Goal: Task Accomplishment & Management: Manage account settings

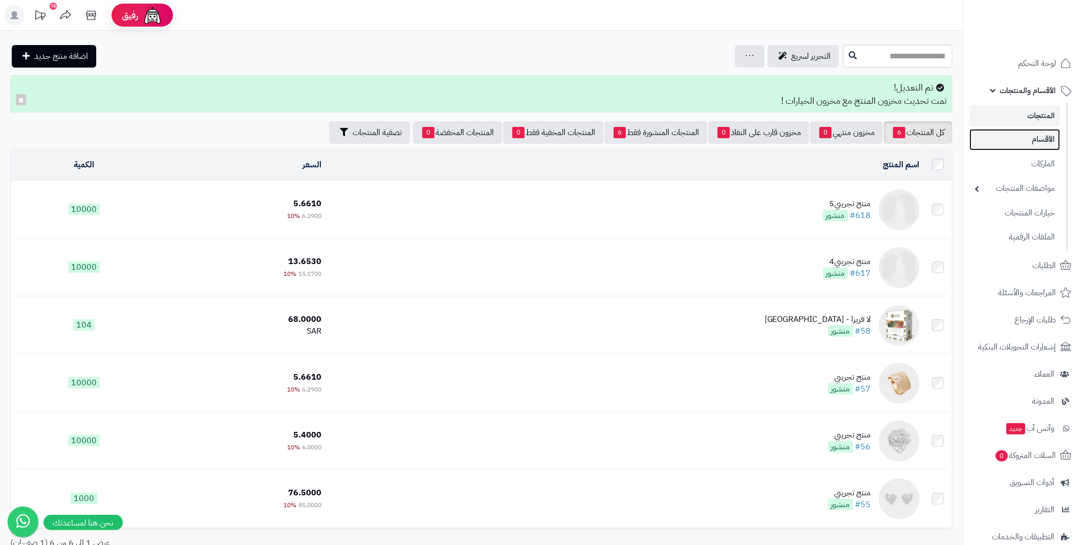
click at [1048, 145] on link "الأقسام" at bounding box center [1015, 139] width 91 height 21
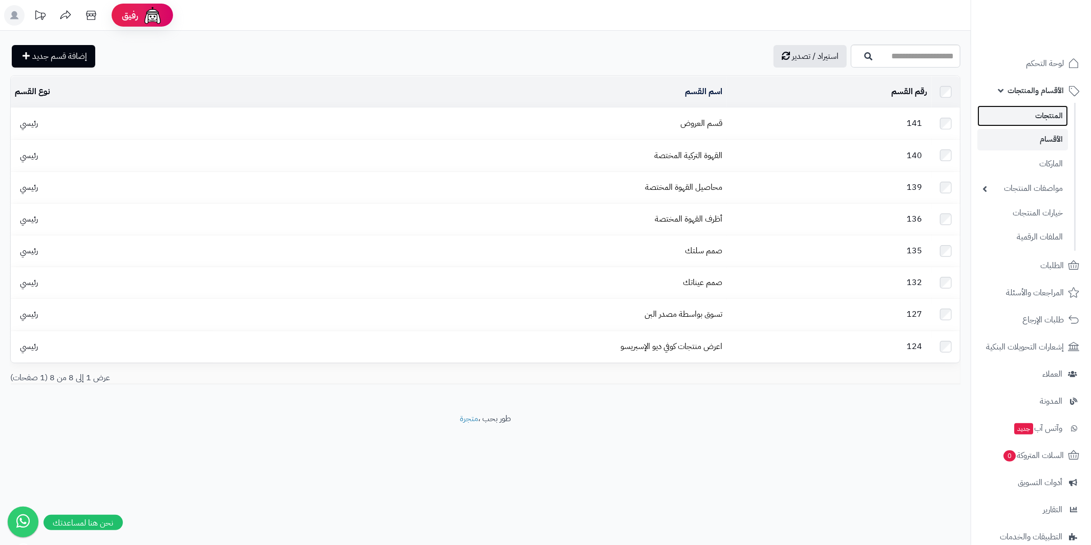
click at [1042, 114] on link "المنتجات" at bounding box center [1022, 115] width 91 height 21
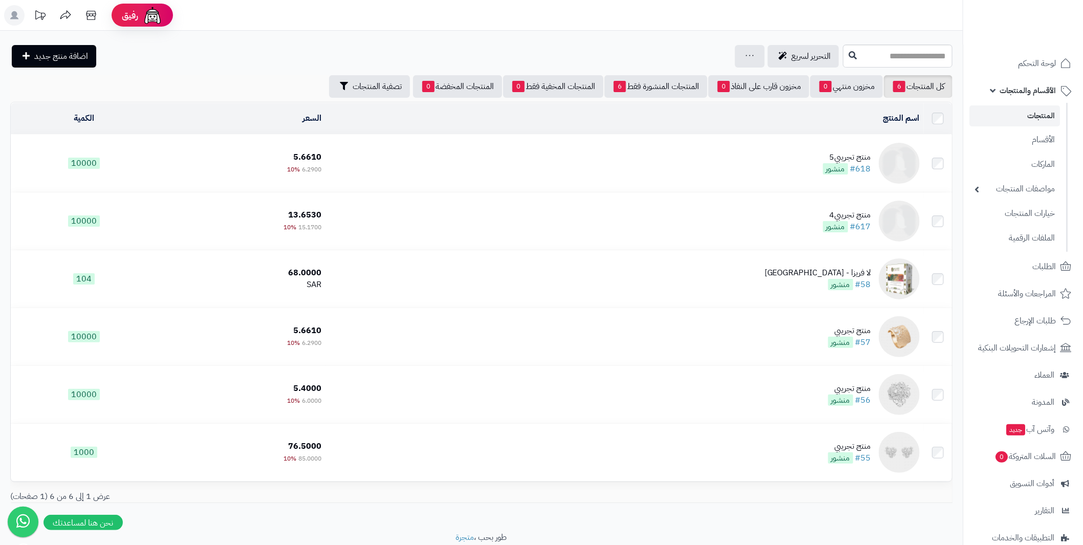
click at [995, 92] on link "الأقسام والمنتجات" at bounding box center [1024, 90] width 108 height 25
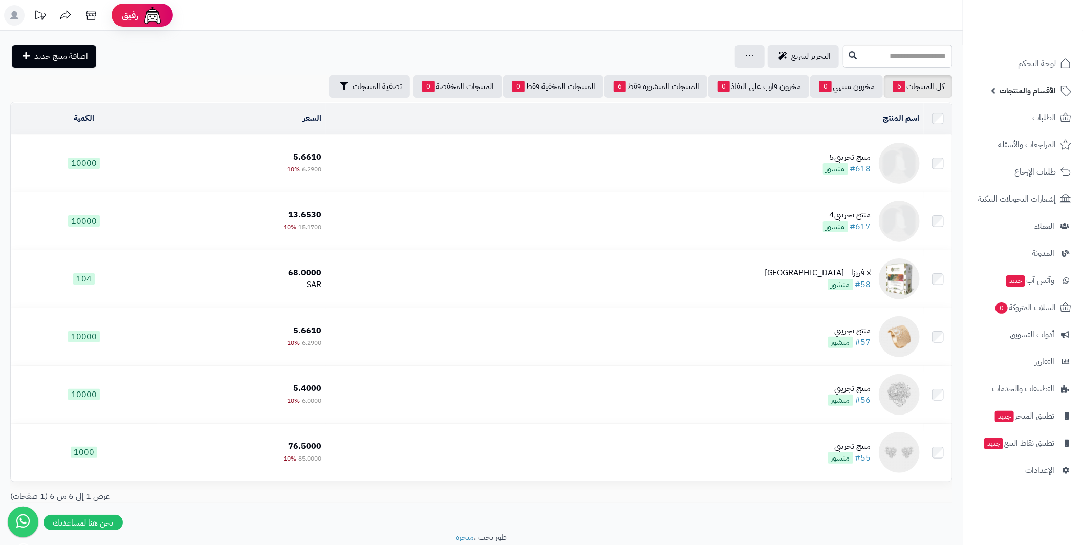
click at [995, 92] on link "الأقسام والمنتجات" at bounding box center [1024, 90] width 108 height 25
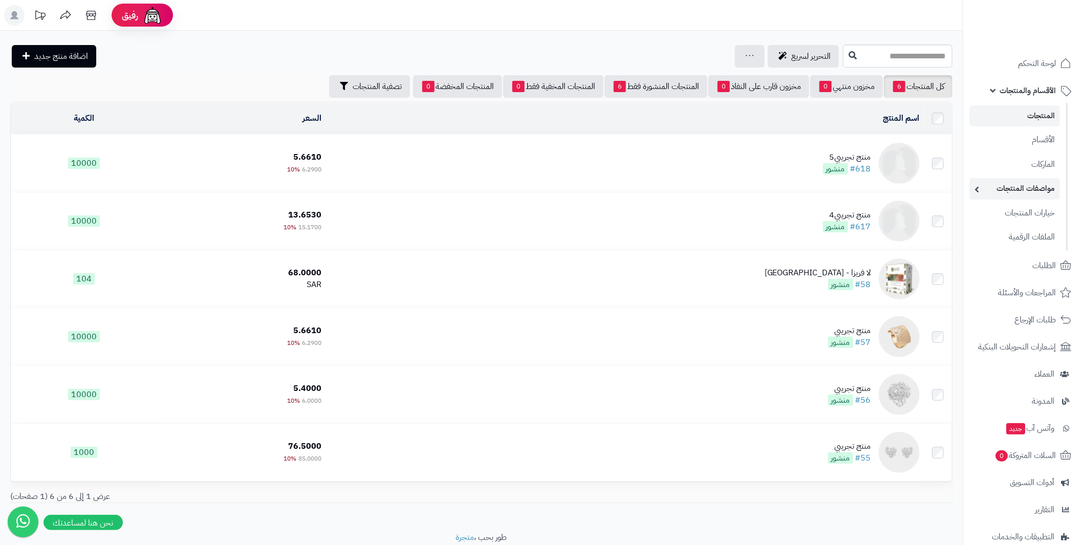
click at [975, 187] on link "مواصفات المنتجات" at bounding box center [1015, 188] width 91 height 21
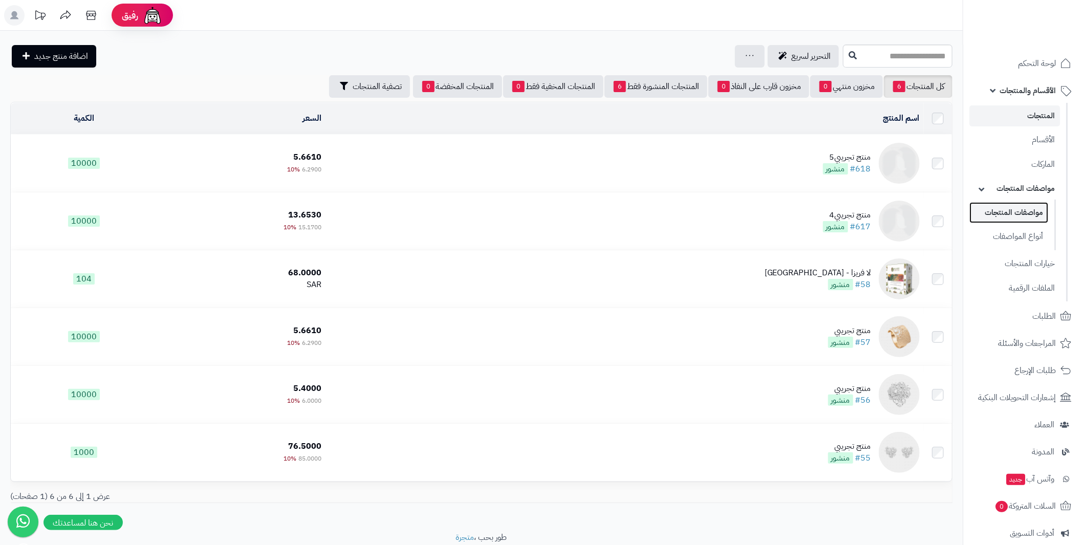
click at [1009, 209] on link "مواصفات المنتجات" at bounding box center [1009, 212] width 79 height 21
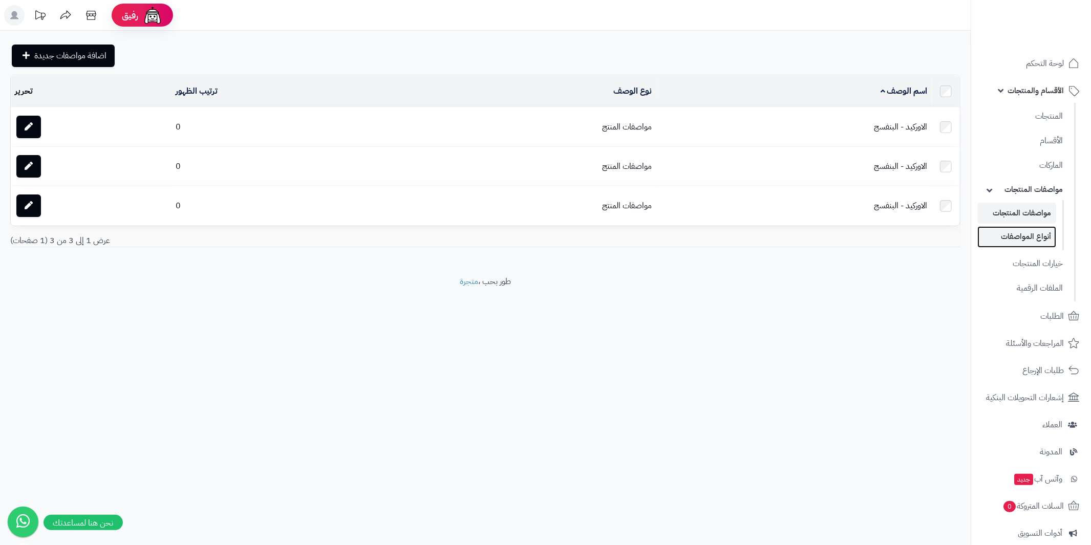
click at [1018, 235] on link "أنواع المواصفات" at bounding box center [1016, 236] width 79 height 21
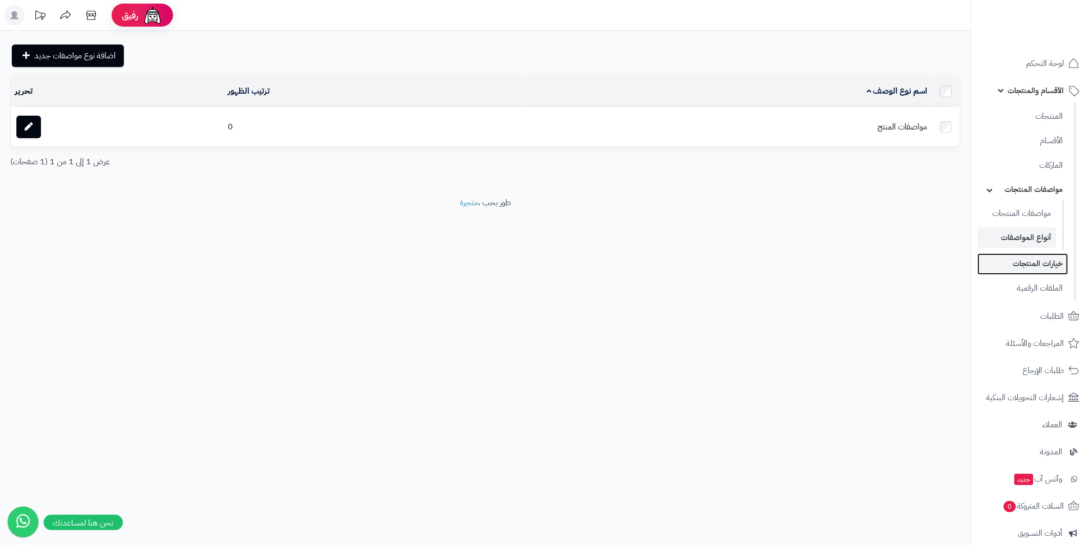
click at [1031, 263] on link "خيارات المنتجات" at bounding box center [1022, 263] width 91 height 21
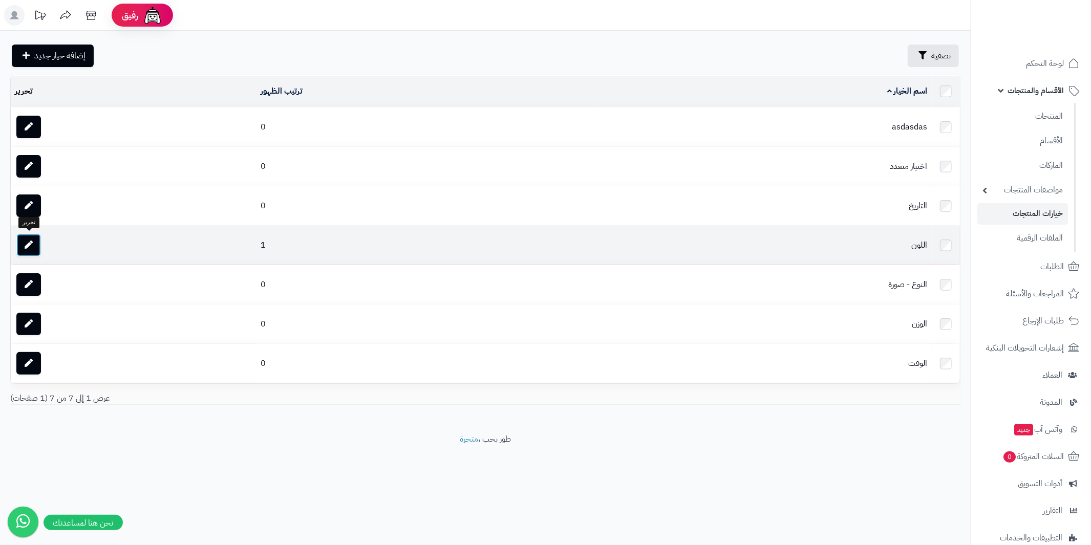
click at [31, 242] on icon at bounding box center [29, 245] width 8 height 8
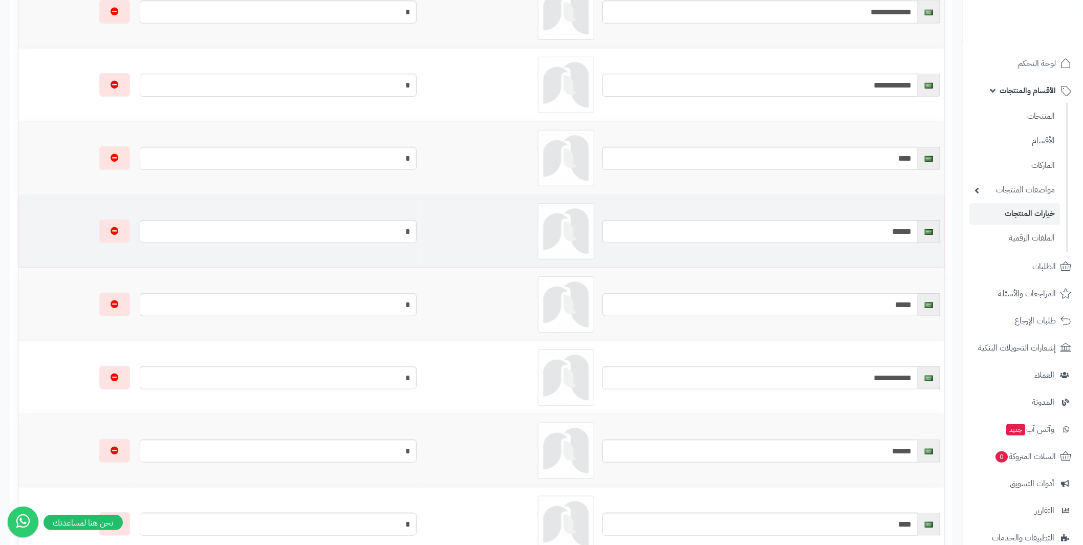
scroll to position [461, 0]
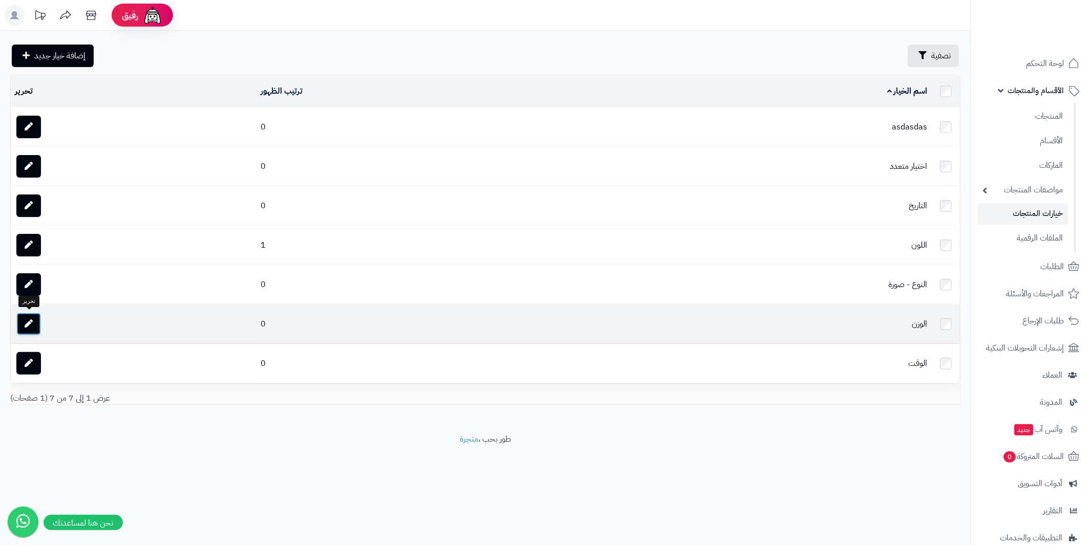
click at [29, 325] on icon at bounding box center [29, 323] width 8 height 8
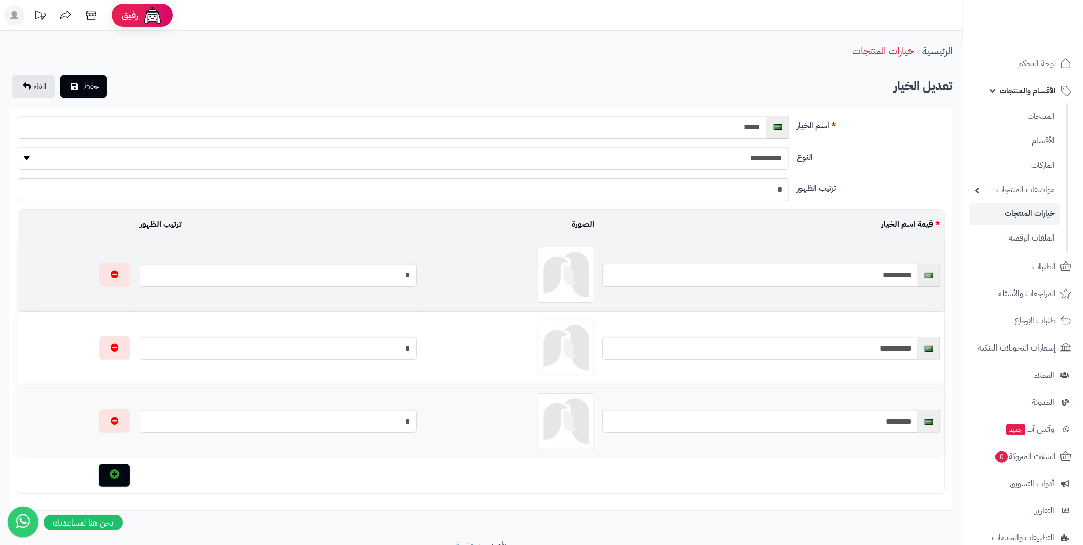
click at [633, 272] on input "********" at bounding box center [761, 275] width 316 height 23
drag, startPoint x: 633, startPoint y: 272, endPoint x: 971, endPoint y: 285, distance: 338.2
click at [971, 285] on div "**********" at bounding box center [541, 295] width 1083 height 591
click at [902, 279] on input "********" at bounding box center [761, 275] width 316 height 23
drag, startPoint x: 899, startPoint y: 275, endPoint x: 919, endPoint y: 274, distance: 20.5
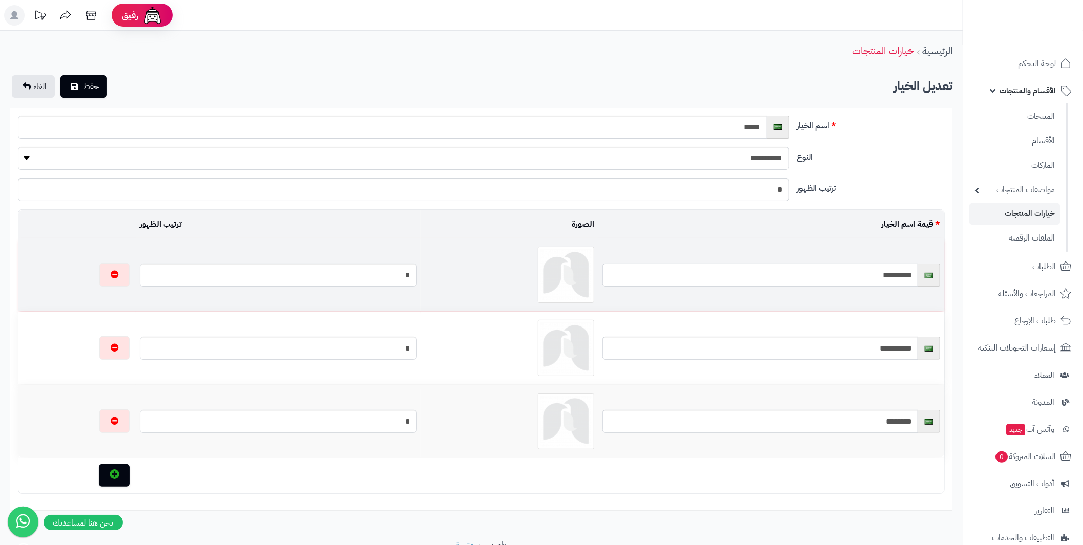
click at [919, 274] on input "********" at bounding box center [761, 275] width 316 height 23
type input "********"
click at [449, 233] on td "الصورة" at bounding box center [510, 224] width 178 height 28
drag, startPoint x: 897, startPoint y: 420, endPoint x: 919, endPoint y: 419, distance: 22.1
click at [919, 419] on input "********" at bounding box center [761, 421] width 316 height 23
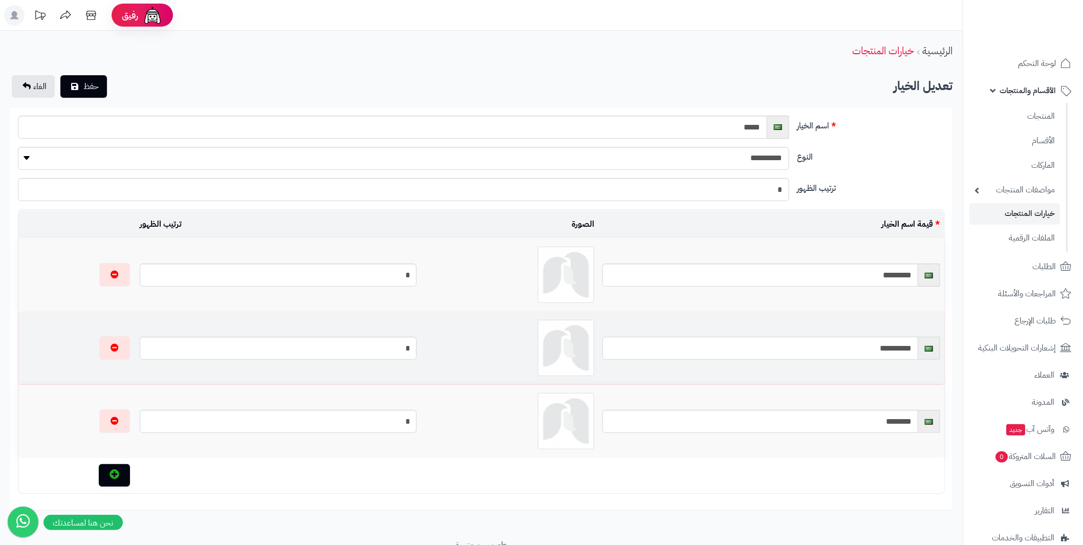
drag, startPoint x: 894, startPoint y: 348, endPoint x: 912, endPoint y: 346, distance: 18.0
click at [912, 346] on input "*********" at bounding box center [761, 348] width 316 height 23
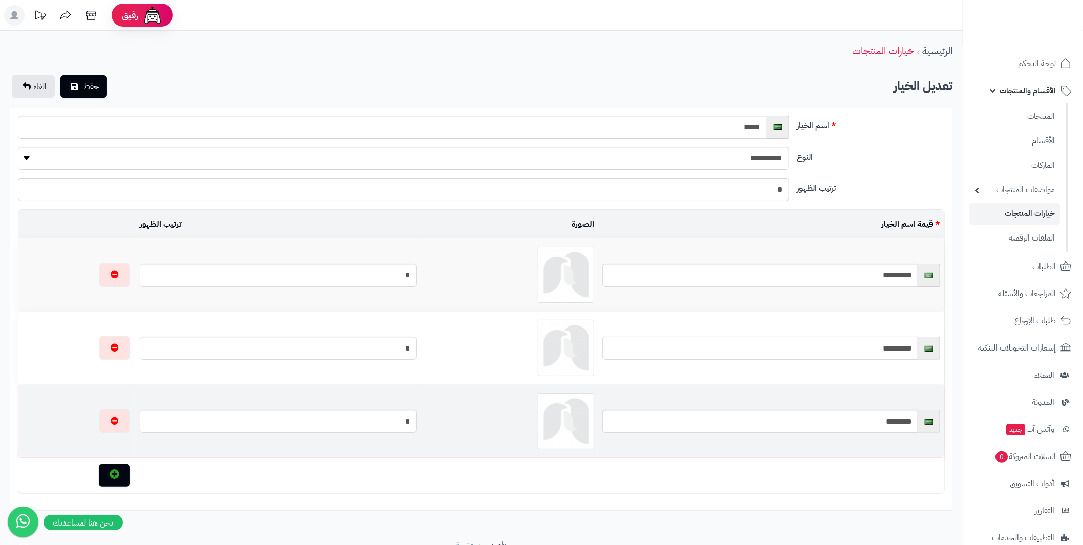
type input "********"
drag, startPoint x: 899, startPoint y: 417, endPoint x: 918, endPoint y: 417, distance: 18.4
click at [918, 417] on input "********" at bounding box center [761, 421] width 316 height 23
type input "*********"
drag, startPoint x: 844, startPoint y: 472, endPoint x: 834, endPoint y: 473, distance: 10.4
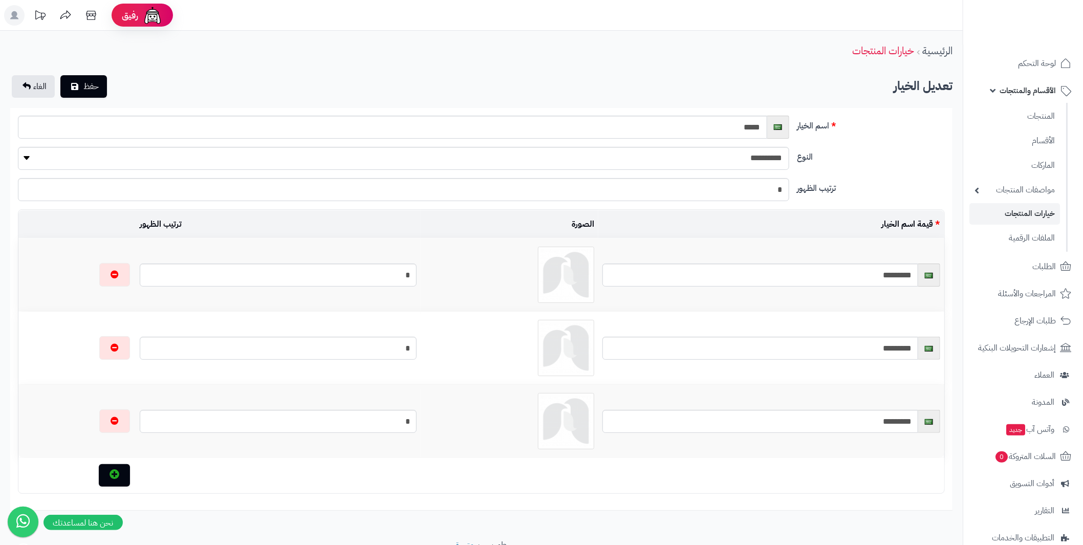
click at [843, 472] on td at bounding box center [540, 475] width 809 height 35
drag, startPoint x: 267, startPoint y: 277, endPoint x: 449, endPoint y: 283, distance: 181.4
click at [449, 283] on tr "******** *" at bounding box center [481, 275] width 926 height 73
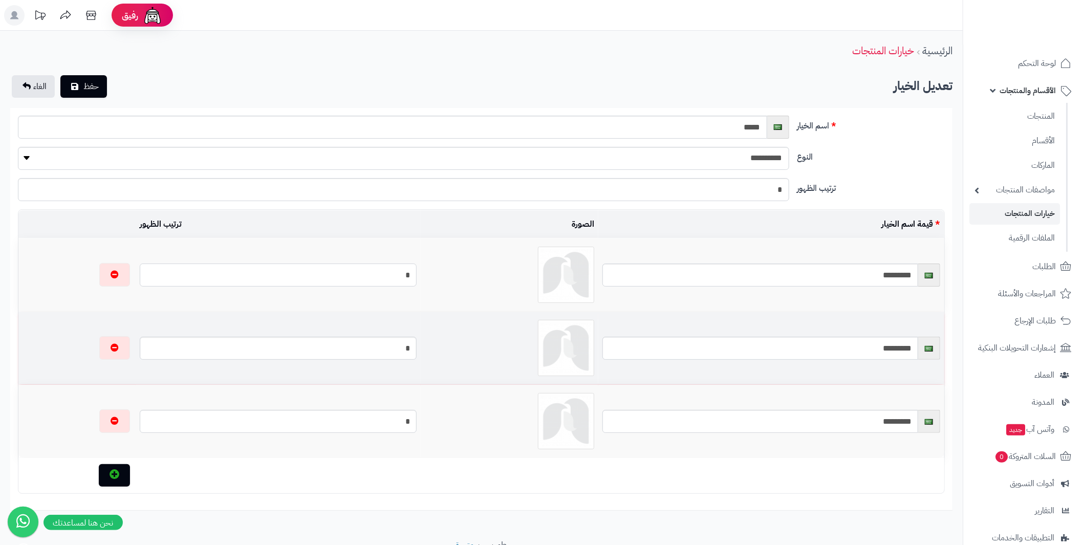
type input "*"
drag, startPoint x: 412, startPoint y: 350, endPoint x: 444, endPoint y: 350, distance: 32.3
click at [444, 350] on tr "******** *" at bounding box center [481, 348] width 926 height 73
type input "*"
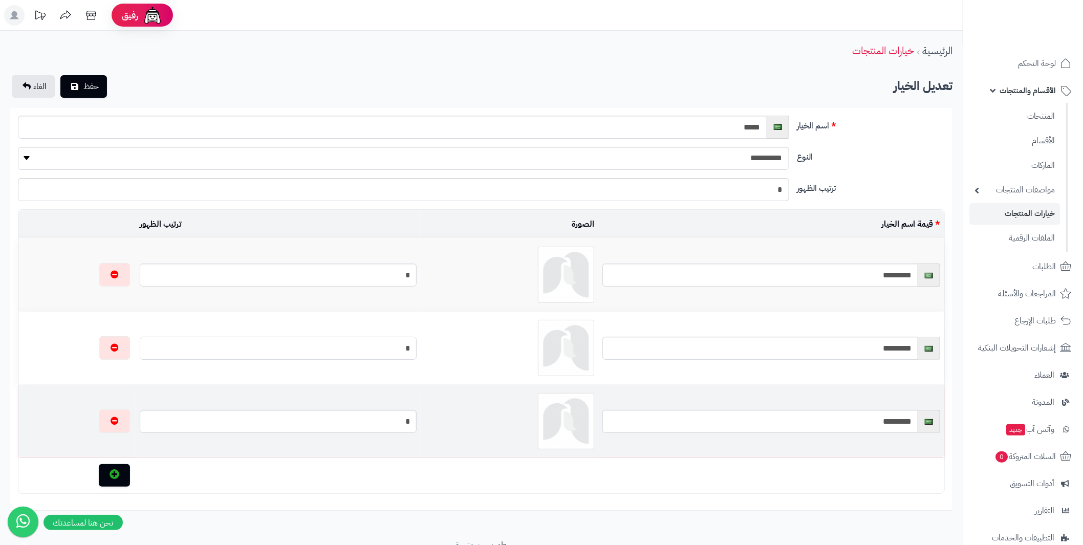
type input "*"
drag, startPoint x: 416, startPoint y: 422, endPoint x: 446, endPoint y: 423, distance: 30.2
click at [445, 423] on tr "********* *" at bounding box center [481, 421] width 926 height 73
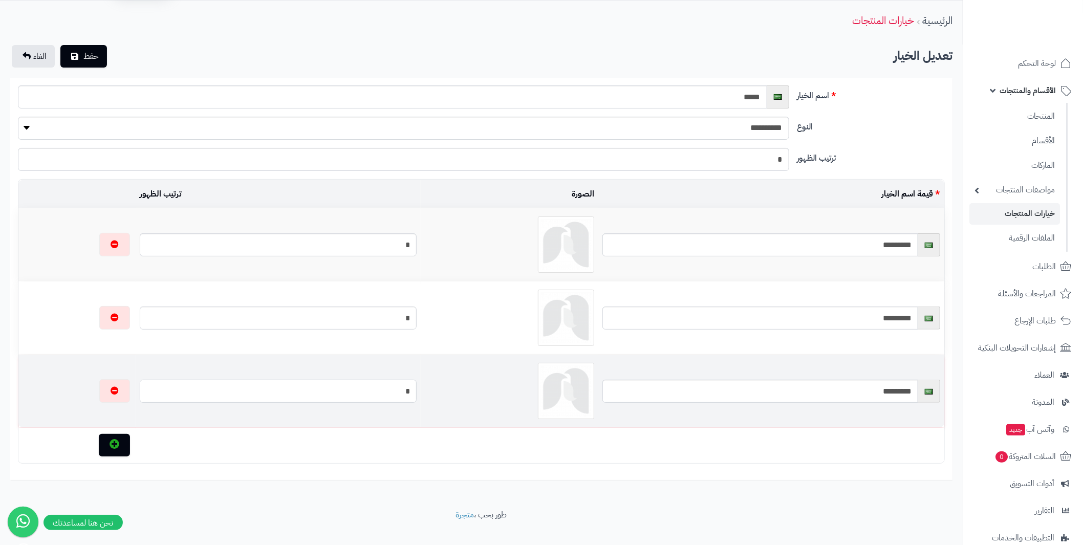
scroll to position [44, 0]
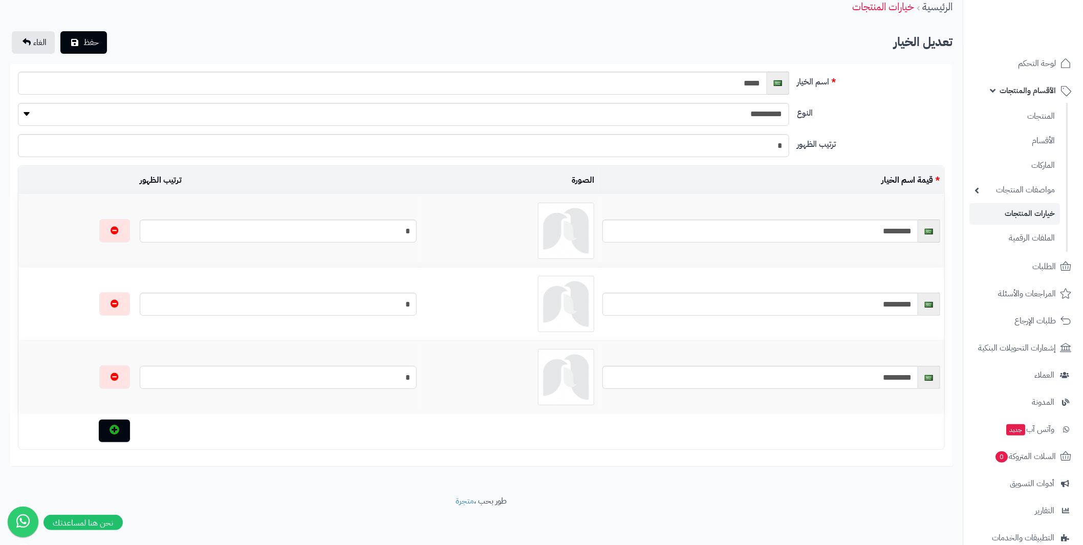
type input "*"
click at [110, 425] on icon "button" at bounding box center [115, 430] width 10 height 10
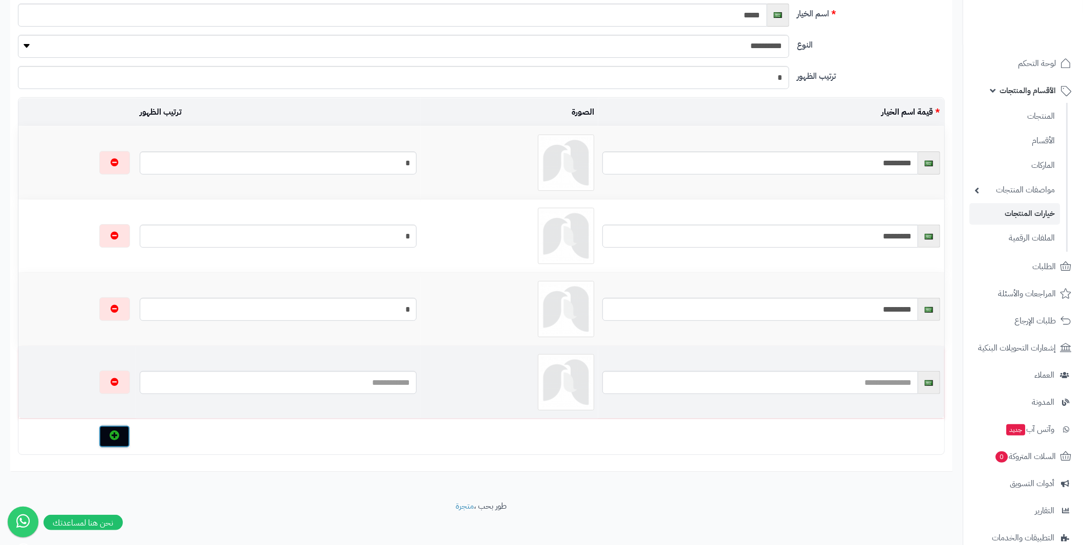
scroll to position [117, 0]
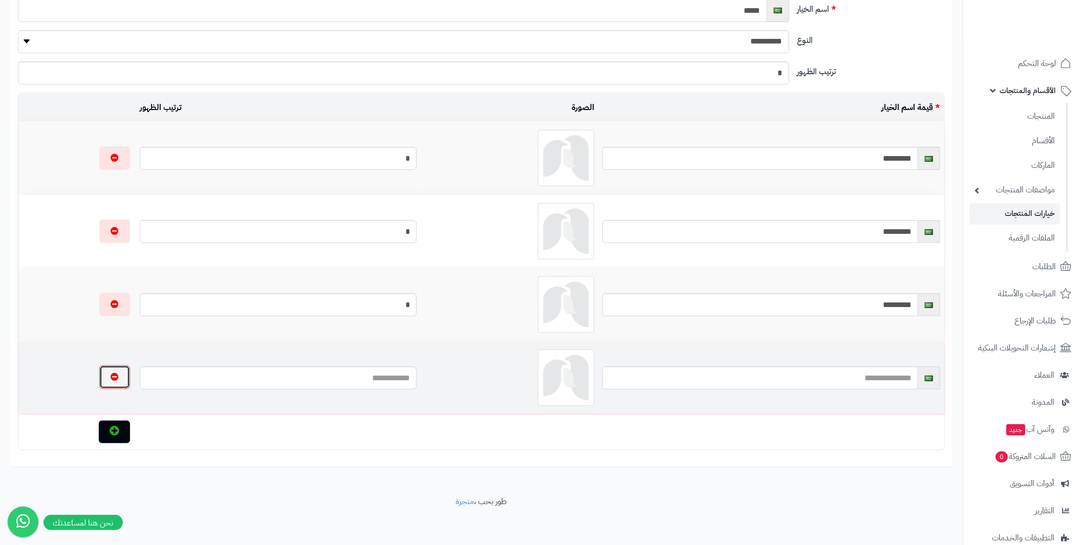
click at [111, 376] on icon "button" at bounding box center [115, 377] width 8 height 8
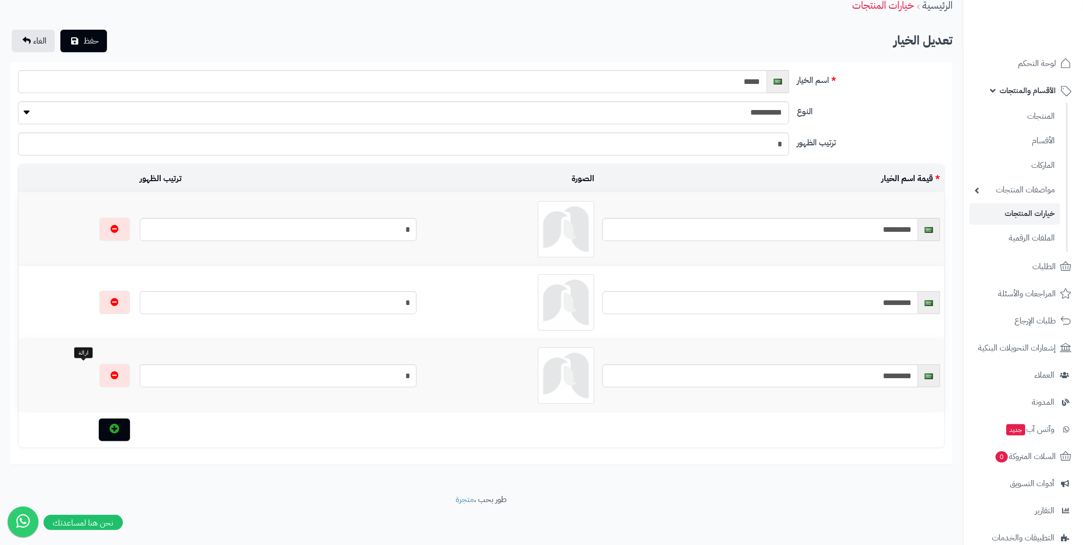
scroll to position [44, 0]
drag, startPoint x: 738, startPoint y: 154, endPoint x: 809, endPoint y: 151, distance: 71.2
click at [809, 151] on div "ترتيب الظهور *" at bounding box center [481, 149] width 935 height 31
type input "*"
click at [857, 150] on label "ترتيب الظهور" at bounding box center [872, 142] width 156 height 16
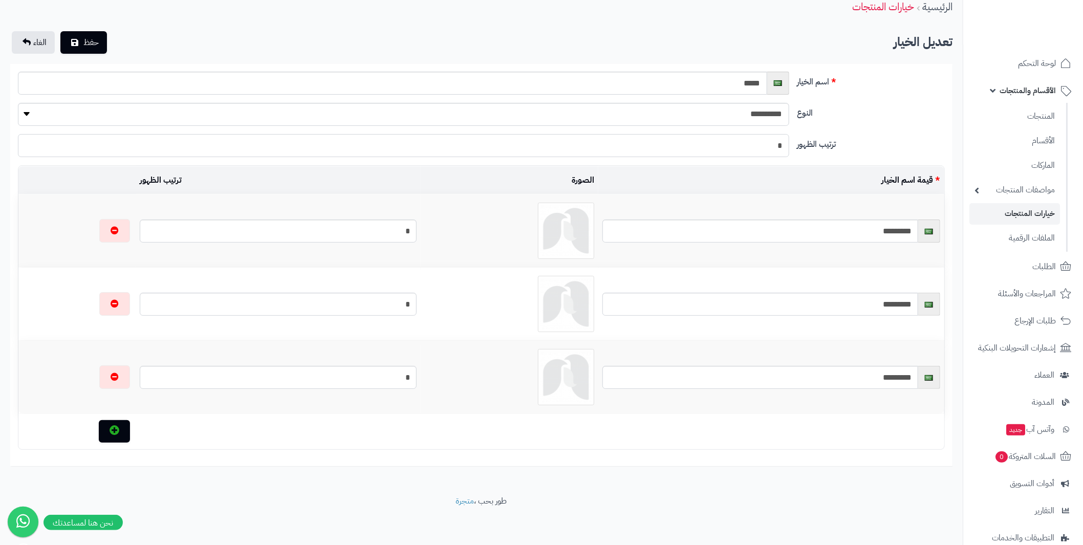
click at [789, 150] on input "*" at bounding box center [403, 145] width 771 height 23
click at [745, 117] on select "**********" at bounding box center [404, 114] width 772 height 23
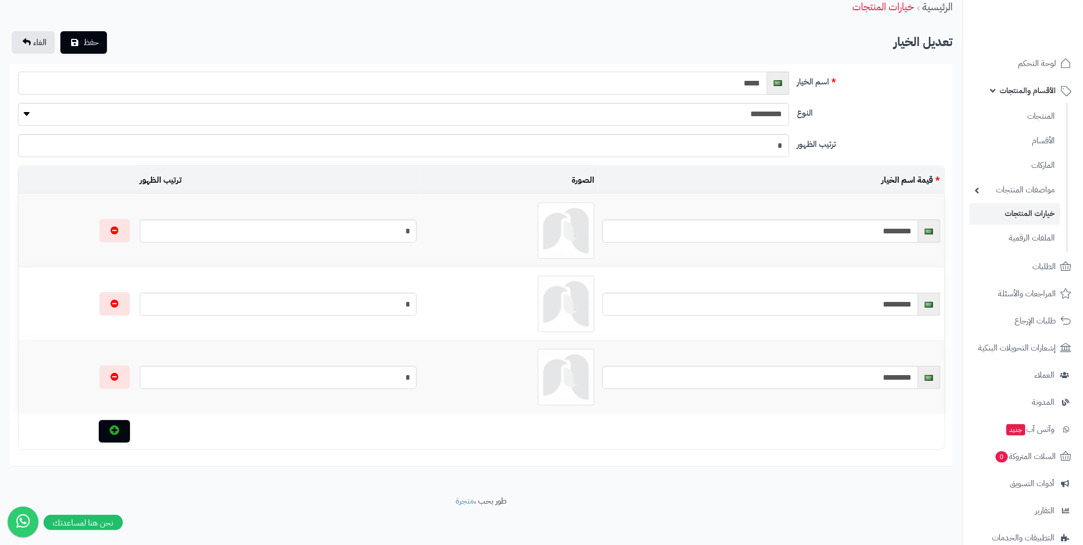
click at [736, 89] on input "*****" at bounding box center [392, 83] width 749 height 23
click at [760, 122] on select "**********" at bounding box center [404, 114] width 772 height 23
click at [831, 117] on label "النوع" at bounding box center [872, 111] width 156 height 16
click at [790, 117] on select "**********" at bounding box center [404, 114] width 772 height 23
click at [87, 47] on span "حفظ" at bounding box center [90, 42] width 15 height 12
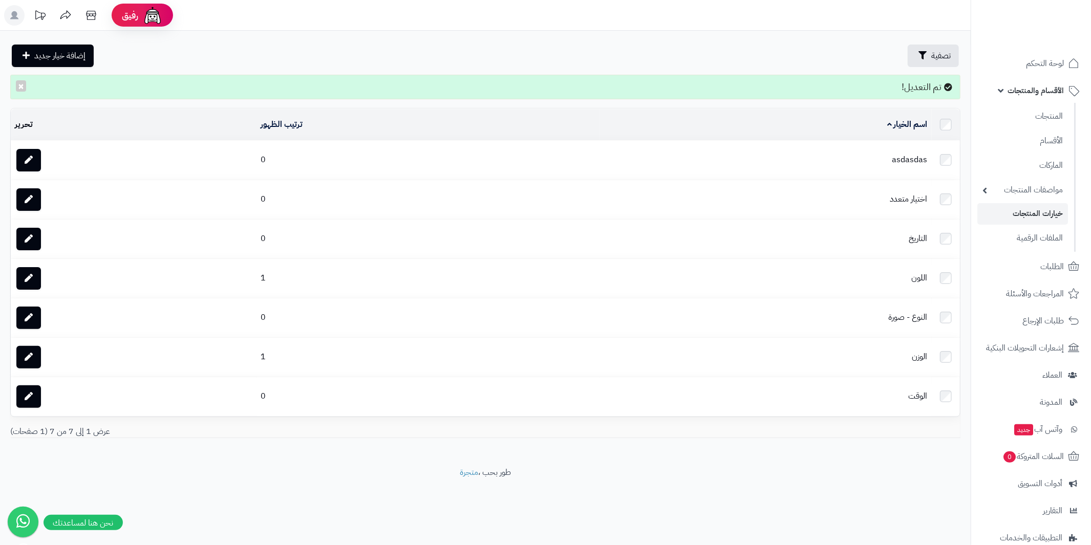
click at [907, 156] on td "asdasdas" at bounding box center [766, 160] width 332 height 39
click at [35, 153] on link at bounding box center [28, 160] width 25 height 23
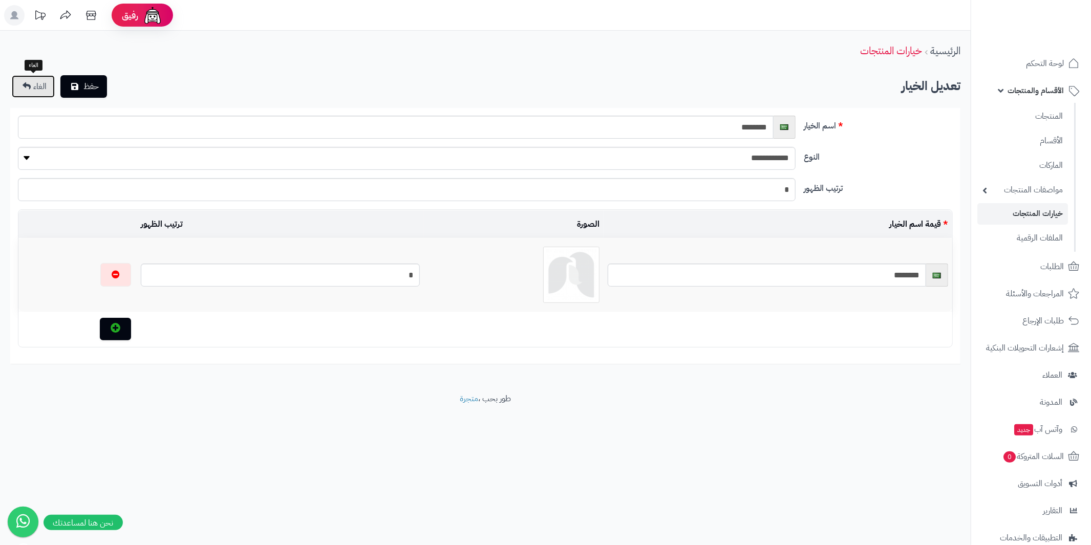
click at [39, 86] on span "الغاء" at bounding box center [39, 86] width 13 height 12
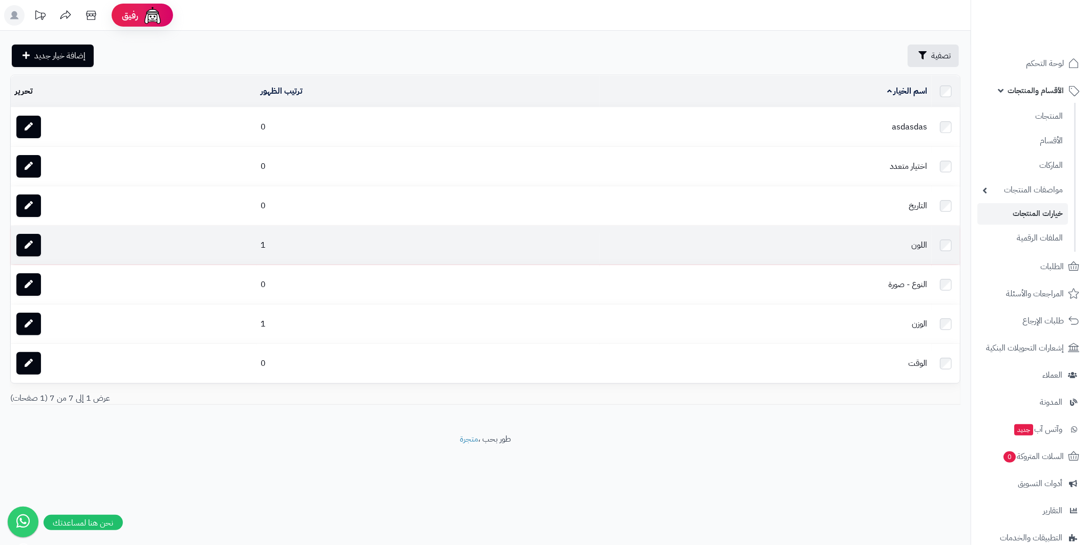
click at [938, 239] on td at bounding box center [946, 245] width 28 height 39
click at [920, 242] on td "اللون" at bounding box center [766, 245] width 332 height 39
click at [27, 238] on link at bounding box center [28, 245] width 25 height 23
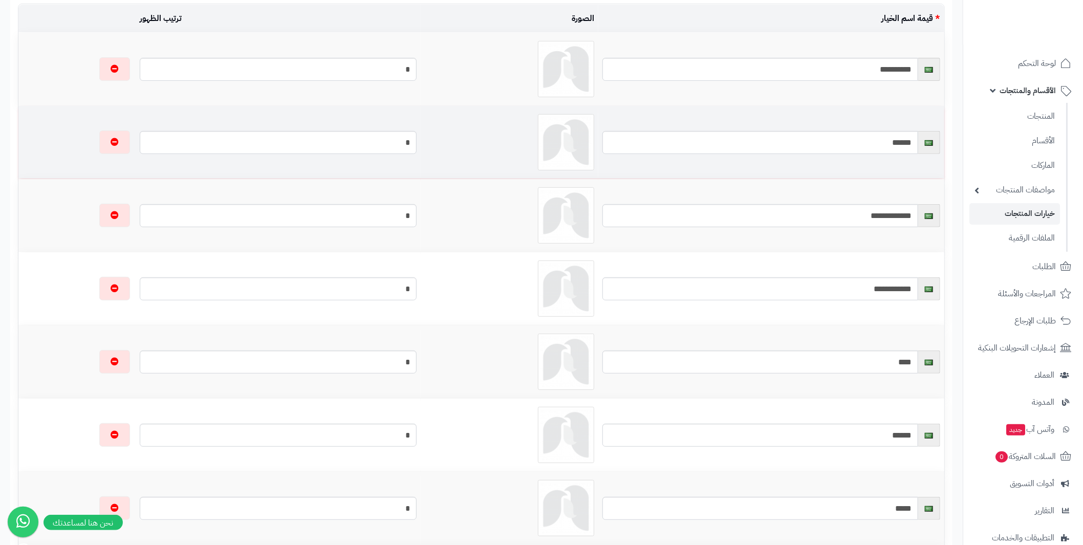
scroll to position [307, 0]
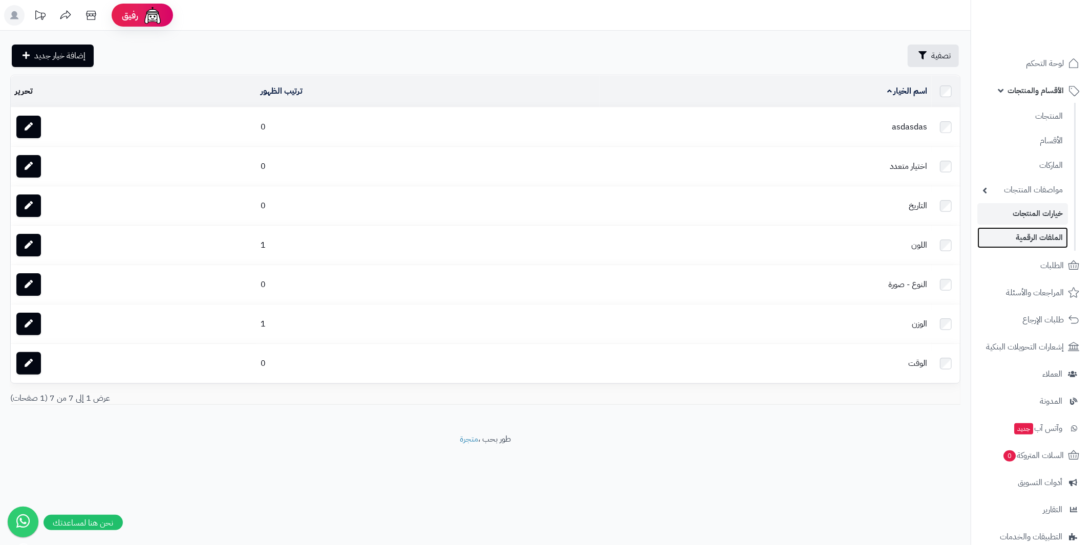
click at [1039, 238] on link "الملفات الرقمية" at bounding box center [1022, 237] width 91 height 21
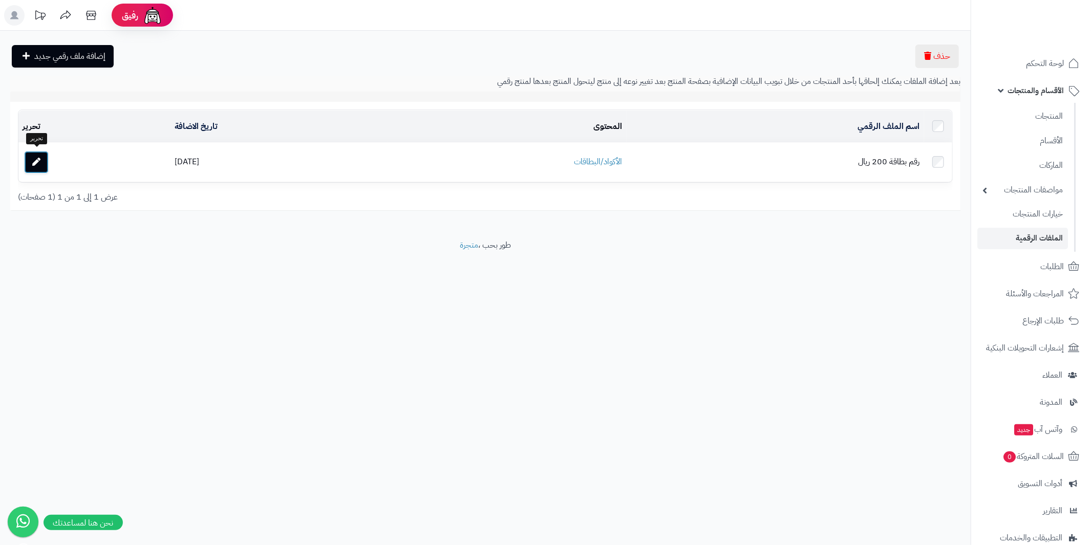
click at [44, 162] on link at bounding box center [36, 162] width 25 height 23
click at [989, 190] on link "مواصفات المنتجات" at bounding box center [1022, 189] width 91 height 21
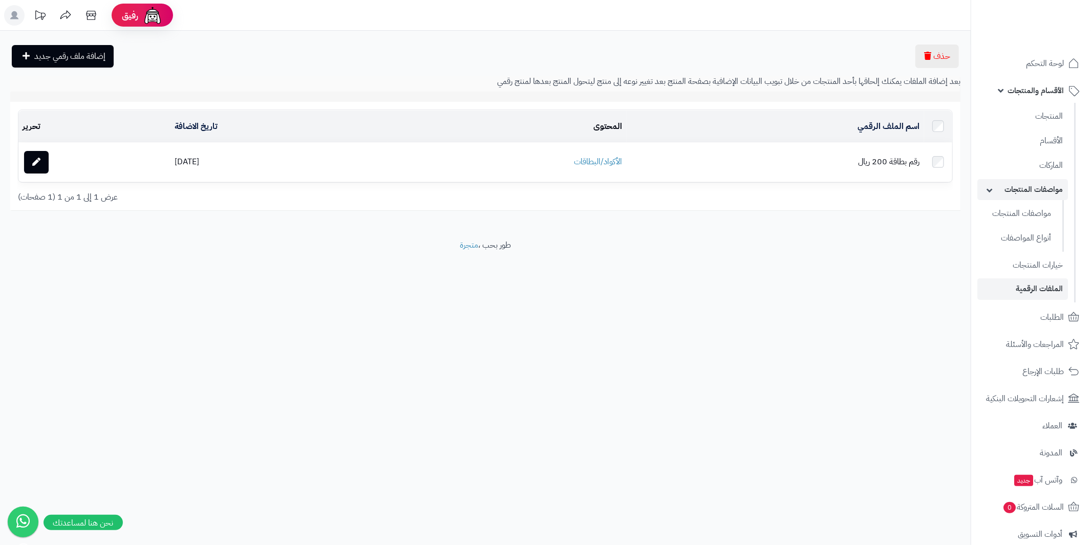
click at [989, 190] on link "مواصفات المنتجات" at bounding box center [1022, 189] width 91 height 21
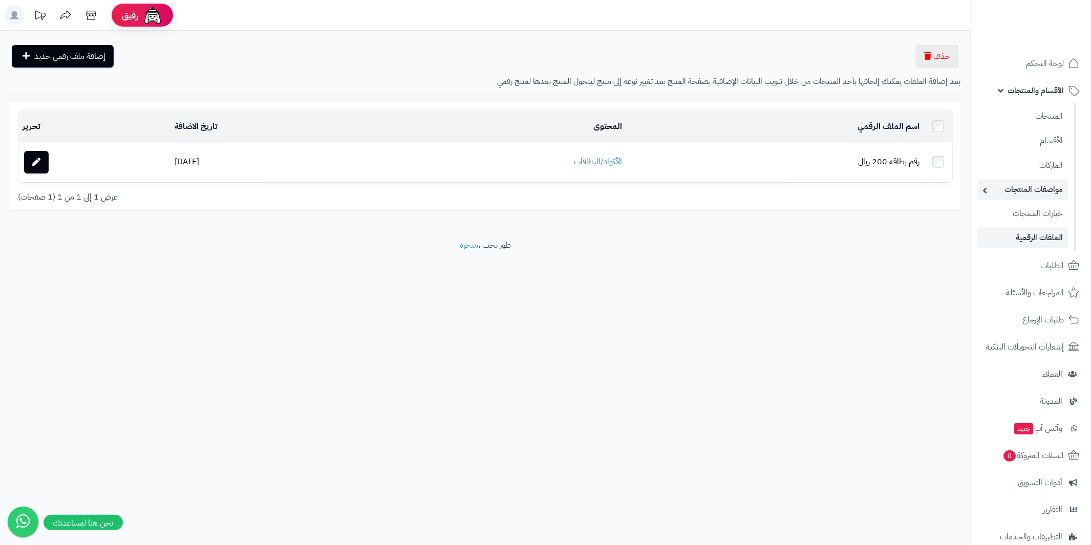
click at [989, 190] on link "مواصفات المنتجات" at bounding box center [1022, 189] width 91 height 21
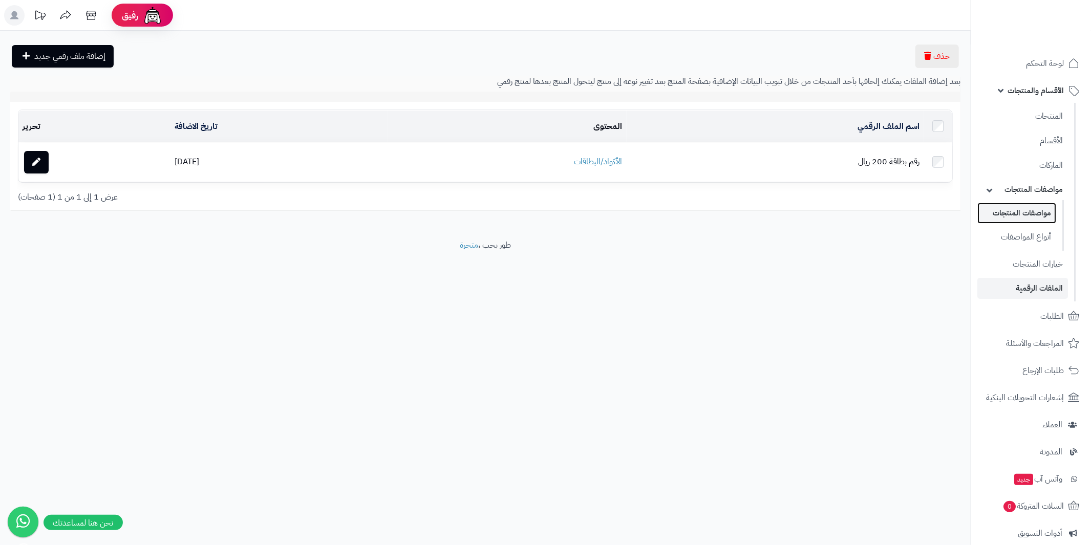
click at [1015, 212] on link "مواصفات المنتجات" at bounding box center [1016, 213] width 79 height 21
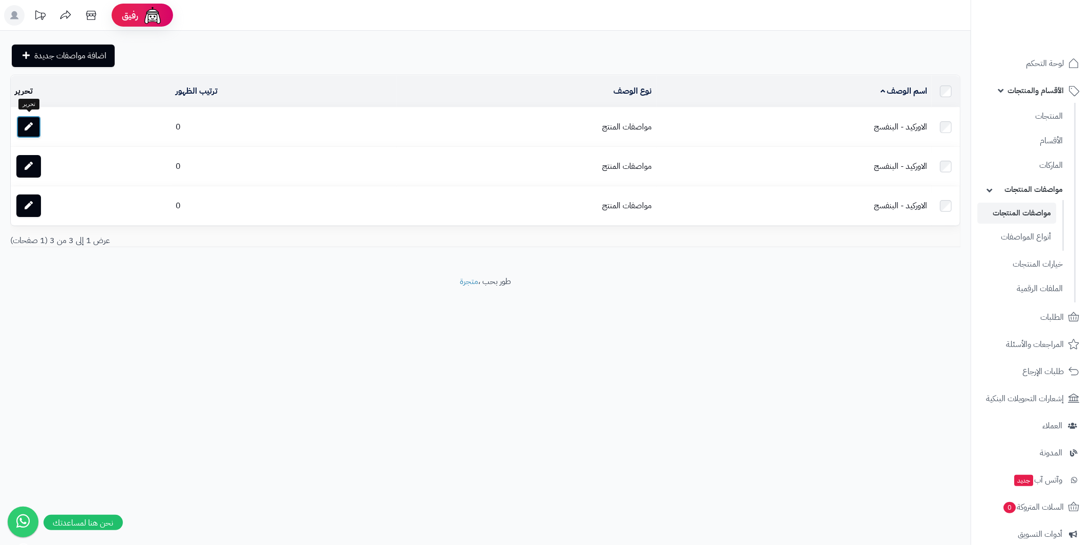
click at [30, 118] on link at bounding box center [28, 127] width 25 height 23
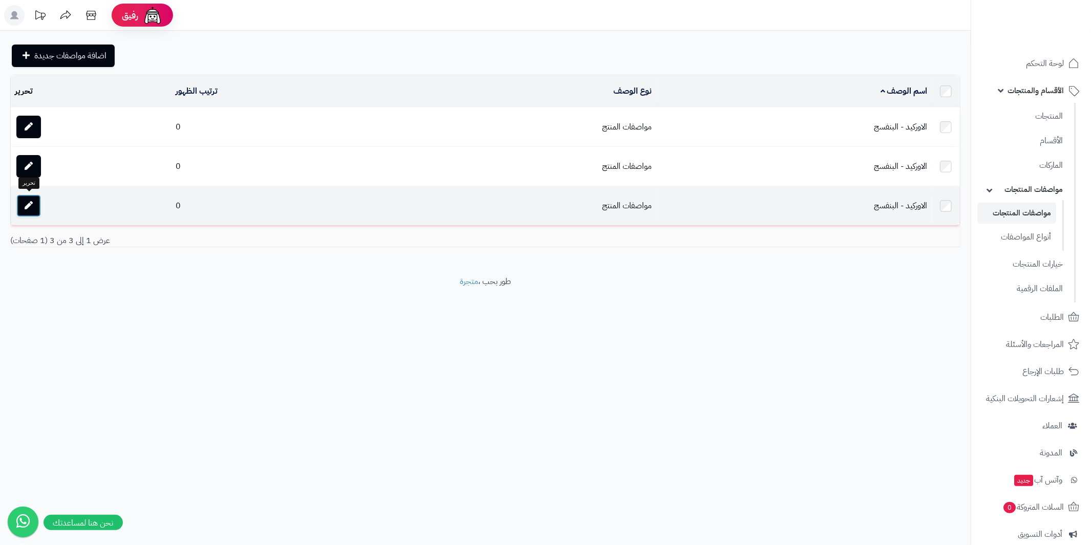
click at [39, 200] on link at bounding box center [28, 206] width 25 height 23
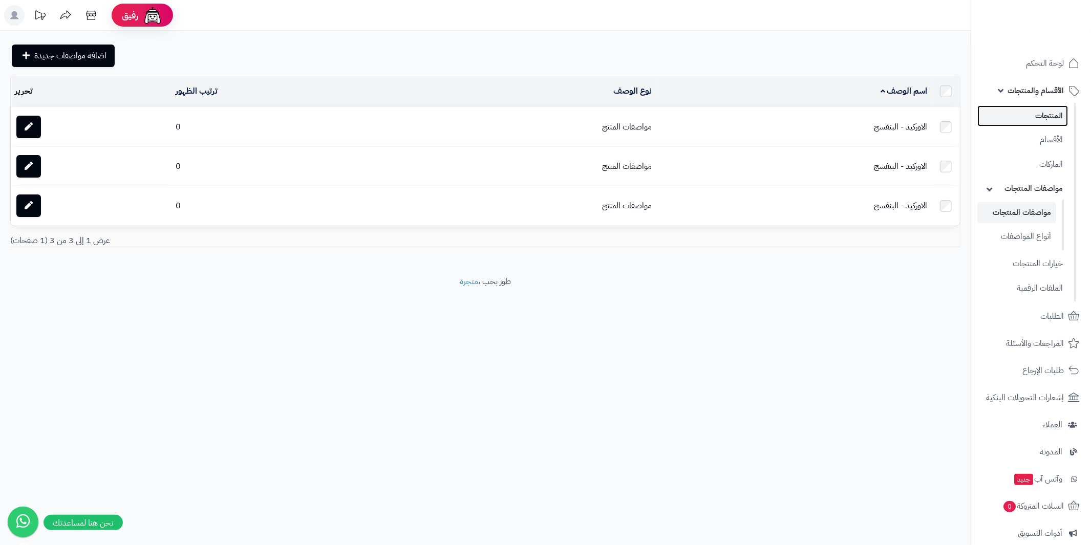
click at [1039, 114] on link "المنتجات" at bounding box center [1022, 115] width 91 height 21
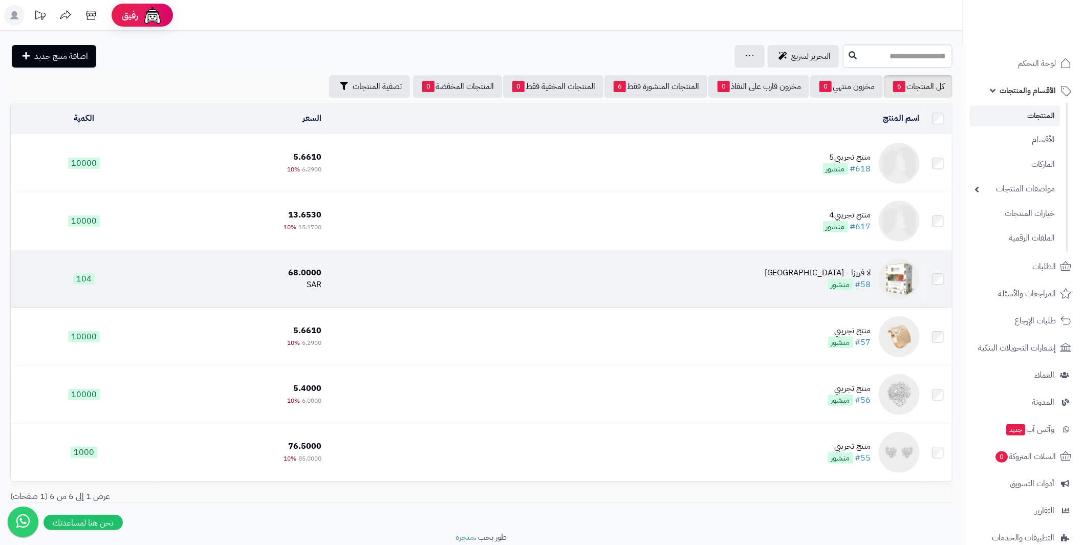
click at [881, 274] on img at bounding box center [899, 279] width 41 height 41
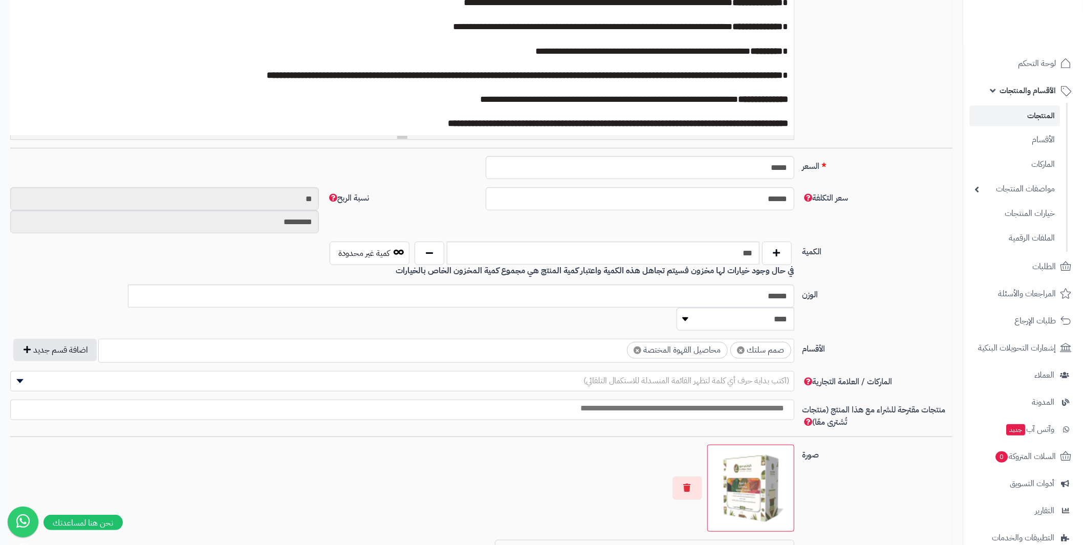
scroll to position [307, 0]
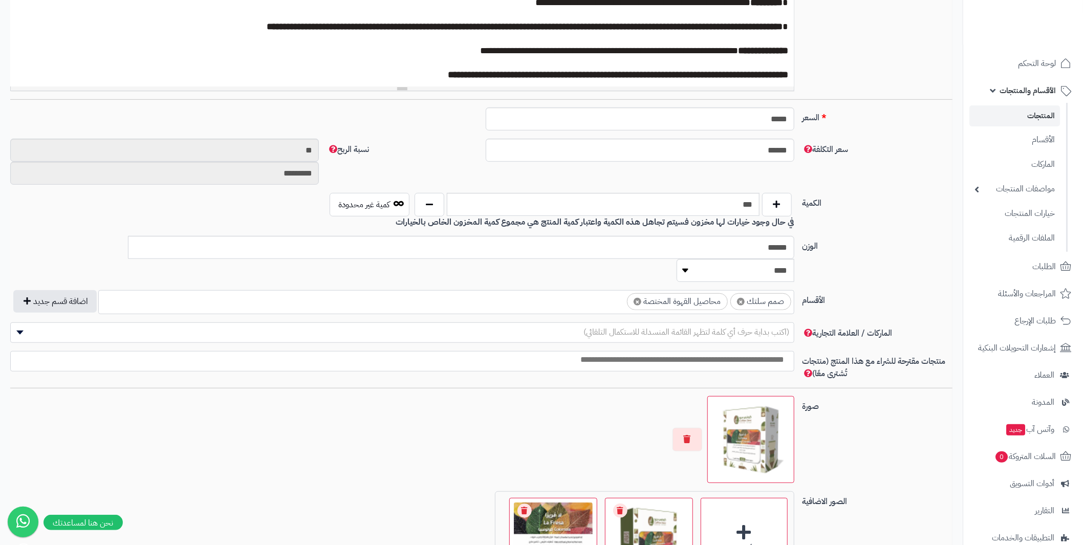
click at [774, 222] on b "في حال وجود خيارات لها مخزون فسيتم تجاهل هذه الكمية واعتبار كمية المنتج هي مجمو…" at bounding box center [595, 222] width 398 height 12
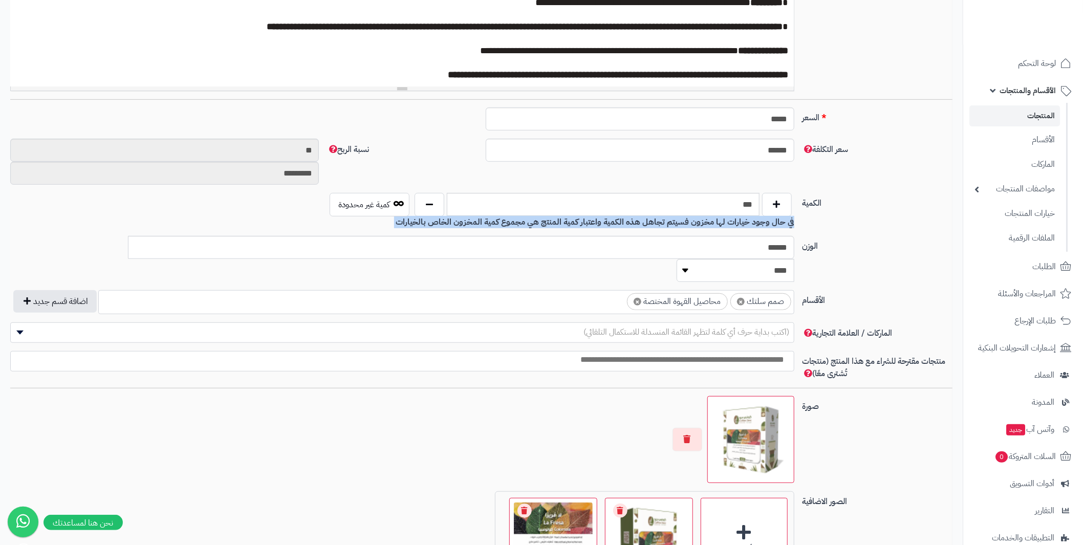
click at [774, 222] on b "في حال وجود خيارات لها مخزون فسيتم تجاهل هذه الكمية واعتبار كمية المنتج هي مجمو…" at bounding box center [595, 222] width 398 height 12
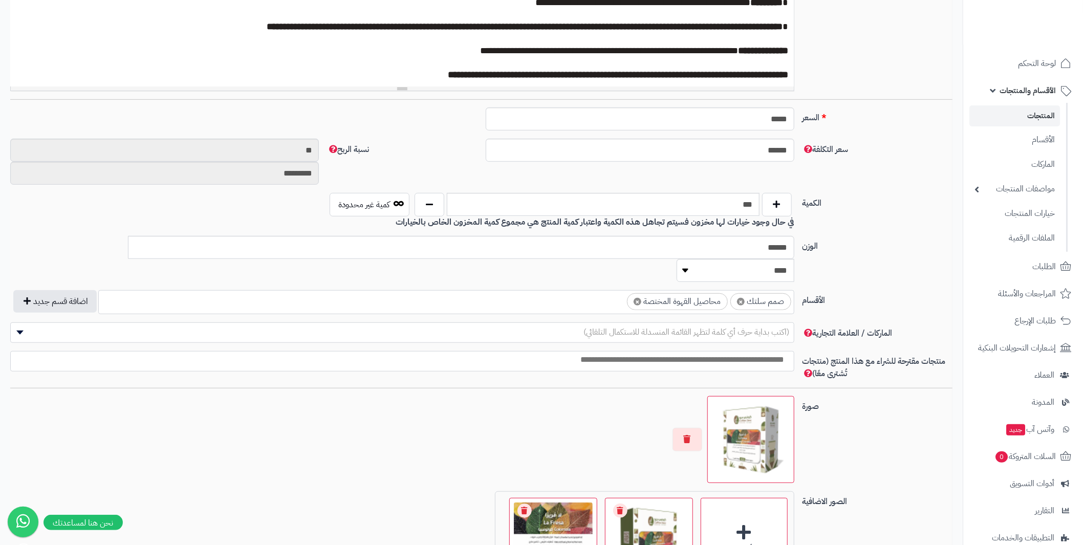
click at [857, 224] on div "الكمية *** كمية غير محدودة في حال وجود خيارات لها مخزون فسيتم تجاهل هذه الكمية …" at bounding box center [481, 215] width 951 height 44
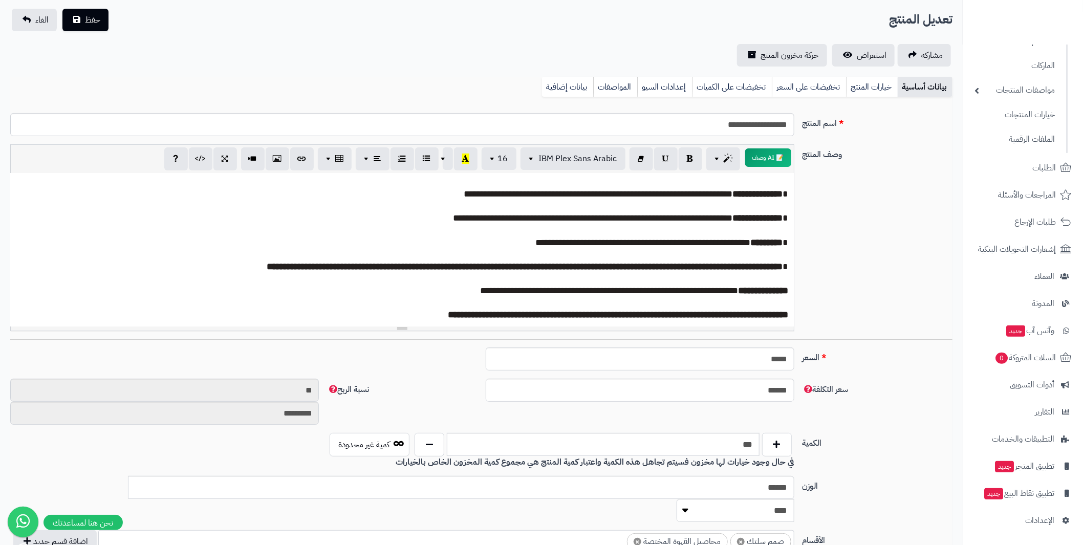
scroll to position [80, 0]
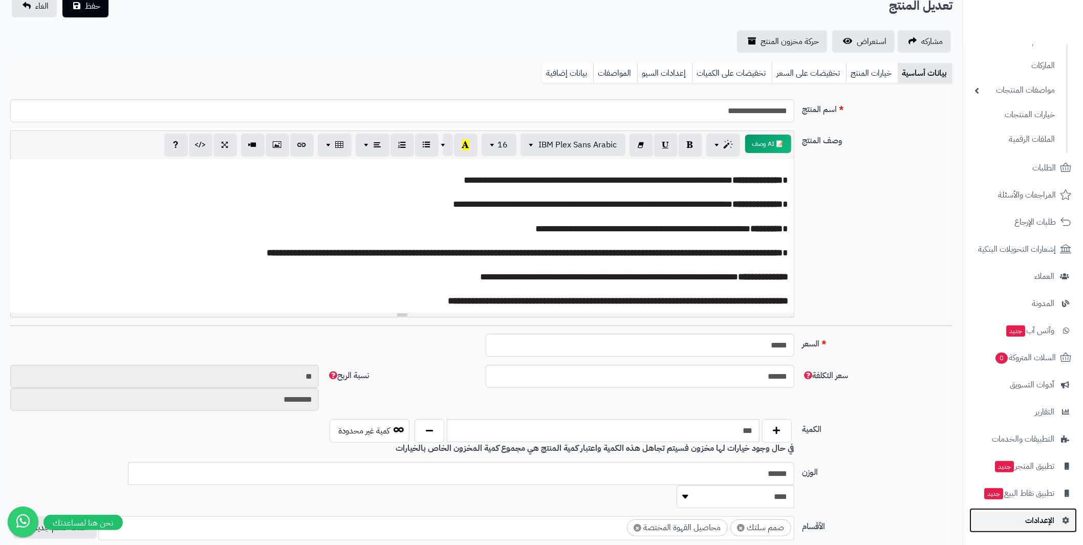
click at [1056, 524] on link "الإعدادات" at bounding box center [1024, 520] width 108 height 25
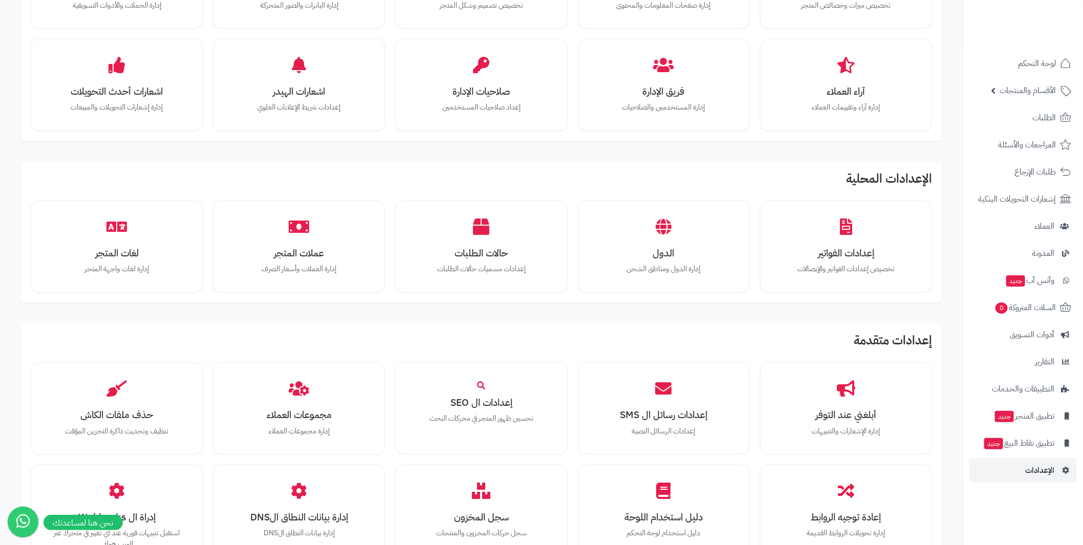
scroll to position [358, 0]
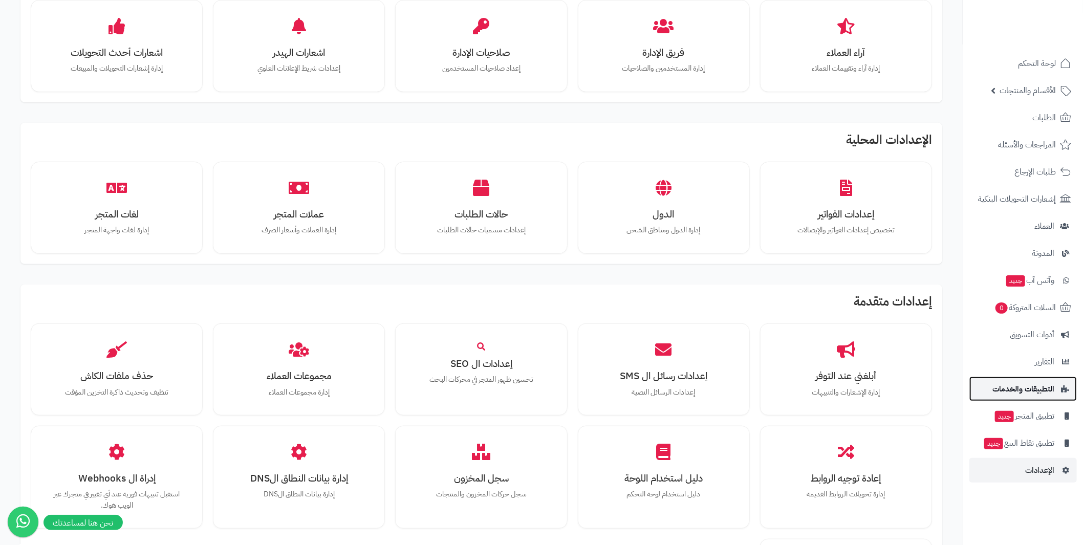
click at [1036, 386] on span "التطبيقات والخدمات" at bounding box center [1024, 389] width 62 height 14
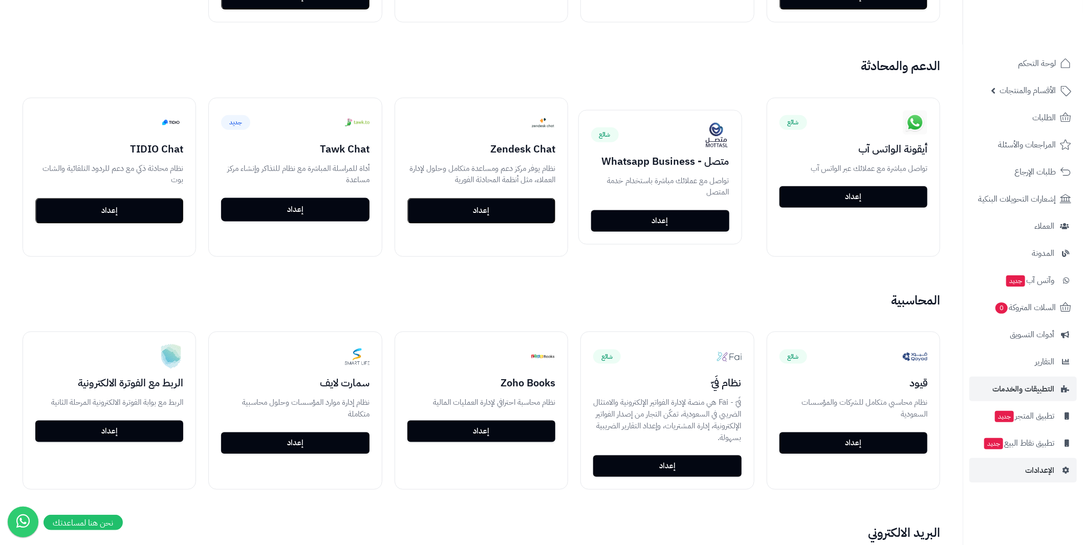
scroll to position [768, 0]
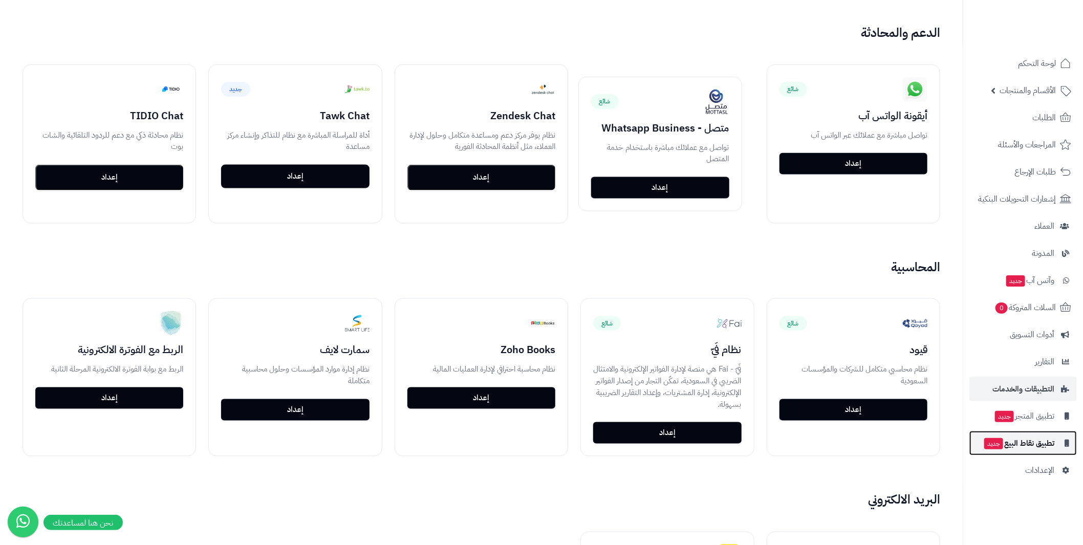
click at [1035, 439] on span "تطبيق نقاط البيع جديد" at bounding box center [1019, 443] width 71 height 14
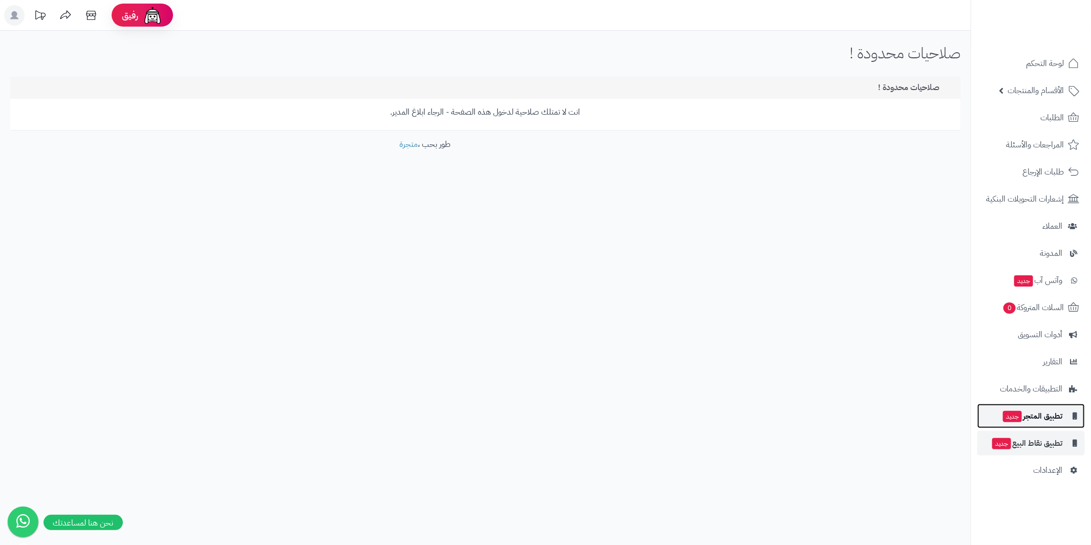
click at [1049, 417] on span "تطبيق المتجر جديد" at bounding box center [1032, 416] width 60 height 14
click at [1053, 444] on span "تطبيق نقاط البيع جديد" at bounding box center [1026, 443] width 71 height 14
click at [1057, 473] on span "الإعدادات" at bounding box center [1047, 470] width 29 height 14
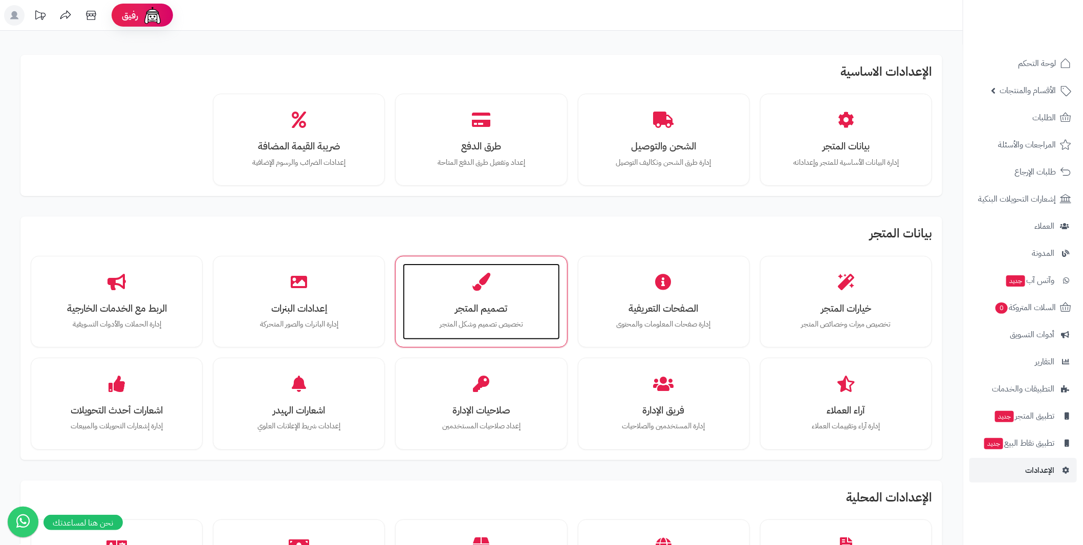
click at [488, 303] on h3 "تصميم المتجر" at bounding box center [481, 308] width 136 height 11
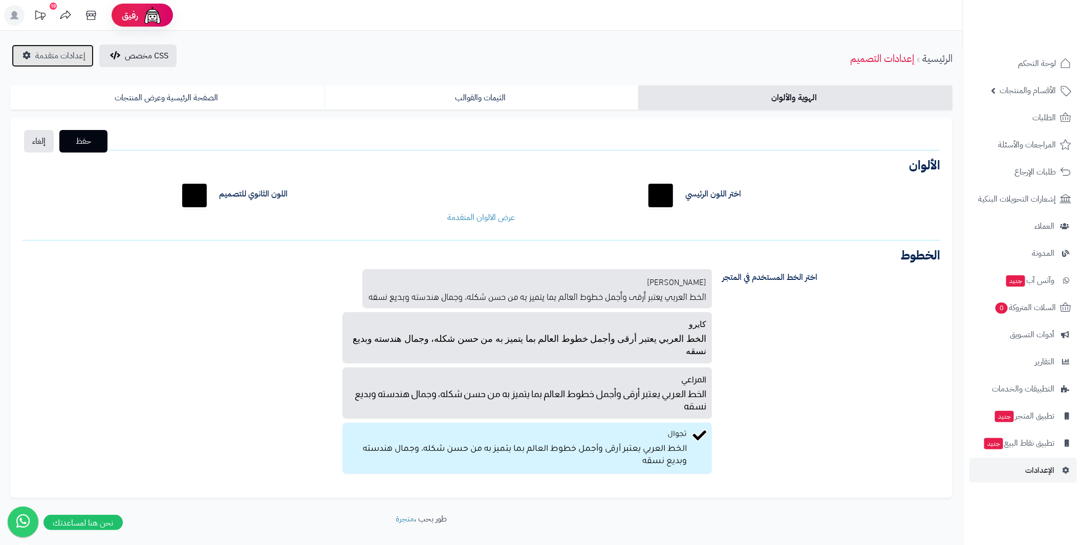
click at [38, 60] on span "إعدادات متقدمة" at bounding box center [60, 56] width 50 height 12
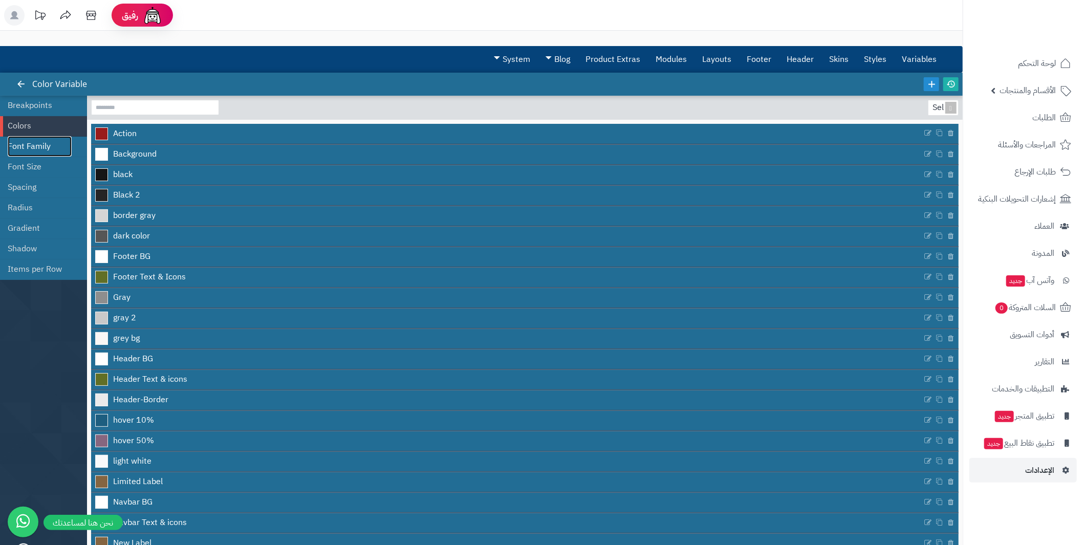
click at [50, 144] on link "Font Family" at bounding box center [40, 146] width 64 height 20
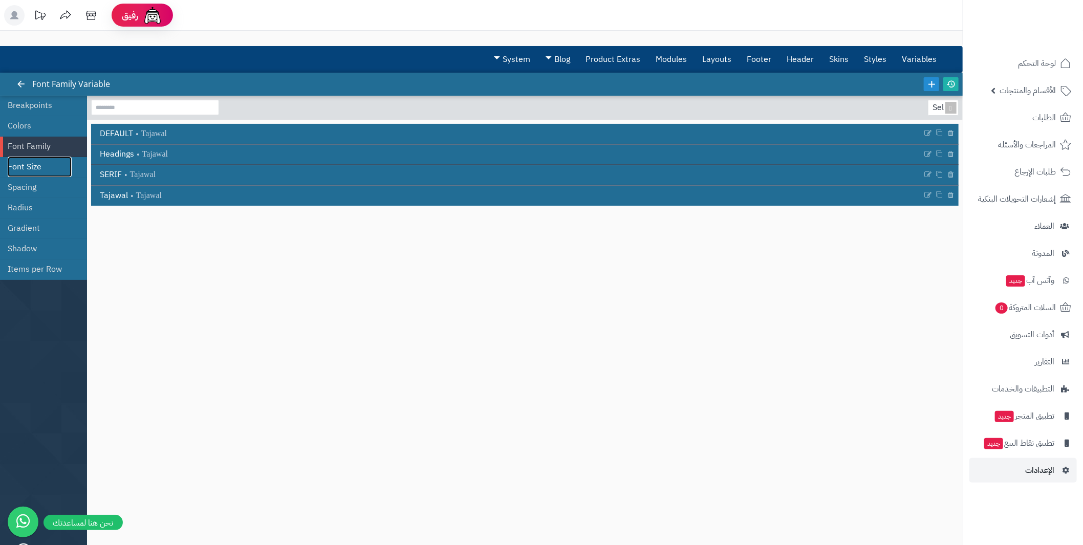
click at [50, 162] on link "Font Size" at bounding box center [40, 167] width 64 height 20
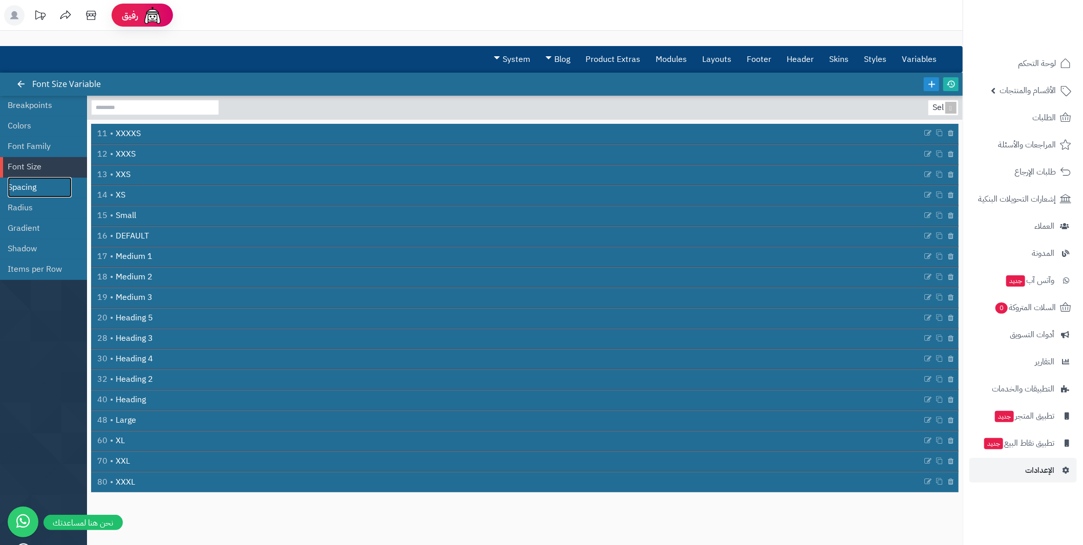
click at [45, 183] on link "Spacing" at bounding box center [40, 187] width 64 height 20
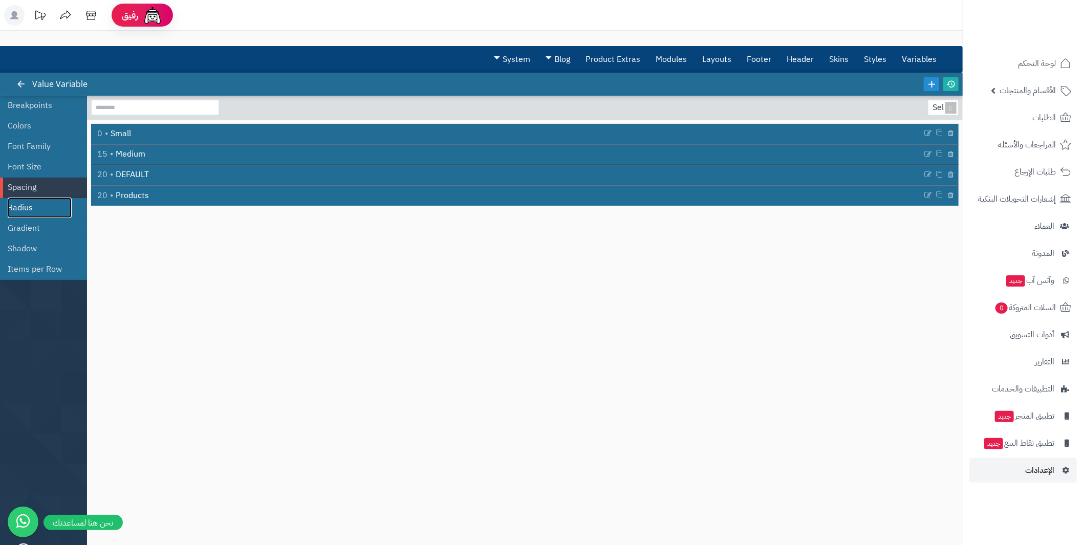
click at [43, 207] on link "Radius" at bounding box center [40, 208] width 64 height 20
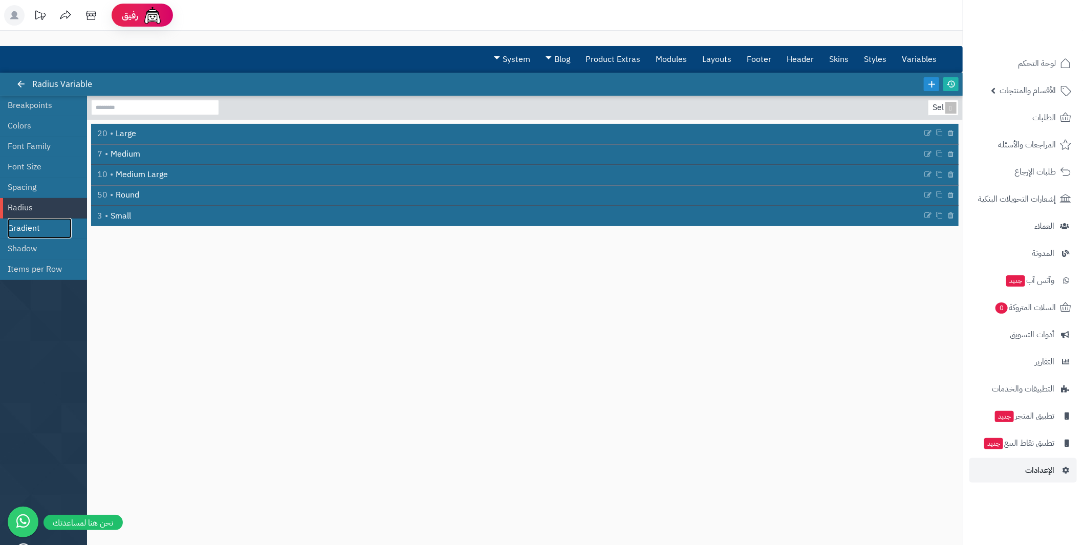
click at [39, 222] on link "Gradient" at bounding box center [40, 228] width 64 height 20
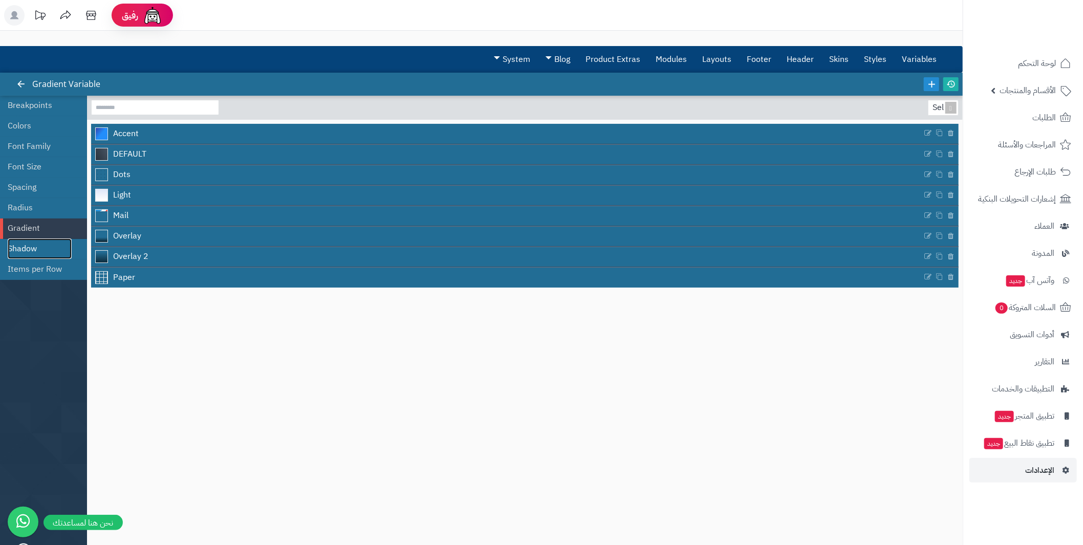
click at [33, 246] on link "Shadow" at bounding box center [40, 249] width 64 height 20
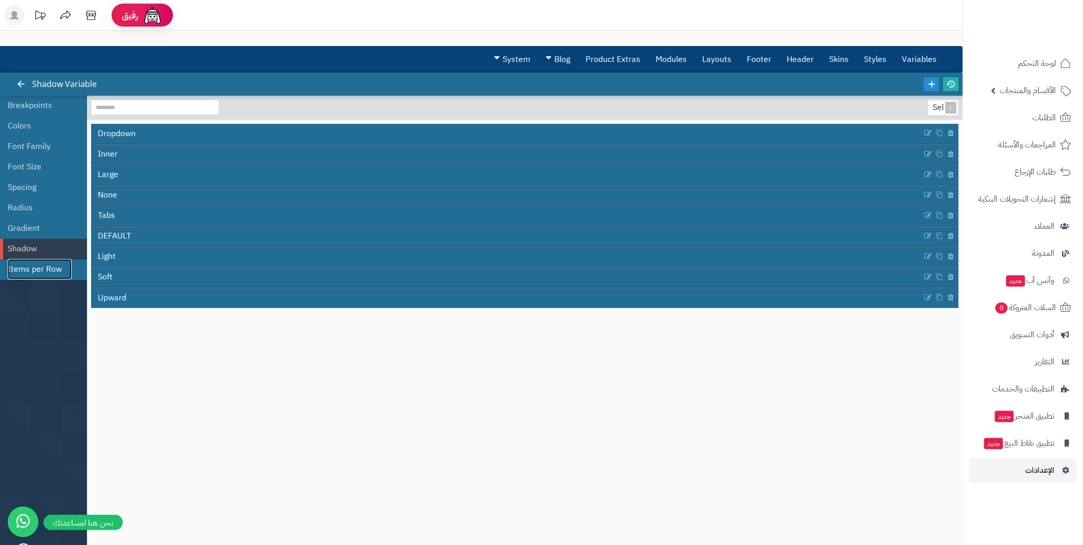
click at [36, 268] on link "Items per Row" at bounding box center [40, 269] width 64 height 20
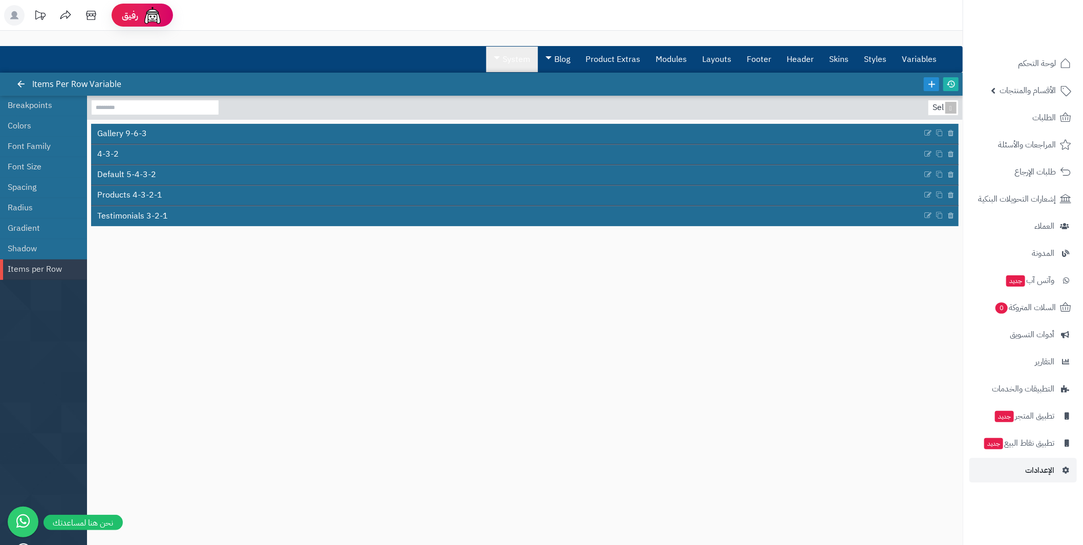
click at [508, 57] on link "System" at bounding box center [512, 60] width 52 height 26
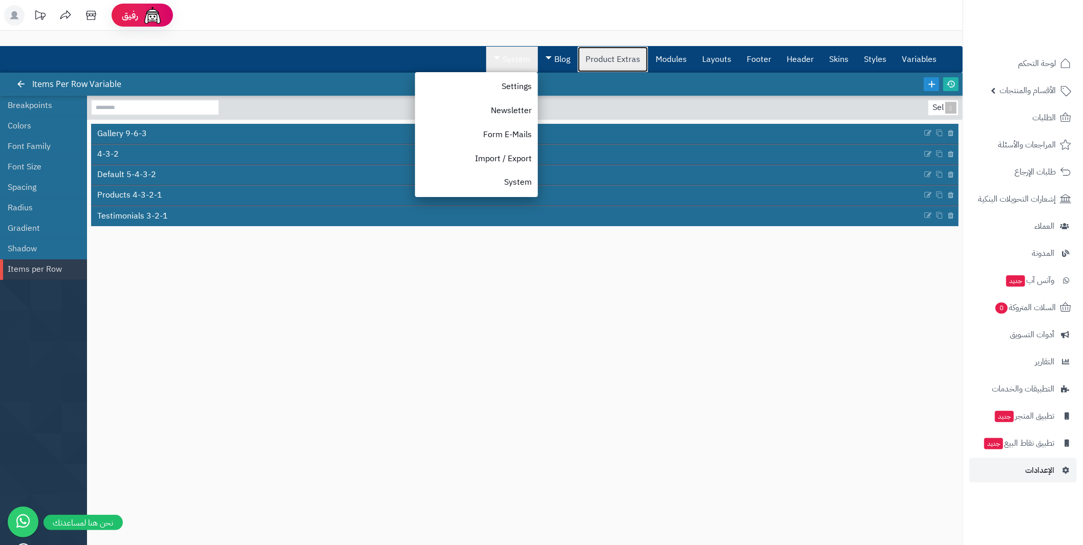
click at [635, 58] on link "Product Extras" at bounding box center [613, 60] width 70 height 26
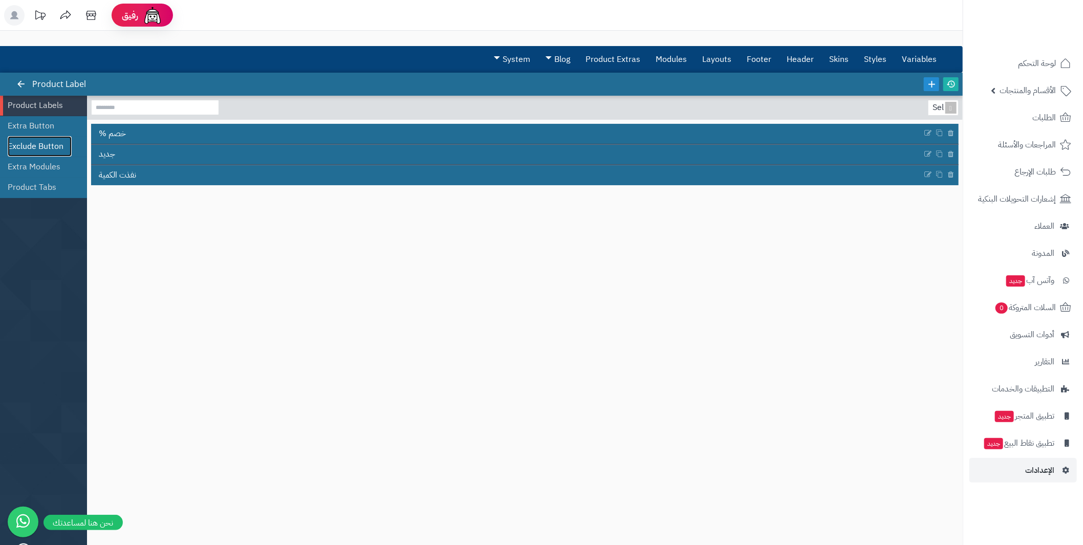
click at [42, 148] on link "Exclude Button" at bounding box center [40, 146] width 64 height 20
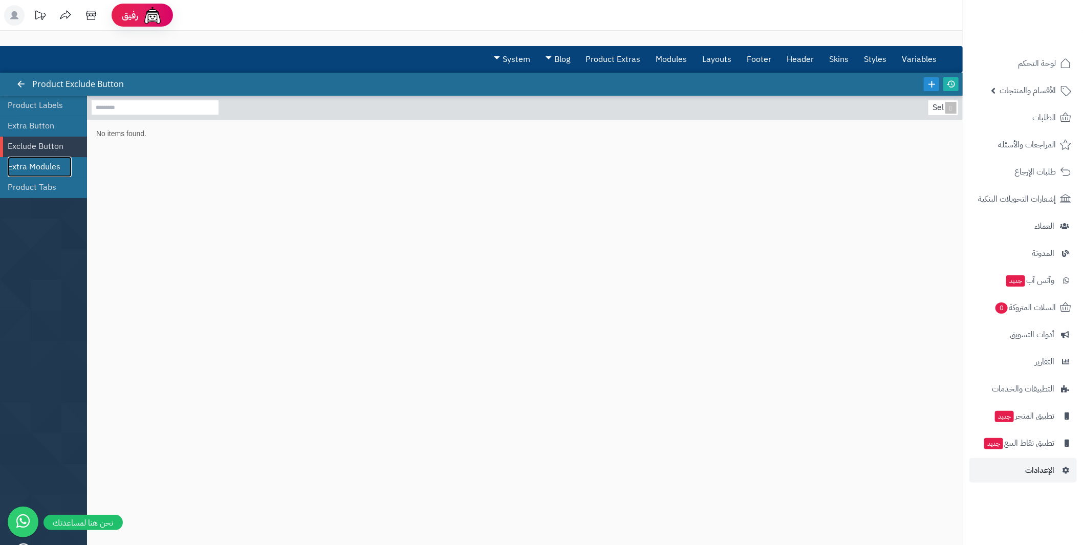
click at [44, 164] on link "Extra Modules" at bounding box center [40, 167] width 64 height 20
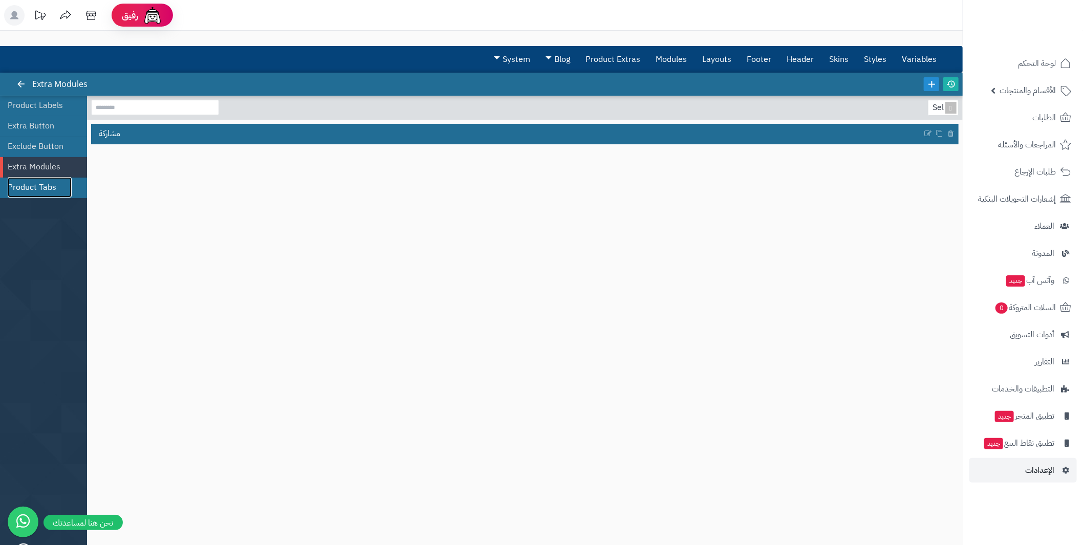
click at [46, 179] on link "Product Tabs" at bounding box center [40, 187] width 64 height 20
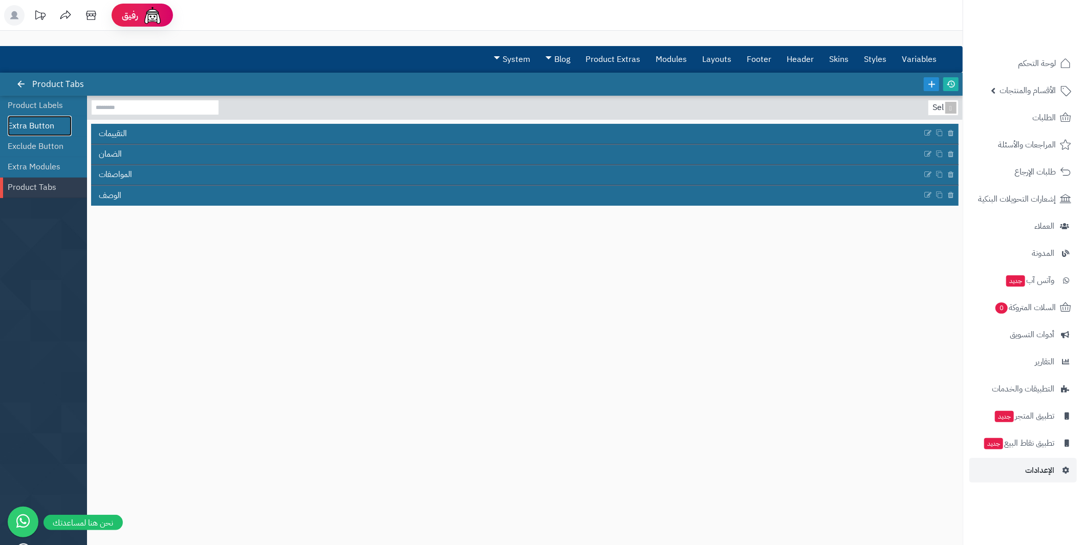
click at [47, 127] on link "Extra Button" at bounding box center [40, 126] width 64 height 20
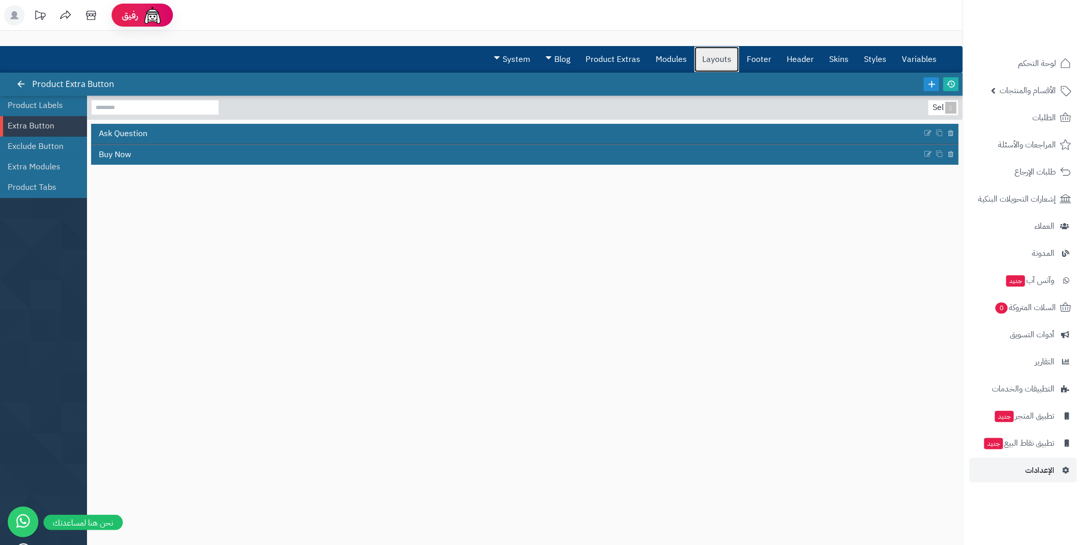
click at [728, 62] on link "Layouts" at bounding box center [717, 60] width 45 height 26
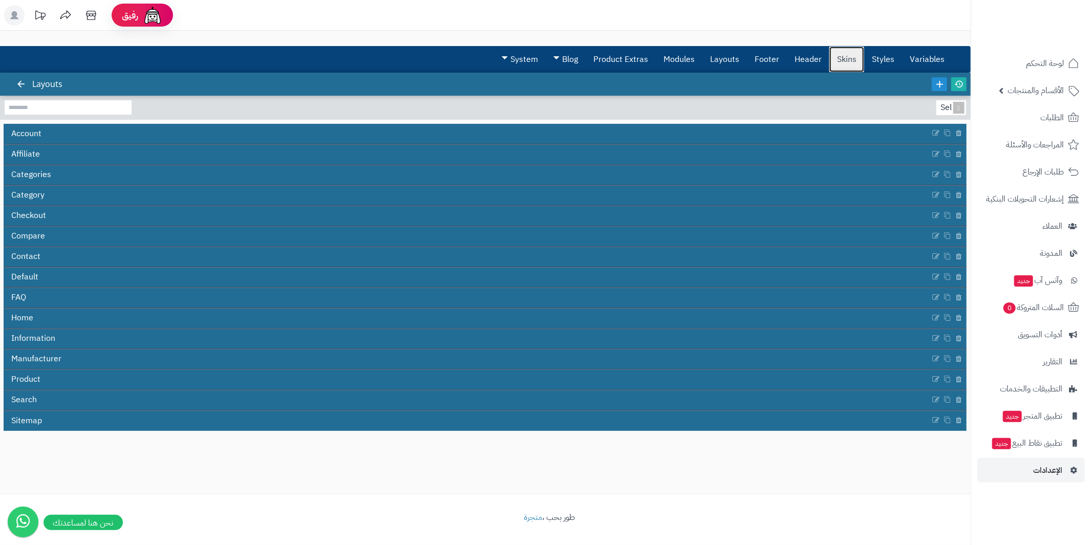
click at [848, 55] on link "Skins" at bounding box center [846, 60] width 35 height 26
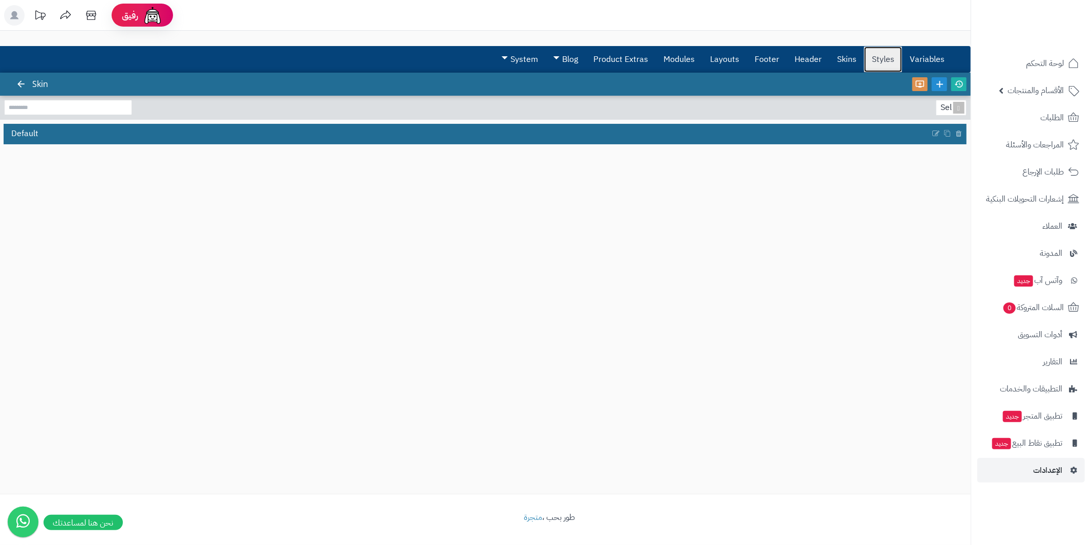
click at [889, 62] on link "Styles" at bounding box center [883, 60] width 38 height 26
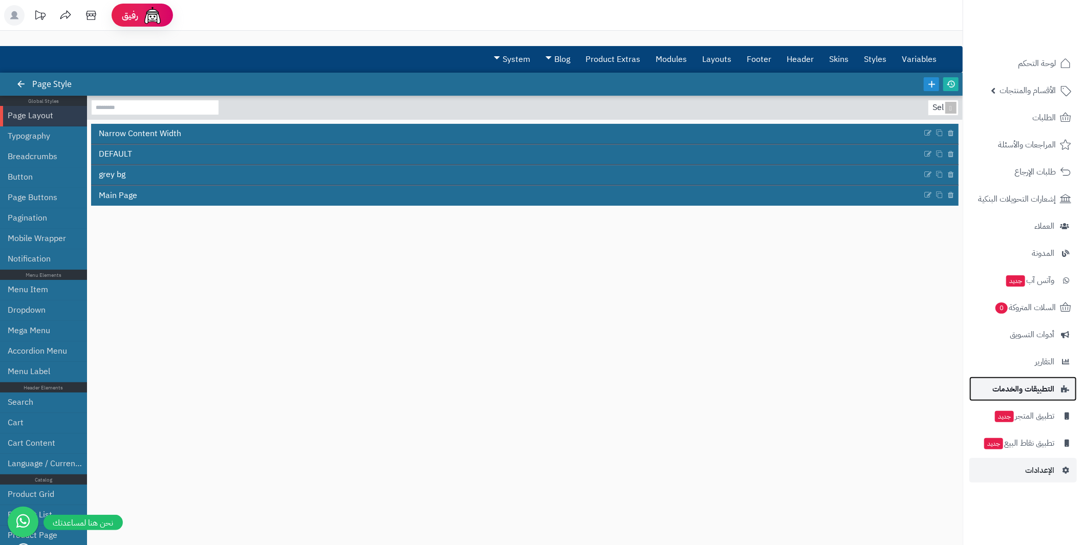
click at [1051, 386] on span "التطبيقات والخدمات" at bounding box center [1024, 389] width 62 height 14
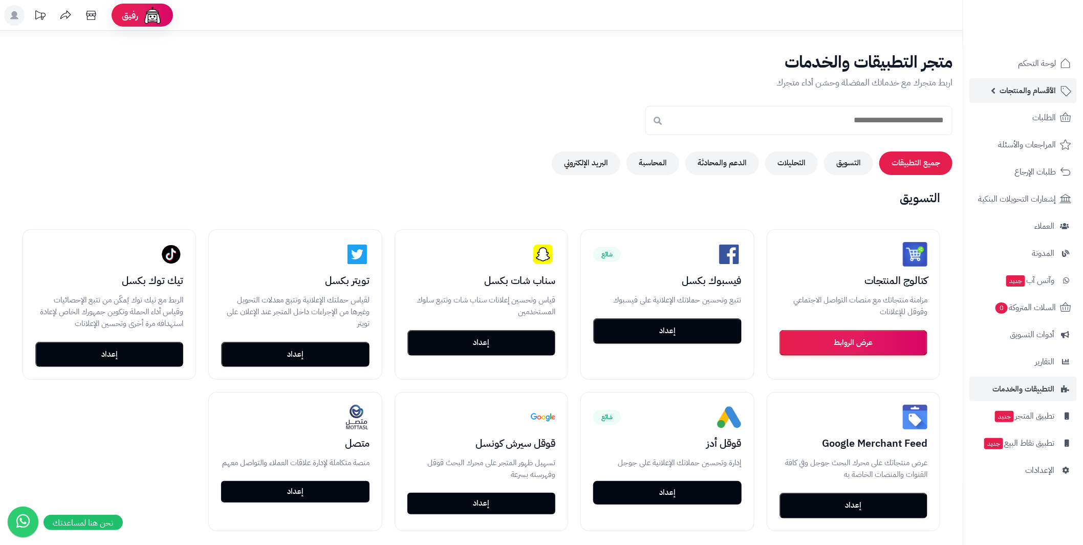
click at [1028, 90] on span "الأقسام والمنتجات" at bounding box center [1028, 90] width 56 height 14
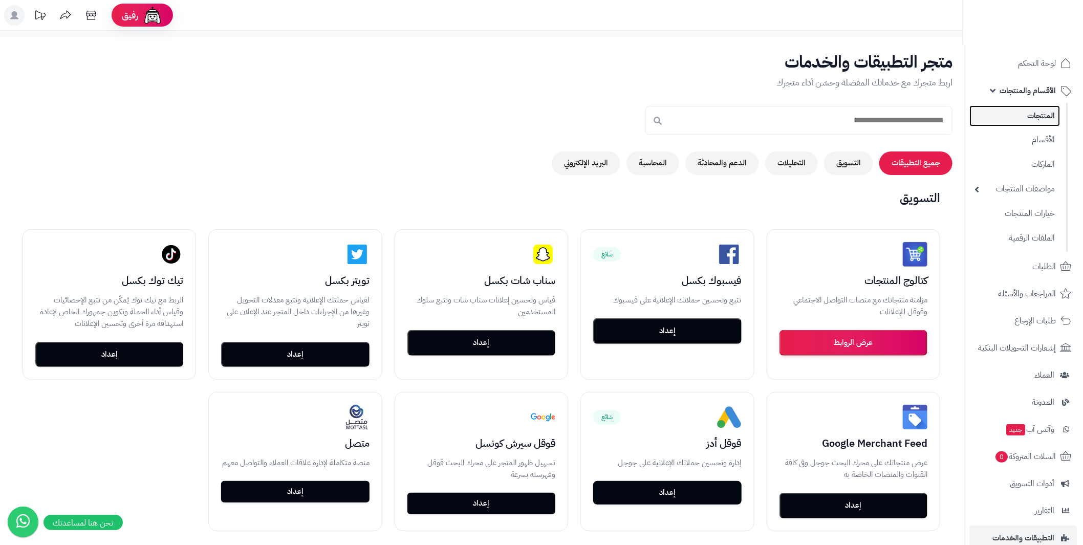
click at [1043, 111] on link "المنتجات" at bounding box center [1015, 115] width 91 height 21
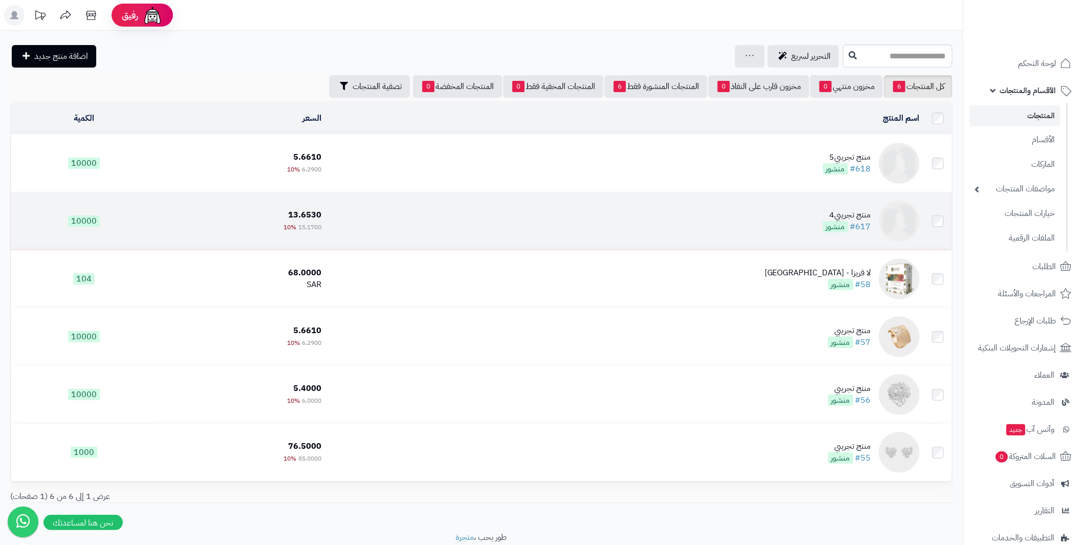
click at [858, 210] on div "منتج تجريبي4" at bounding box center [847, 215] width 48 height 12
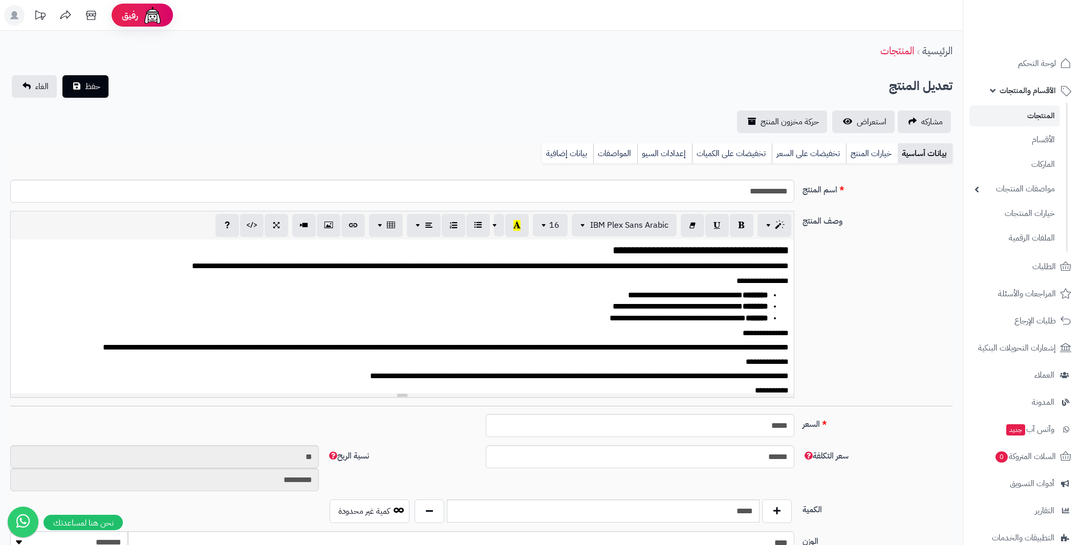
select select
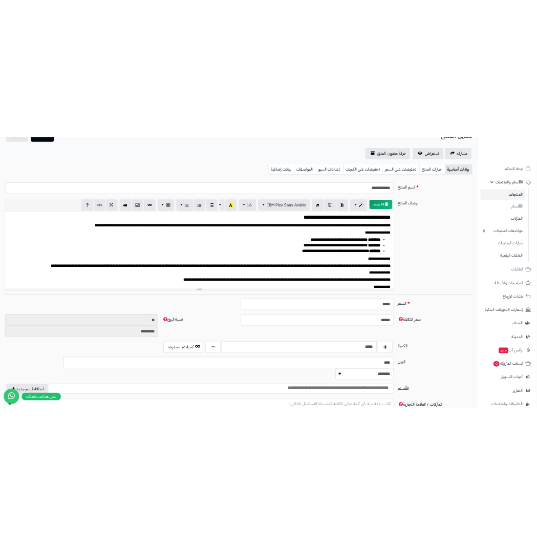
scroll to position [102, 0]
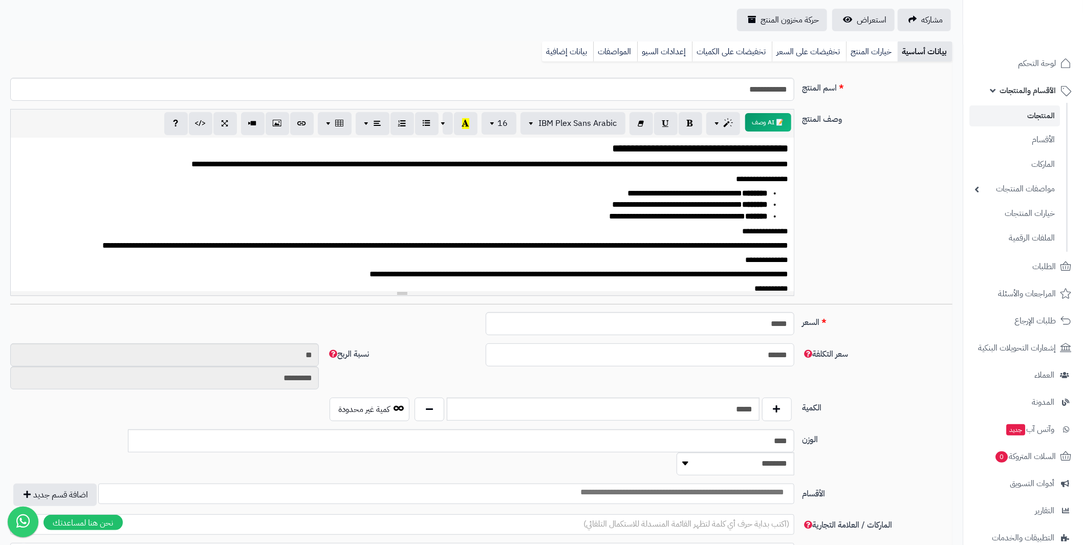
drag, startPoint x: 776, startPoint y: 353, endPoint x: 797, endPoint y: 354, distance: 21.0
click at [797, 354] on div "******" at bounding box center [640, 355] width 317 height 23
type input "****"
click at [787, 388] on div "سعر التكلفة **** نسبة الربح ** *********" at bounding box center [481, 371] width 951 height 54
drag, startPoint x: 713, startPoint y: 326, endPoint x: 804, endPoint y: 326, distance: 90.6
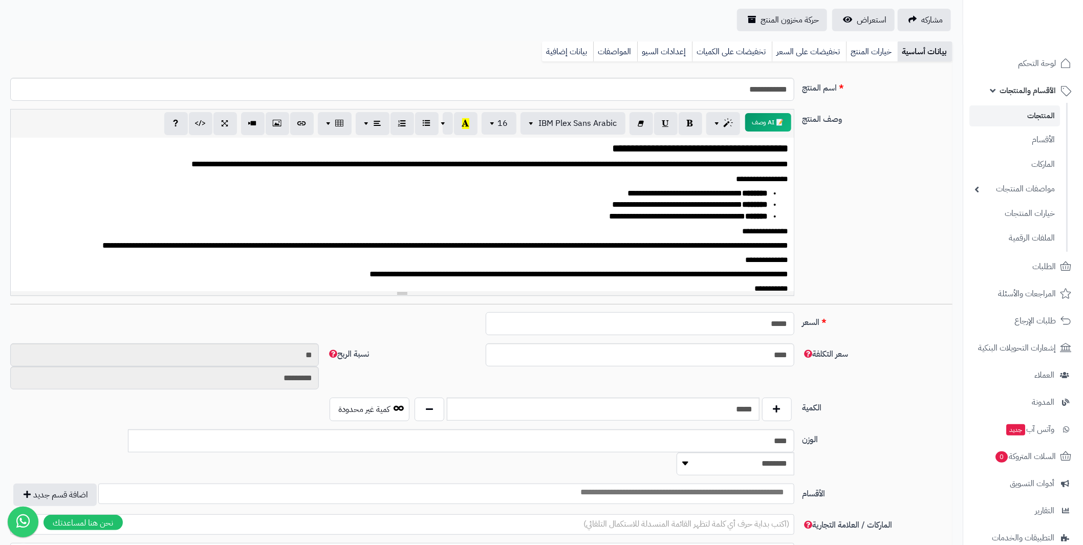
click at [804, 326] on div "السعر ***** اختار الضريبة اولا لحساب السعر" at bounding box center [481, 327] width 951 height 31
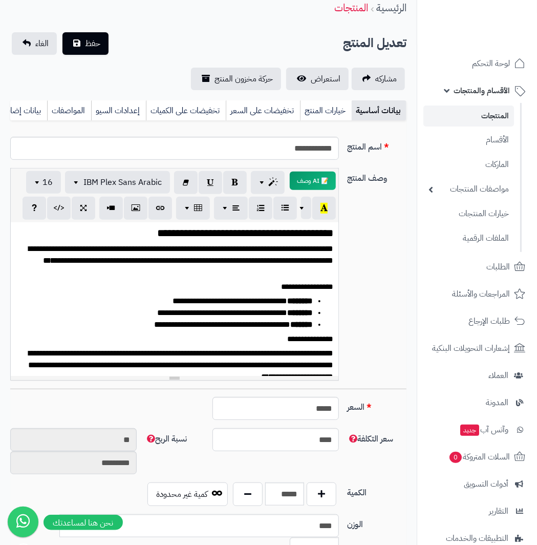
scroll to position [0, 0]
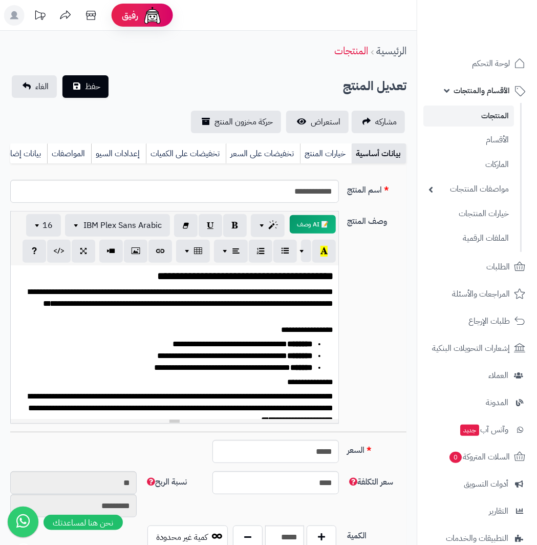
click at [127, 362] on li "**********" at bounding box center [168, 356] width 290 height 12
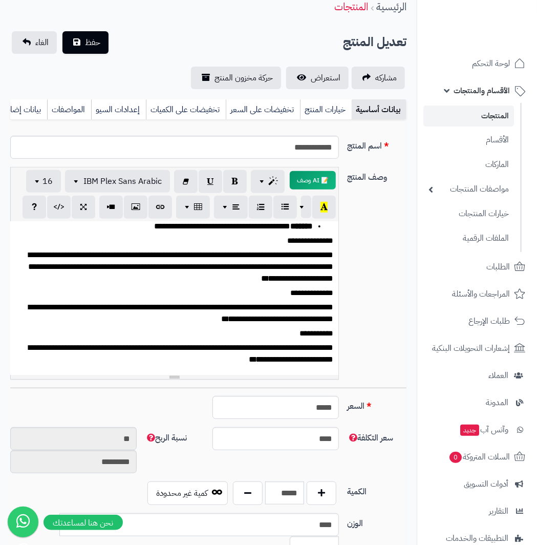
scroll to position [102, 0]
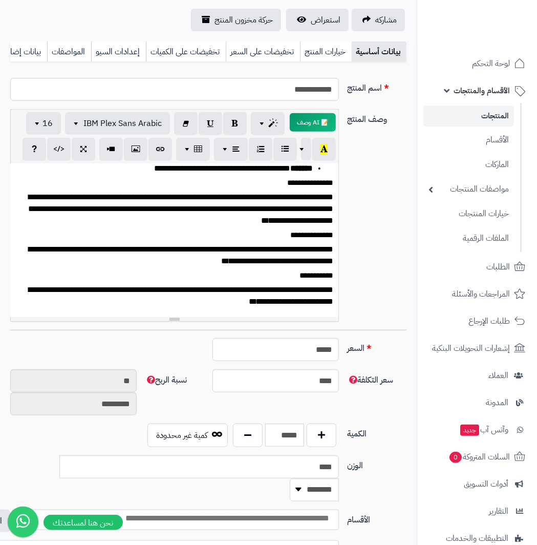
click at [164, 316] on div "**********" at bounding box center [174, 240] width 329 height 154
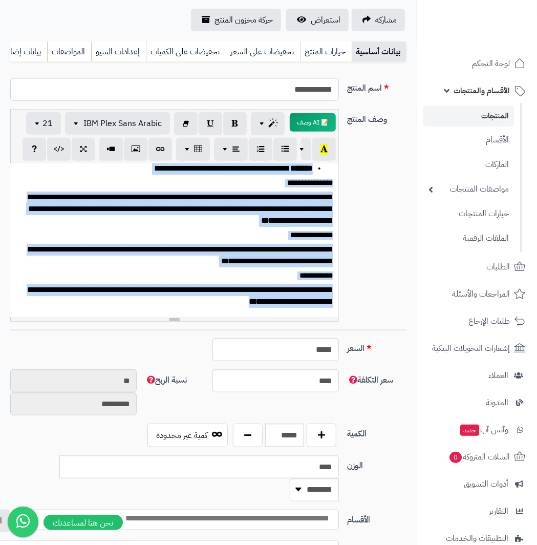
paste div
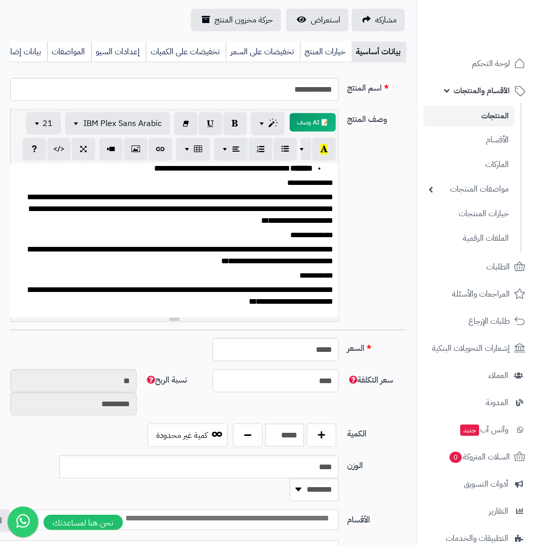
scroll to position [0, 0]
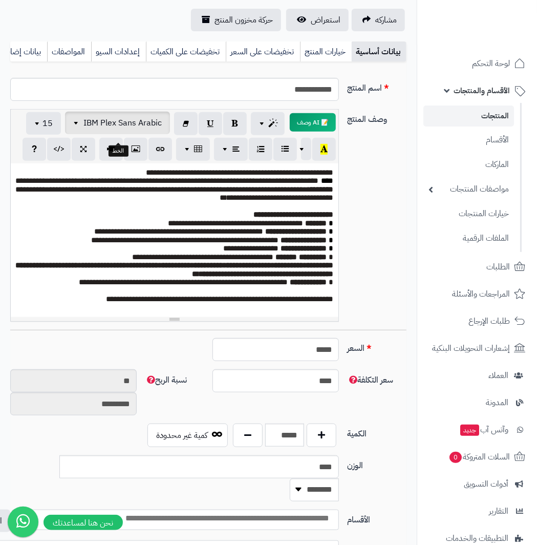
click at [85, 127] on span "IBM Plex Sans Arabic" at bounding box center [122, 123] width 78 height 12
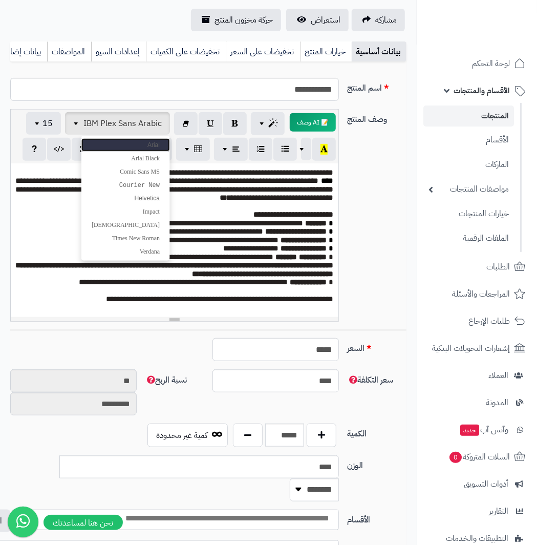
click at [155, 148] on span "Arial" at bounding box center [153, 144] width 12 height 7
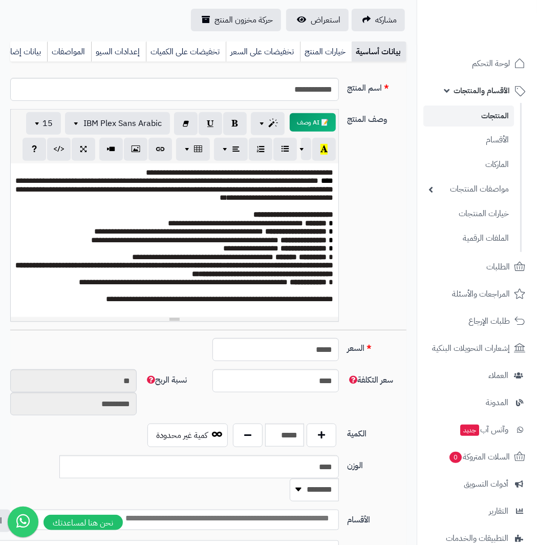
click at [336, 228] on div "**********" at bounding box center [174, 240] width 329 height 154
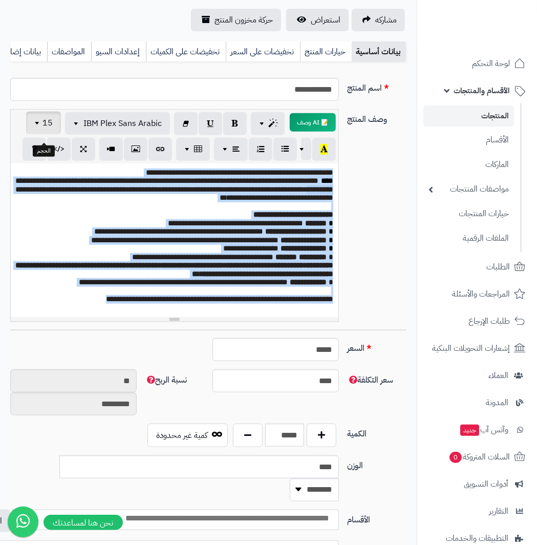
click at [42, 129] on span "button" at bounding box center [38, 123] width 8 height 12
click at [48, 230] on link "18" at bounding box center [38, 224] width 46 height 13
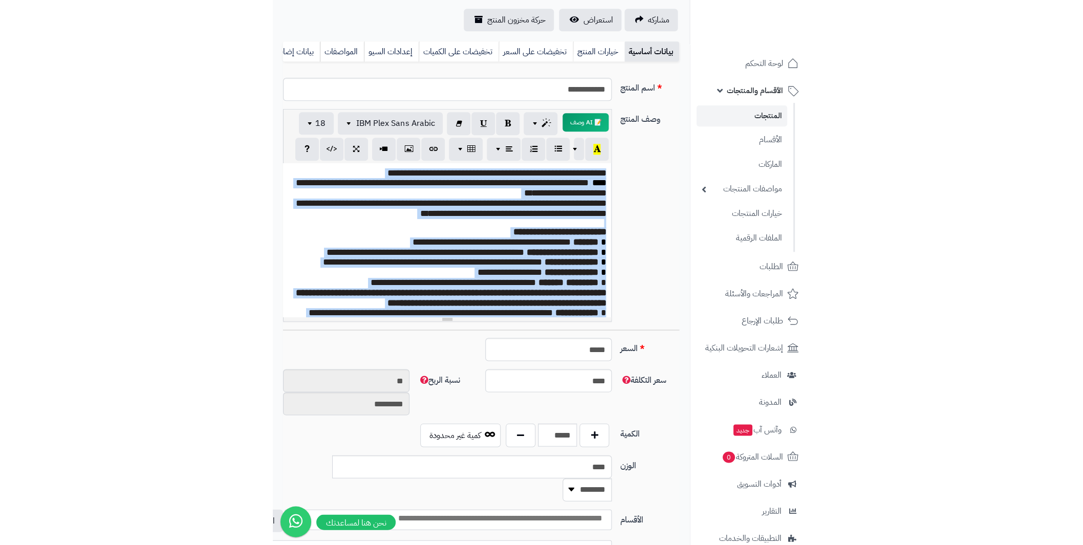
scroll to position [69, 0]
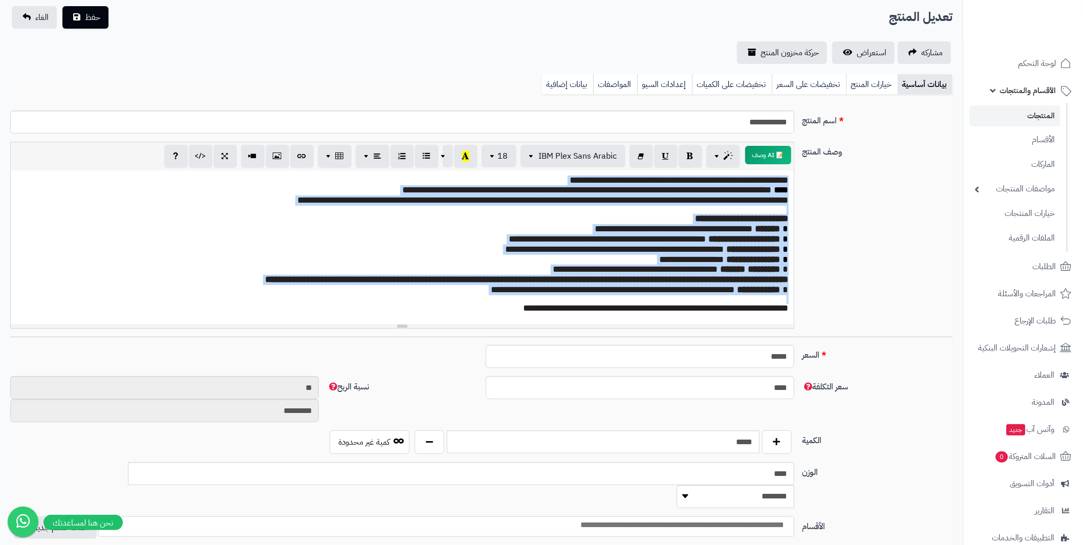
click at [422, 257] on p "**********" at bounding box center [402, 260] width 774 height 10
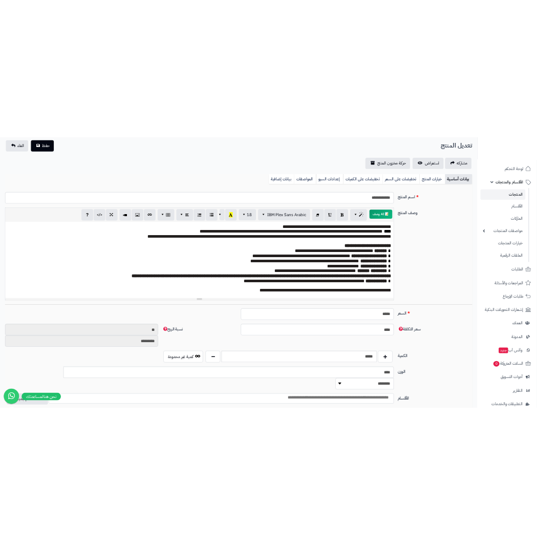
scroll to position [102, 0]
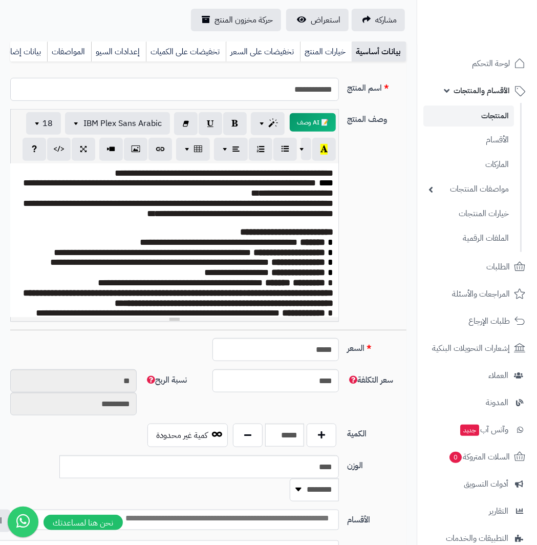
click at [261, 88] on input "**********" at bounding box center [174, 89] width 329 height 23
drag, startPoint x: 298, startPoint y: 355, endPoint x: 357, endPoint y: 356, distance: 59.4
click at [357, 356] on div "السعر ***** اختار الضريبة اولا لحساب السعر" at bounding box center [208, 353] width 404 height 31
type input "*"
type input "********"
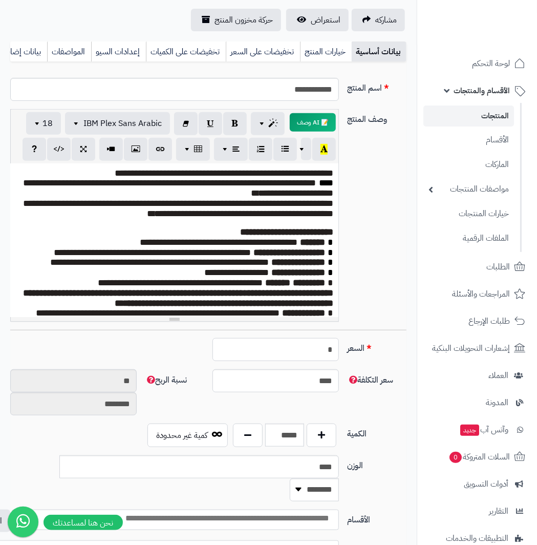
type input "**"
type input "*********"
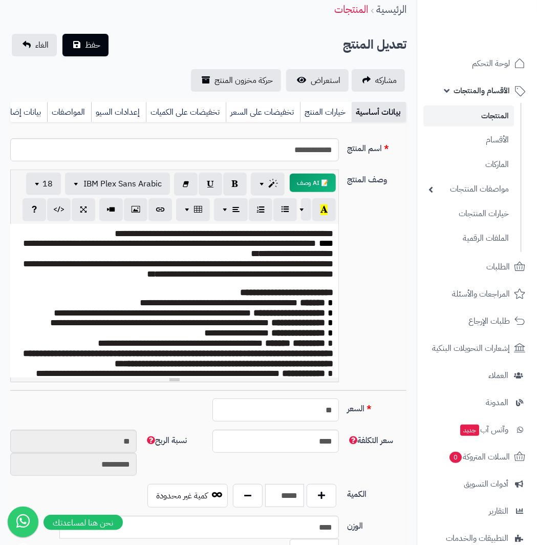
scroll to position [0, 0]
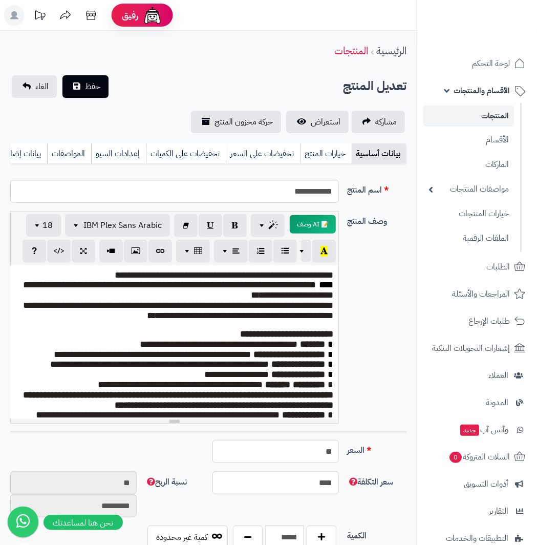
type input "**"
drag, startPoint x: 272, startPoint y: 197, endPoint x: 356, endPoint y: 198, distance: 84.5
click at [356, 198] on div "**********" at bounding box center [208, 195] width 404 height 31
paste input "*******"
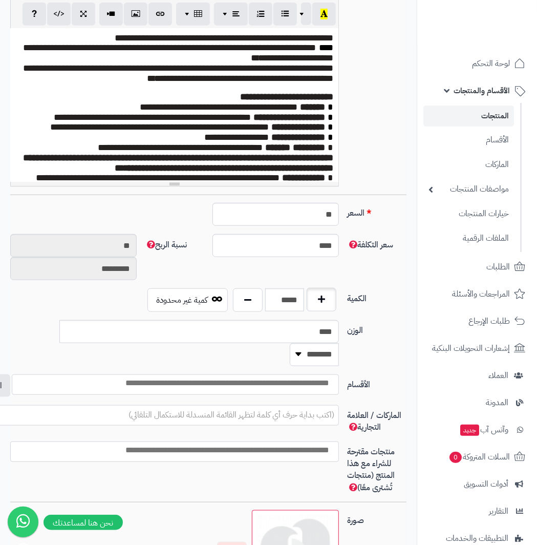
scroll to position [255, 0]
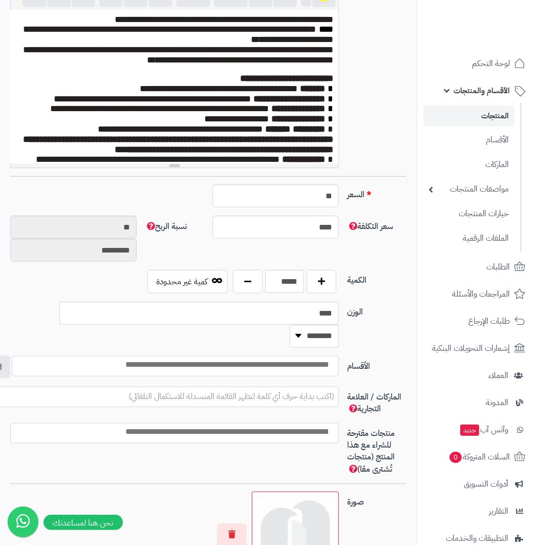
type input "**********"
drag, startPoint x: 346, startPoint y: 322, endPoint x: 366, endPoint y: 323, distance: 20.0
click at [366, 323] on div "الوزن **** ******** **** ***** *****" at bounding box center [208, 329] width 404 height 54
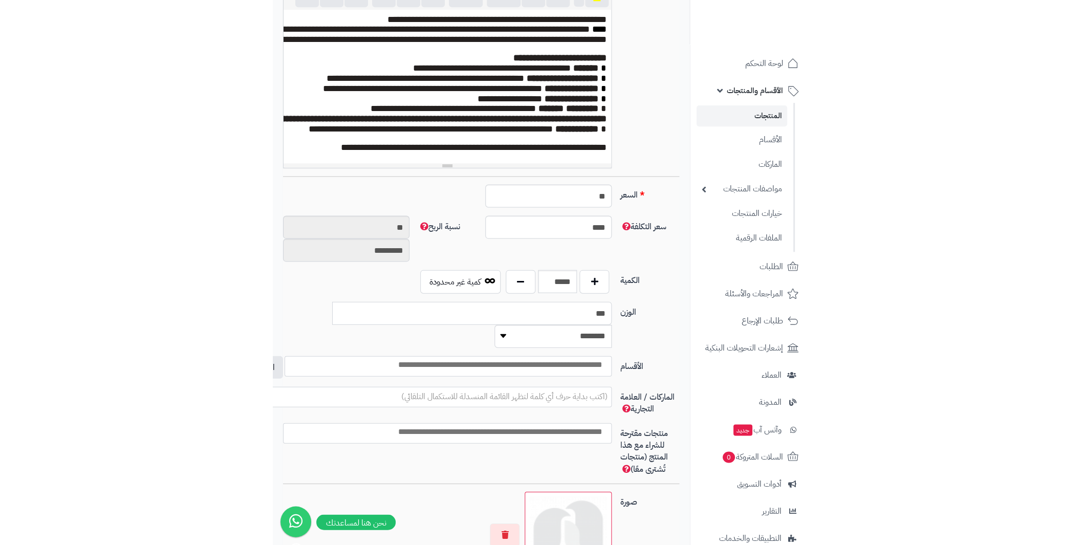
scroll to position [223, 0]
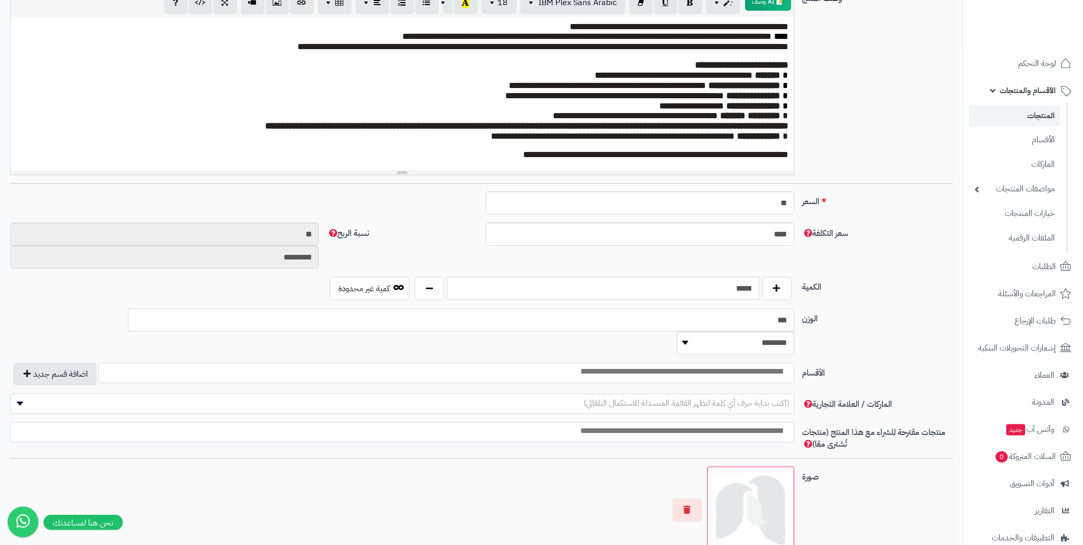
type input "***"
click at [677, 332] on select "******** **** ***** *****" at bounding box center [736, 343] width 118 height 23
select select "*"
click at [677, 332] on select "******** **** ***** *****" at bounding box center [736, 343] width 118 height 23
click at [595, 363] on span at bounding box center [446, 373] width 696 height 20
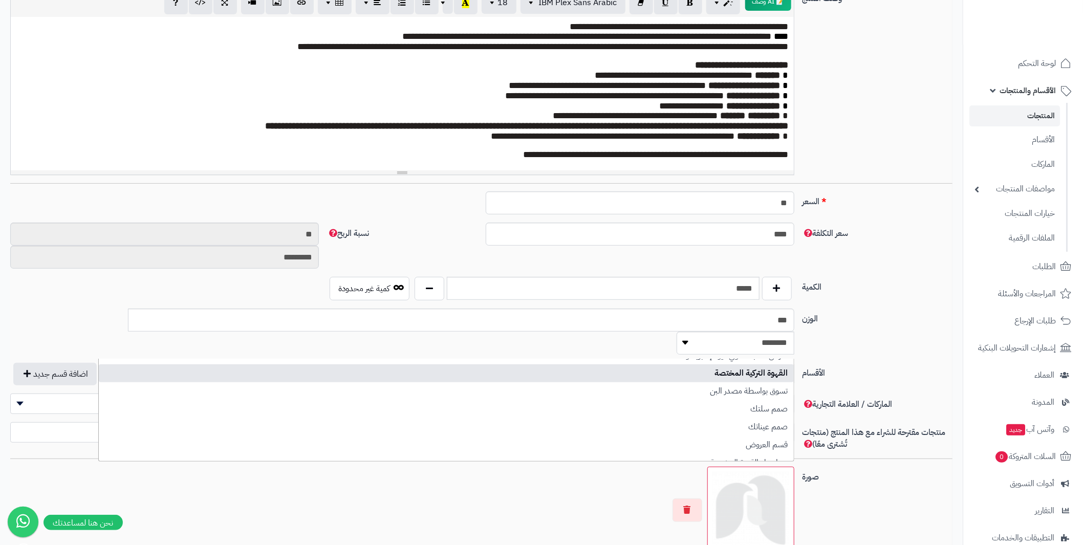
scroll to position [40, 0]
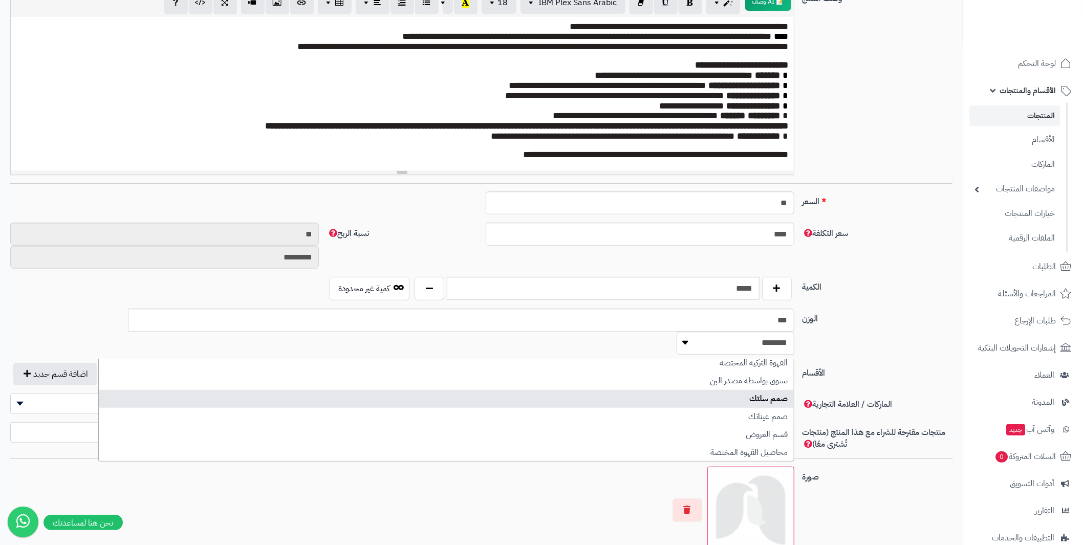
select select "***"
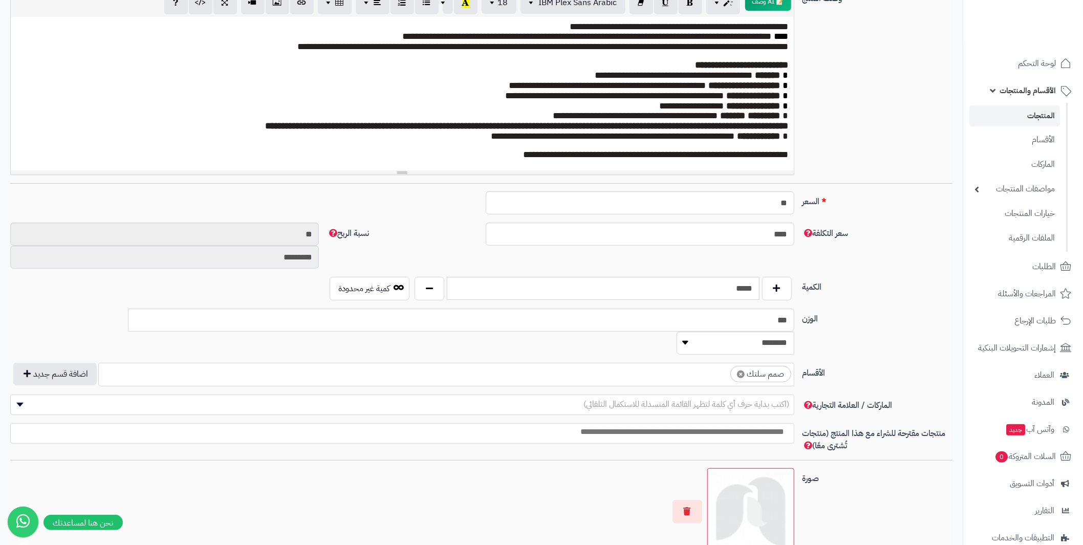
click at [701, 364] on ul "× صمم سلتك" at bounding box center [446, 373] width 695 height 19
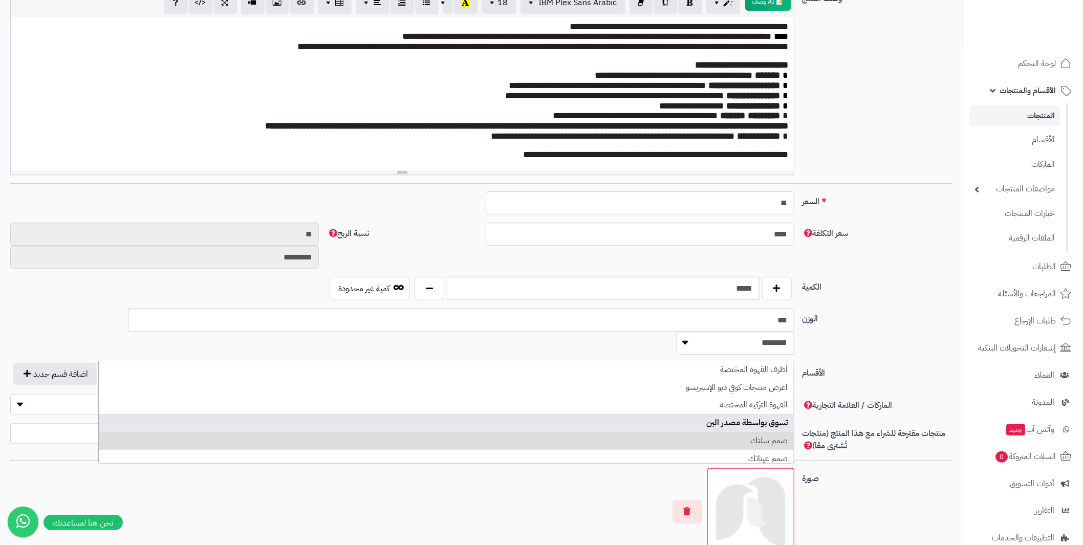
scroll to position [40, 0]
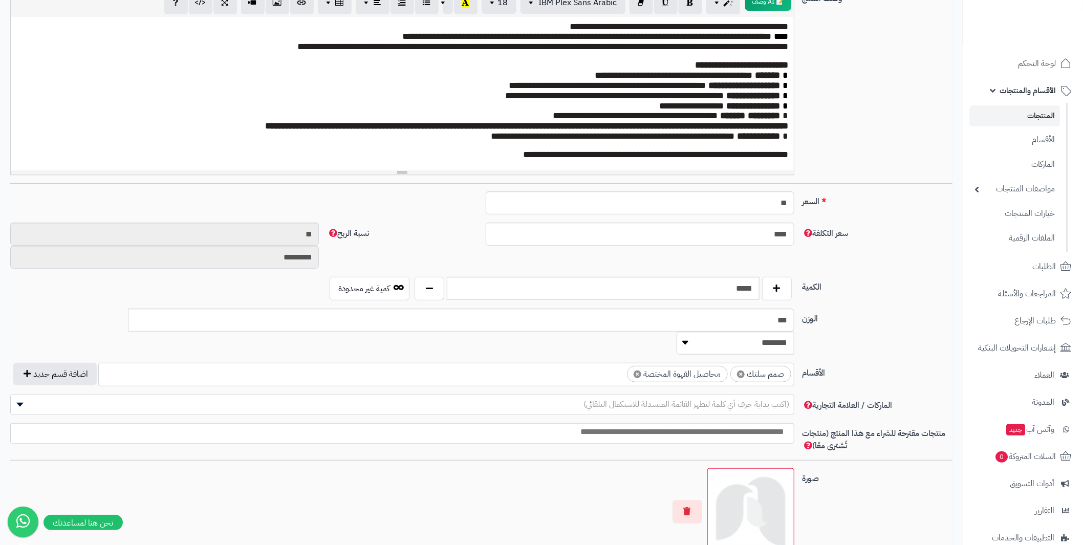
click at [586, 364] on ul "× صمم سلتك × محاصيل القهوة المختصة" at bounding box center [446, 373] width 695 height 19
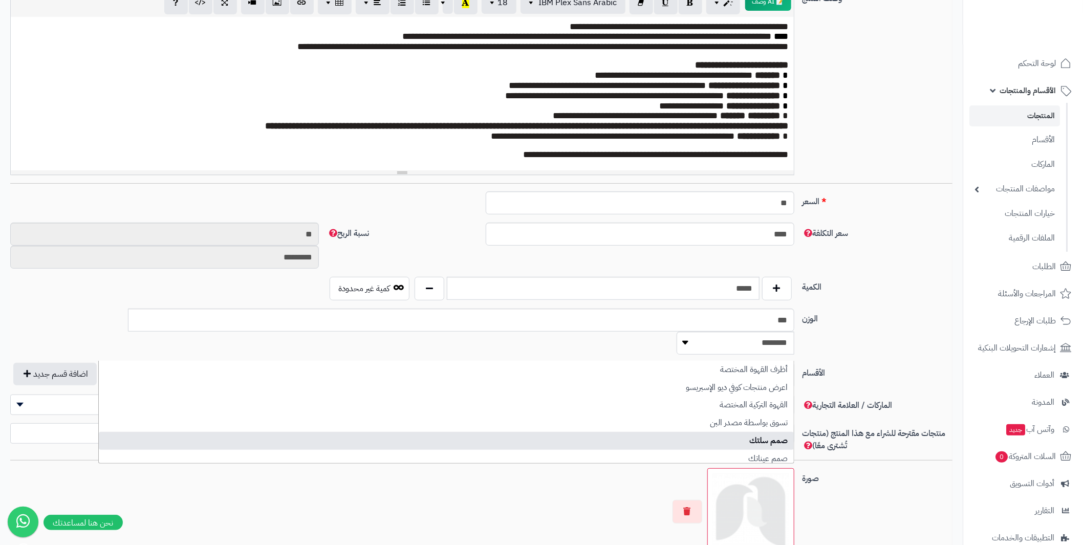
click at [585, 363] on span "× صمم سلتك × محاصيل القهوة المختصة" at bounding box center [446, 375] width 696 height 24
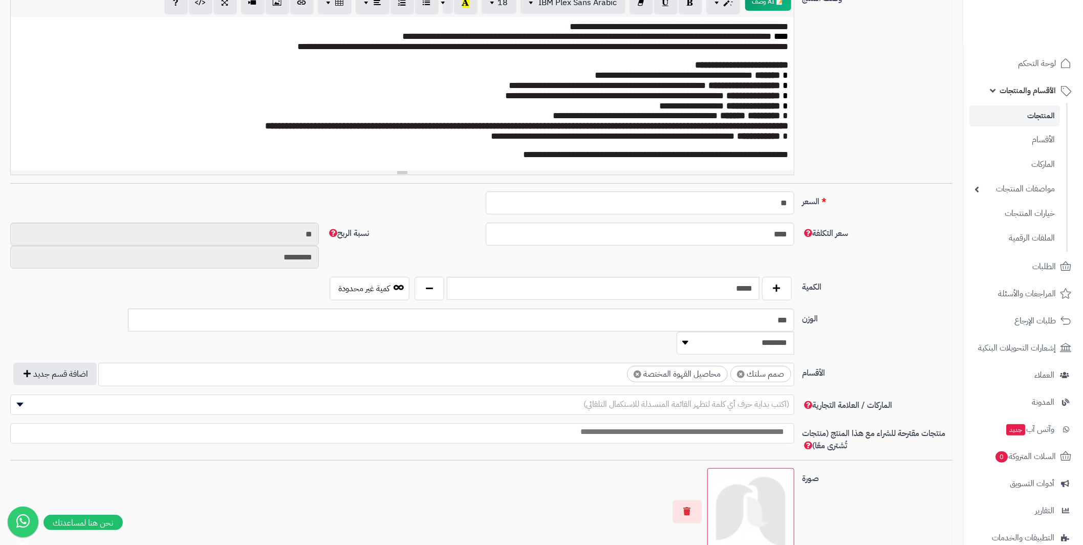
click at [585, 363] on span "× صمم سلتك × محاصيل القهوة المختصة" at bounding box center [446, 375] width 696 height 24
click at [845, 315] on label "الوزن" at bounding box center [878, 317] width 159 height 16
click at [795, 315] on input "***" at bounding box center [461, 320] width 667 height 23
click at [740, 398] on span "(اكتب بداية حرف أي كلمة لتظهر القائمة المنسدلة للاستكمال التلقائي)" at bounding box center [687, 404] width 206 height 12
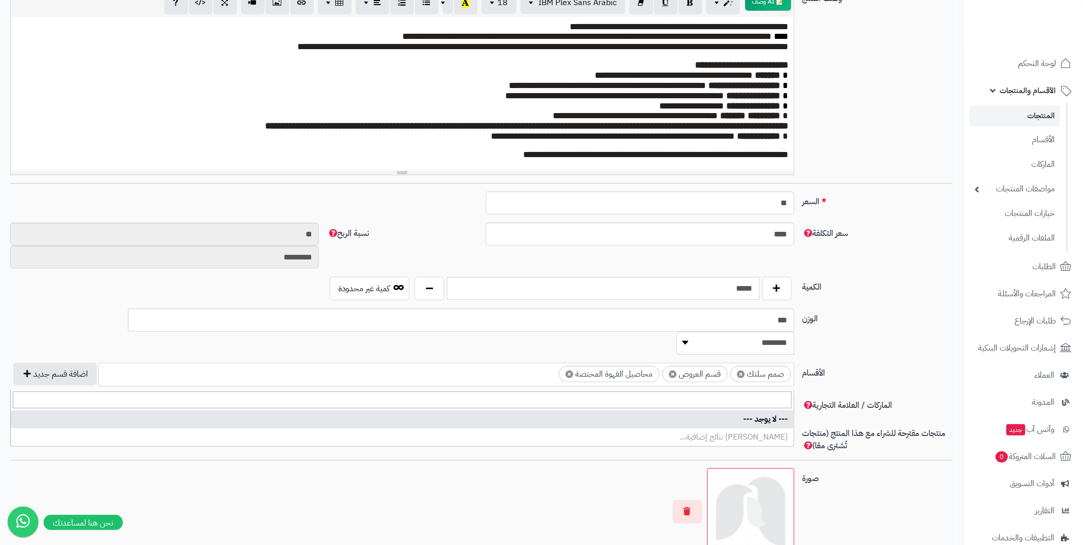
click at [882, 337] on div "الوزن *** ******** **** ***** *****" at bounding box center [481, 336] width 951 height 54
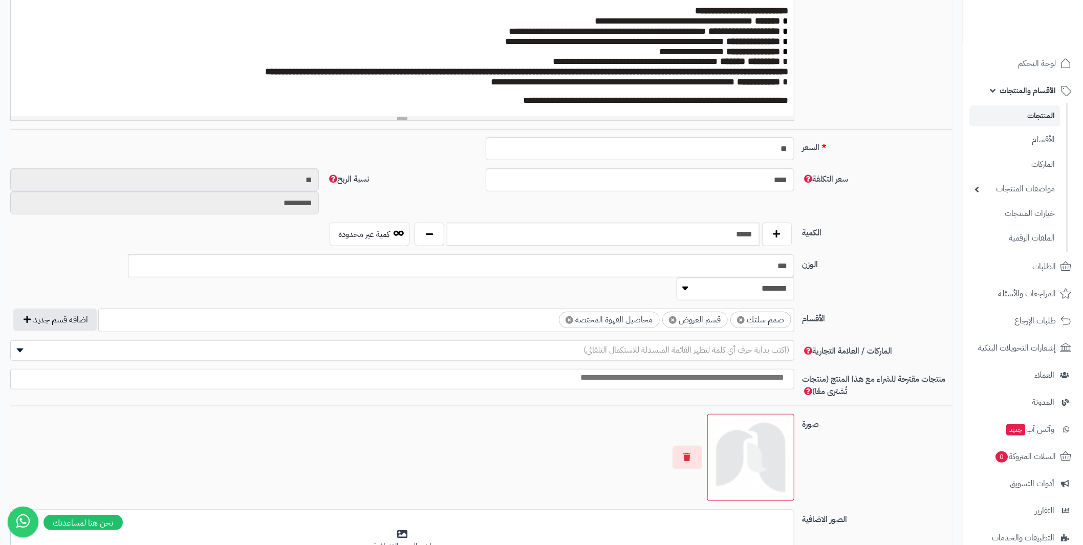
scroll to position [325, 0]
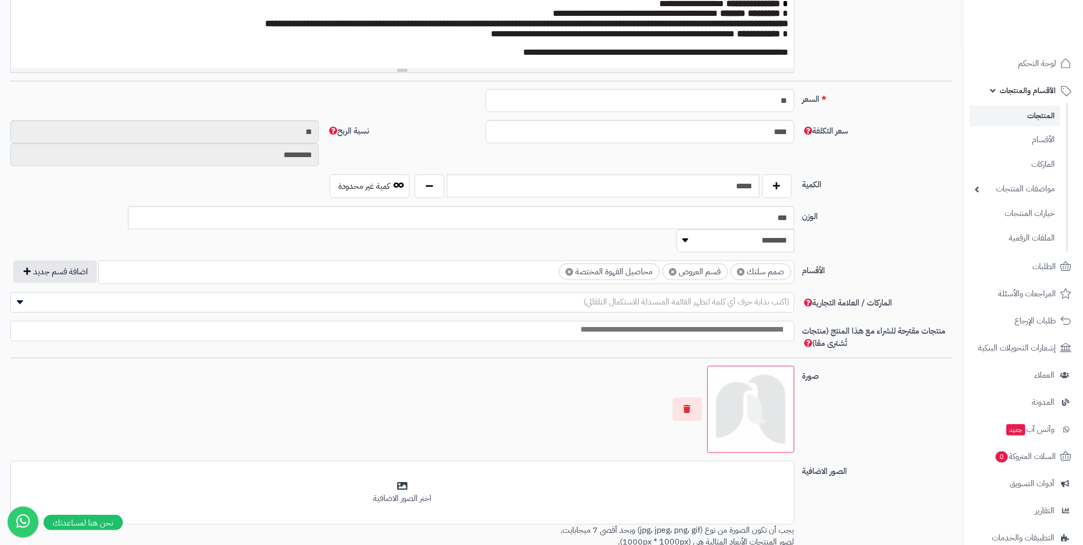
click at [764, 383] on img at bounding box center [751, 410] width 78 height 78
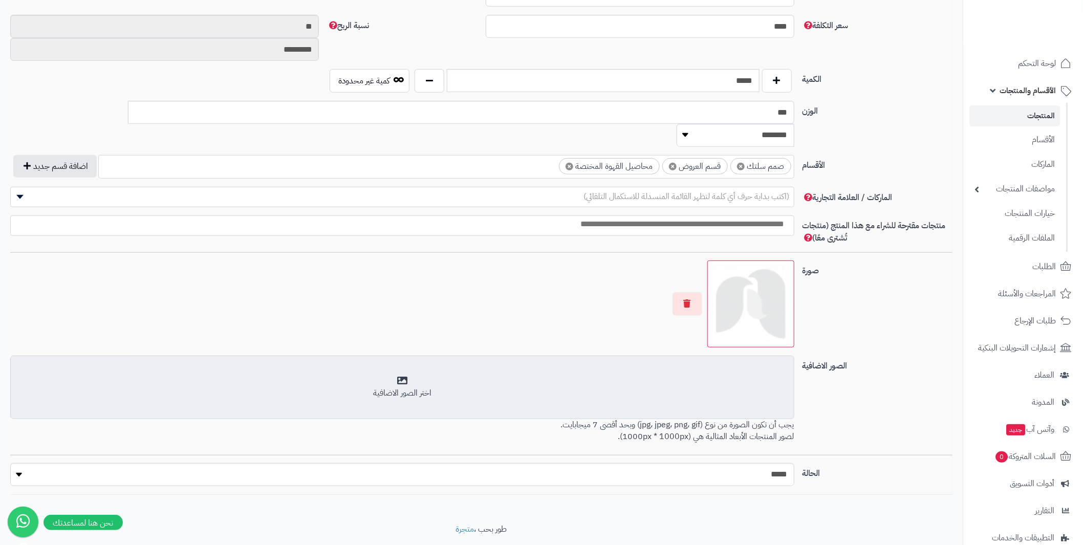
scroll to position [433, 0]
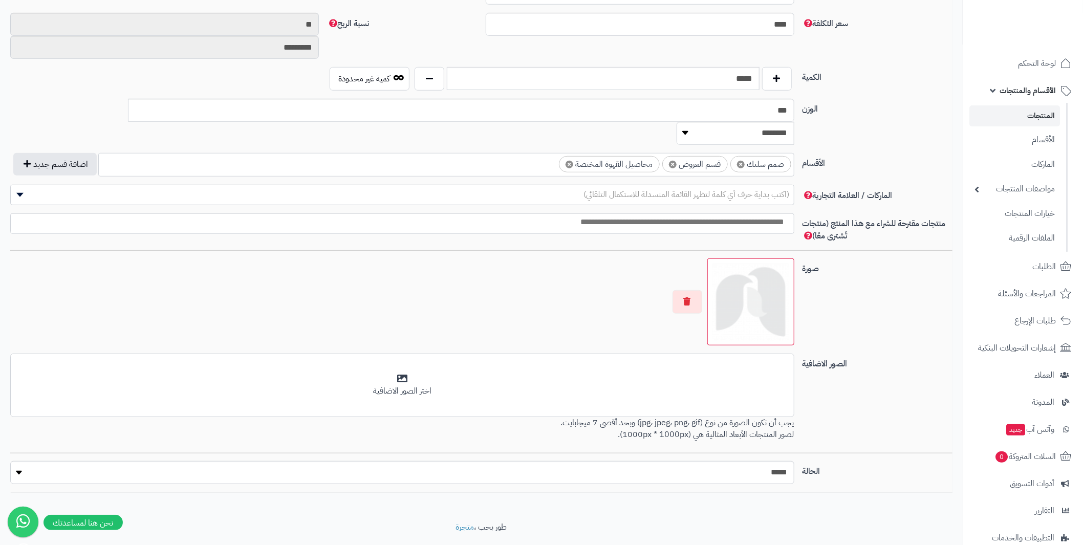
click at [726, 292] on img at bounding box center [751, 302] width 78 height 78
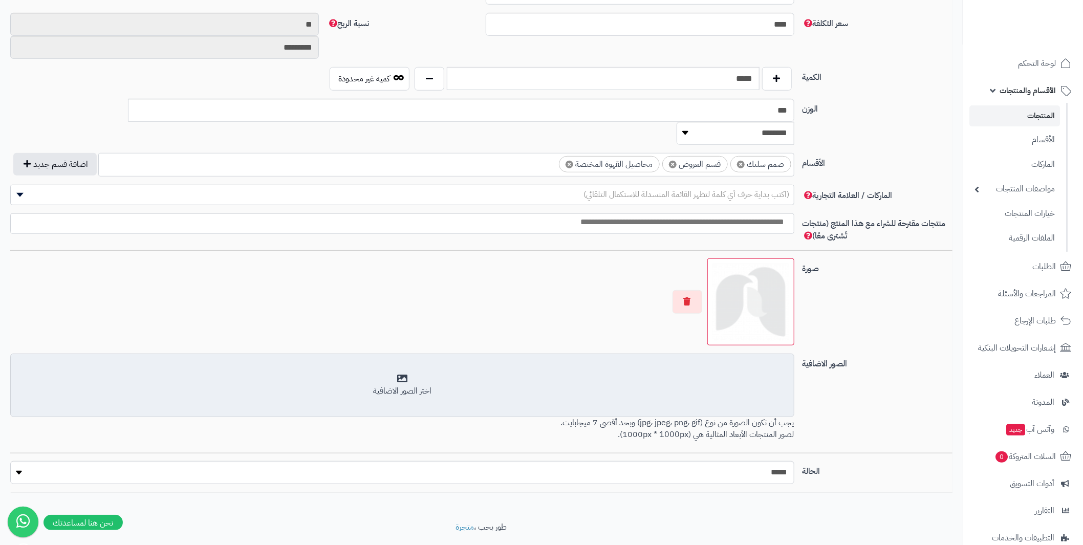
click at [519, 386] on div "اختر الصور الاضافية" at bounding box center [402, 392] width 771 height 12
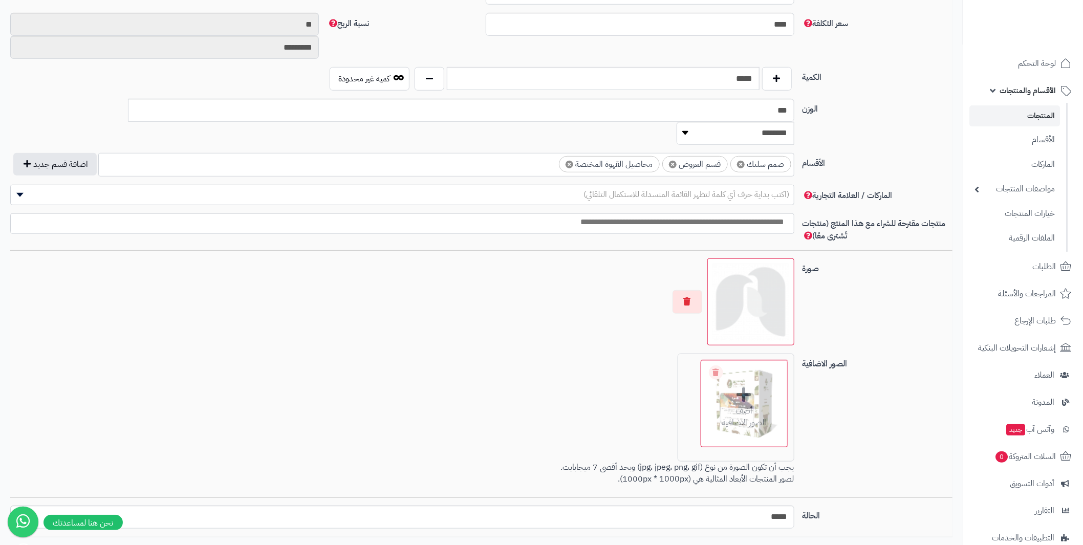
drag, startPoint x: 656, startPoint y: 381, endPoint x: 752, endPoint y: 267, distance: 149.7
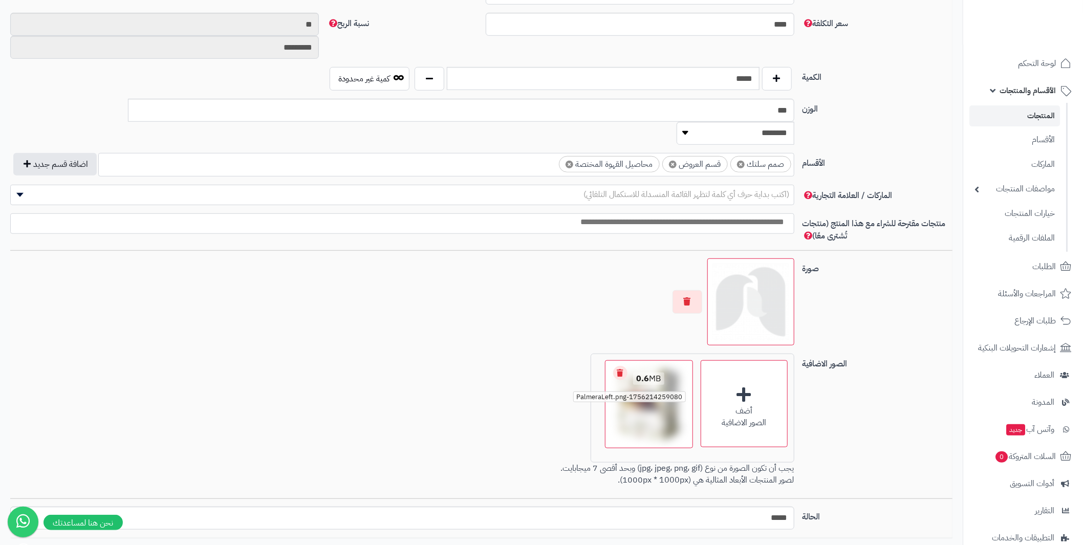
click at [656, 392] on span "1756214259080-PalmeraLeft.png" at bounding box center [629, 397] width 112 height 11
click at [640, 403] on img at bounding box center [649, 404] width 83 height 83
drag, startPoint x: 643, startPoint y: 393, endPoint x: 613, endPoint y: 418, distance: 38.5
click at [613, 418] on img at bounding box center [649, 404] width 83 height 83
click at [761, 276] on img at bounding box center [751, 302] width 78 height 78
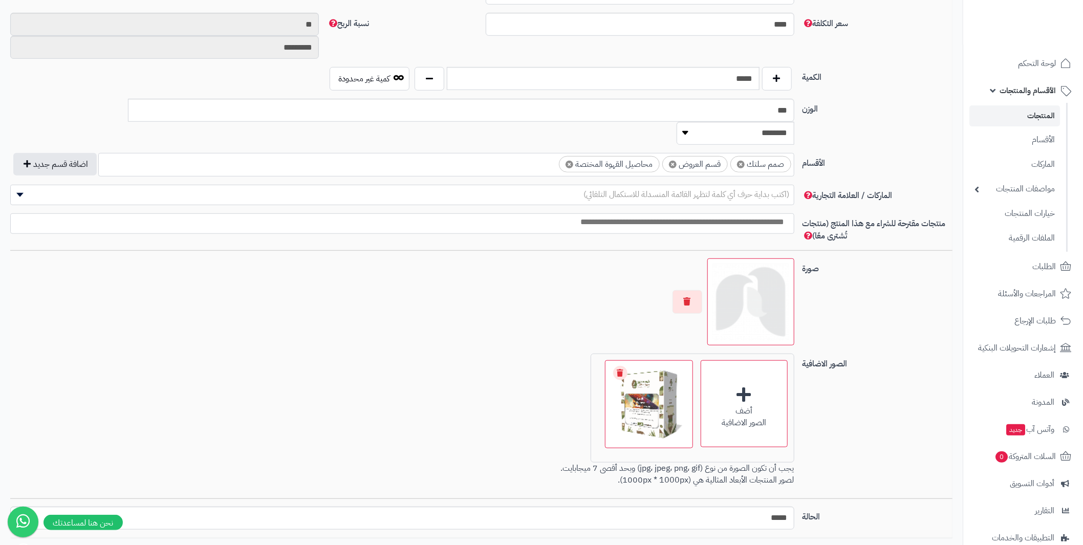
click at [731, 268] on img at bounding box center [751, 302] width 78 height 78
click at [619, 366] on link "Remove file" at bounding box center [620, 373] width 14 height 14
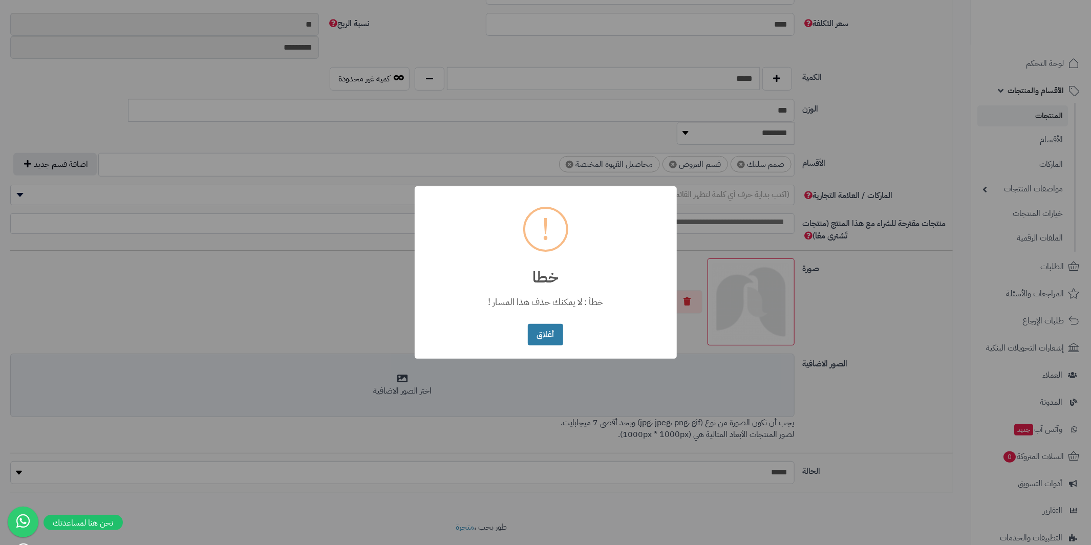
click at [558, 338] on button "أغلاق" at bounding box center [545, 335] width 35 height 22
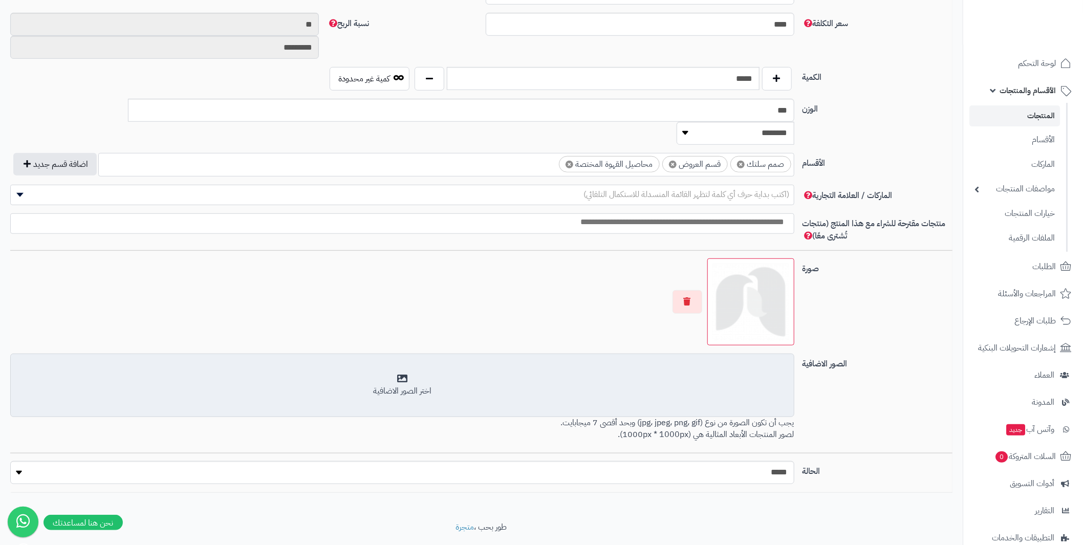
click at [734, 277] on img at bounding box center [751, 302] width 78 height 78
click at [738, 263] on img at bounding box center [751, 302] width 78 height 78
click at [758, 263] on img at bounding box center [751, 302] width 78 height 78
click at [760, 269] on img at bounding box center [751, 302] width 78 height 78
click at [759, 270] on img at bounding box center [751, 302] width 78 height 78
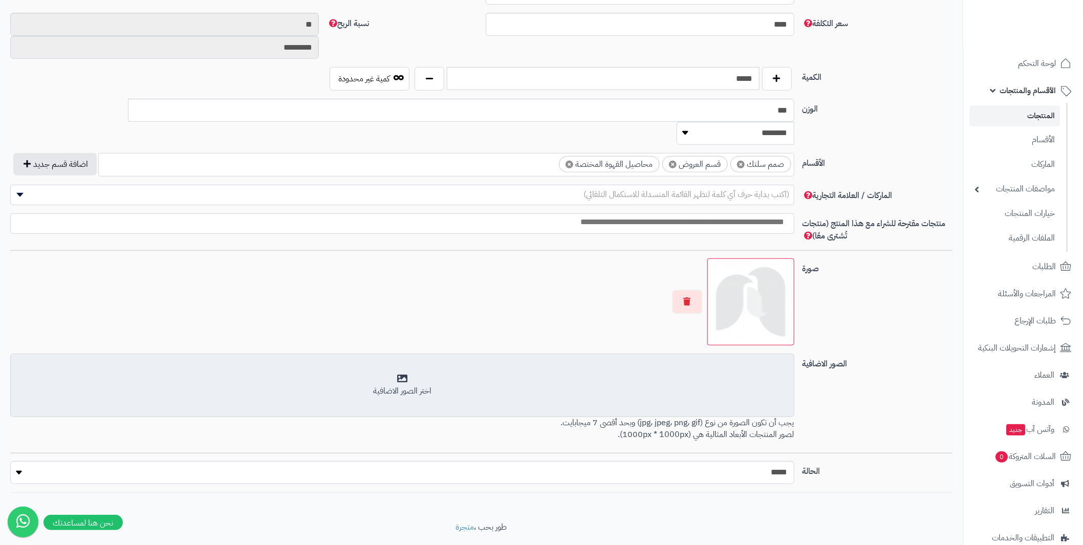
click at [525, 386] on div "اختر الصور الاضافية" at bounding box center [402, 392] width 771 height 12
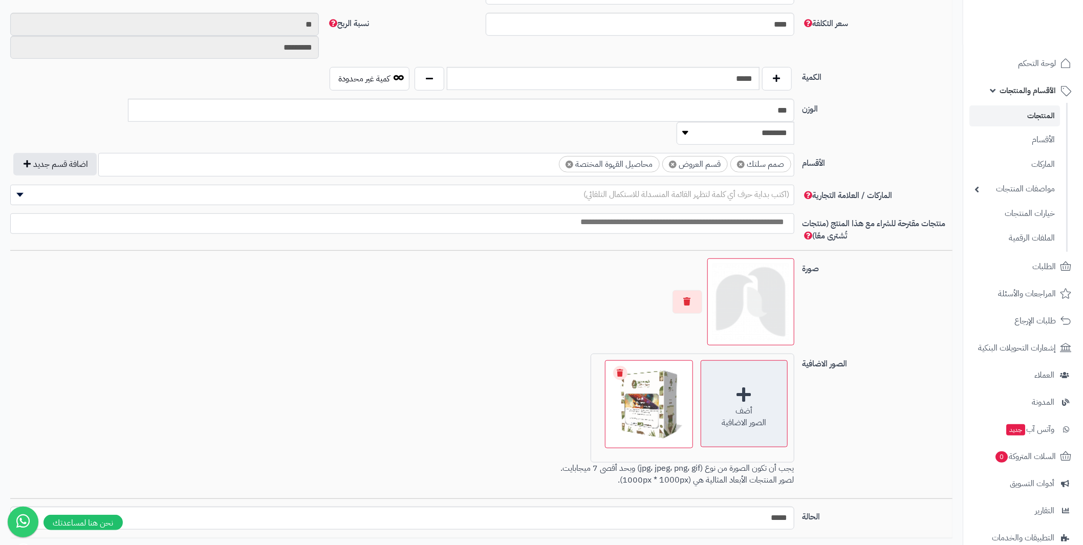
click at [726, 373] on div "أضف الصور الاضافية" at bounding box center [744, 403] width 87 height 87
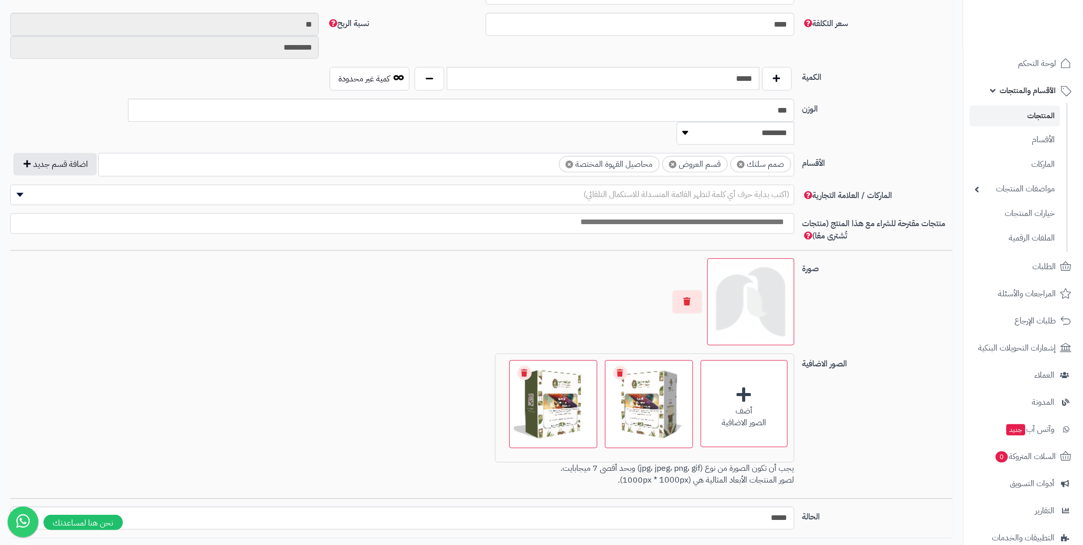
click at [399, 391] on div "أضف الصور الاضافية اختر الصور الاضافية 0.6 MB 1756214279402-PalmeraLeft.png Che…" at bounding box center [402, 422] width 792 height 137
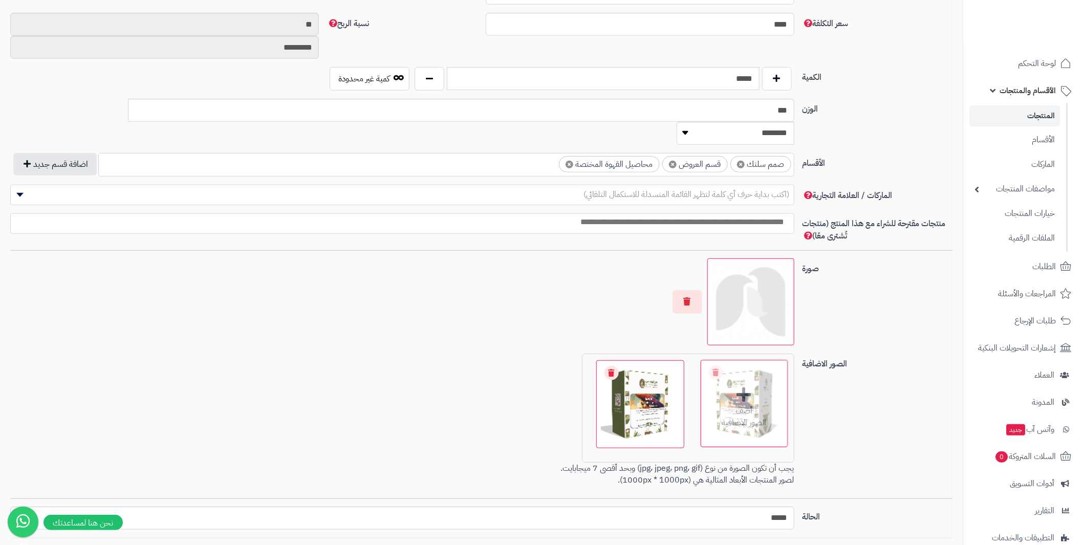
drag, startPoint x: 646, startPoint y: 385, endPoint x: 745, endPoint y: 241, distance: 174.5
drag, startPoint x: 665, startPoint y: 388, endPoint x: 537, endPoint y: 387, distance: 128.5
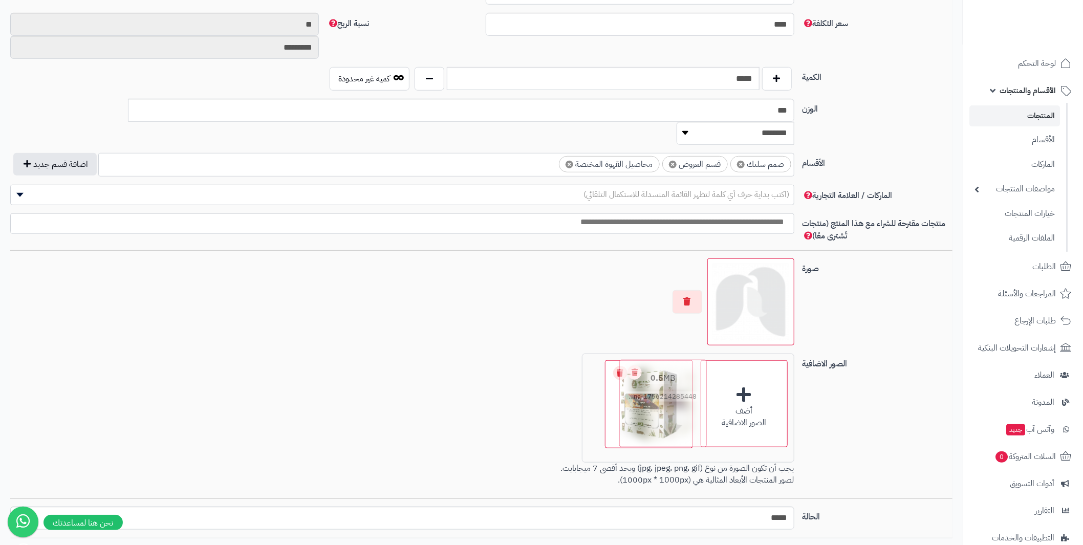
drag, startPoint x: 637, startPoint y: 382, endPoint x: 653, endPoint y: 382, distance: 15.4
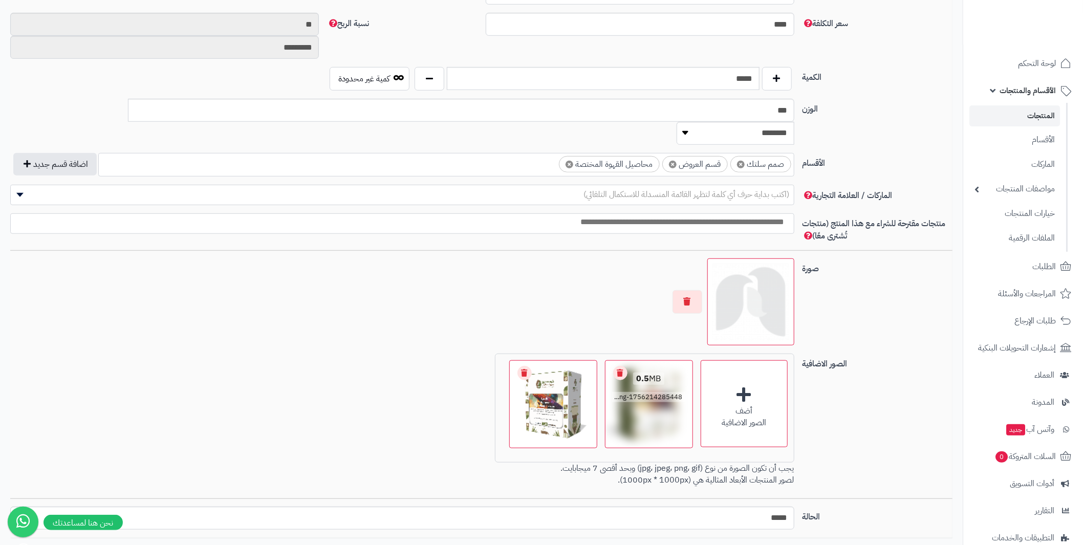
click at [653, 391] on img at bounding box center [649, 404] width 83 height 83
click at [556, 415] on img at bounding box center [553, 404] width 83 height 83
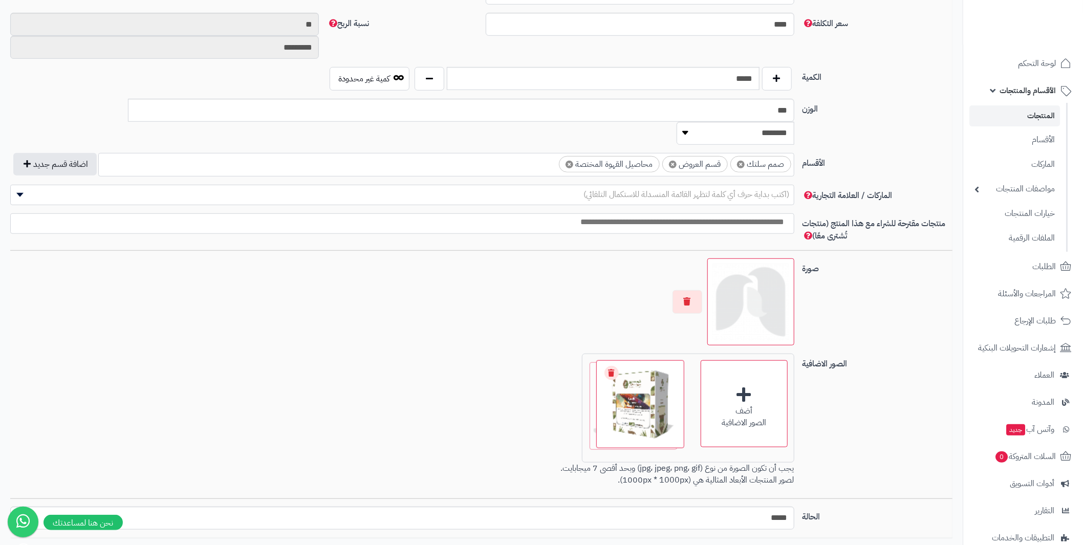
drag, startPoint x: 657, startPoint y: 378, endPoint x: 520, endPoint y: 381, distance: 137.2
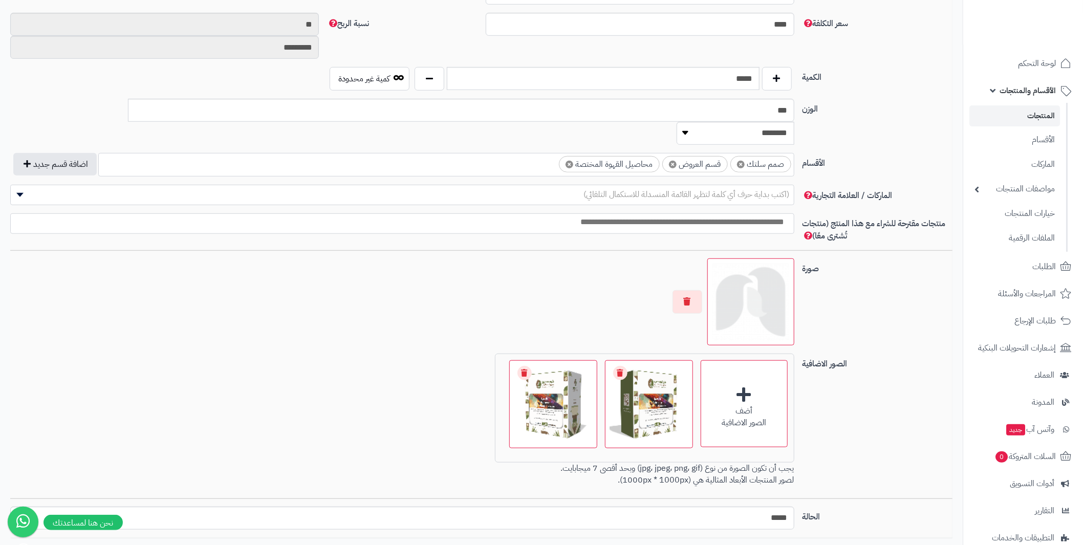
click at [464, 391] on div "أضف الصور الاضافية اختر الصور الاضافية 0.5 MB 1756214285448-PalmeraRight.png Ch…" at bounding box center [402, 422] width 792 height 137
click at [751, 272] on img at bounding box center [751, 302] width 78 height 78
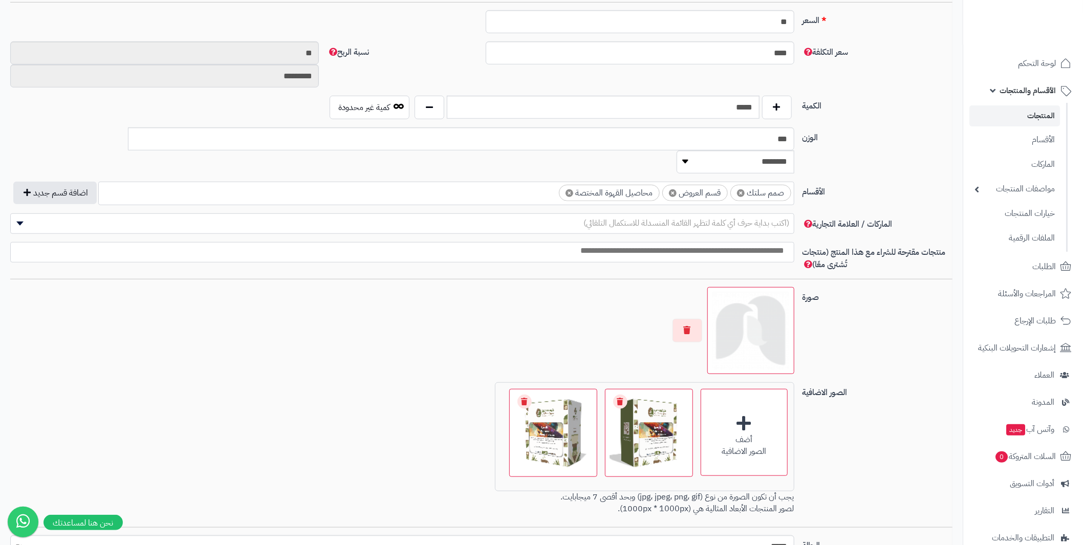
scroll to position [478, 0]
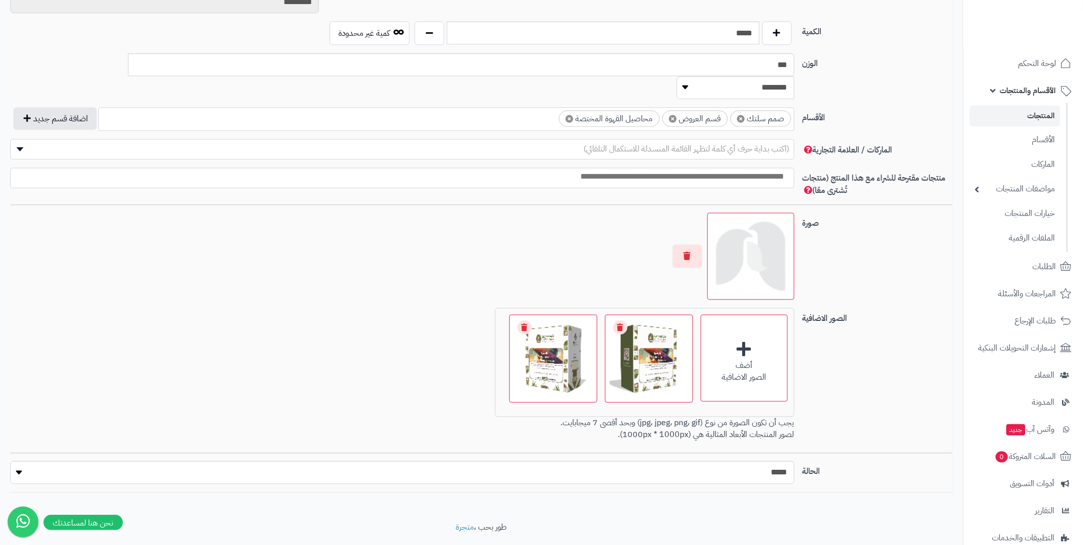
click at [758, 242] on img at bounding box center [751, 257] width 78 height 78
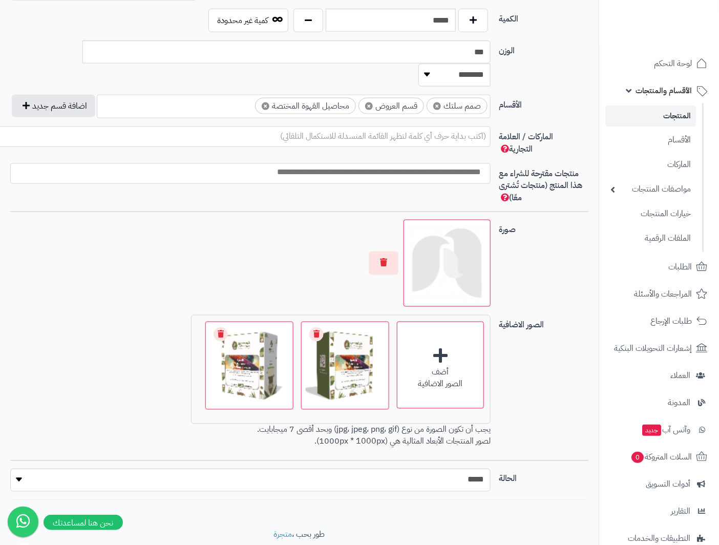
scroll to position [524, 0]
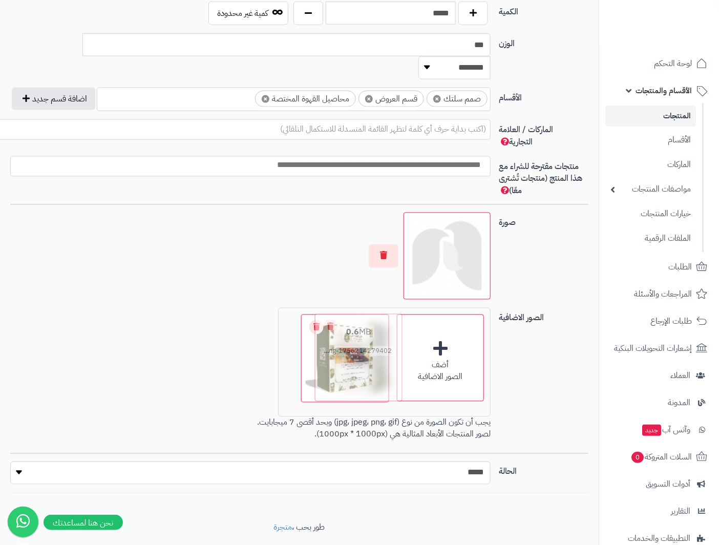
drag, startPoint x: 299, startPoint y: 334, endPoint x: 362, endPoint y: 331, distance: 63.5
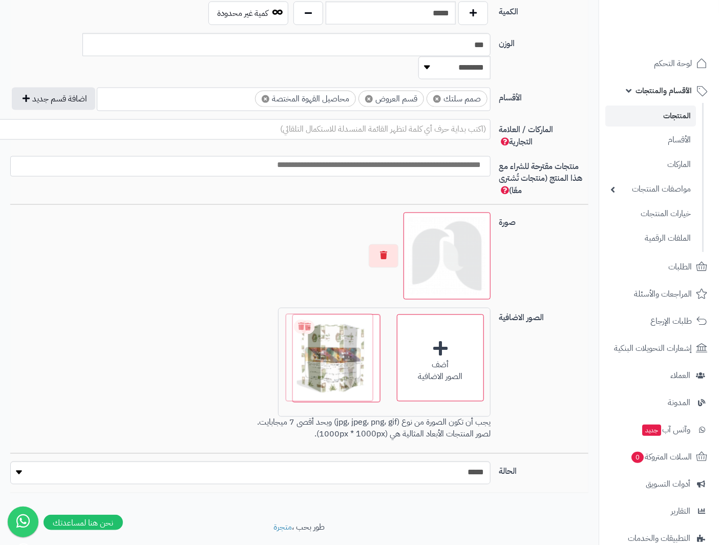
drag, startPoint x: 274, startPoint y: 350, endPoint x: 196, endPoint y: 344, distance: 78.0
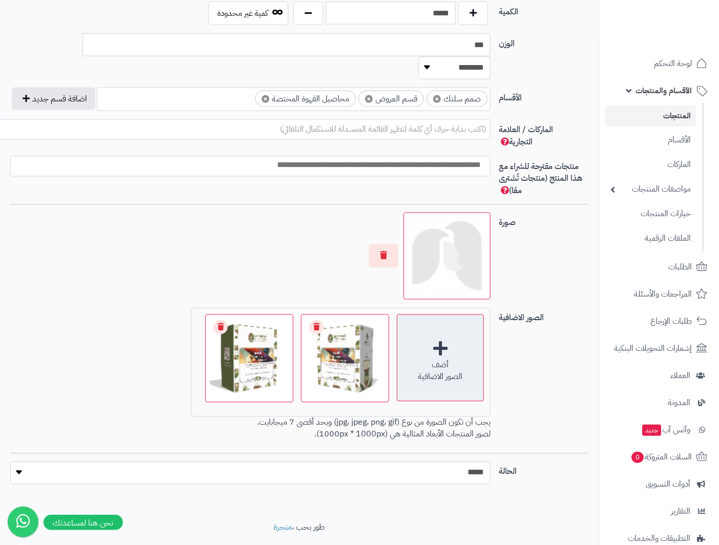
click at [447, 359] on div "أضف" at bounding box center [440, 365] width 86 height 12
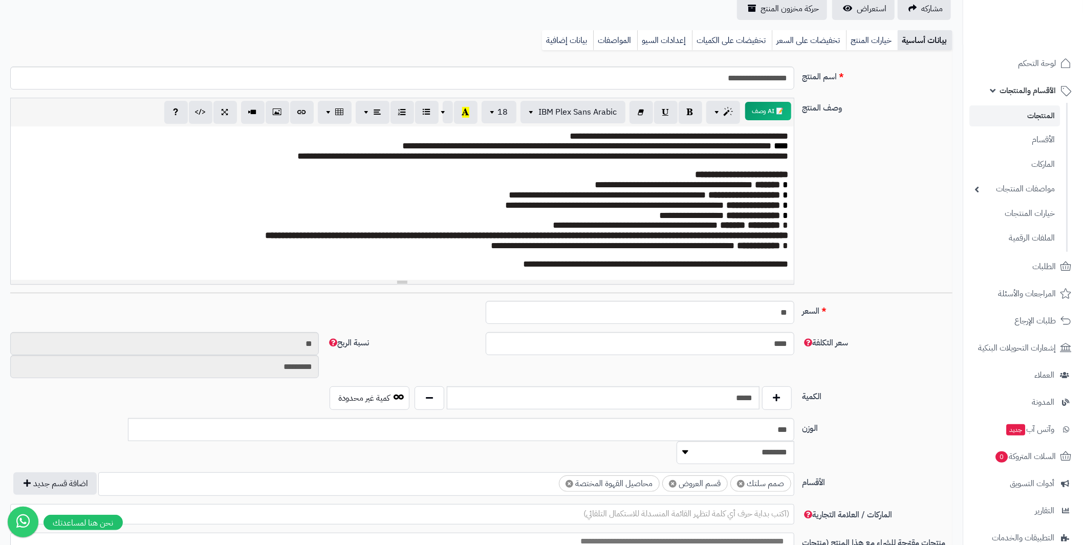
scroll to position [12, 0]
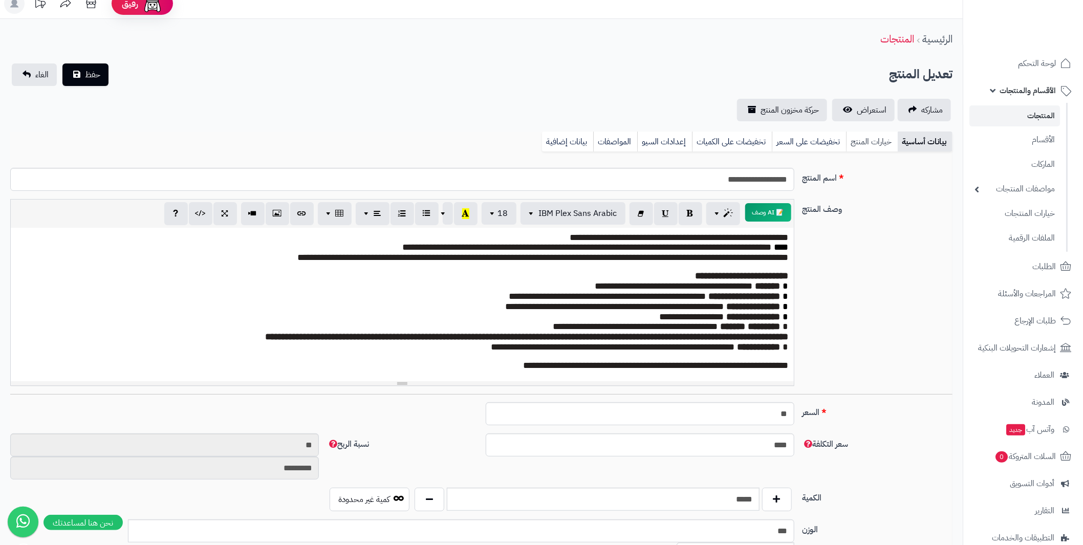
click at [864, 143] on link "خيارات المنتج" at bounding box center [872, 142] width 52 height 20
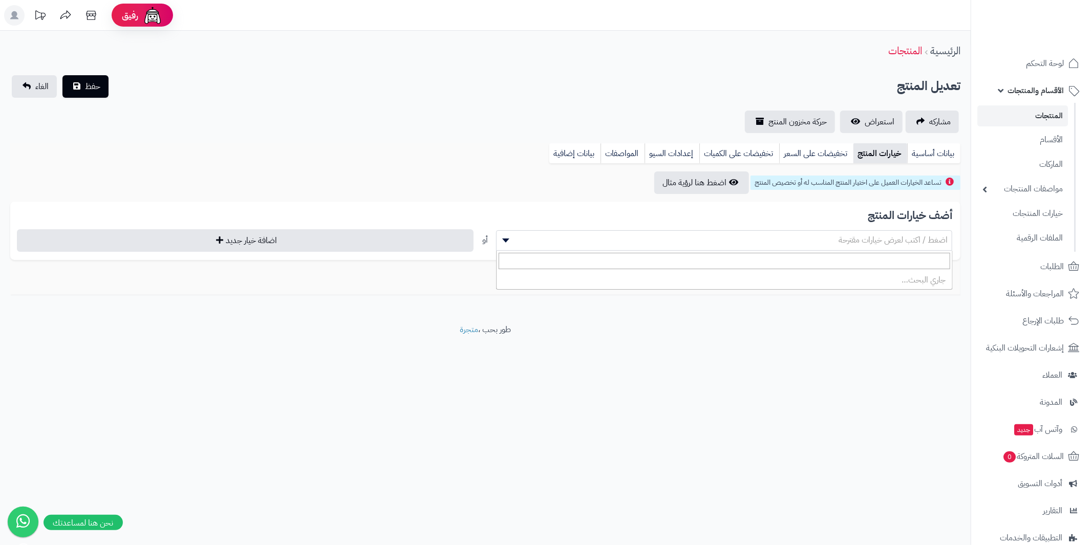
click at [509, 237] on span at bounding box center [504, 240] width 15 height 19
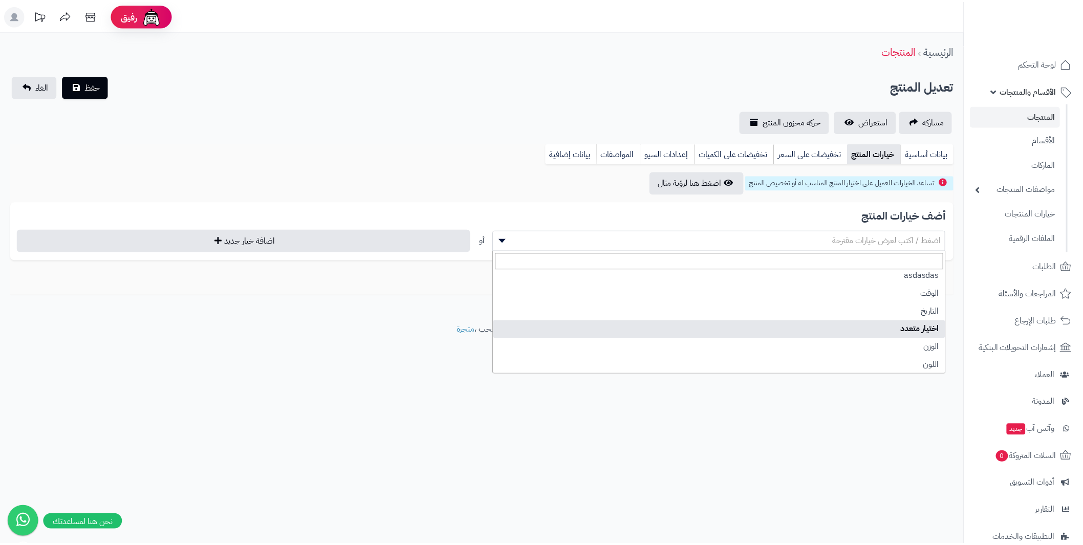
scroll to position [23, 0]
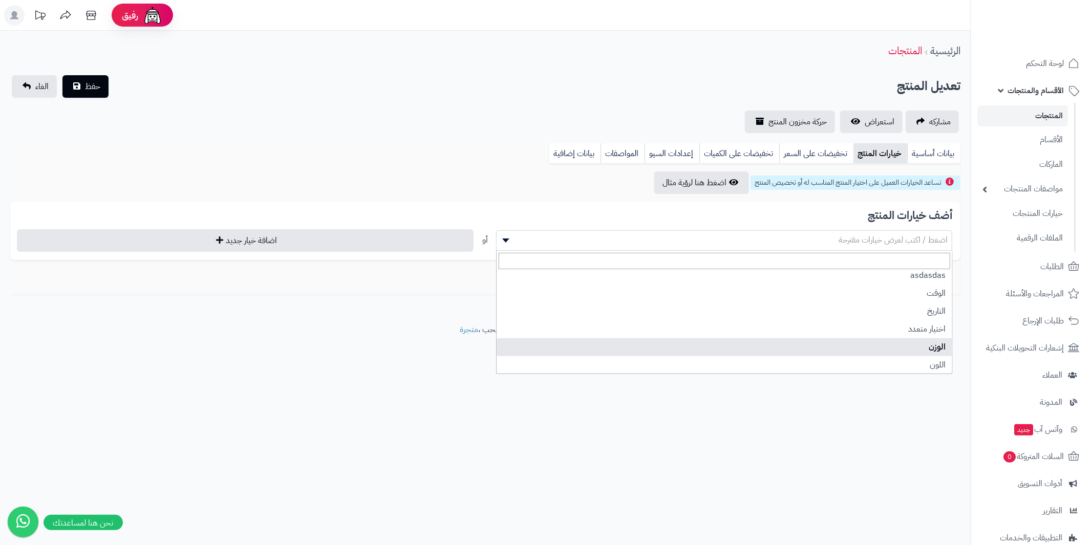
drag, startPoint x: 595, startPoint y: 331, endPoint x: 595, endPoint y: 345, distance: 14.3
select select "**"
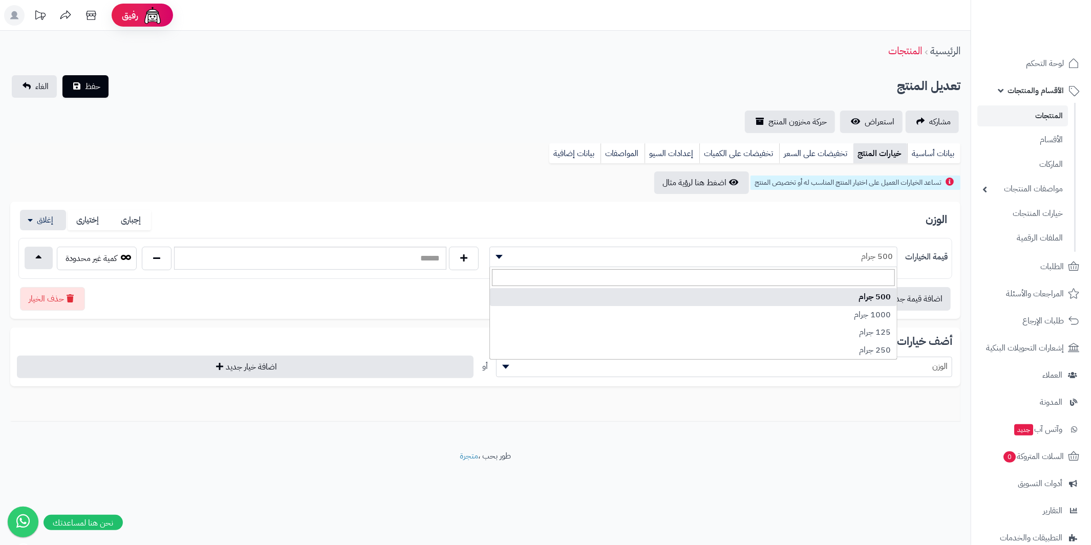
click at [501, 255] on b at bounding box center [499, 257] width 7 height 4
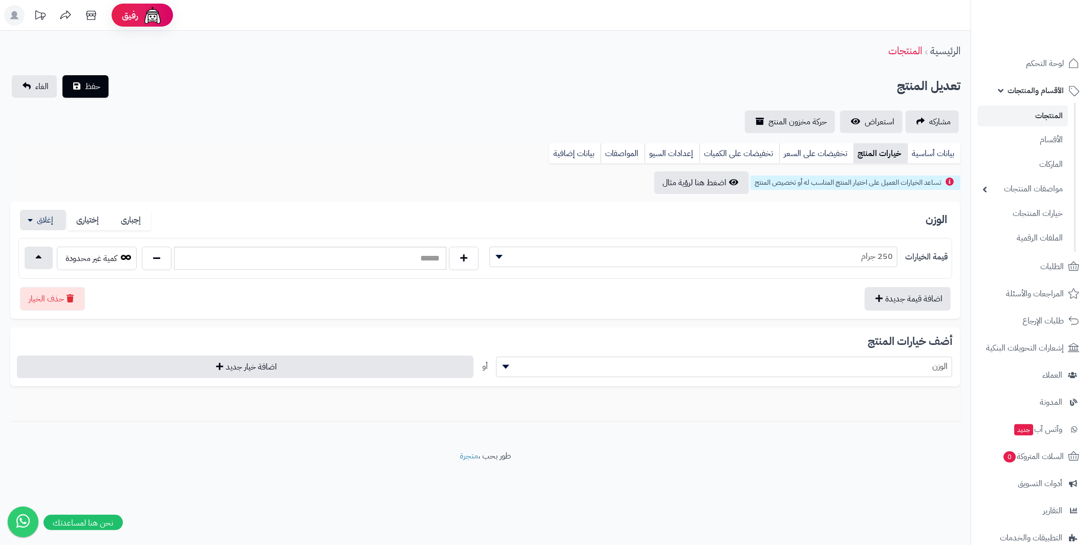
click at [564, 289] on div "اضافة قيمة جديدة حذف الخيار" at bounding box center [485, 295] width 934 height 32
click at [904, 295] on button "اضافة قيمة جديدة" at bounding box center [908, 299] width 86 height 24
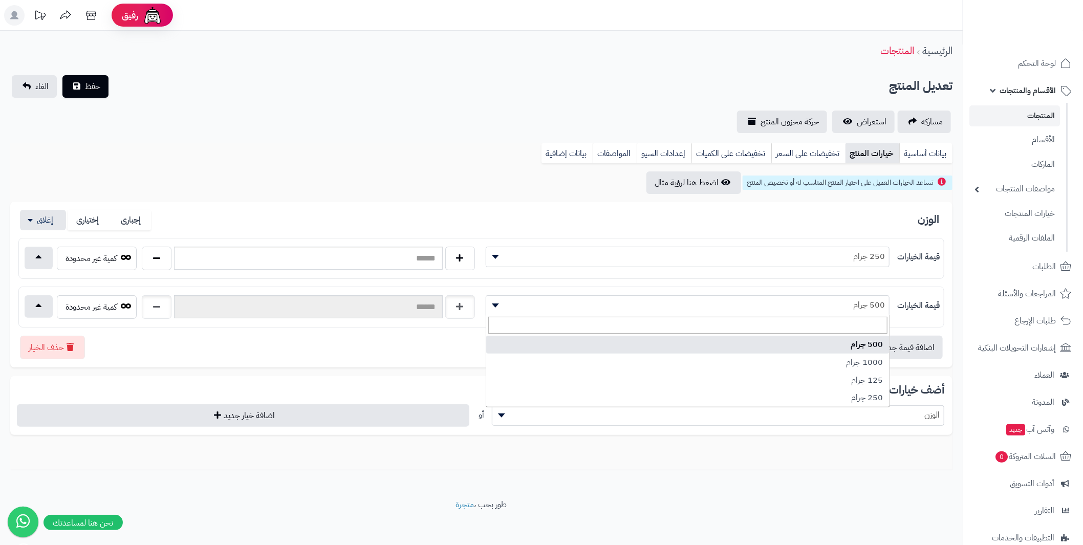
click at [829, 305] on span "500 جرام" at bounding box center [687, 304] width 403 height 15
click at [861, 257] on span "250 جرام" at bounding box center [687, 256] width 403 height 15
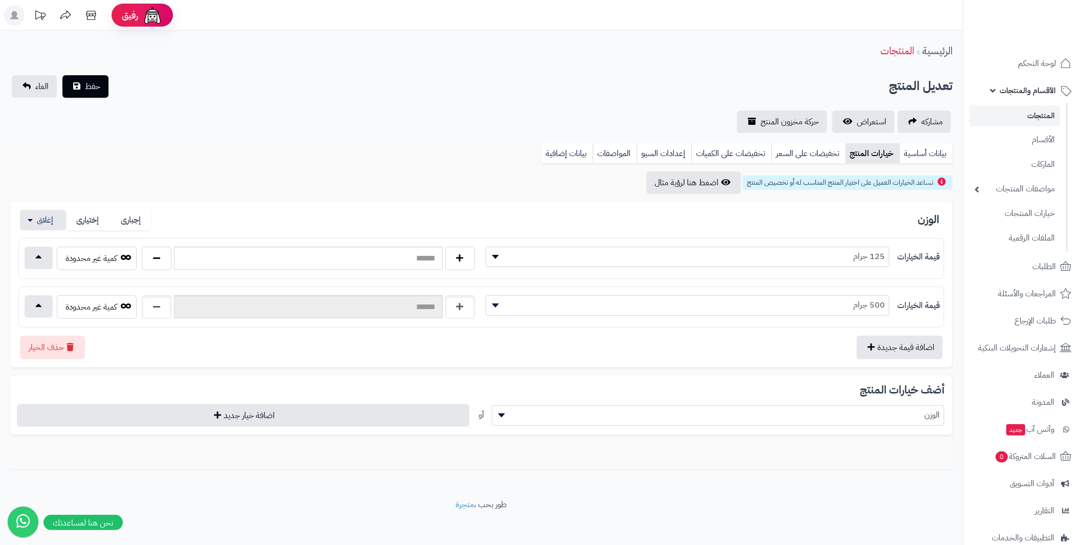
click at [865, 253] on span "125 جرام" at bounding box center [687, 256] width 403 height 15
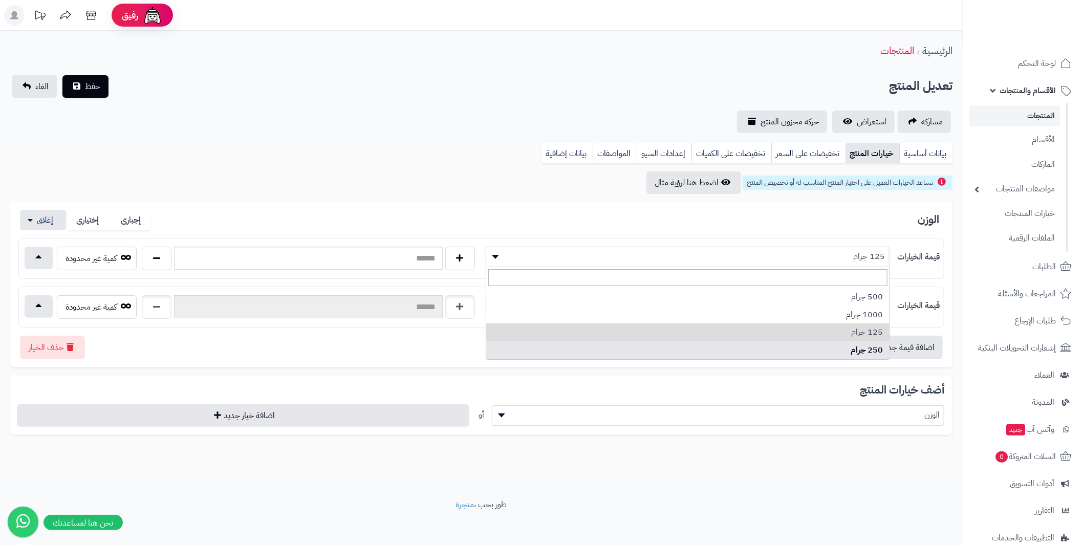
select select "***"
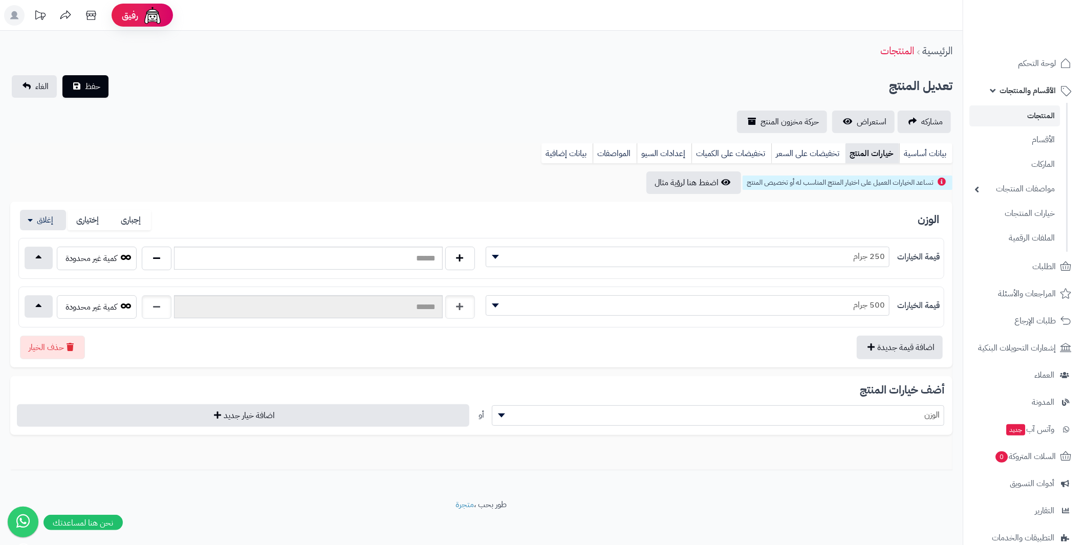
click at [863, 301] on span "500 جرام" at bounding box center [687, 304] width 403 height 15
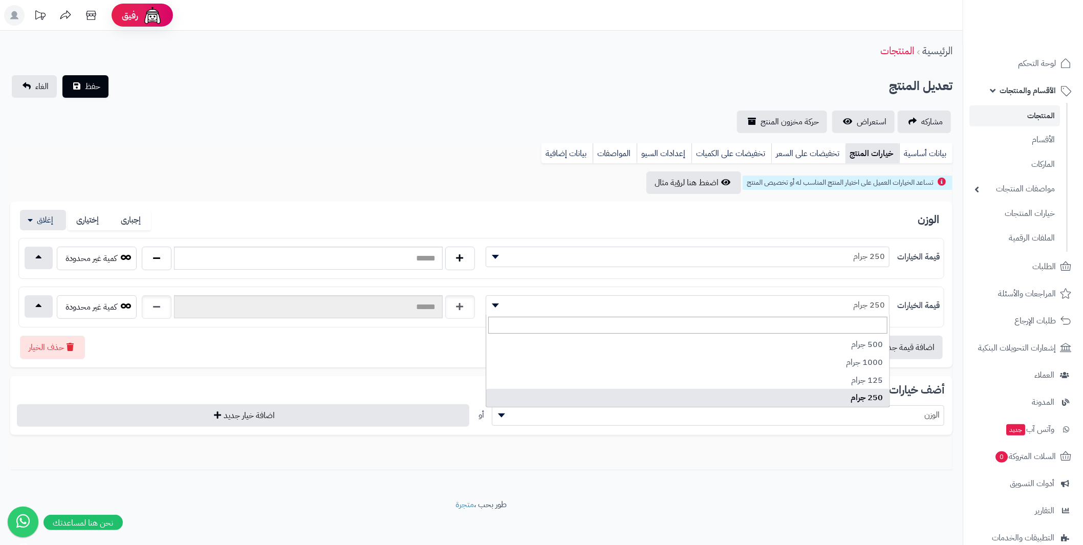
click at [858, 302] on span "250 جرام" at bounding box center [687, 304] width 403 height 15
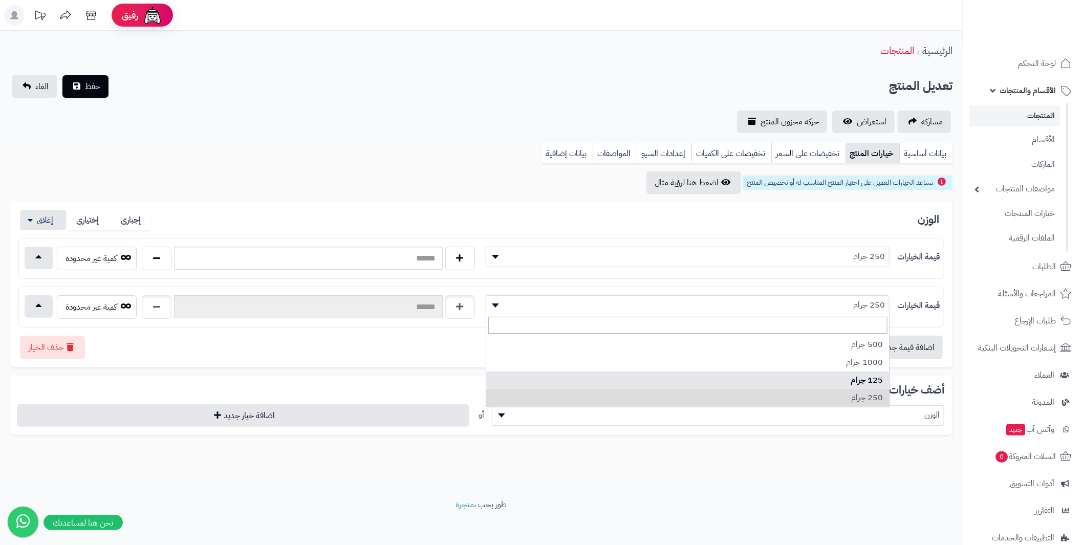
select select "***"
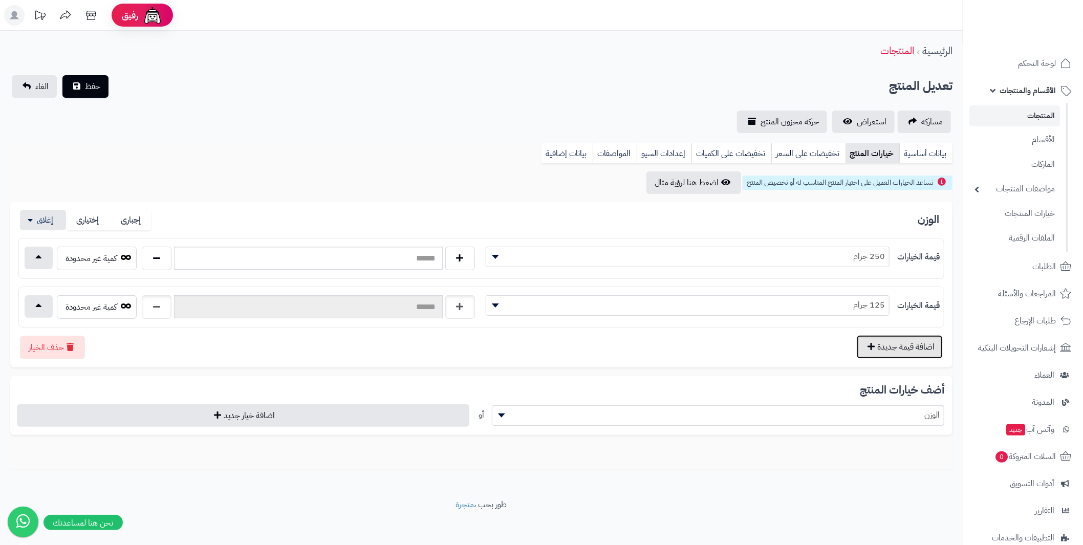
click at [878, 340] on button "اضافة قيمة جديدة" at bounding box center [900, 347] width 86 height 24
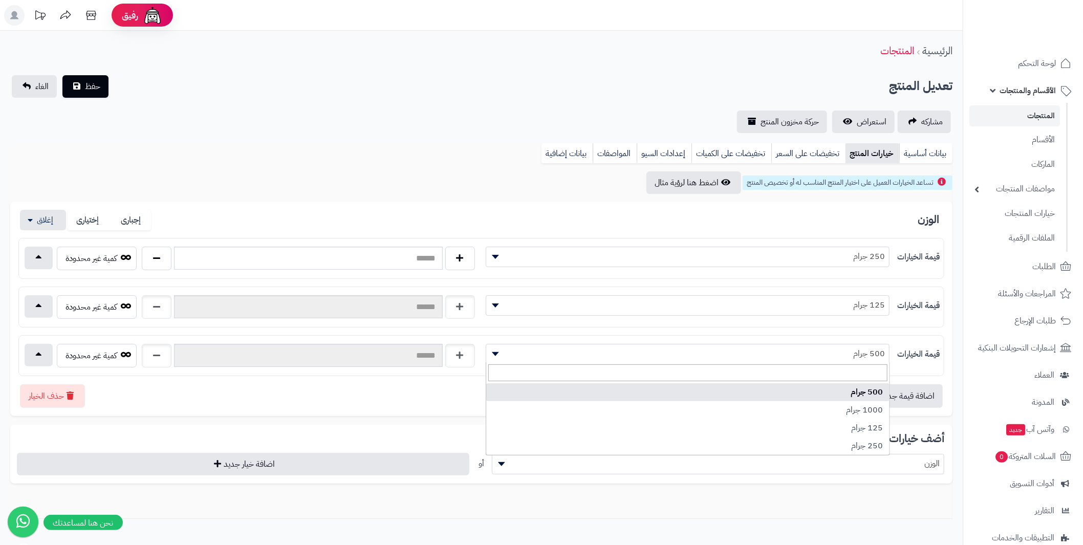
click at [865, 351] on span "500 جرام" at bounding box center [687, 353] width 403 height 15
click at [909, 328] on div "قيمة الخيارات ******** ********* ******** ******** 250 جرام كمية غير محدودة" at bounding box center [481, 307] width 926 height 138
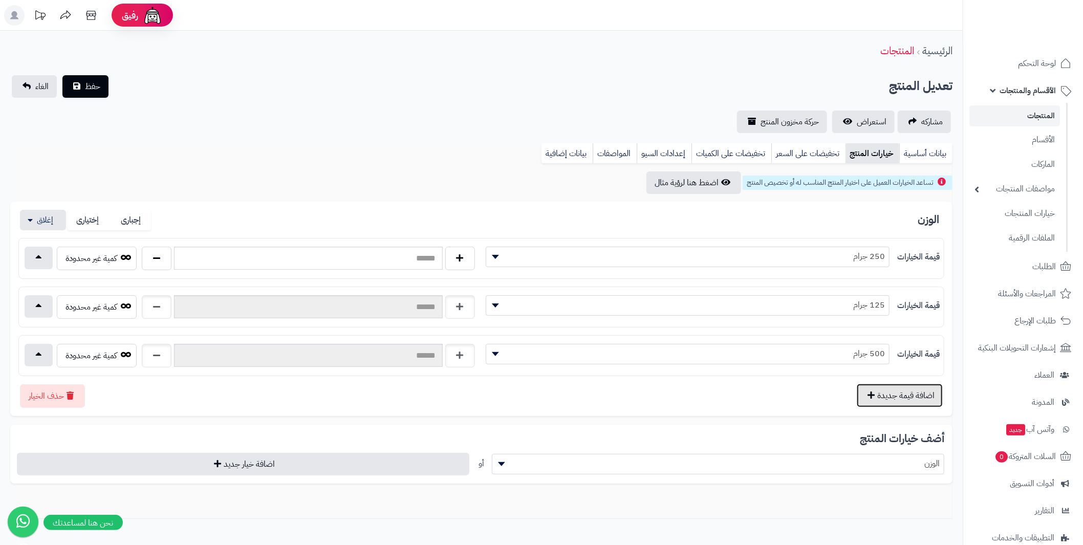
click at [898, 393] on button "اضافة قيمة جديدة" at bounding box center [900, 396] width 86 height 24
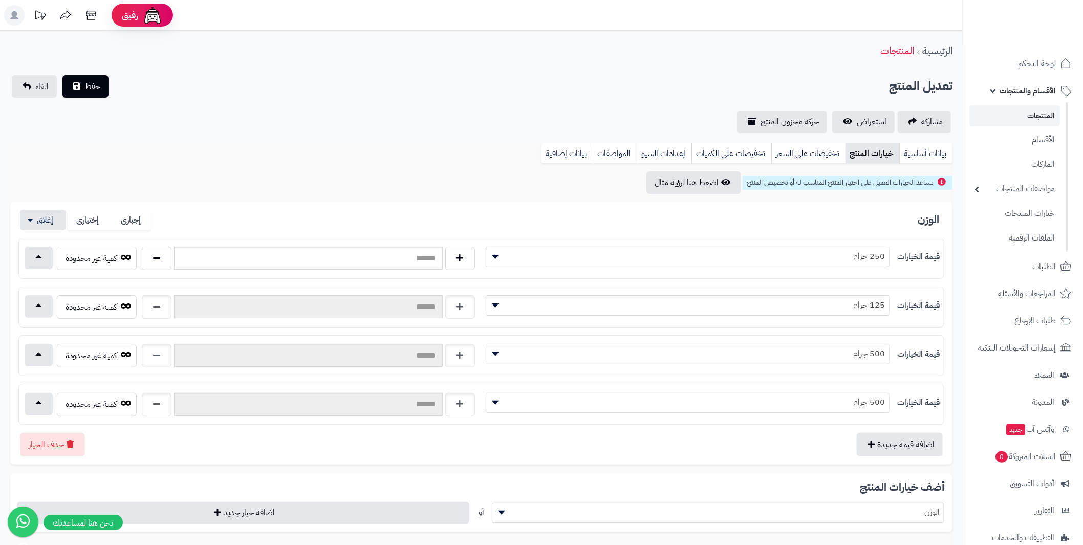
click at [868, 399] on span "500 جرام" at bounding box center [687, 402] width 403 height 15
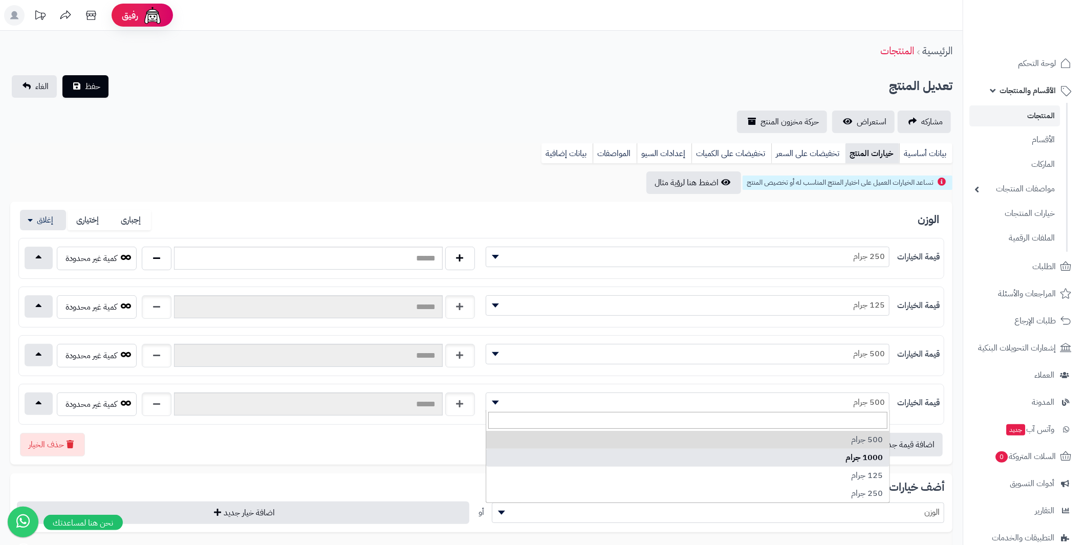
select select "***"
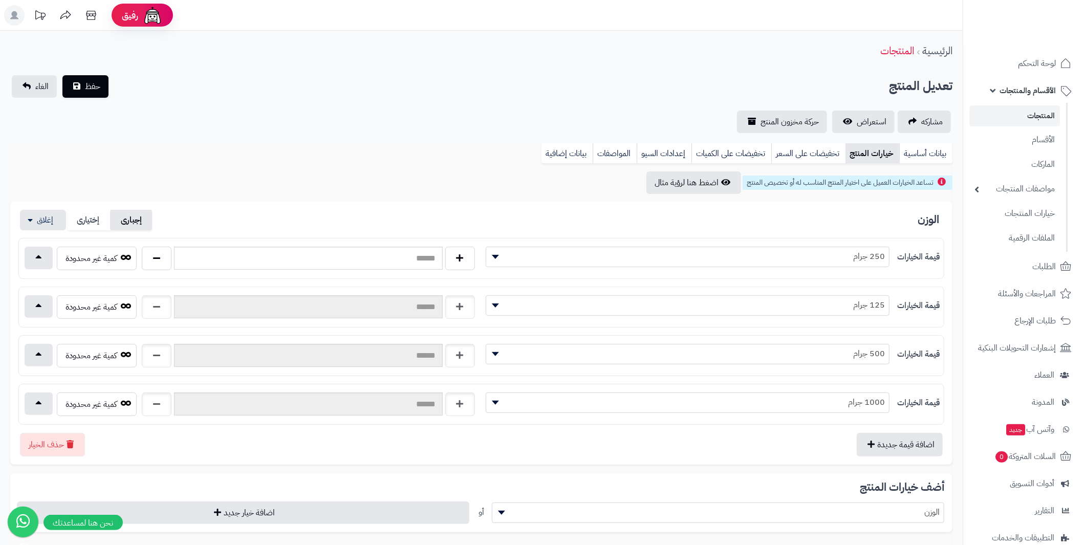
click at [123, 219] on label "إجبارى" at bounding box center [131, 220] width 42 height 21
click at [85, 82] on span "حفظ" at bounding box center [92, 86] width 15 height 12
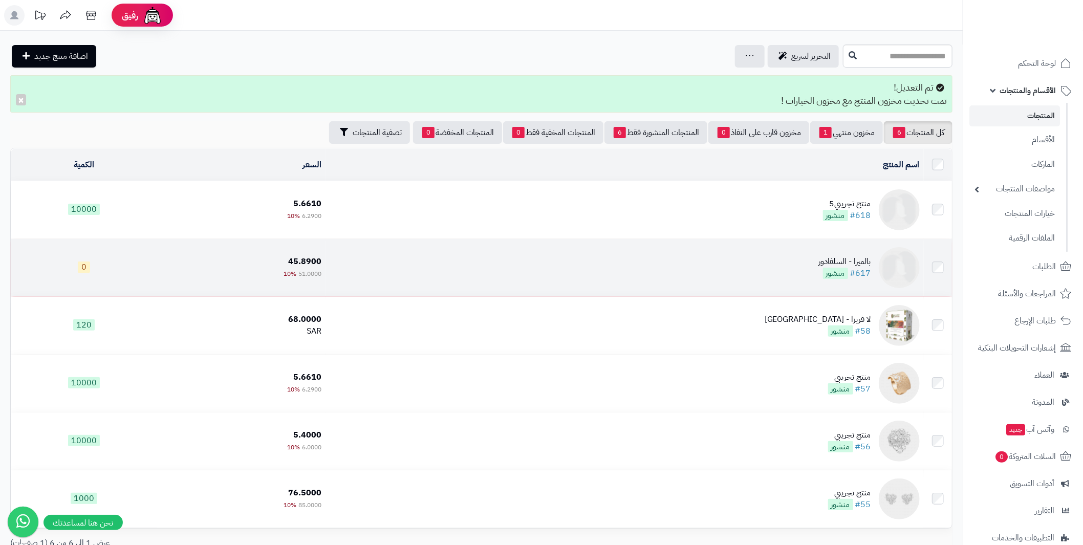
click at [901, 258] on img at bounding box center [899, 267] width 41 height 41
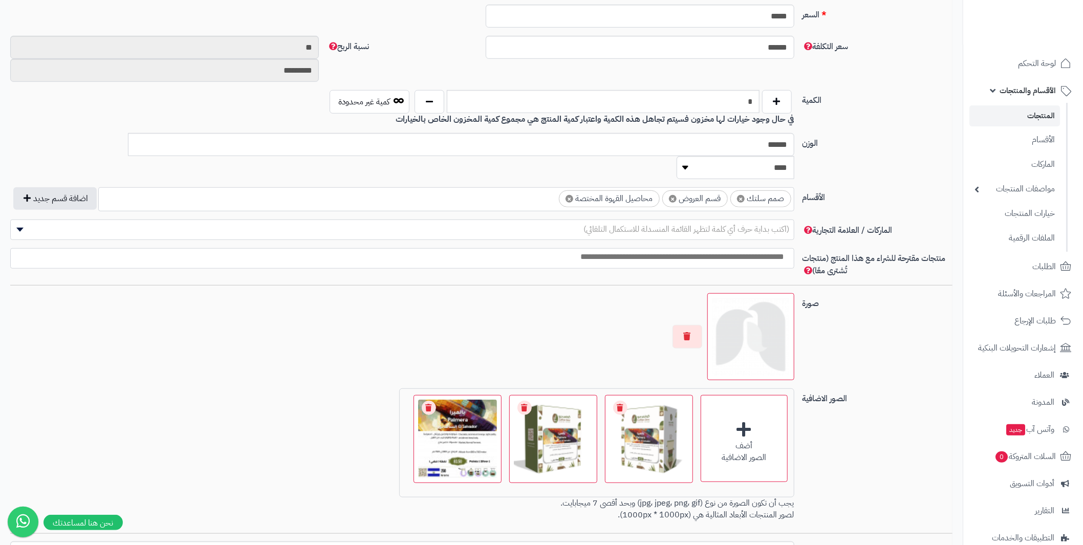
scroll to position [461, 0]
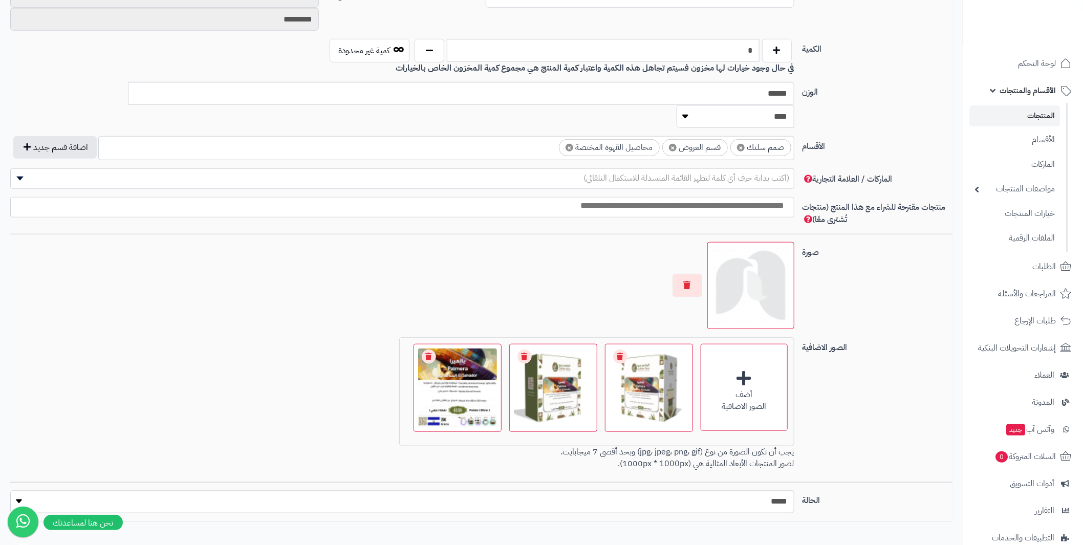
click at [786, 272] on img at bounding box center [751, 286] width 78 height 78
click at [769, 270] on img at bounding box center [751, 286] width 78 height 78
click at [736, 262] on img at bounding box center [751, 286] width 78 height 78
click at [692, 273] on button "button" at bounding box center [688, 285] width 30 height 24
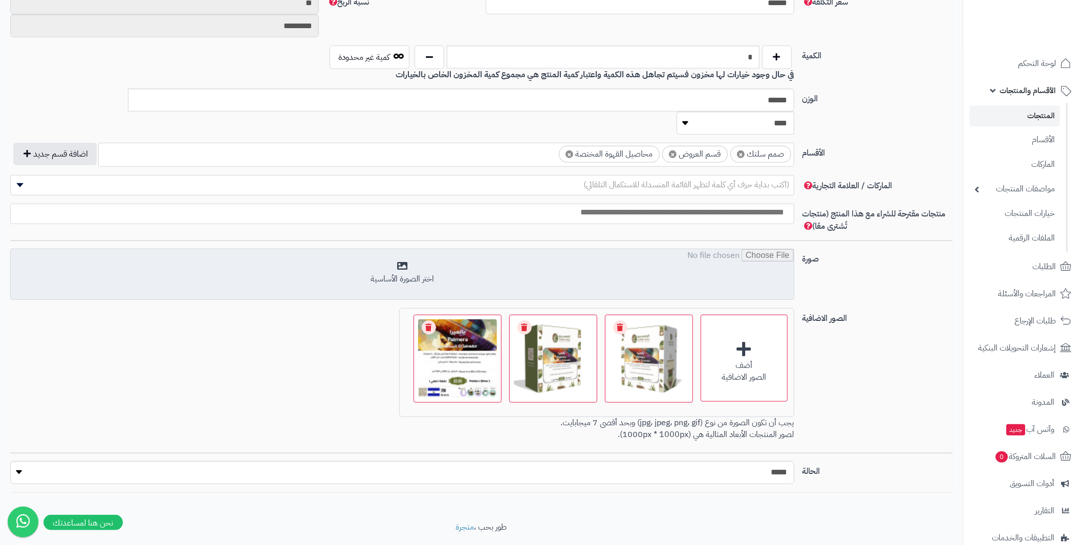
click at [668, 250] on input "file" at bounding box center [402, 274] width 783 height 51
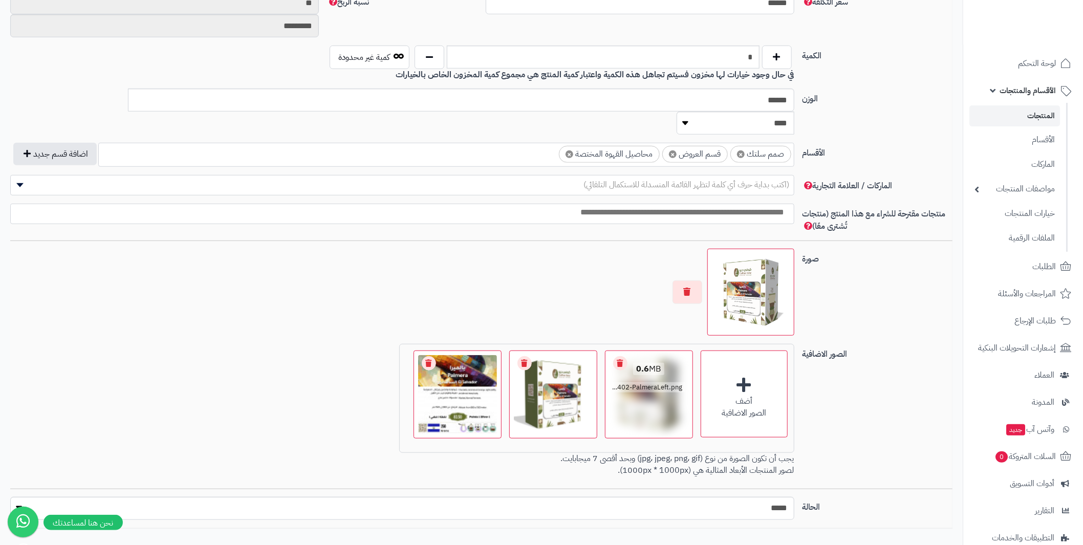
click at [621, 356] on link "Remove file" at bounding box center [620, 363] width 14 height 14
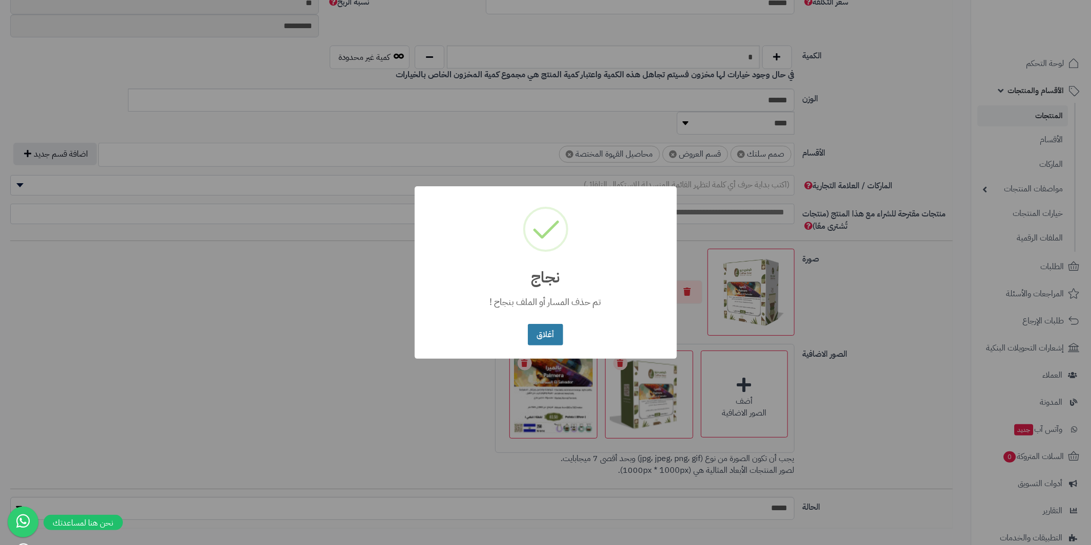
click at [546, 336] on button "أغلاق" at bounding box center [545, 335] width 35 height 22
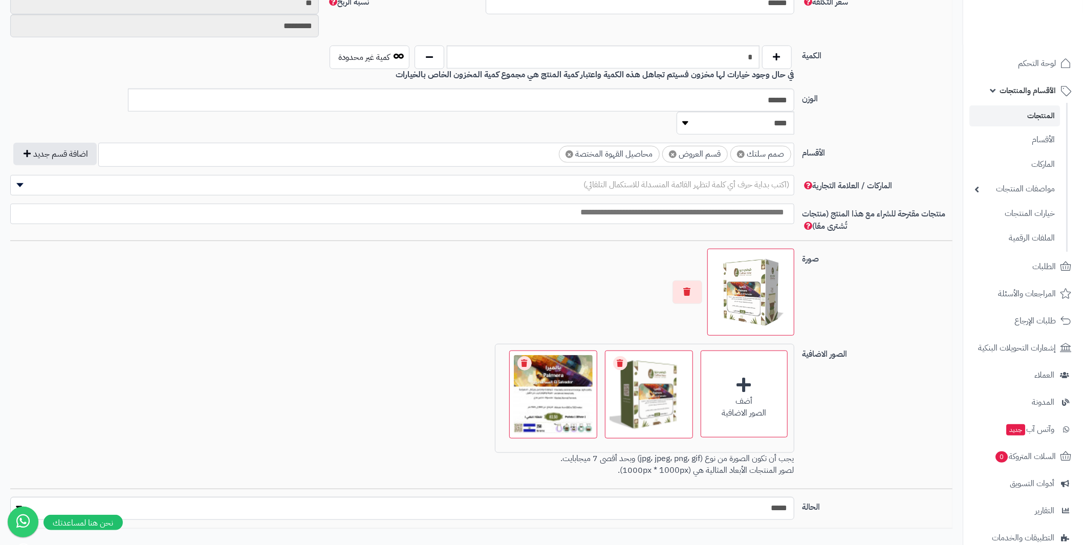
click at [394, 303] on div at bounding box center [402, 292] width 784 height 87
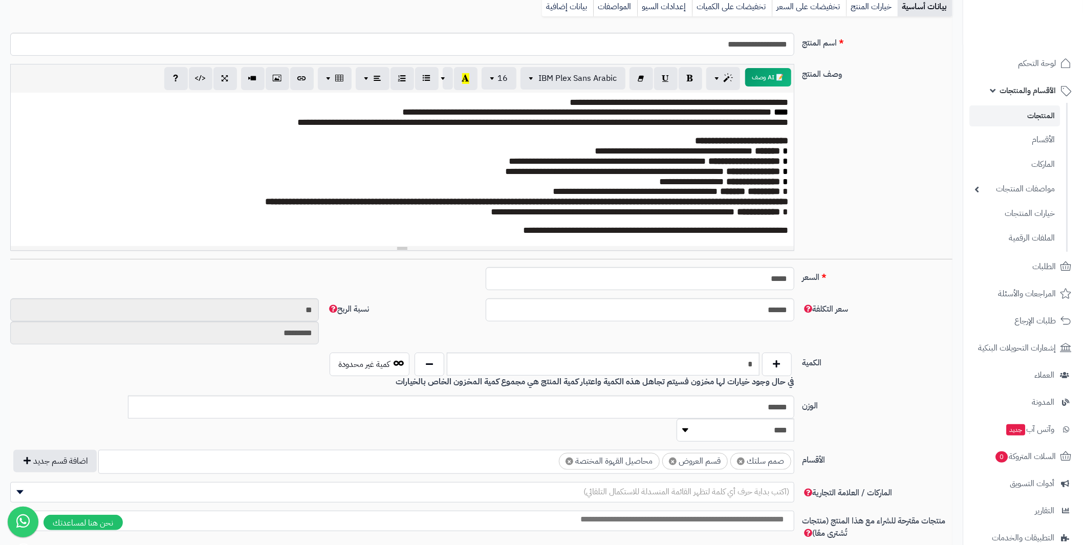
scroll to position [0, 0]
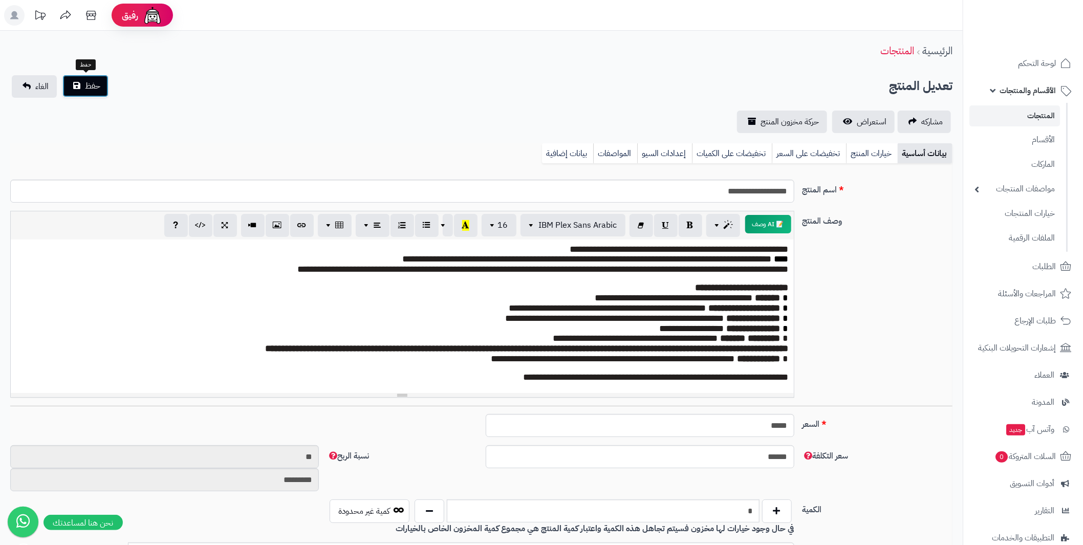
click at [95, 83] on span "حفظ" at bounding box center [92, 86] width 15 height 12
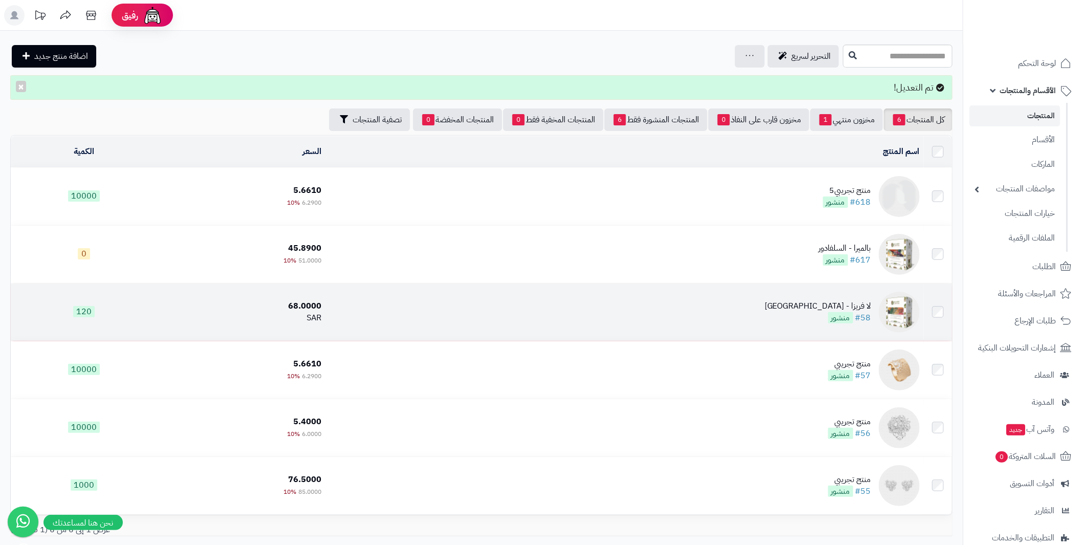
click at [899, 298] on img at bounding box center [899, 312] width 41 height 41
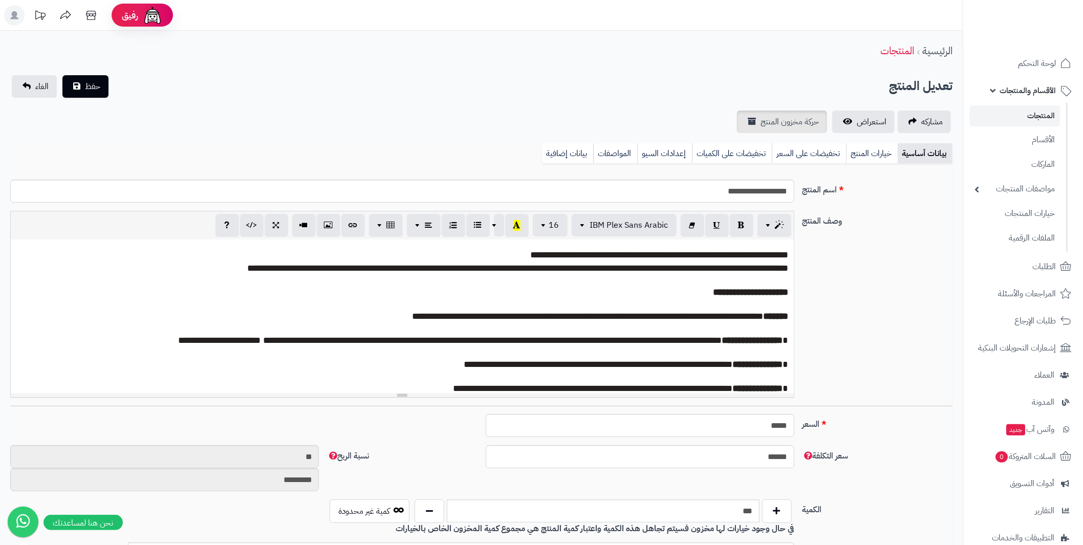
scroll to position [45, 0]
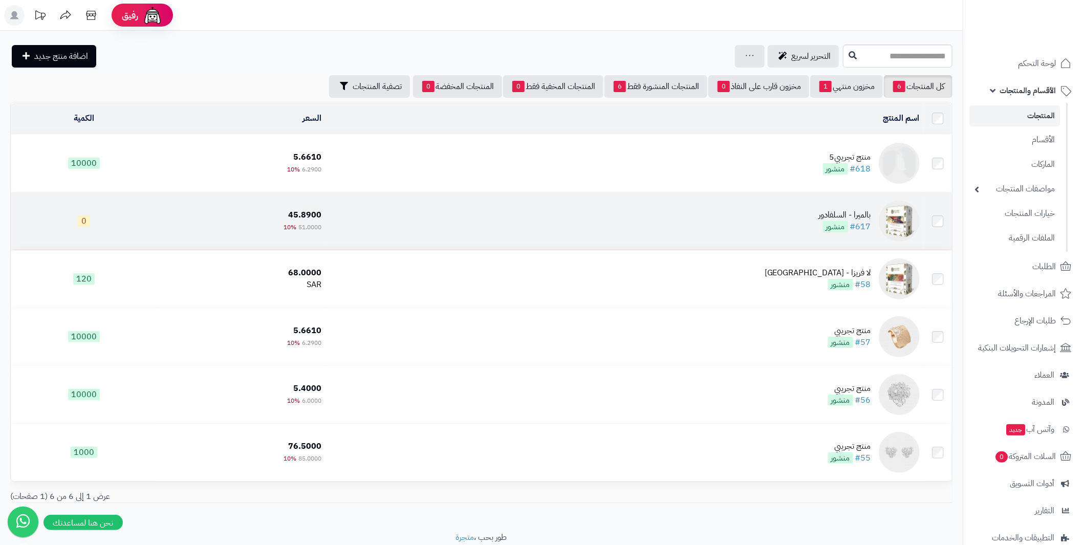
click at [894, 220] on img at bounding box center [899, 221] width 41 height 41
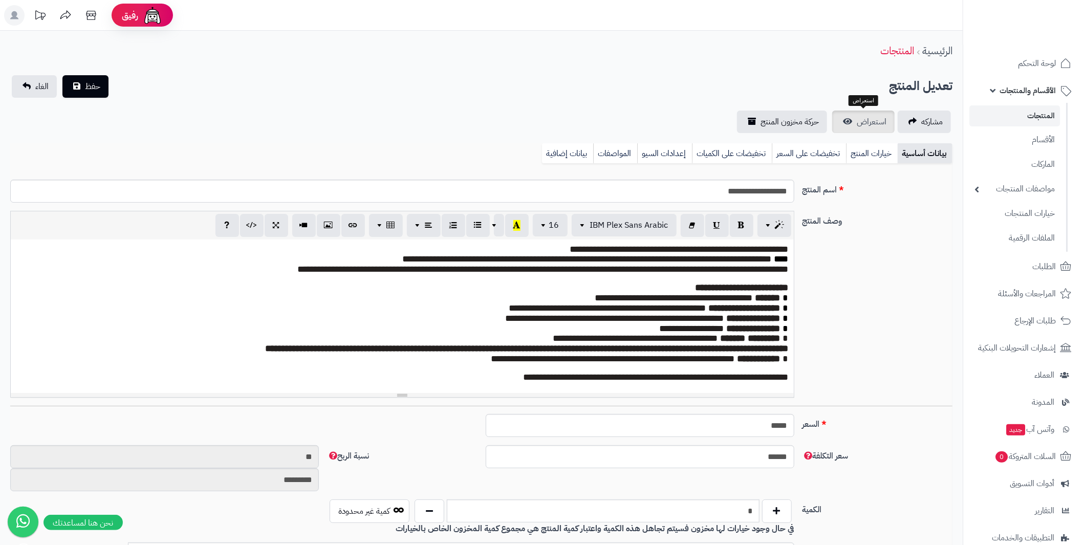
scroll to position [45, 0]
click at [872, 123] on span "استعراض" at bounding box center [872, 122] width 30 height 12
click at [87, 15] on icon at bounding box center [91, 15] width 20 height 20
click at [855, 152] on link "خيارات المنتج" at bounding box center [872, 153] width 52 height 20
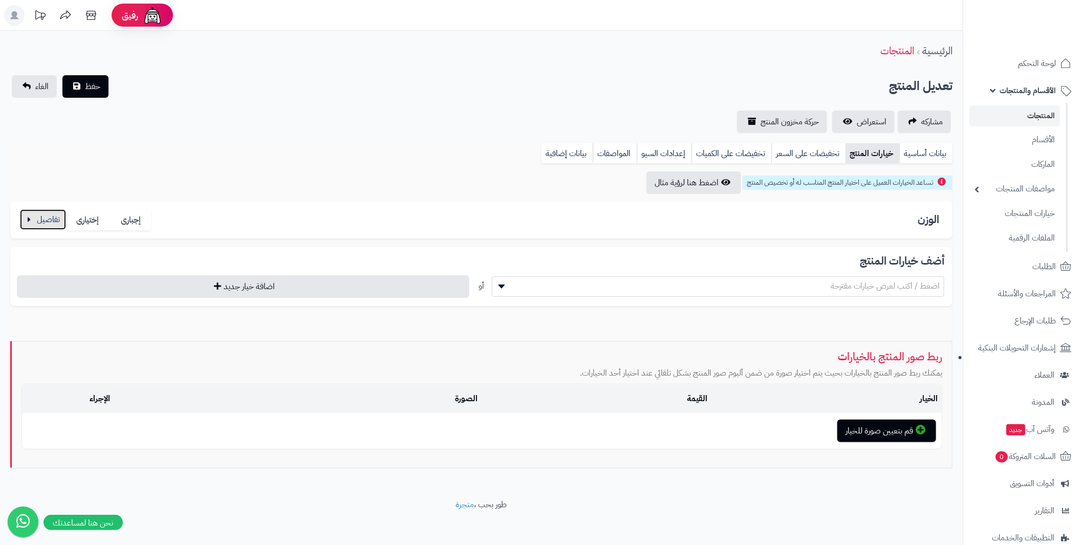
click at [42, 215] on button "button" at bounding box center [43, 219] width 46 height 20
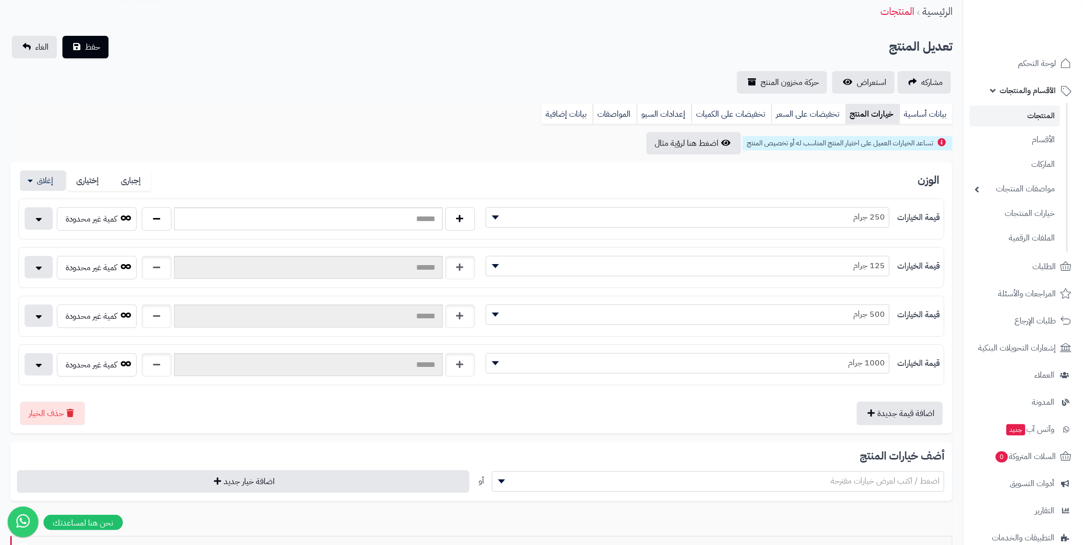
scroll to position [51, 0]
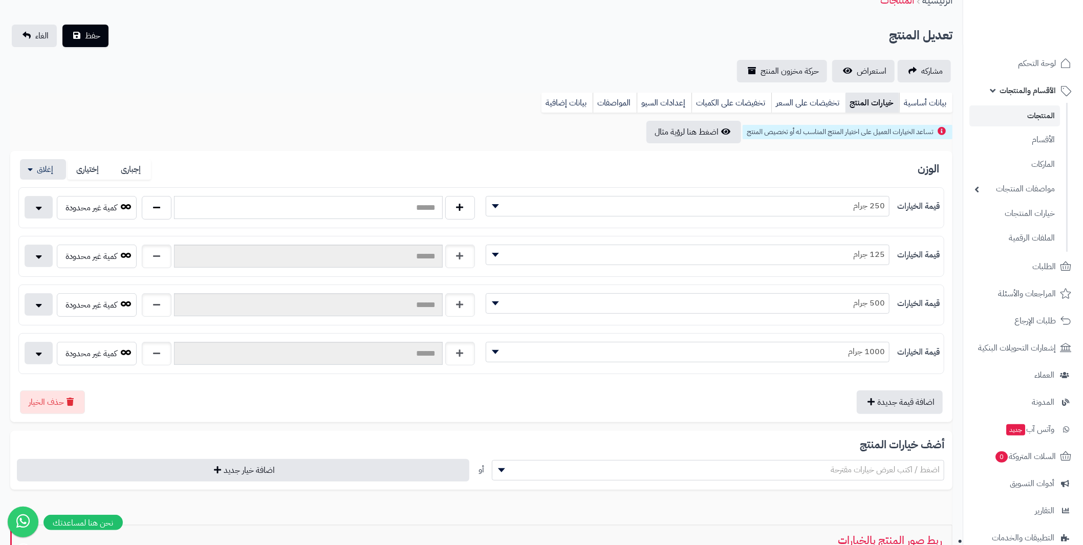
click at [237, 210] on input "text" at bounding box center [308, 207] width 268 height 23
type input "**"
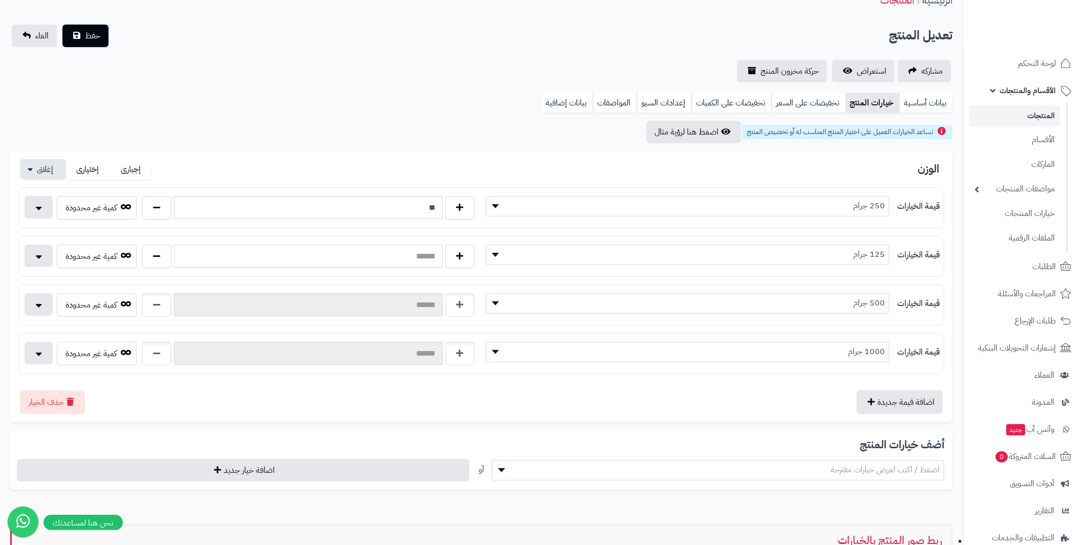
click at [297, 257] on input "text" at bounding box center [308, 256] width 268 height 23
type input "**"
click at [350, 304] on input "text" at bounding box center [308, 304] width 268 height 23
click at [261, 311] on input "text" at bounding box center [308, 304] width 268 height 23
type input "**"
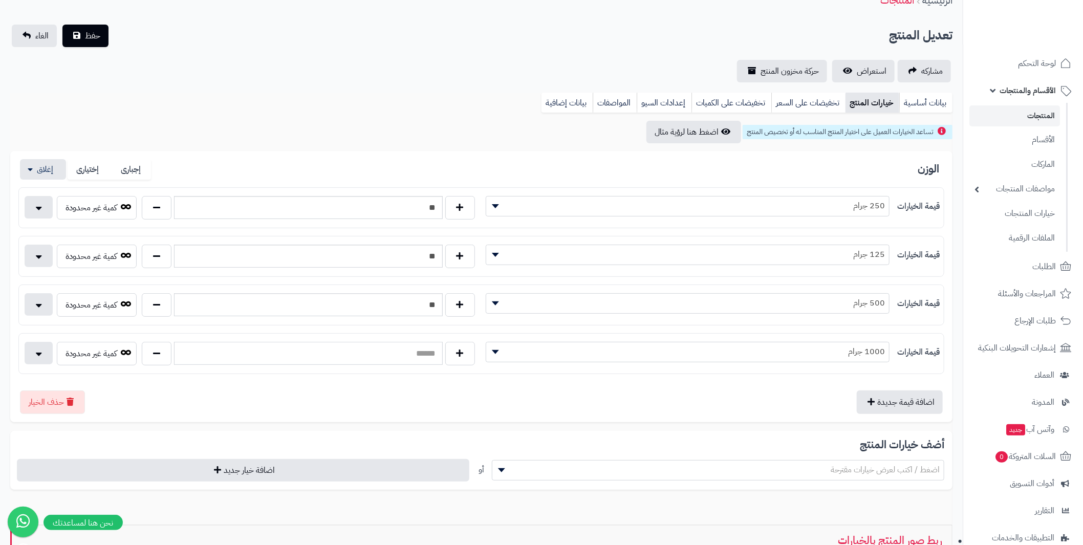
click at [300, 346] on input "text" at bounding box center [308, 353] width 268 height 23
click at [253, 354] on input "text" at bounding box center [308, 353] width 268 height 23
type input "*"
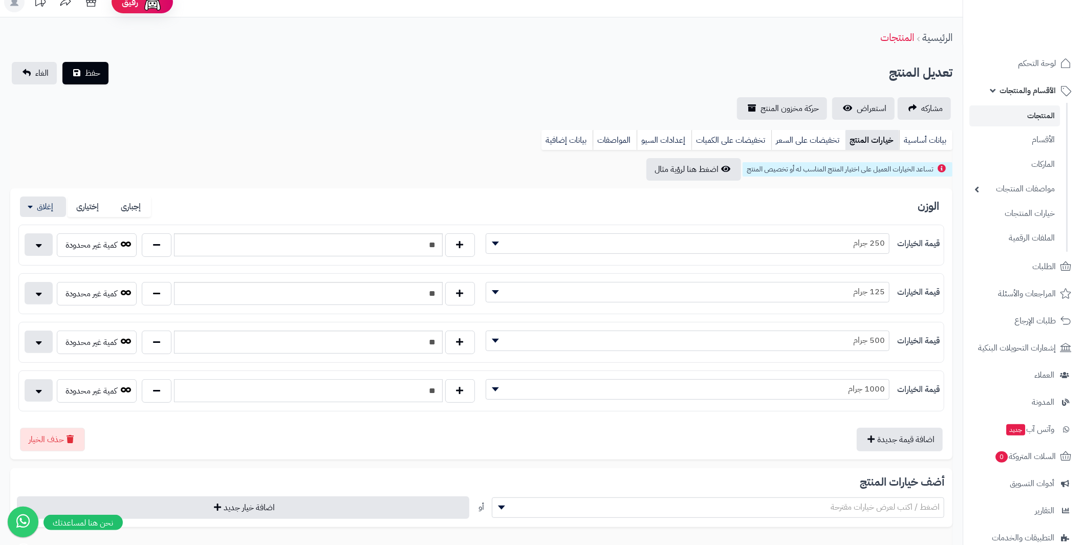
scroll to position [0, 0]
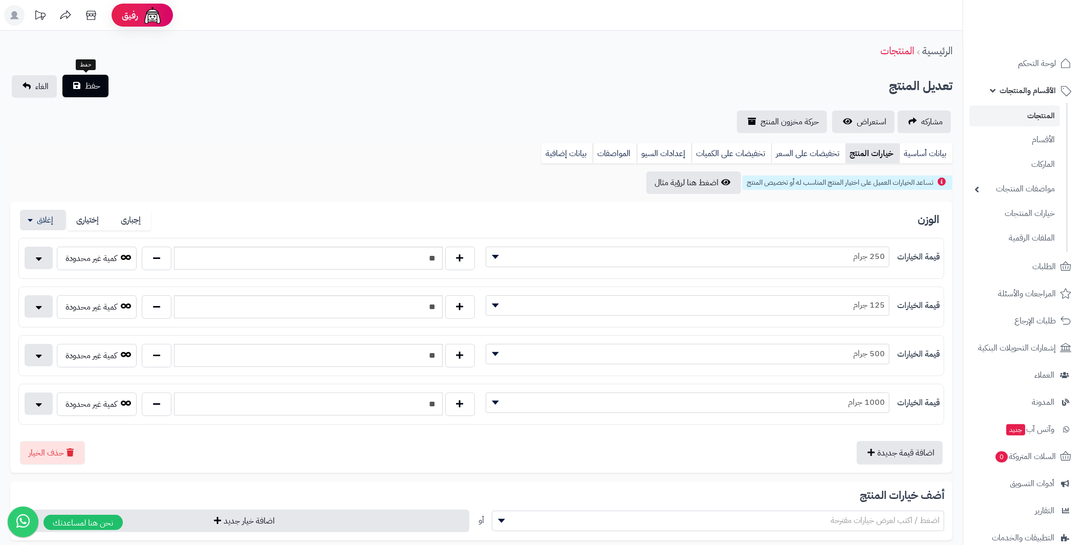
type input "**"
click at [89, 81] on span "حفظ" at bounding box center [92, 86] width 15 height 12
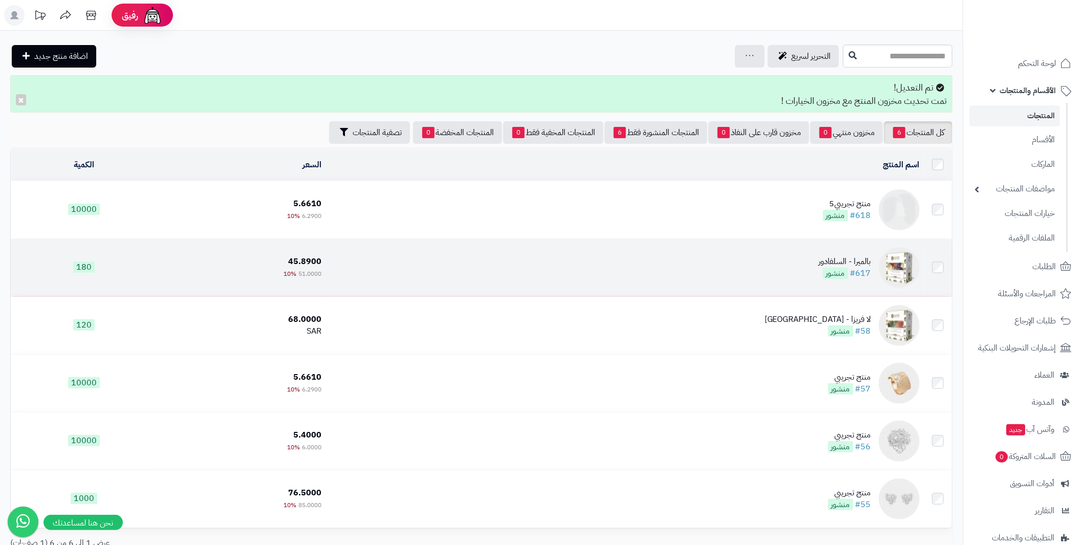
click at [856, 258] on div "بالميرا - السلفادور" at bounding box center [845, 262] width 52 height 12
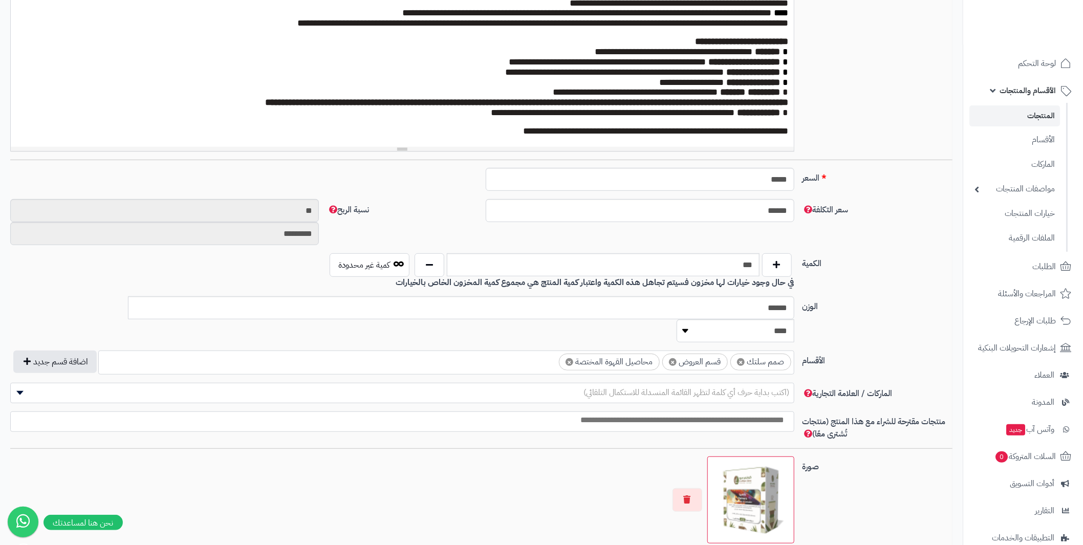
scroll to position [255, 0]
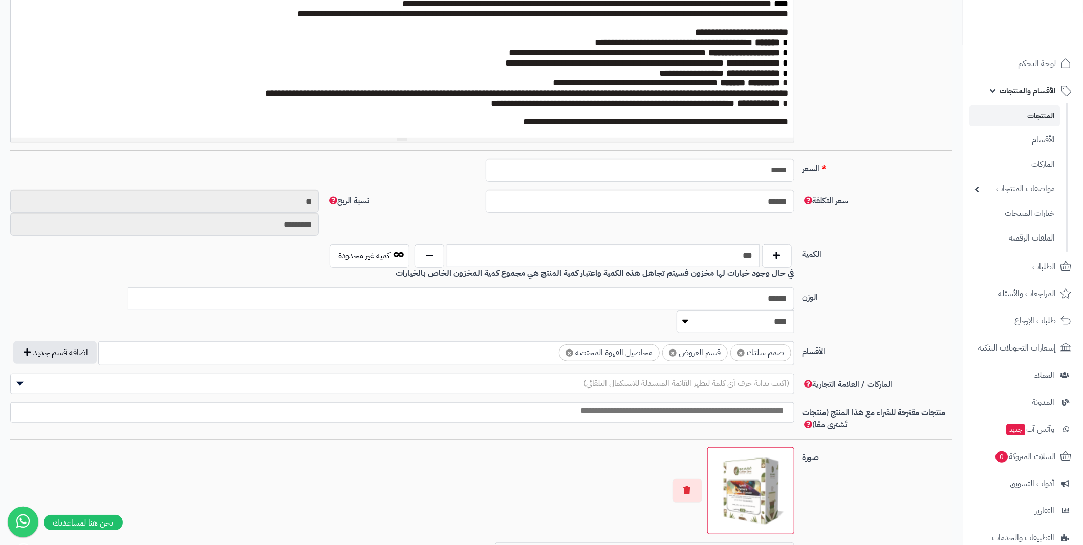
drag, startPoint x: 775, startPoint y: 293, endPoint x: 802, endPoint y: 301, distance: 28.1
click at [803, 295] on div "الوزن ****** ******** **** ***** *****" at bounding box center [481, 314] width 951 height 54
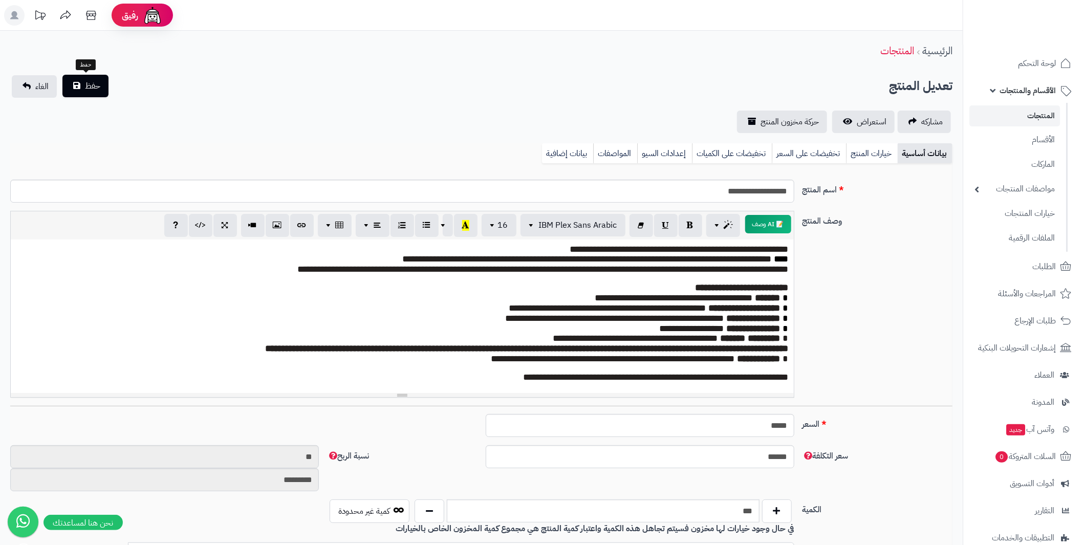
type input "***"
click at [101, 81] on button "حفظ" at bounding box center [85, 86] width 46 height 23
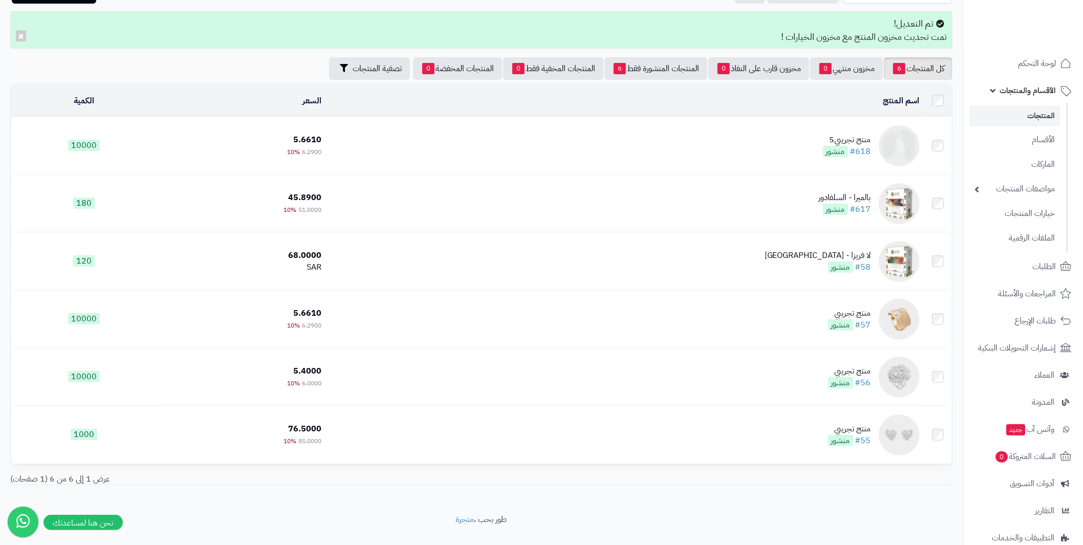
scroll to position [82, 0]
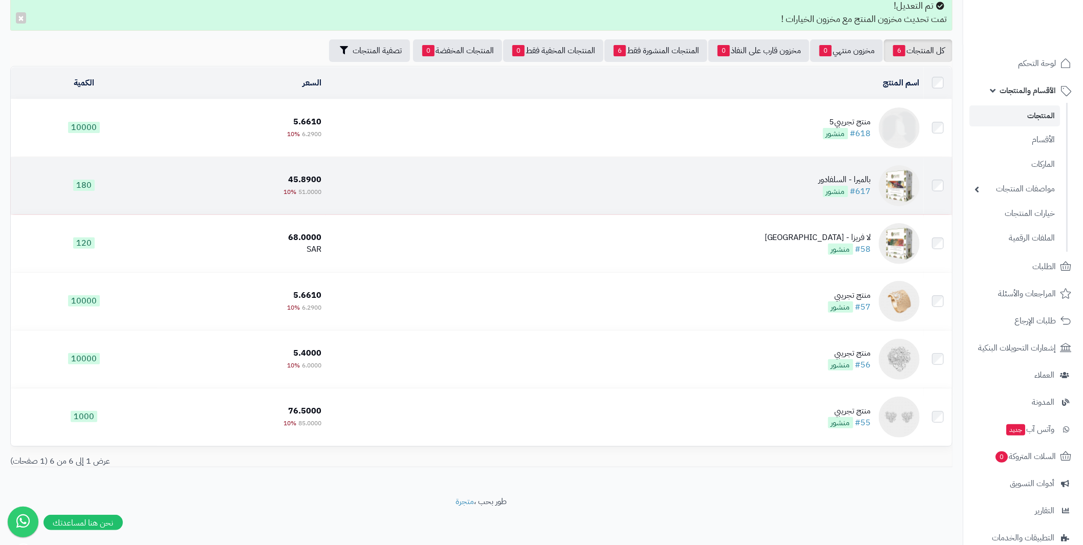
click at [893, 175] on img at bounding box center [899, 185] width 41 height 41
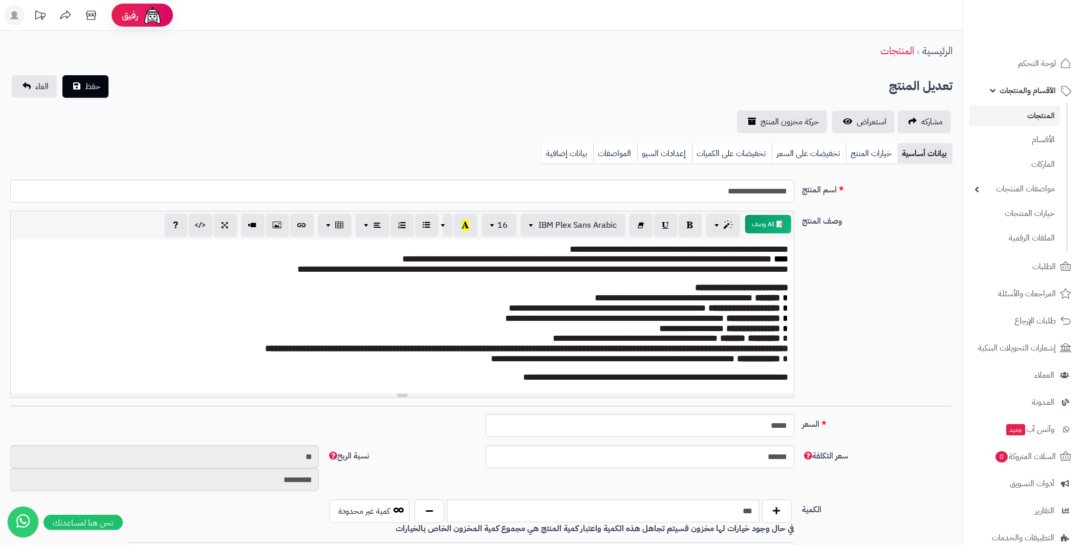
click at [1034, 120] on link "المنتجات" at bounding box center [1015, 115] width 91 height 21
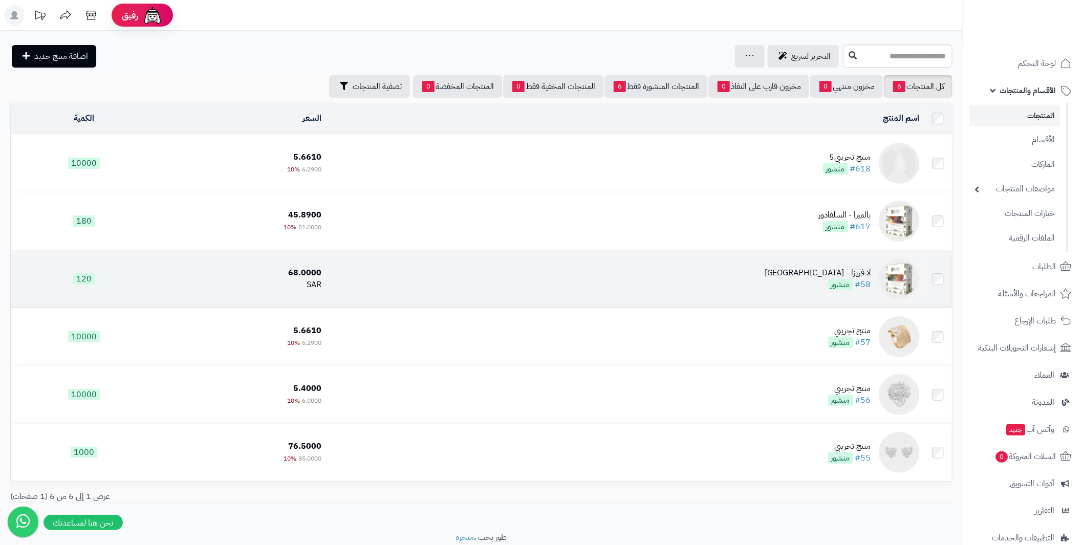
click at [904, 278] on img at bounding box center [899, 279] width 41 height 41
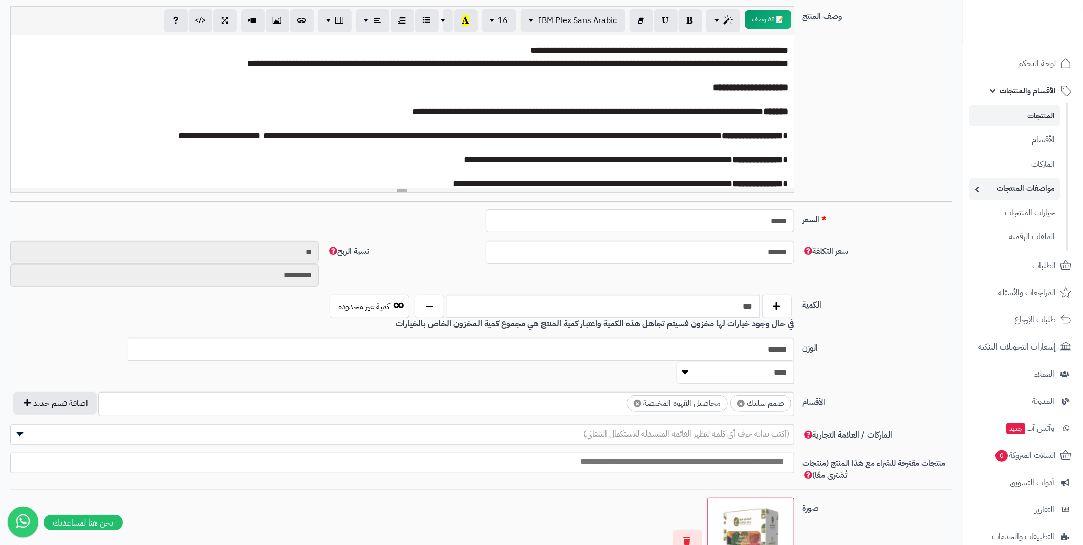
scroll to position [154, 0]
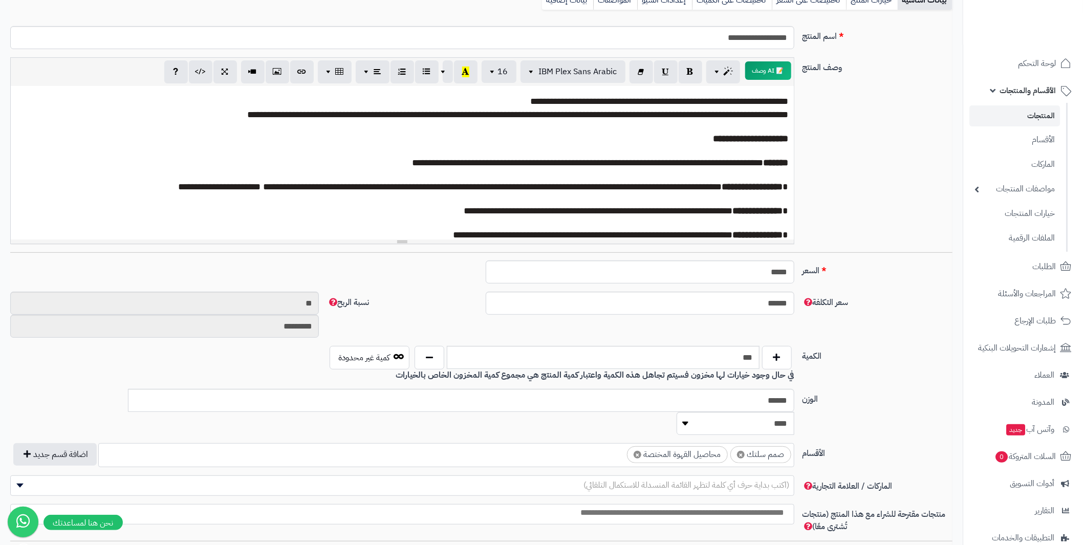
click at [1036, 117] on link "المنتجات" at bounding box center [1015, 115] width 91 height 21
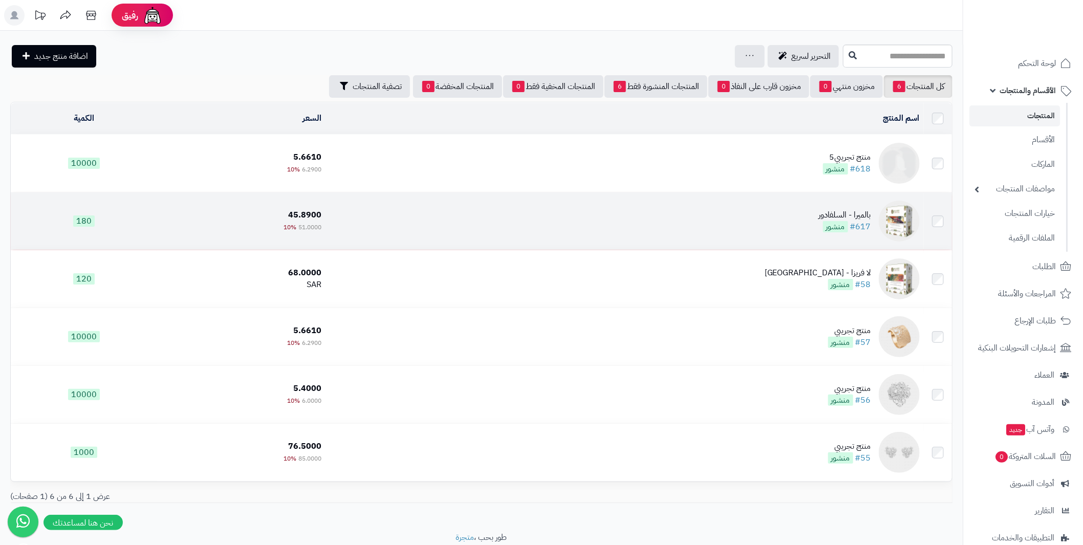
click at [890, 217] on img at bounding box center [899, 221] width 41 height 41
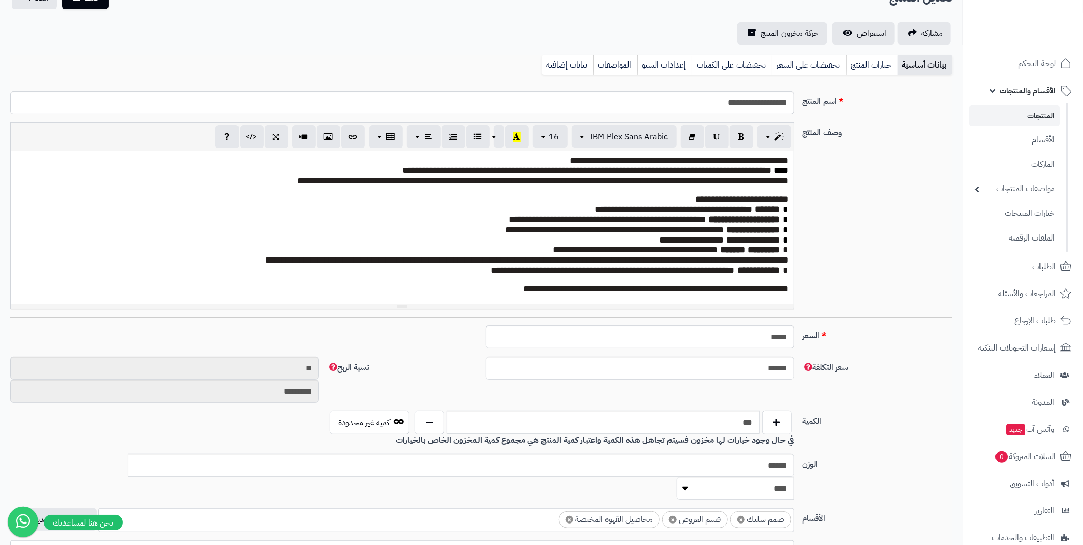
scroll to position [102, 0]
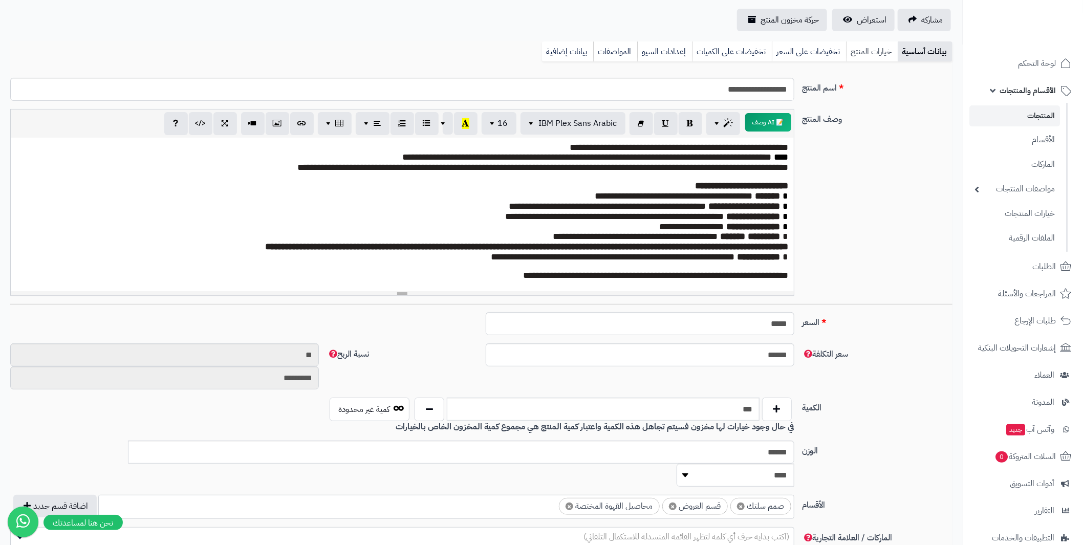
click at [864, 48] on link "خيارات المنتج" at bounding box center [872, 51] width 52 height 20
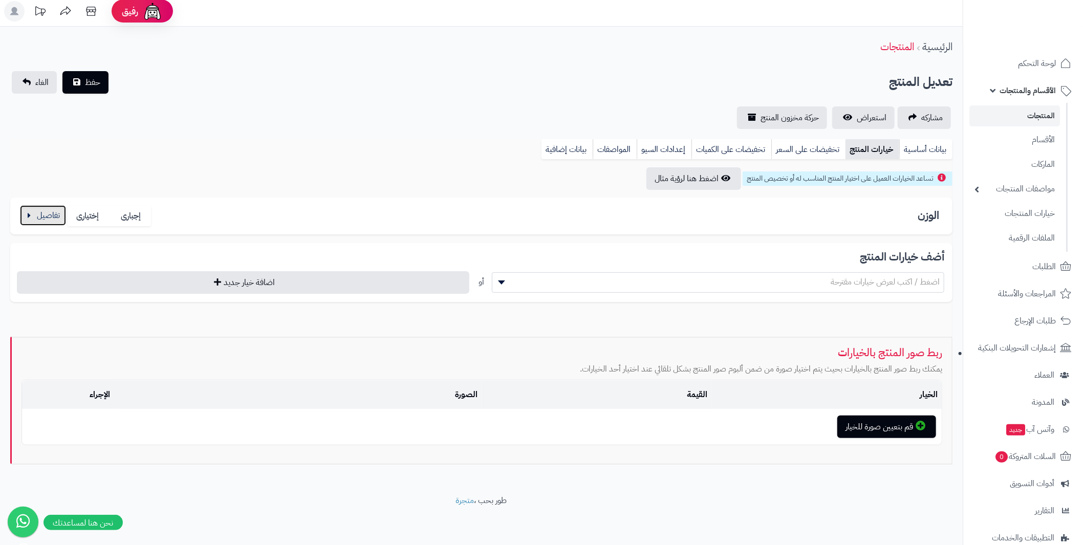
click at [38, 210] on button "button" at bounding box center [43, 215] width 46 height 20
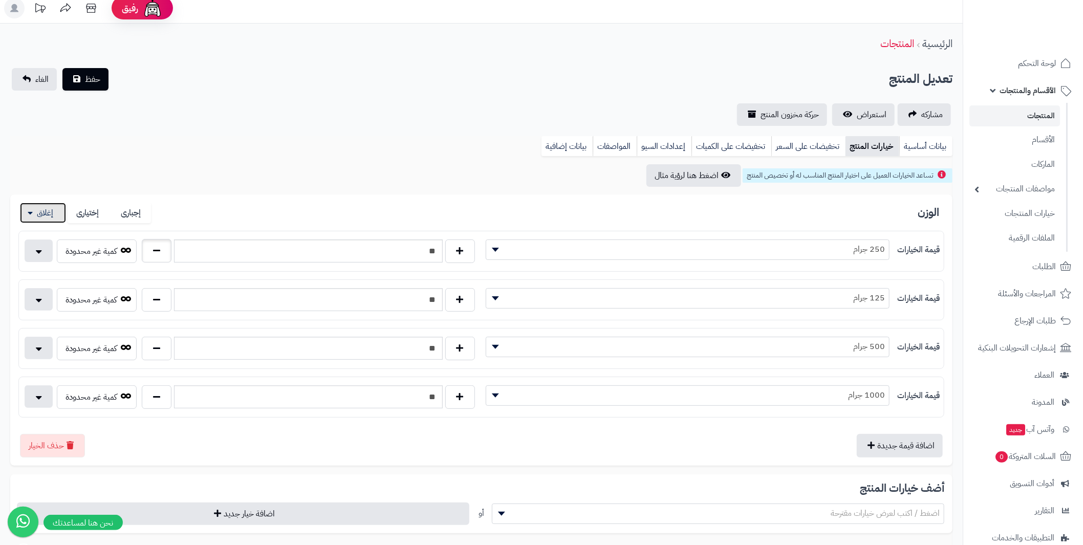
scroll to position [55, 0]
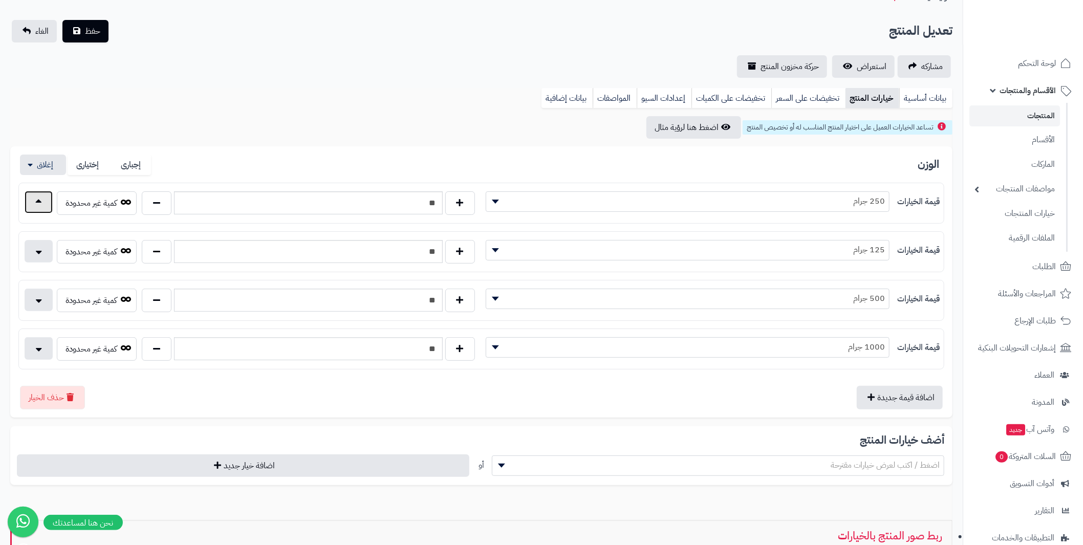
click at [34, 205] on button "button" at bounding box center [39, 202] width 28 height 23
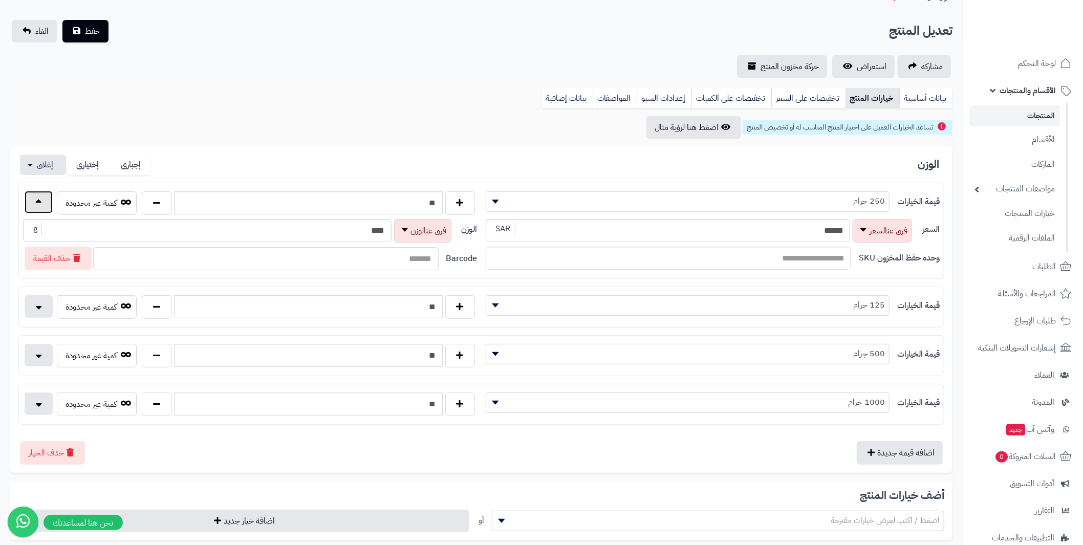
click at [34, 205] on button "button" at bounding box center [39, 202] width 28 height 23
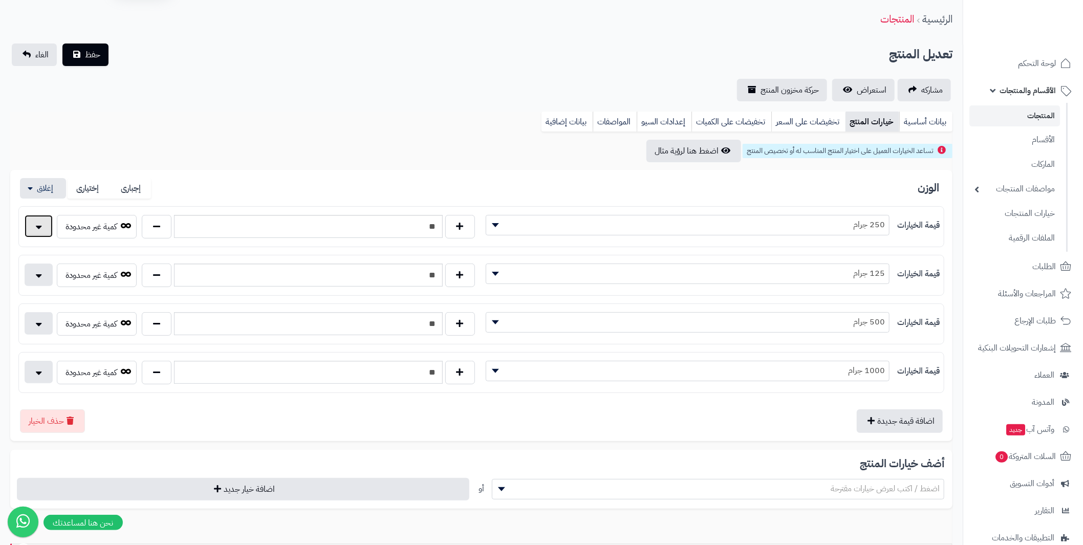
scroll to position [30, 0]
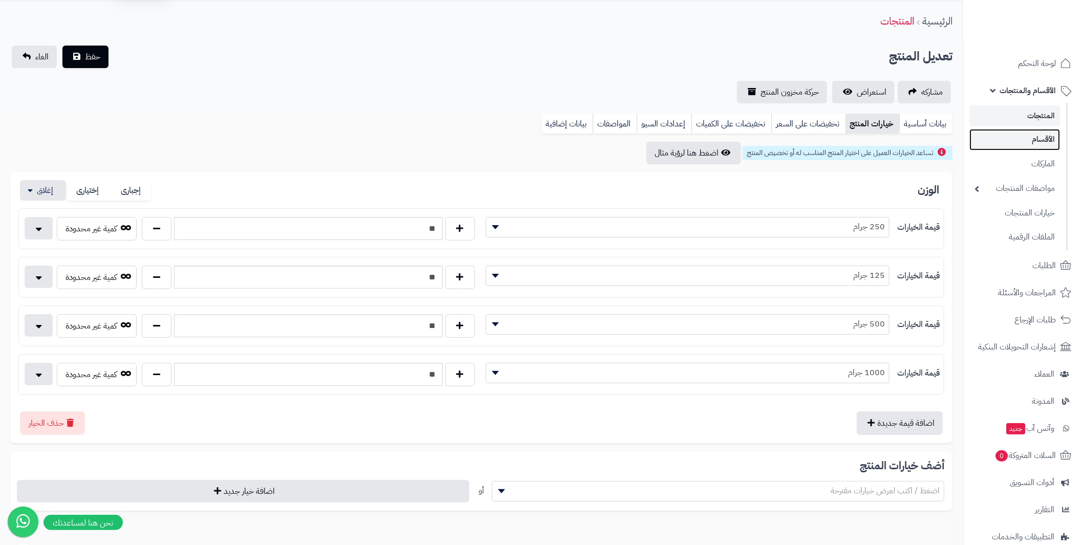
click at [1044, 137] on link "الأقسام" at bounding box center [1015, 139] width 91 height 21
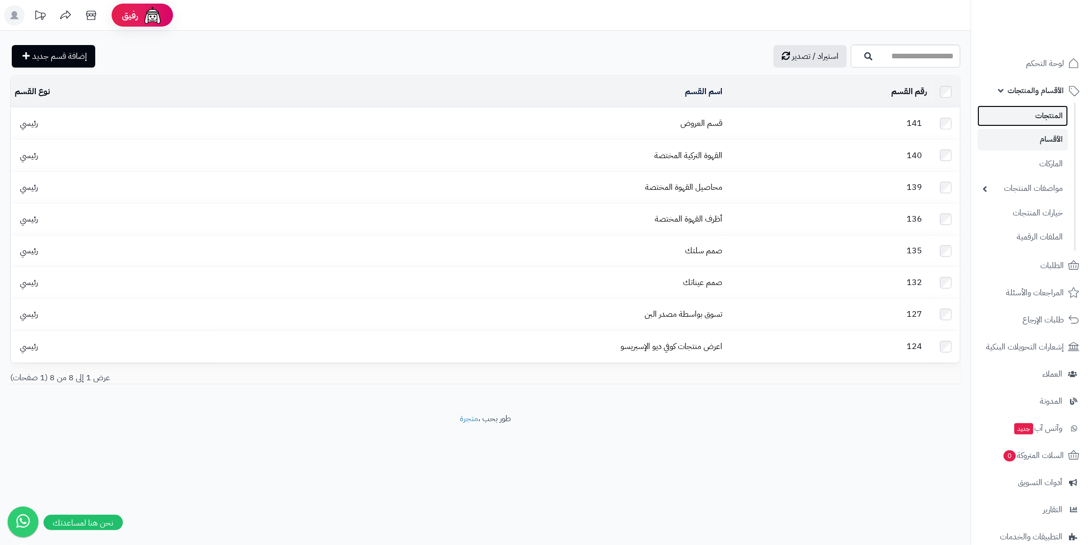
click at [1051, 116] on link "المنتجات" at bounding box center [1022, 115] width 91 height 21
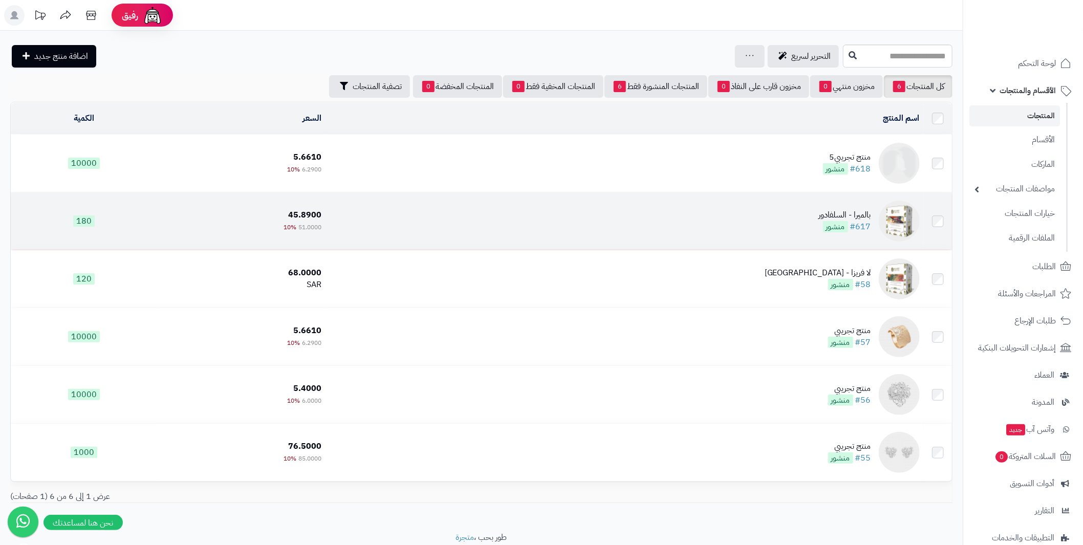
click at [897, 220] on img at bounding box center [899, 221] width 41 height 41
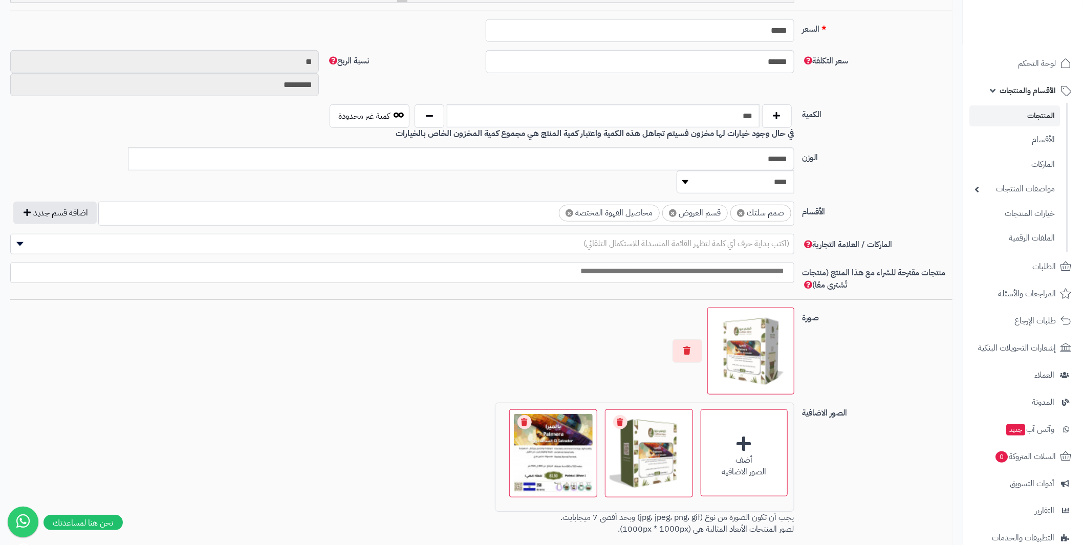
scroll to position [410, 0]
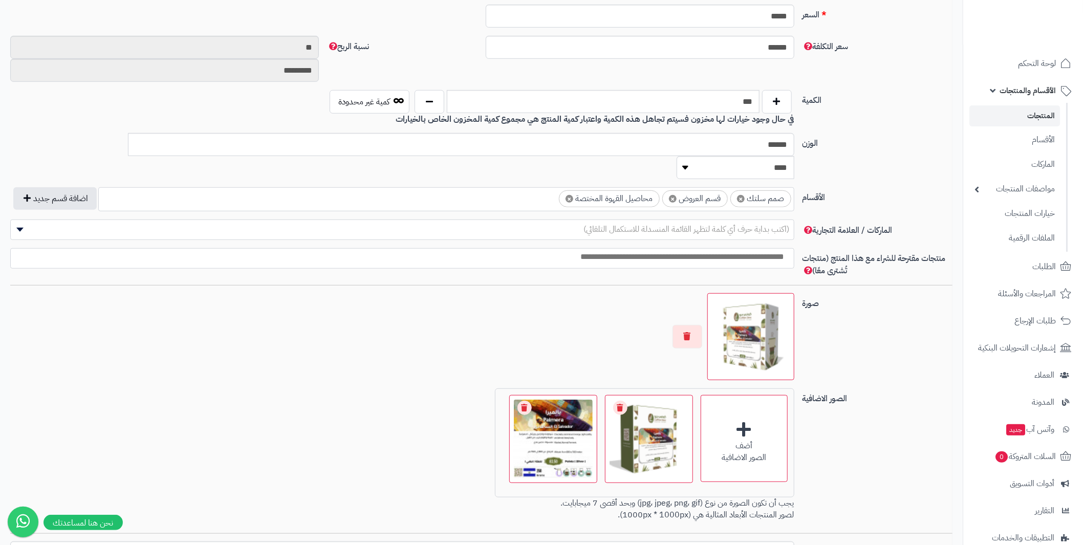
click at [1042, 115] on link "المنتجات" at bounding box center [1015, 115] width 91 height 21
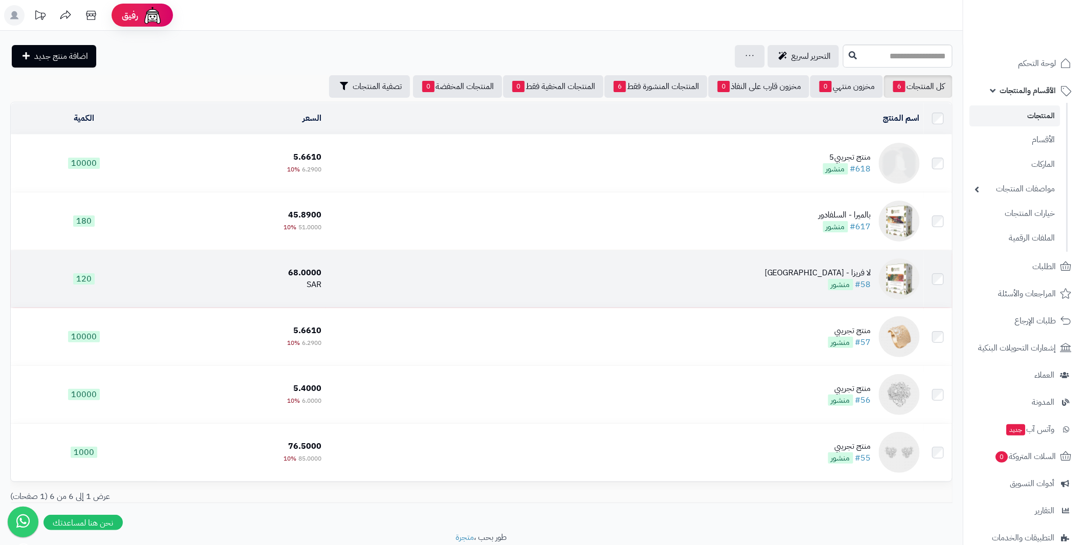
click at [888, 284] on img at bounding box center [899, 279] width 41 height 41
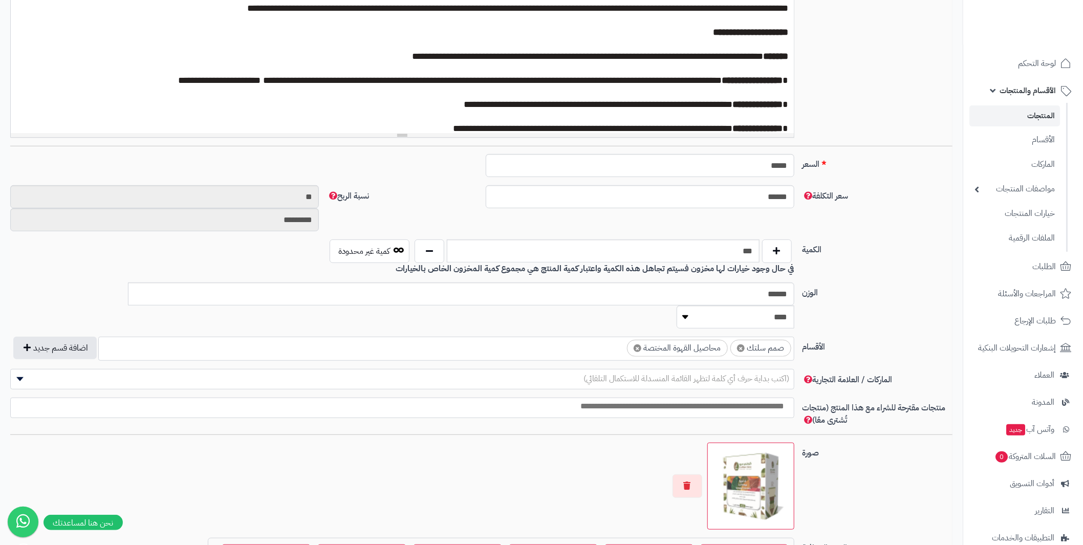
scroll to position [255, 0]
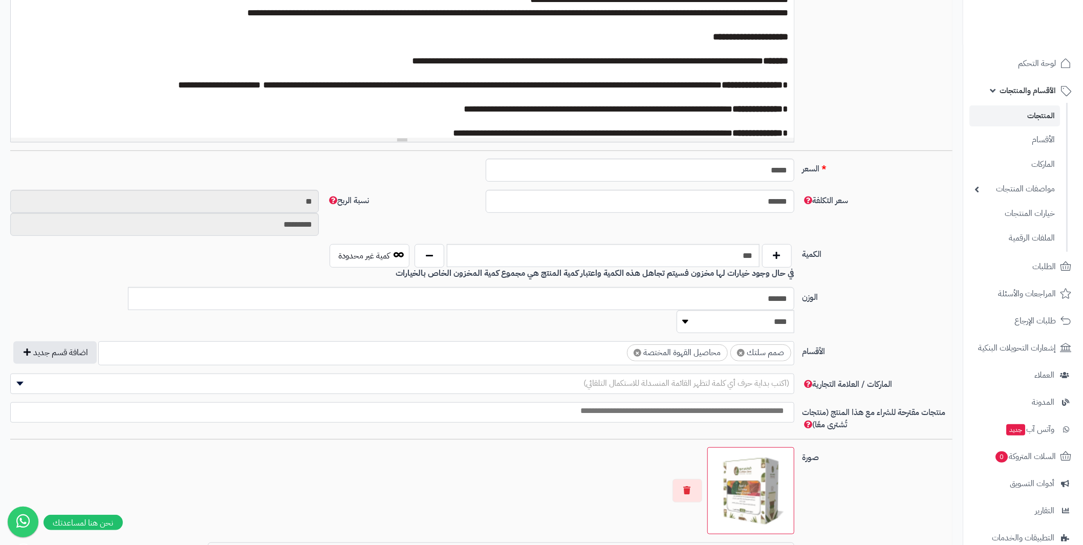
click at [1033, 94] on span "الأقسام والمنتجات" at bounding box center [1028, 90] width 56 height 14
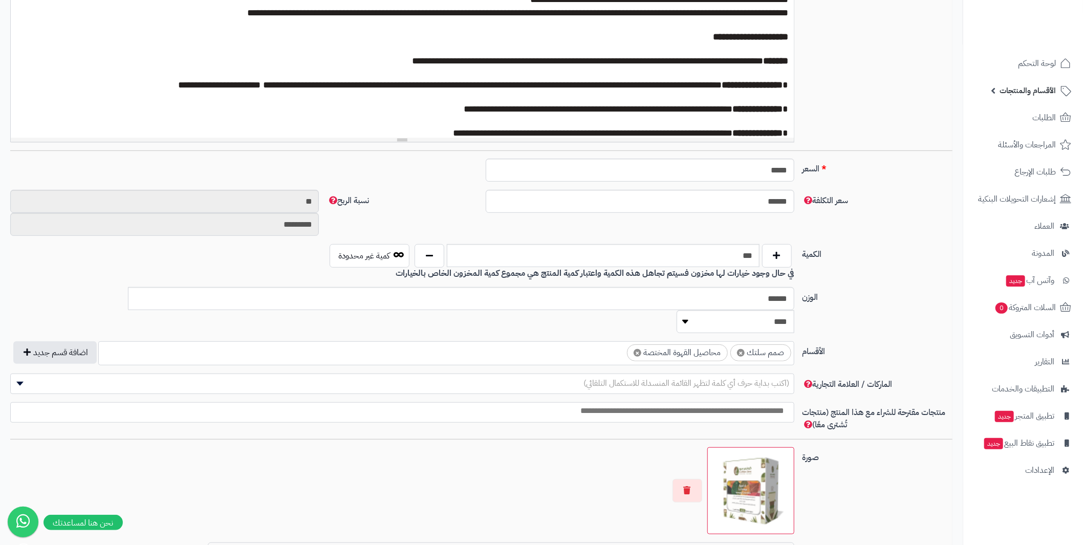
click at [1028, 91] on span "الأقسام والمنتجات" at bounding box center [1028, 90] width 56 height 14
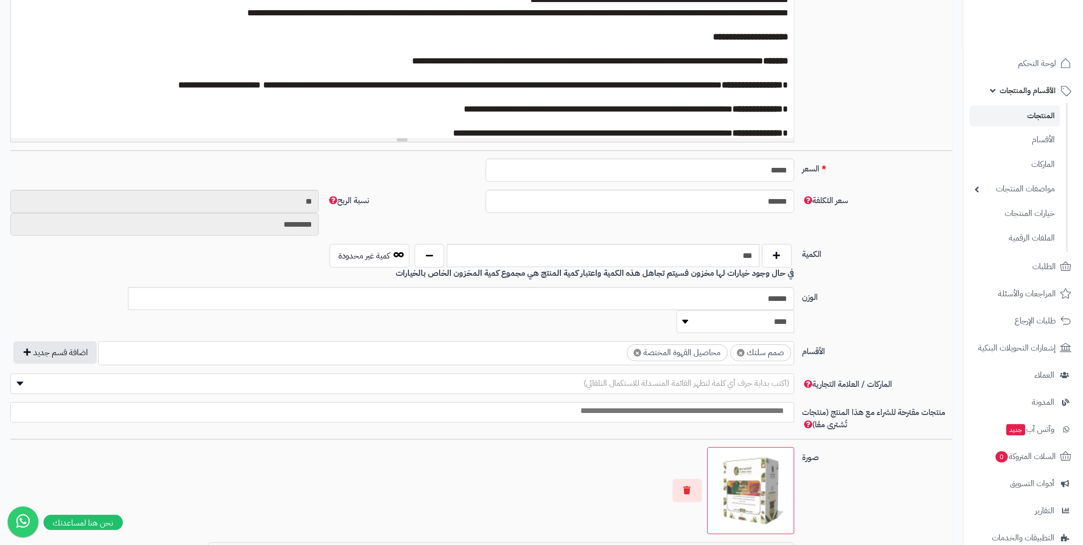
click at [1042, 115] on link "المنتجات" at bounding box center [1015, 115] width 91 height 21
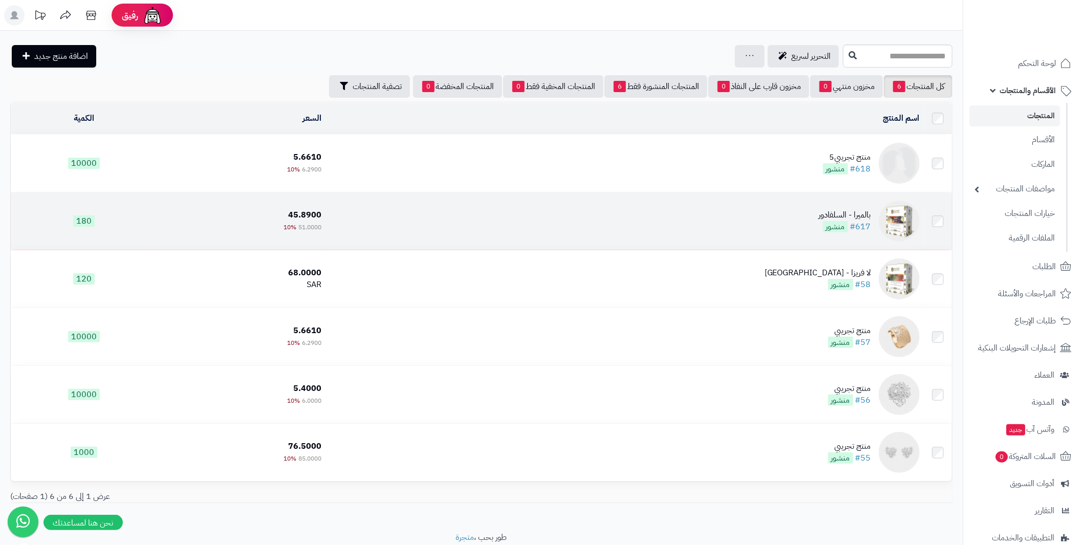
click at [901, 220] on img at bounding box center [899, 221] width 41 height 41
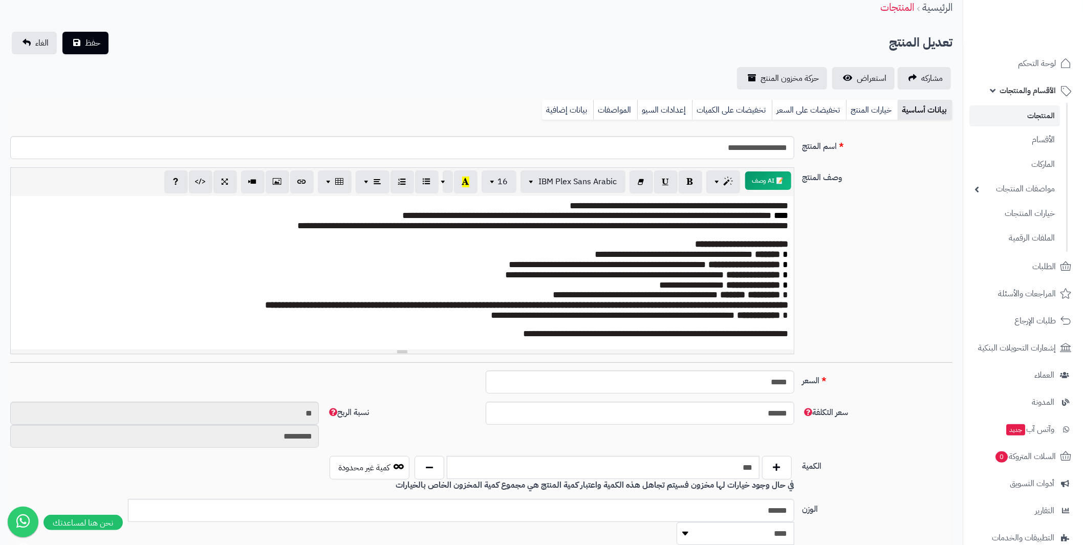
scroll to position [51, 0]
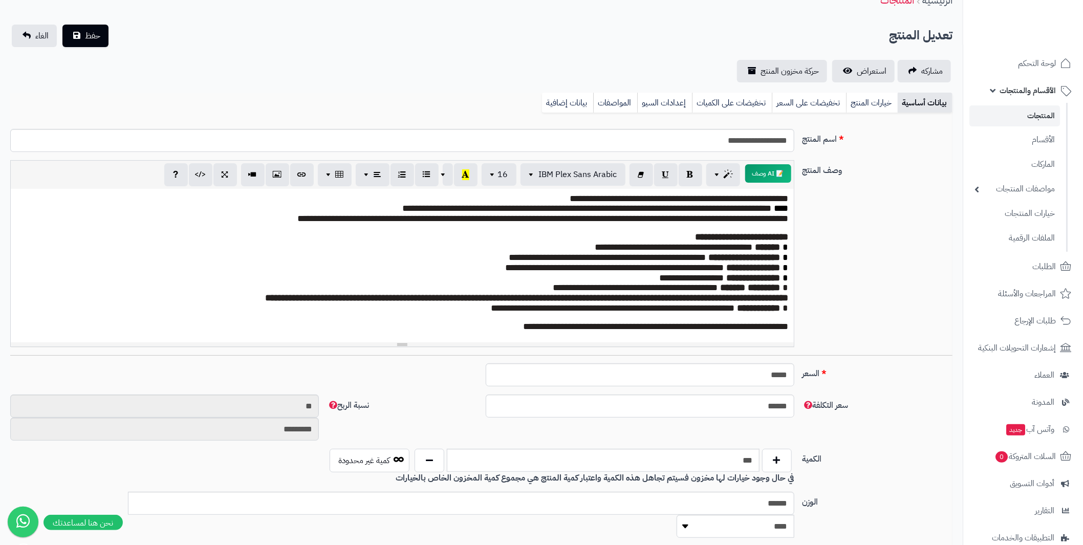
click at [1037, 118] on link "المنتجات" at bounding box center [1015, 115] width 91 height 21
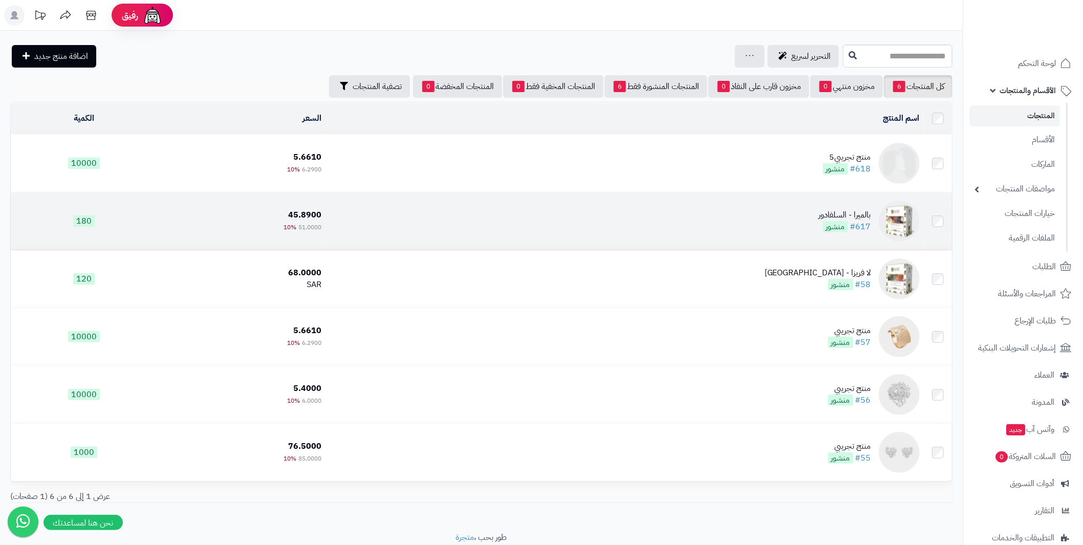
drag, startPoint x: 859, startPoint y: 213, endPoint x: 780, endPoint y: 228, distance: 79.7
click at [780, 228] on td "بالميرا - السلفادور #617 منشور" at bounding box center [625, 221] width 598 height 57
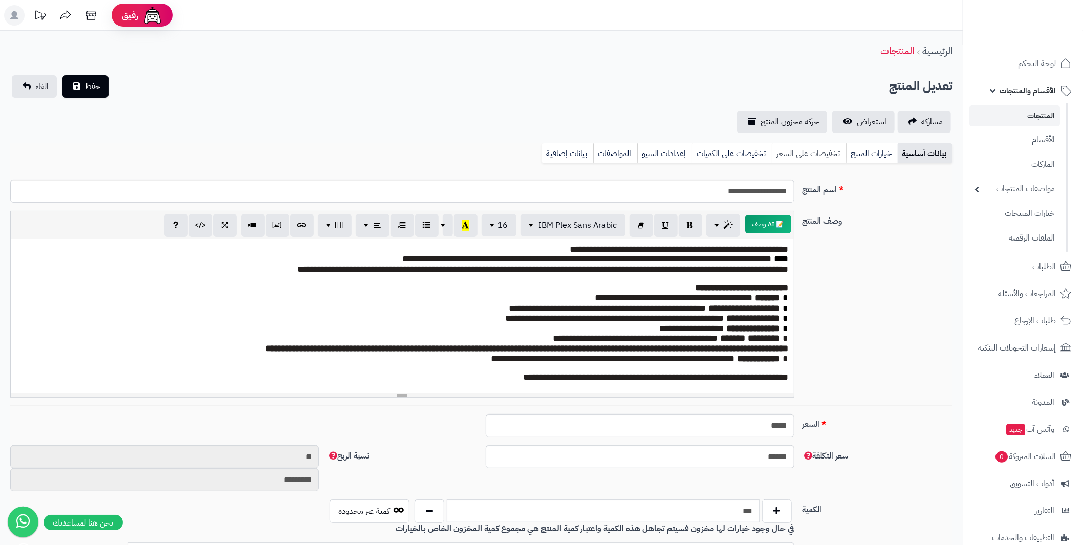
click at [811, 158] on link "تخفيضات على السعر" at bounding box center [809, 153] width 74 height 20
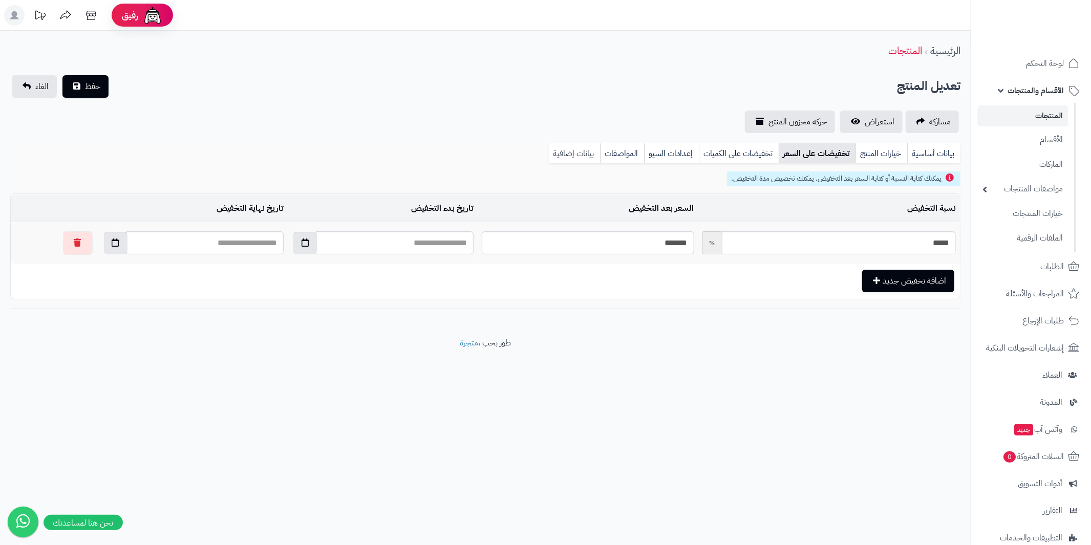
click at [558, 151] on link "بيانات إضافية" at bounding box center [574, 153] width 51 height 20
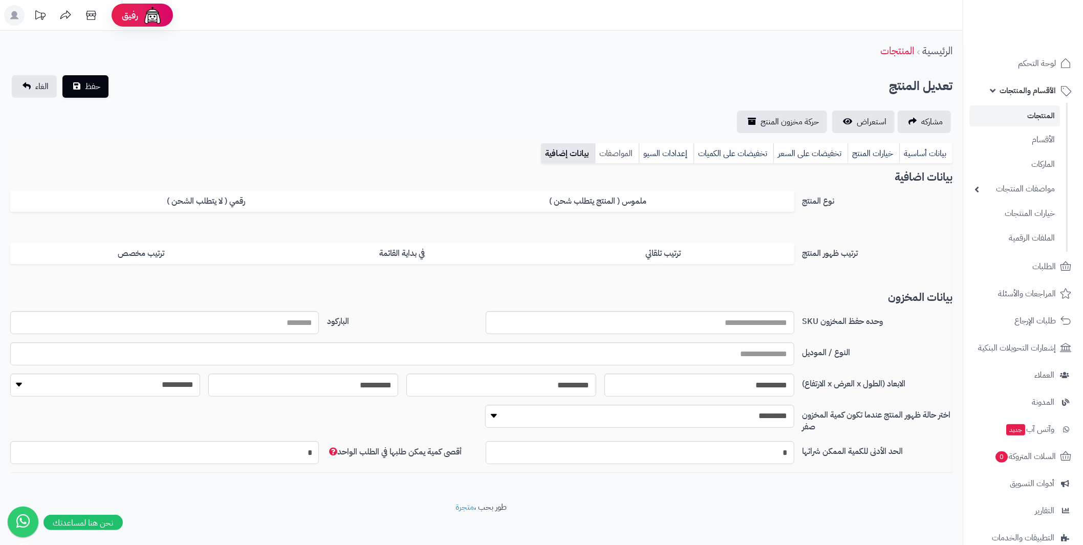
click at [630, 150] on link "المواصفات" at bounding box center [617, 153] width 44 height 20
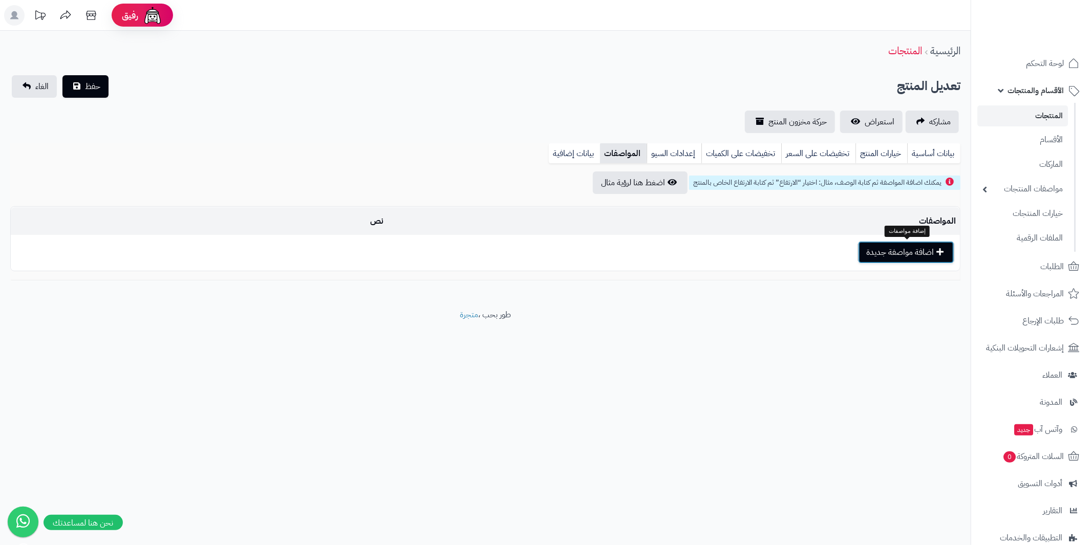
click at [890, 249] on button "اضافة مواصفة جديدة" at bounding box center [906, 252] width 96 height 23
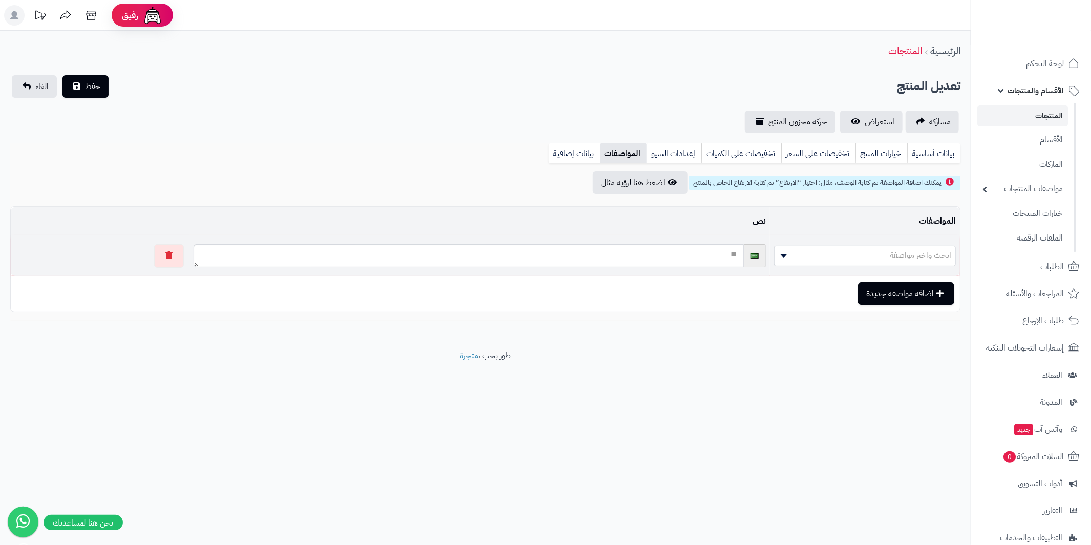
click at [831, 260] on span "ابحث واختر مواصفة" at bounding box center [865, 255] width 181 height 15
click at [671, 147] on link "إعدادات السيو" at bounding box center [674, 153] width 55 height 20
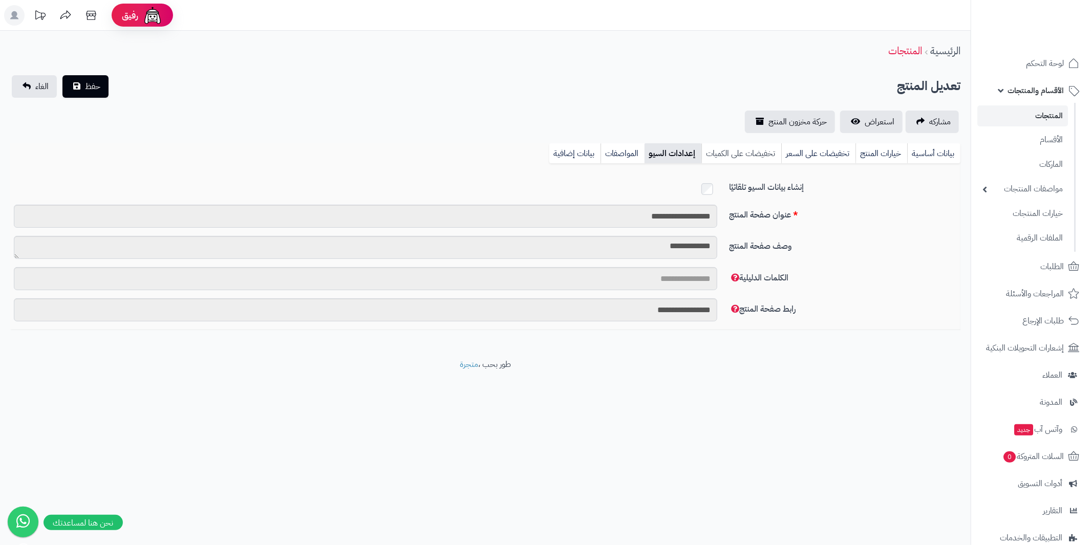
click at [741, 147] on link "تخفيضات على الكميات" at bounding box center [741, 153] width 80 height 20
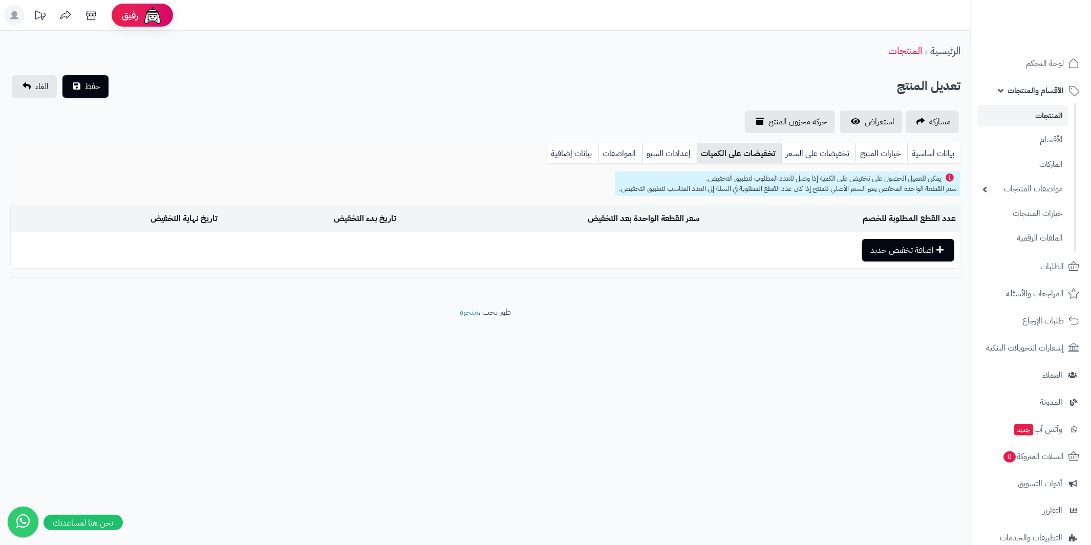
click at [859, 250] on td "اضافة تخفيض جديد" at bounding box center [485, 250] width 949 height 35
click at [876, 248] on button "اضافة تخفيض جديد" at bounding box center [908, 250] width 92 height 23
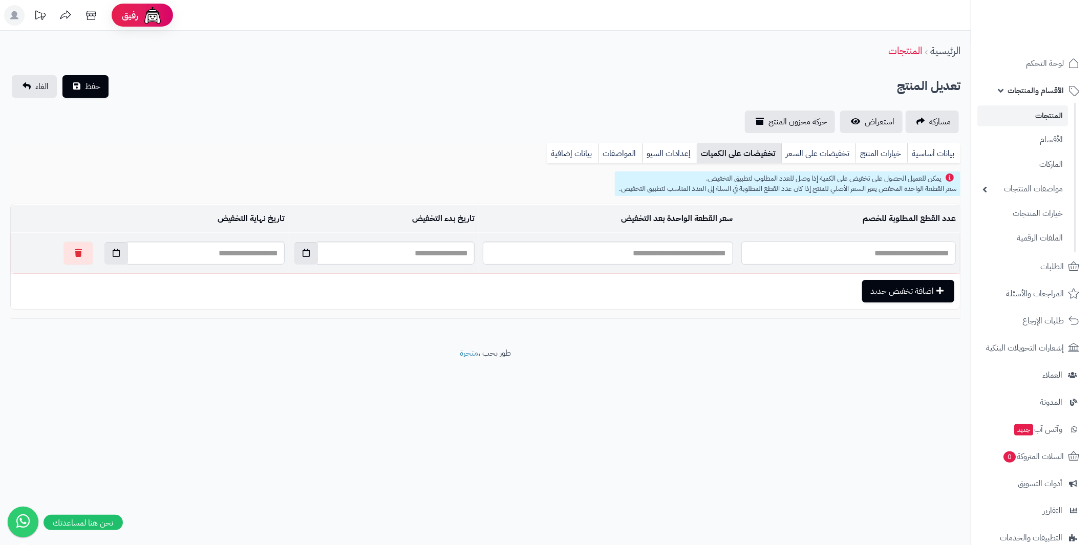
click at [856, 258] on input "text" at bounding box center [848, 253] width 215 height 23
click at [628, 262] on input "text" at bounding box center [608, 253] width 250 height 23
click at [388, 256] on input "text" at bounding box center [396, 253] width 158 height 23
click at [796, 158] on link "تخفيضات على السعر" at bounding box center [818, 153] width 74 height 20
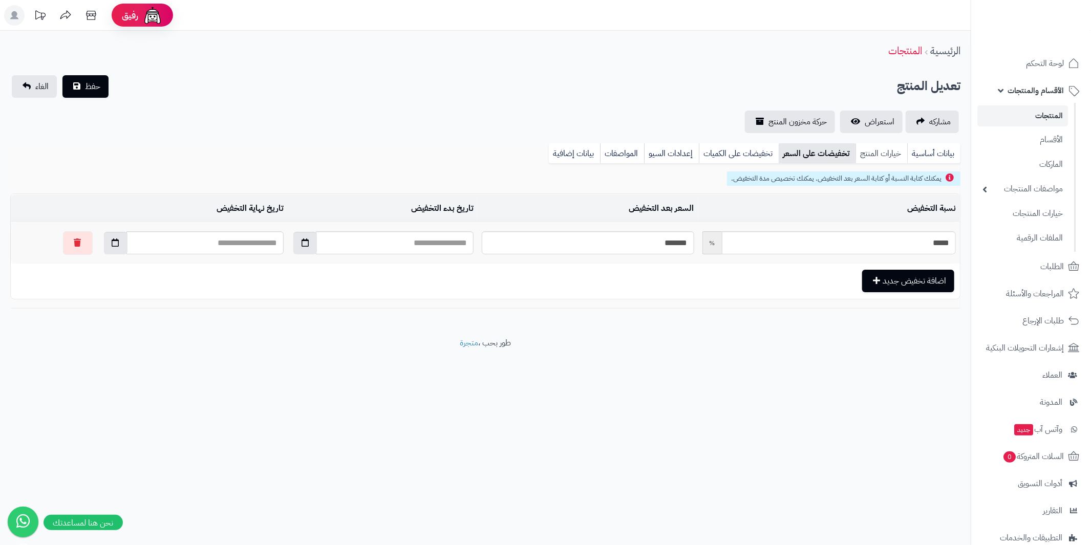
click at [878, 151] on link "خيارات المنتج" at bounding box center [882, 153] width 52 height 20
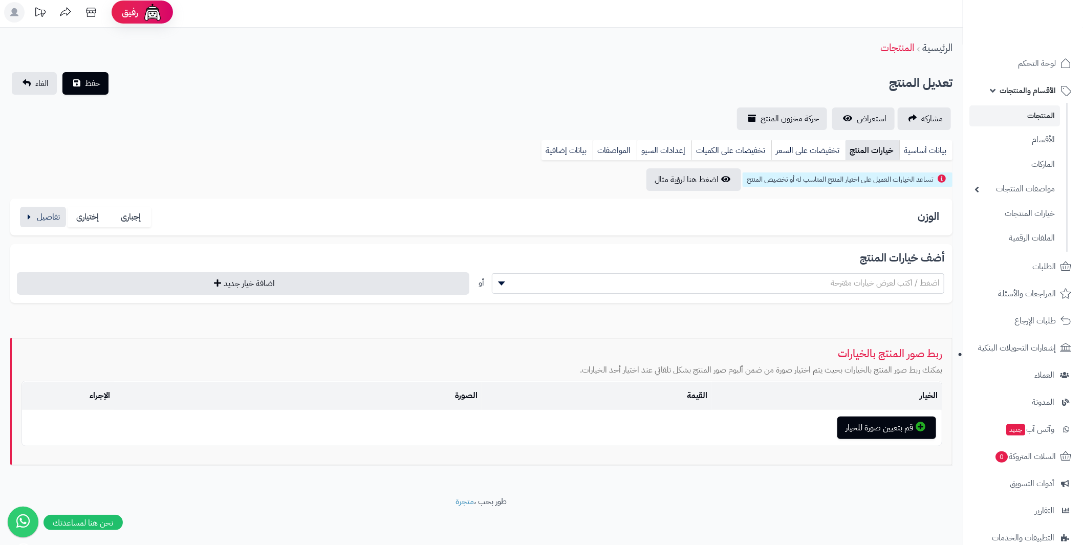
scroll to position [4, 0]
click at [922, 154] on link "بيانات أساسية" at bounding box center [926, 149] width 53 height 20
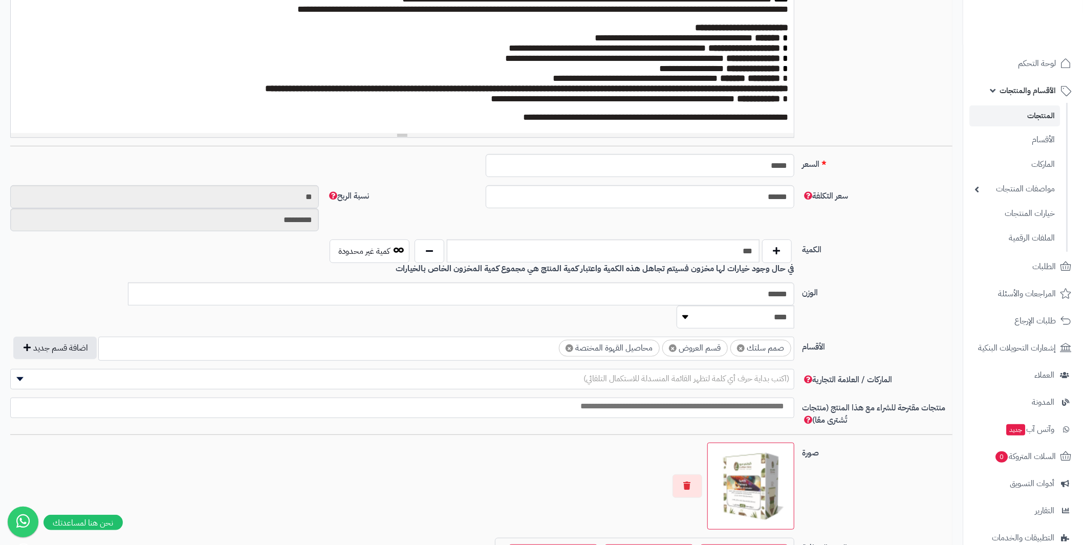
scroll to position [255, 0]
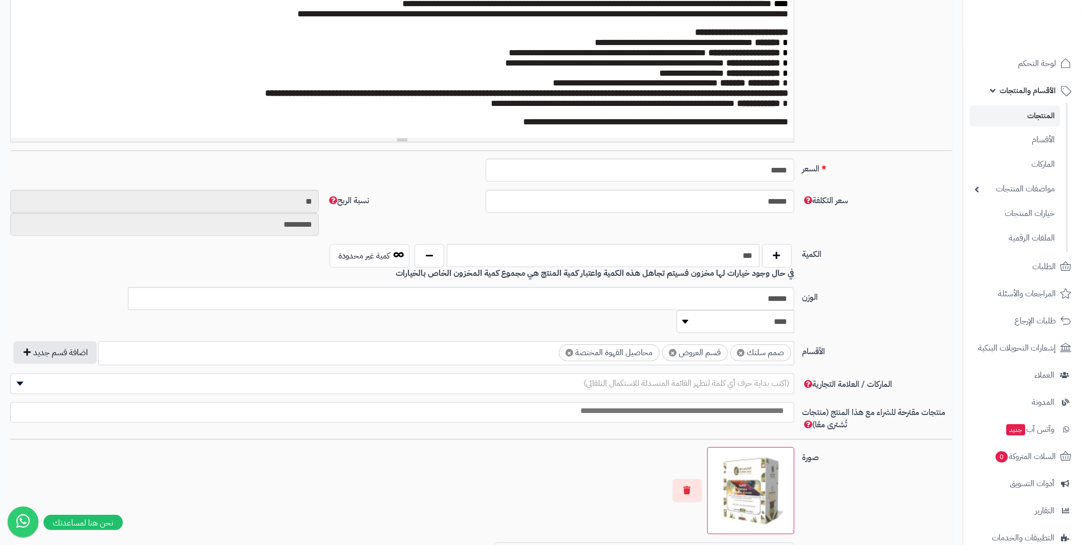
click at [1042, 113] on link "المنتجات" at bounding box center [1015, 115] width 91 height 21
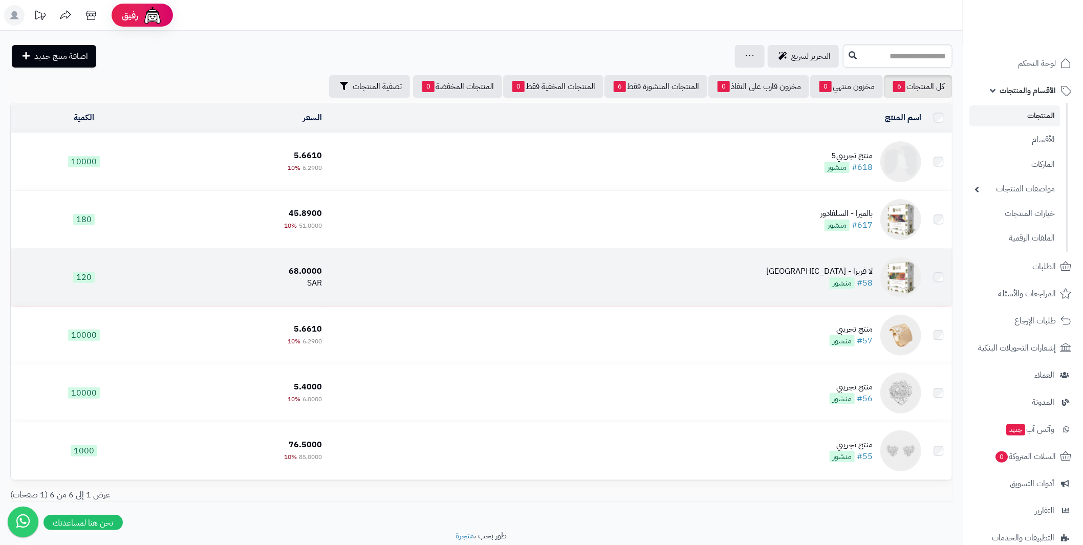
click at [891, 273] on img at bounding box center [901, 277] width 41 height 41
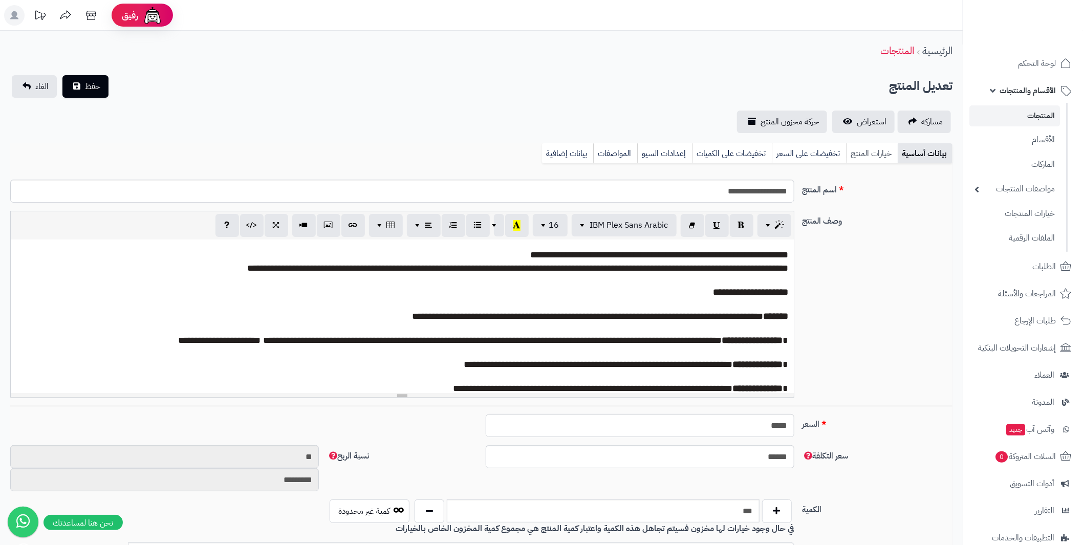
scroll to position [45, 0]
click at [875, 156] on link "خيارات المنتج" at bounding box center [872, 153] width 52 height 20
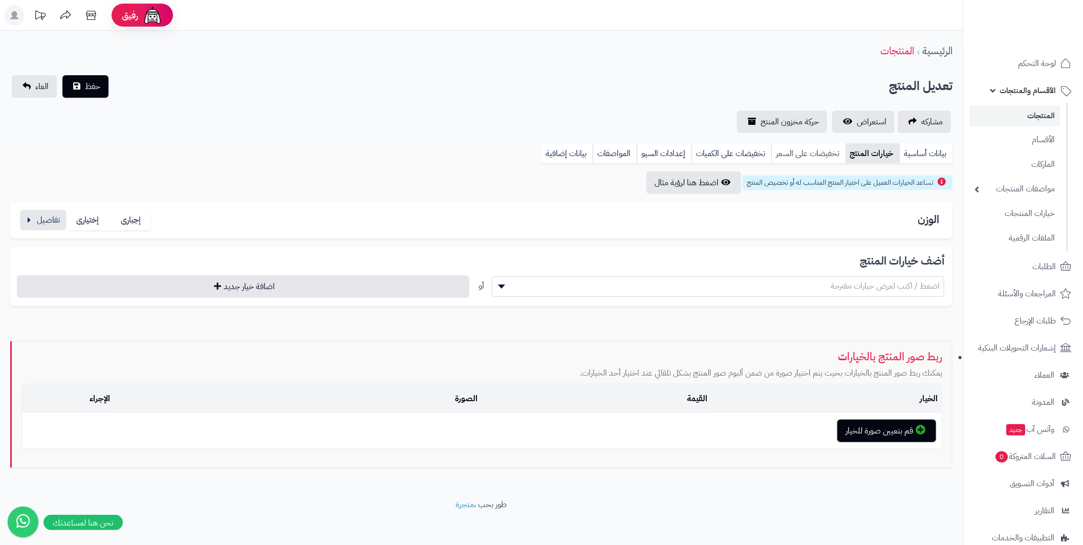
click at [805, 155] on link "تخفيضات على السعر" at bounding box center [809, 153] width 74 height 20
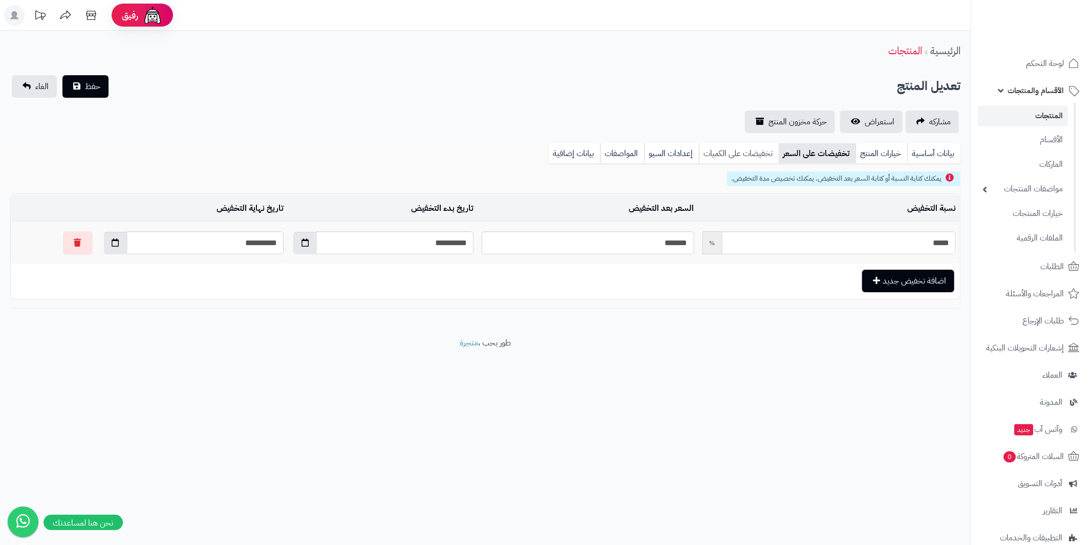
click at [739, 155] on link "تخفيضات على الكميات" at bounding box center [739, 153] width 80 height 20
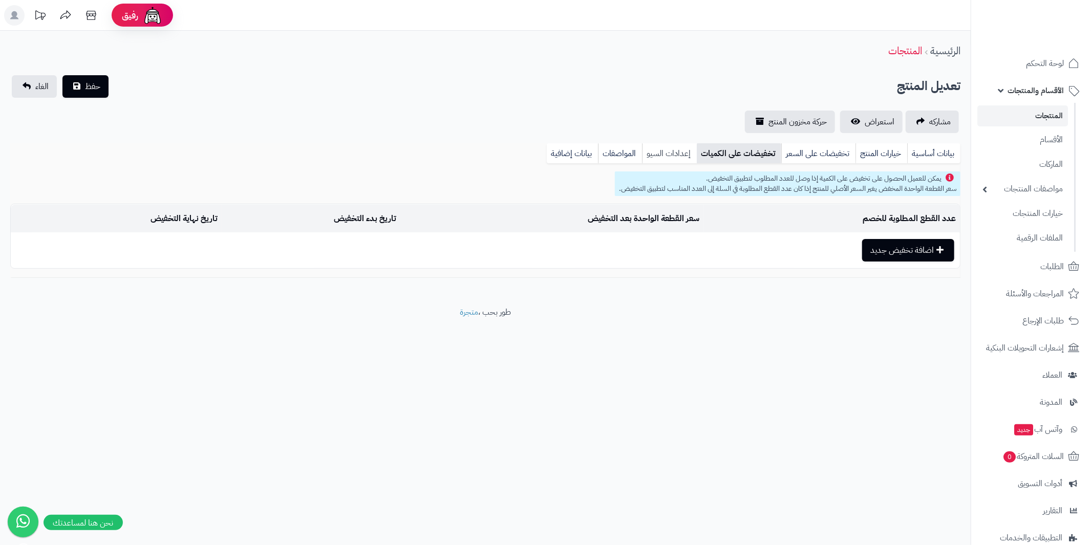
click at [672, 153] on link "إعدادات السيو" at bounding box center [669, 153] width 55 height 20
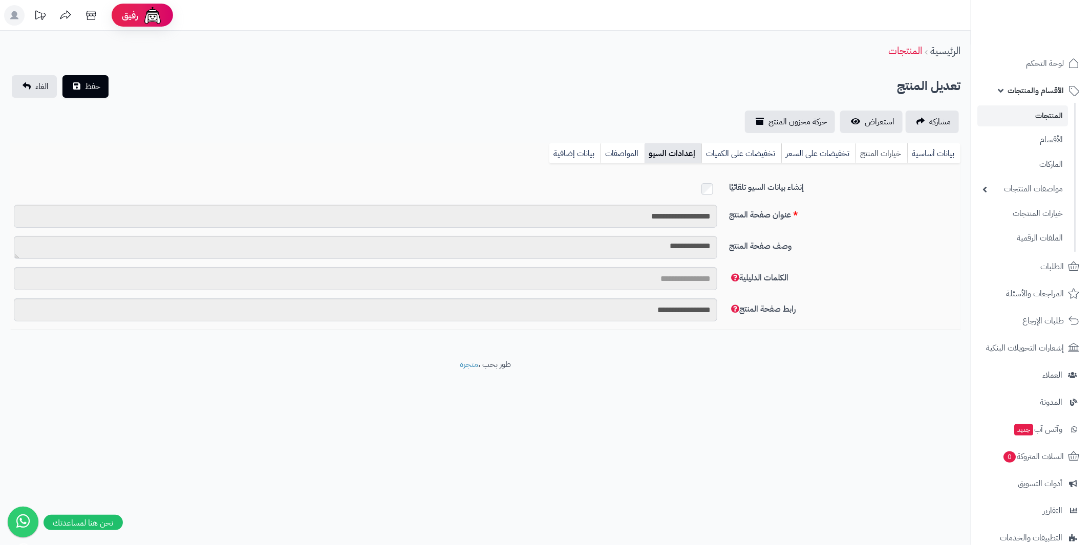
click at [878, 148] on link "خيارات المنتج" at bounding box center [882, 153] width 52 height 20
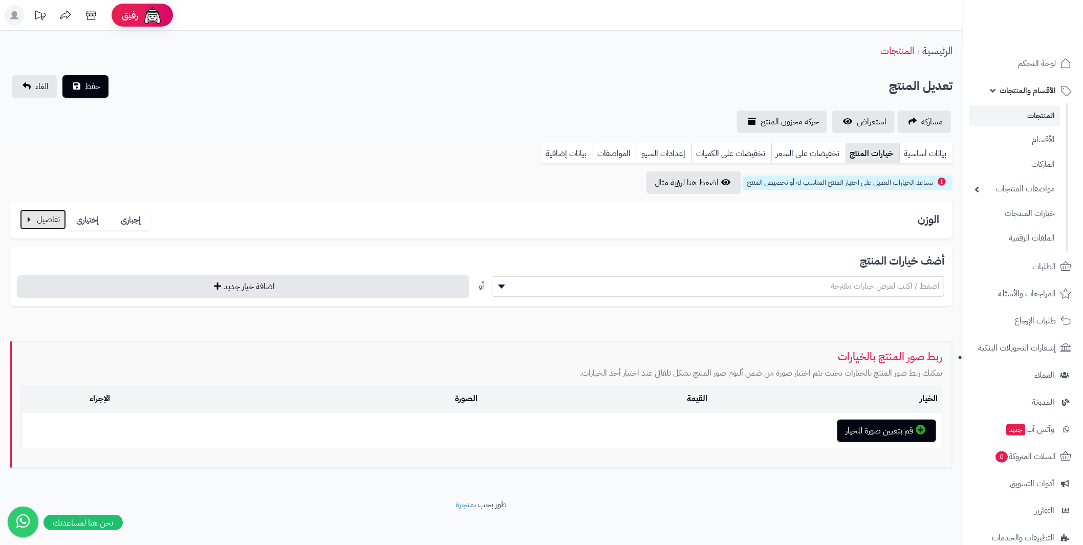
click at [32, 218] on button "button" at bounding box center [43, 219] width 46 height 20
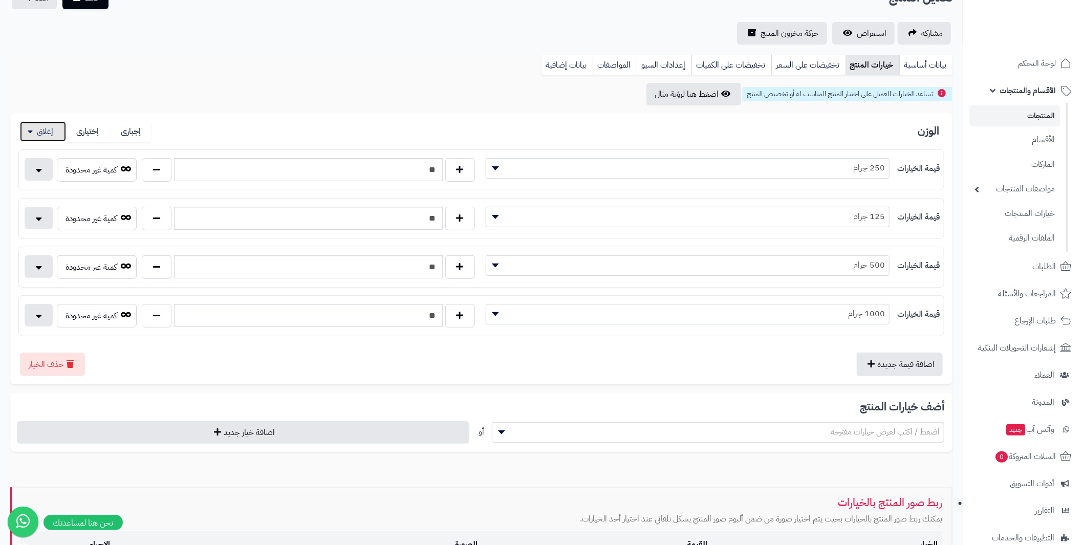
scroll to position [102, 0]
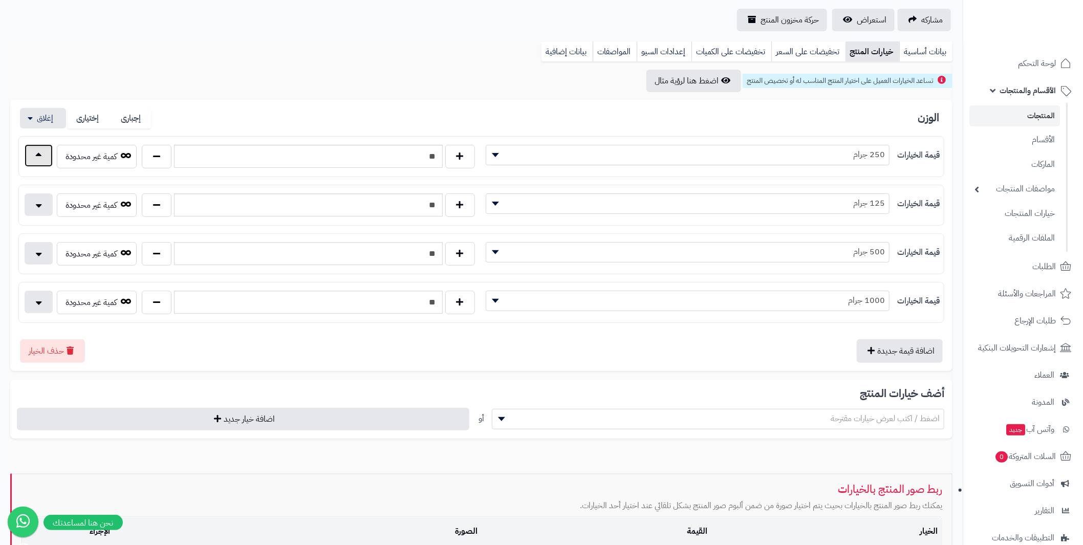
click at [39, 155] on button "button" at bounding box center [39, 155] width 28 height 23
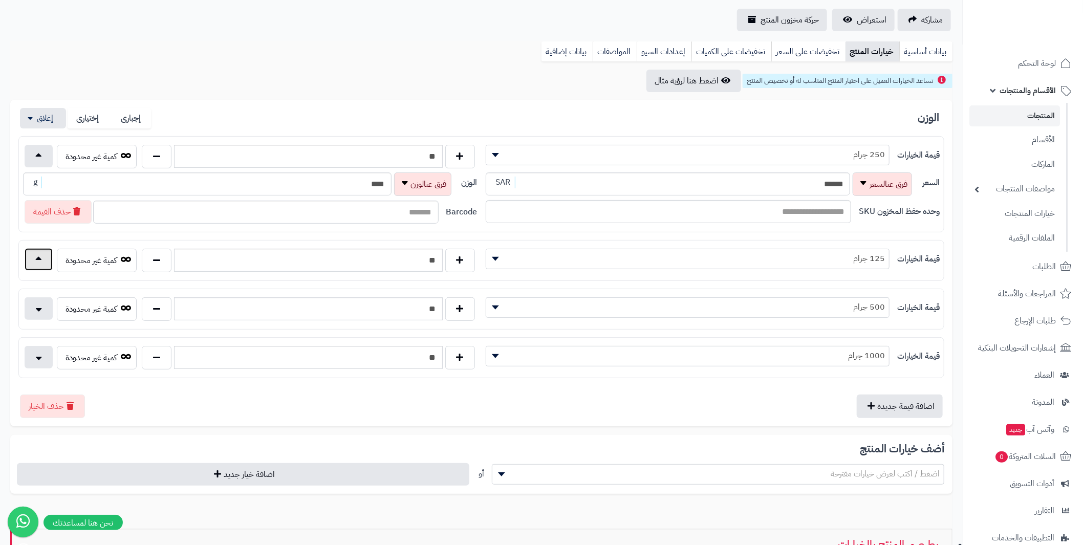
click at [45, 257] on button "button" at bounding box center [39, 259] width 28 height 23
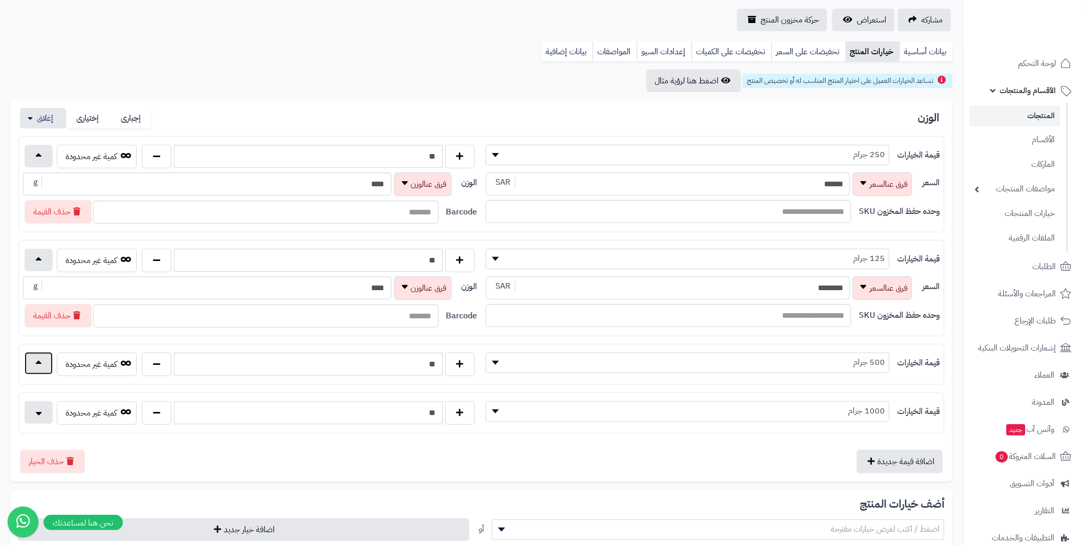
click at [37, 364] on button "button" at bounding box center [39, 363] width 28 height 23
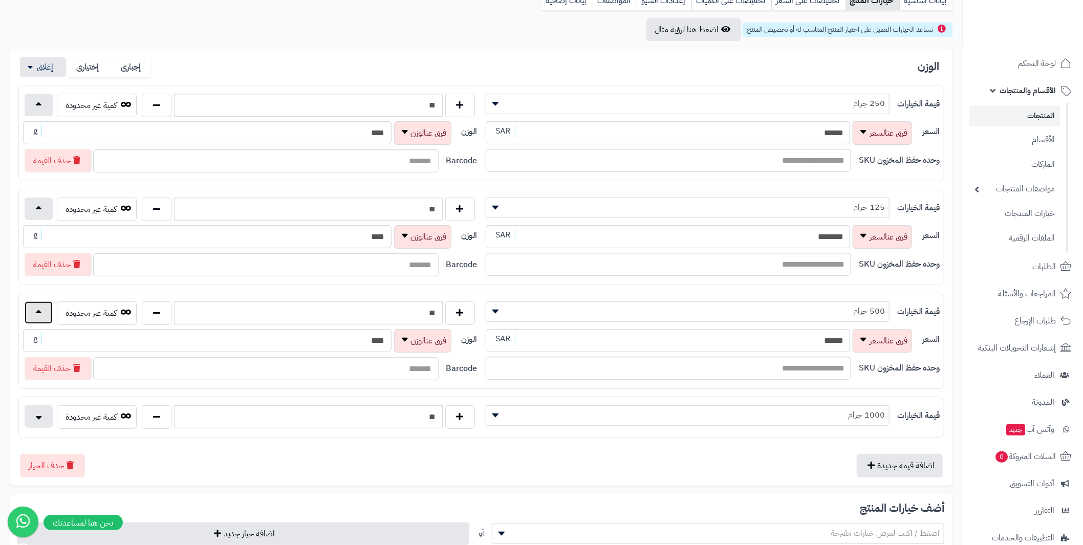
scroll to position [154, 0]
click at [39, 413] on button "button" at bounding box center [39, 415] width 28 height 23
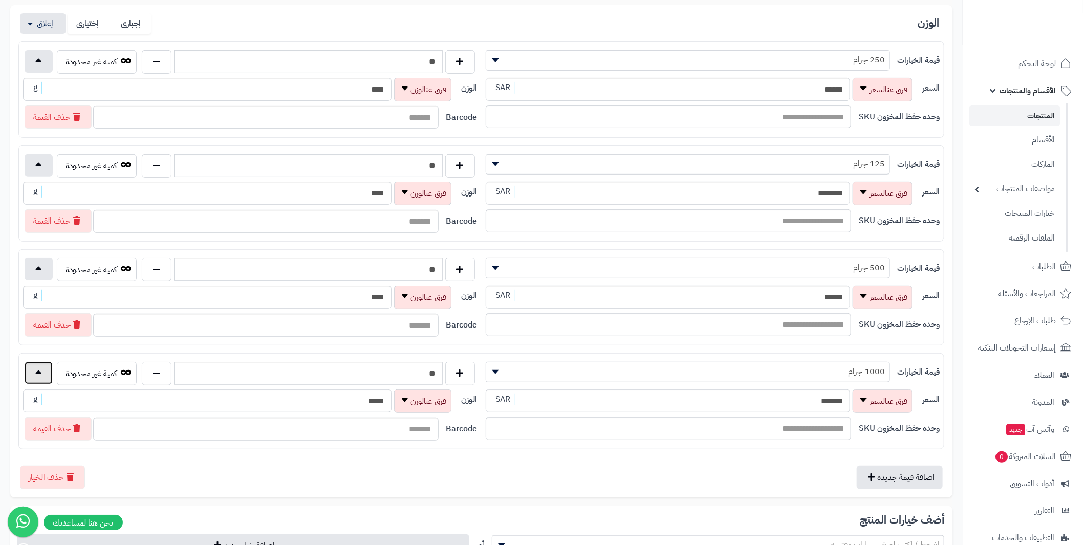
scroll to position [255, 0]
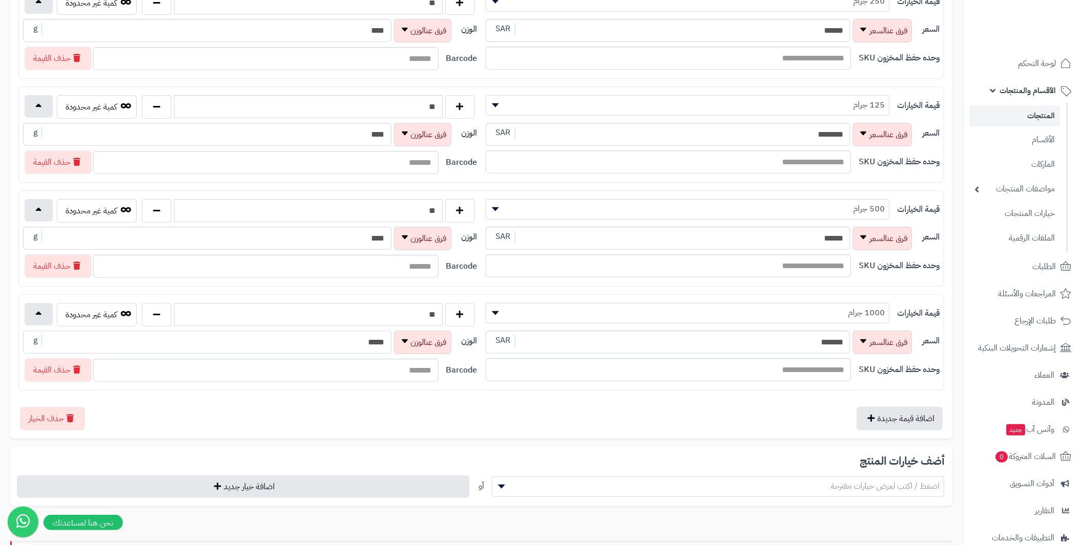
click at [419, 336] on div "الوزن ***** g" at bounding box center [238, 343] width 431 height 24
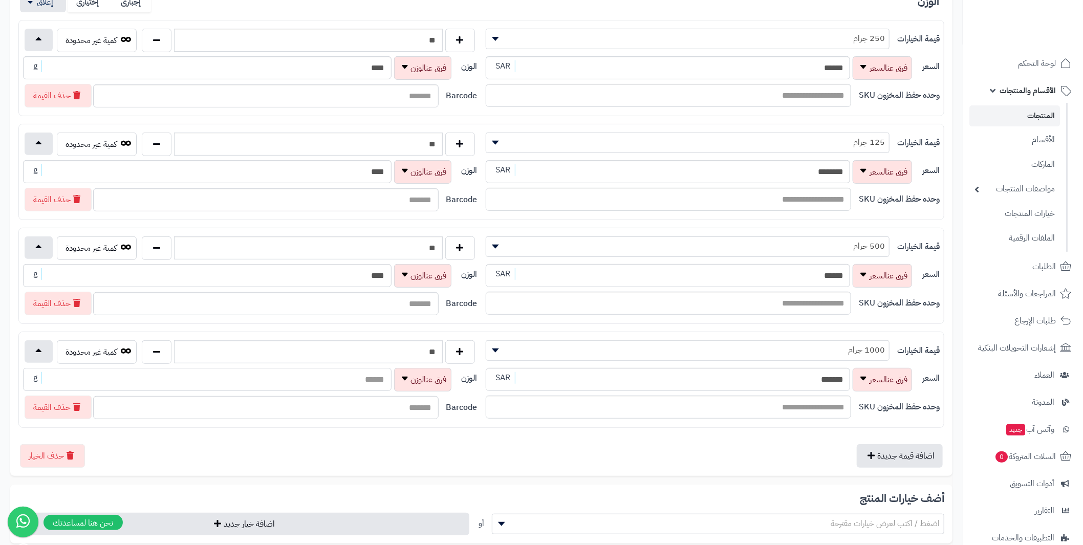
scroll to position [205, 0]
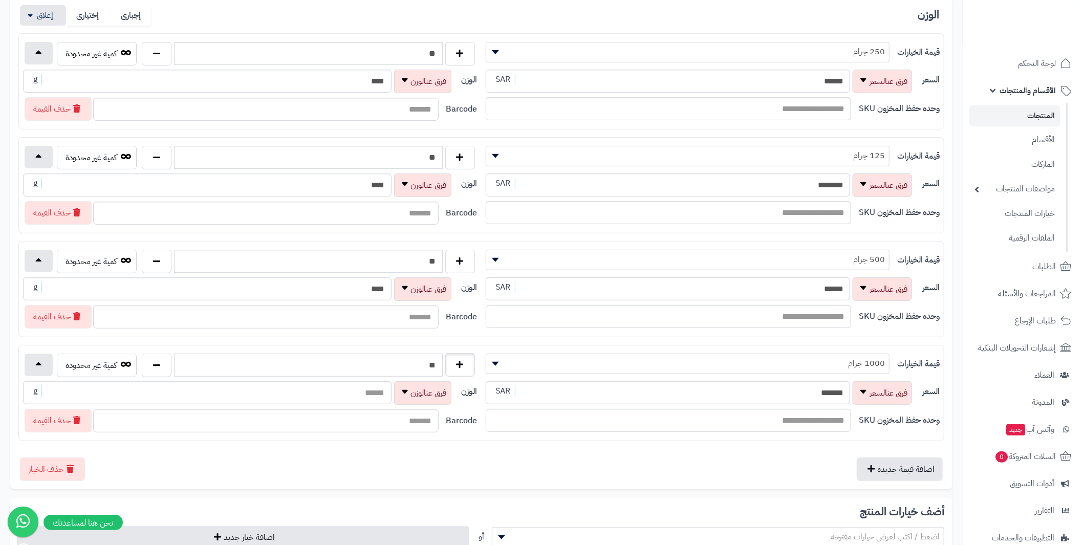
drag, startPoint x: 401, startPoint y: 357, endPoint x: 456, endPoint y: 353, distance: 55.0
click at [456, 354] on div "**" at bounding box center [308, 366] width 338 height 24
click at [378, 362] on input "text" at bounding box center [308, 365] width 268 height 23
click at [419, 532] on button "اضافة خيار جديد" at bounding box center [243, 537] width 453 height 23
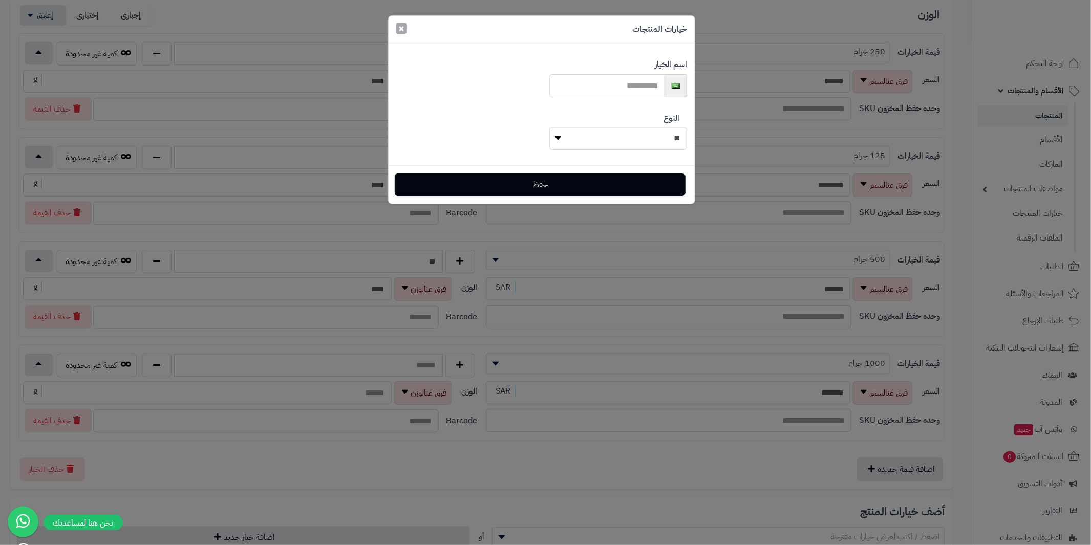
click at [400, 31] on button "×" at bounding box center [401, 28] width 10 height 11
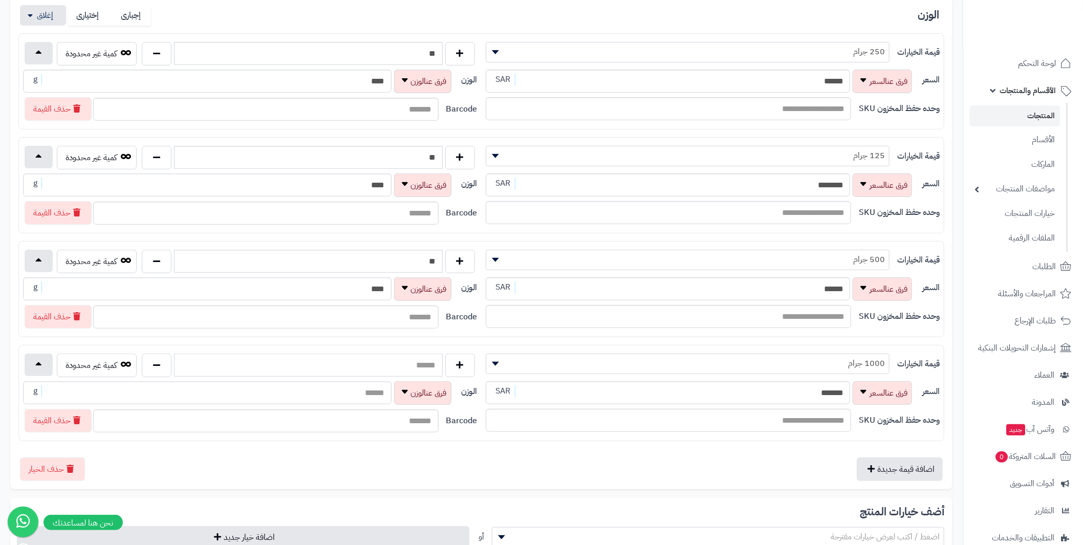
click at [367, 363] on input "text" at bounding box center [308, 365] width 268 height 23
type input "**"
click at [472, 332] on div "قيمة الخيارات ******** ******** ******** ********* 250 جرام ** كمية غير محدودة …" at bounding box center [481, 237] width 926 height 408
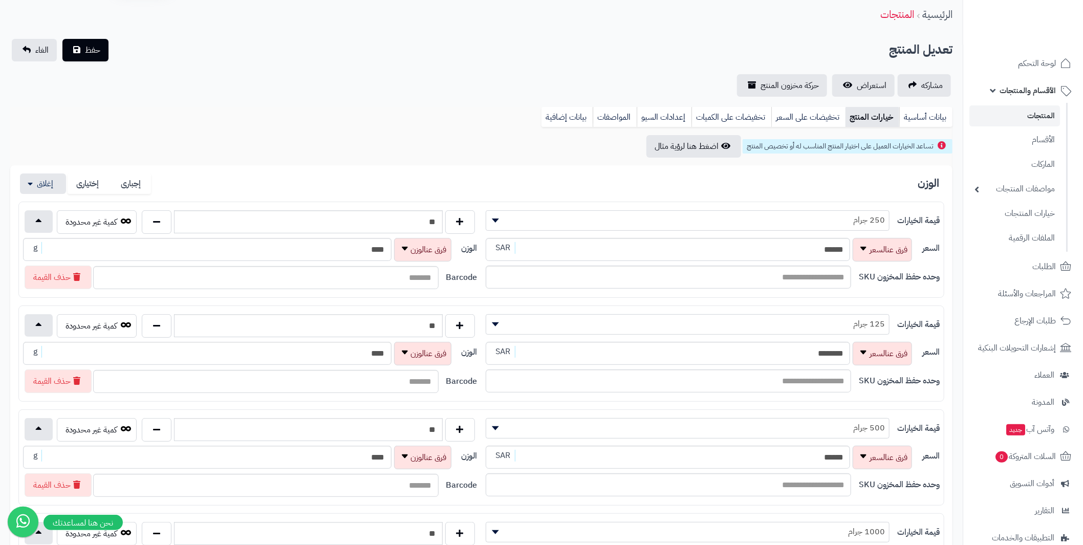
scroll to position [0, 0]
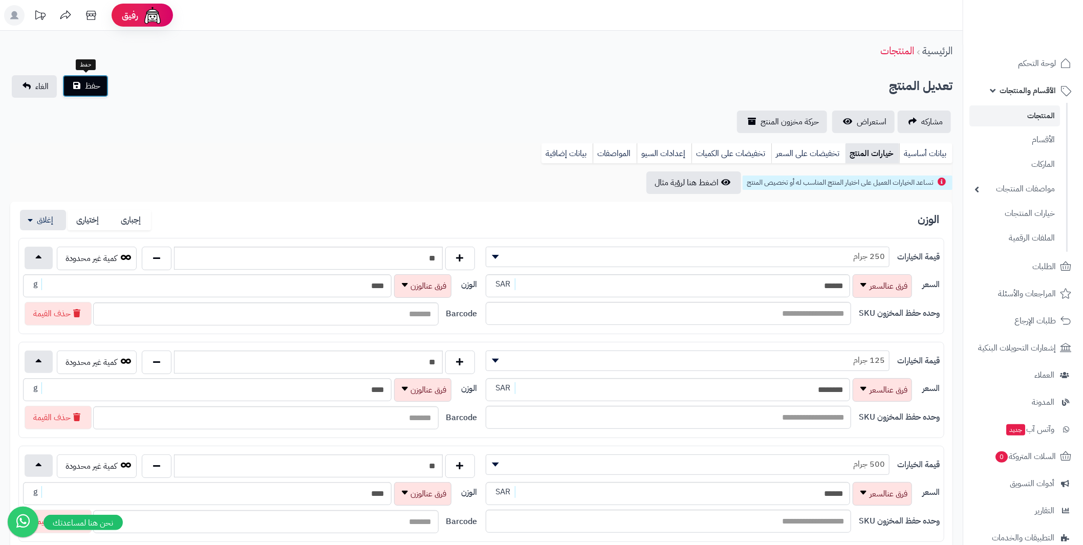
click at [97, 83] on span "حفظ" at bounding box center [92, 86] width 15 height 12
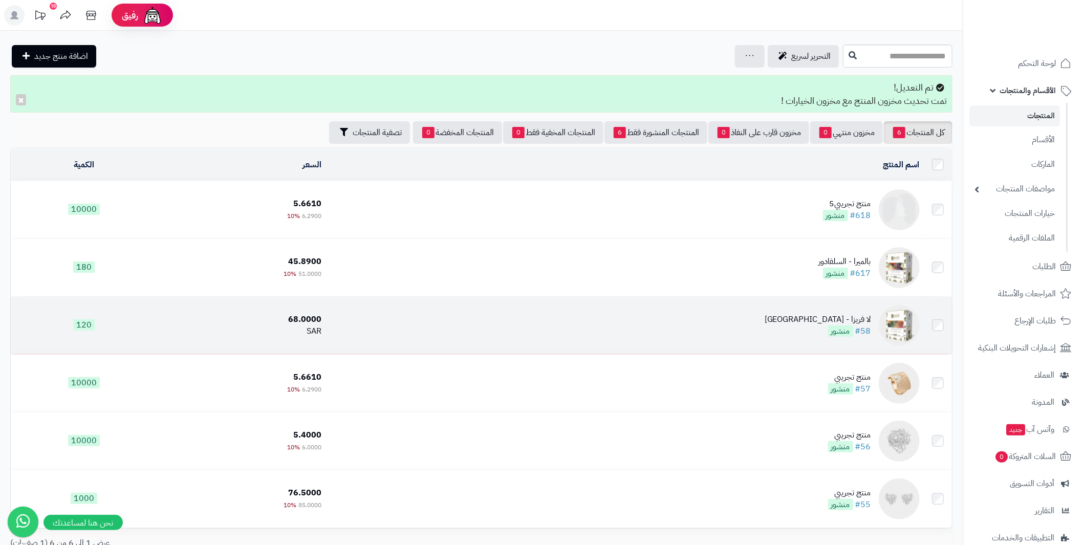
click at [903, 310] on img at bounding box center [899, 325] width 41 height 41
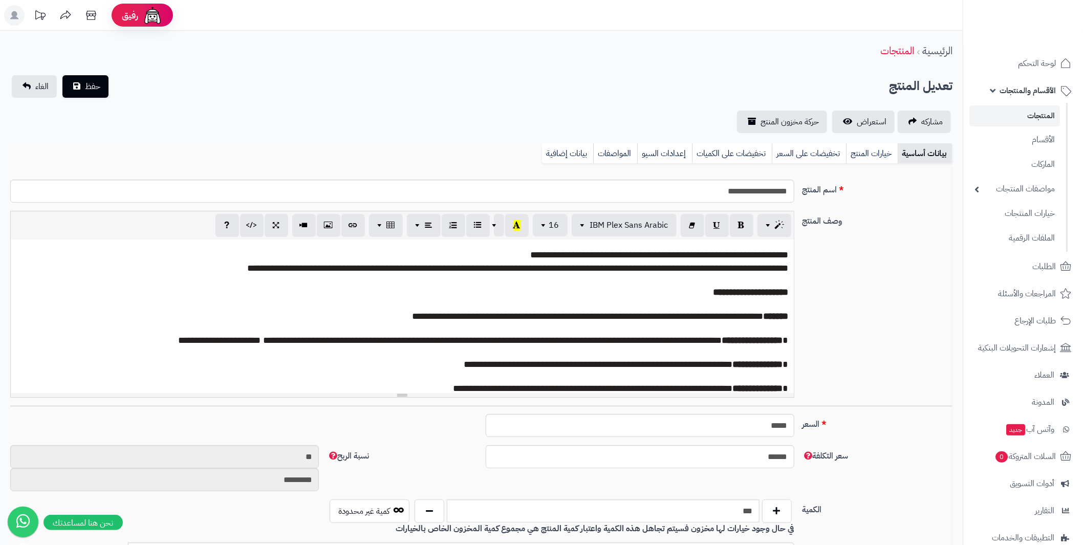
scroll to position [45, 0]
click at [871, 148] on link "خيارات المنتج" at bounding box center [872, 153] width 52 height 20
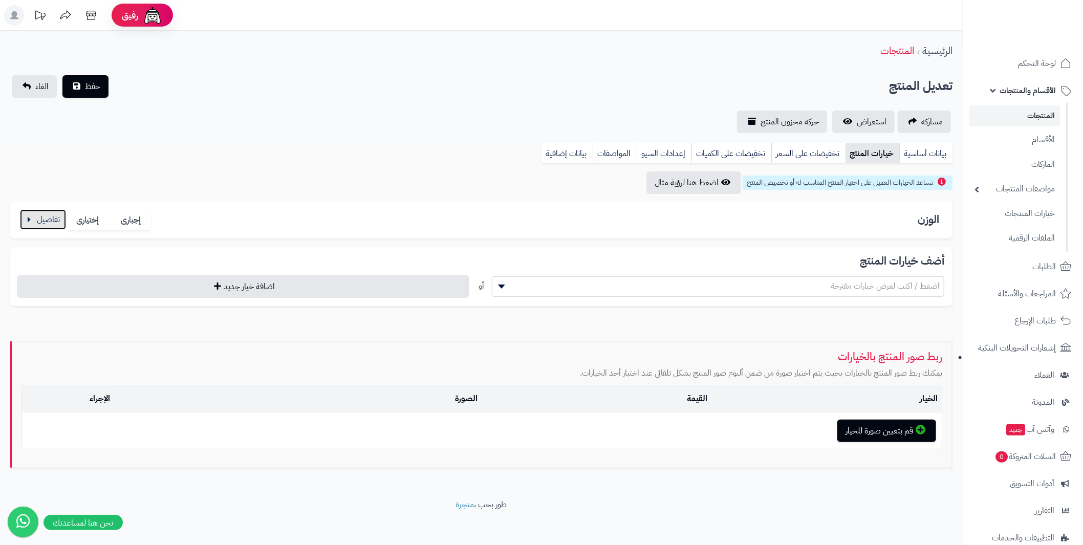
click at [37, 218] on button "button" at bounding box center [43, 219] width 46 height 20
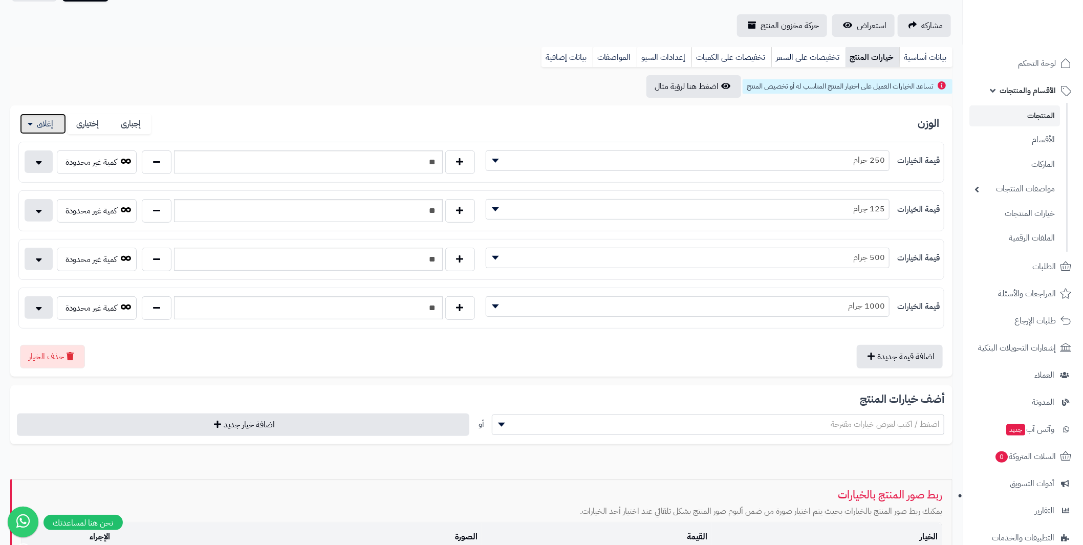
scroll to position [102, 0]
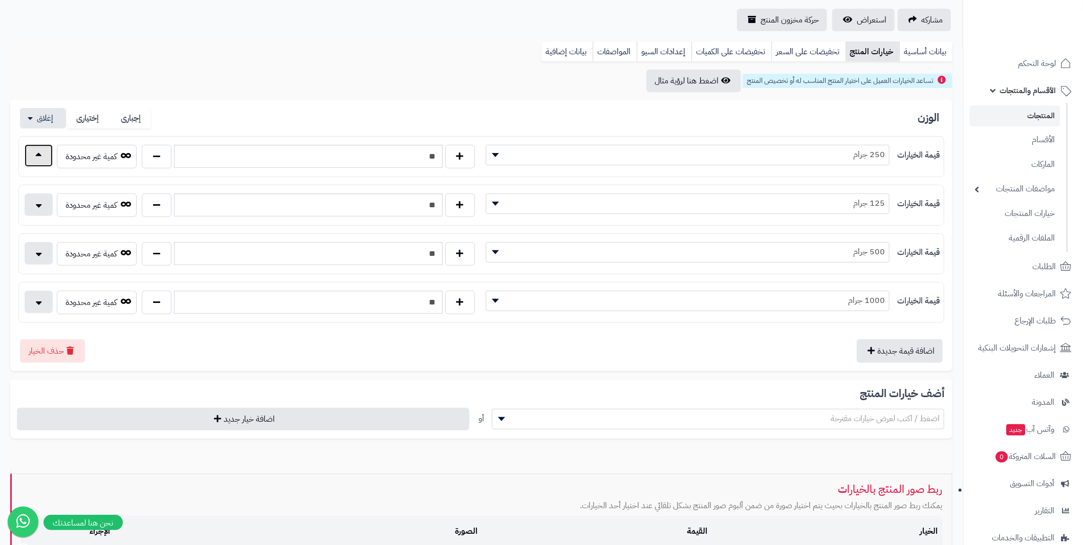
click at [45, 160] on button "button" at bounding box center [39, 155] width 28 height 23
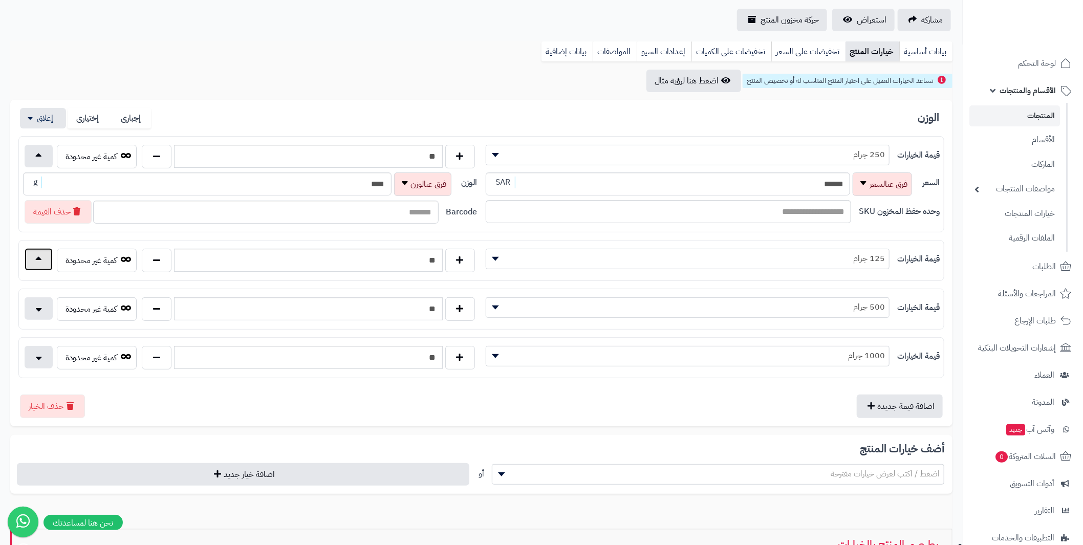
click at [37, 258] on button "button" at bounding box center [39, 259] width 28 height 23
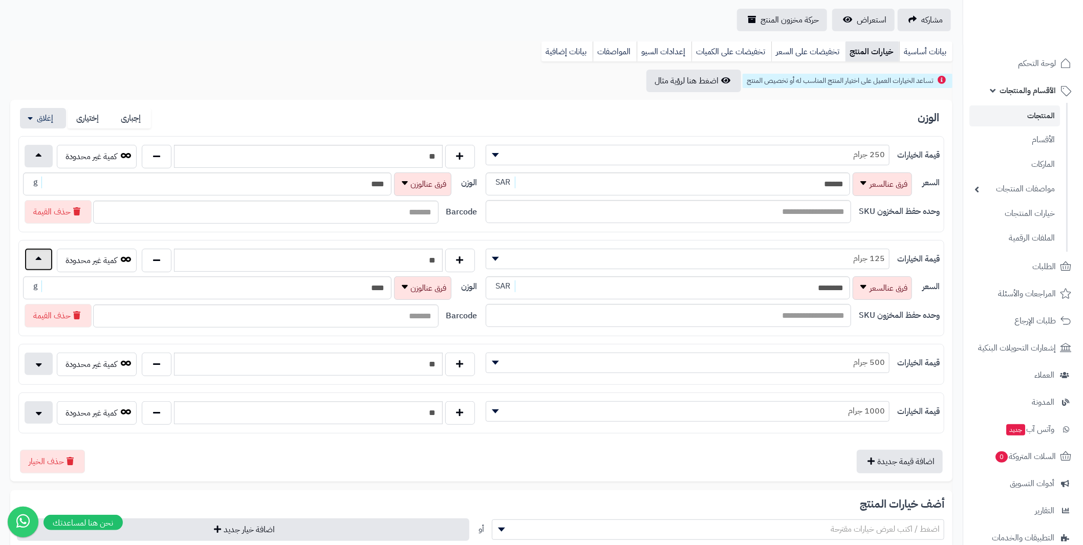
click at [37, 258] on button "button" at bounding box center [39, 259] width 28 height 23
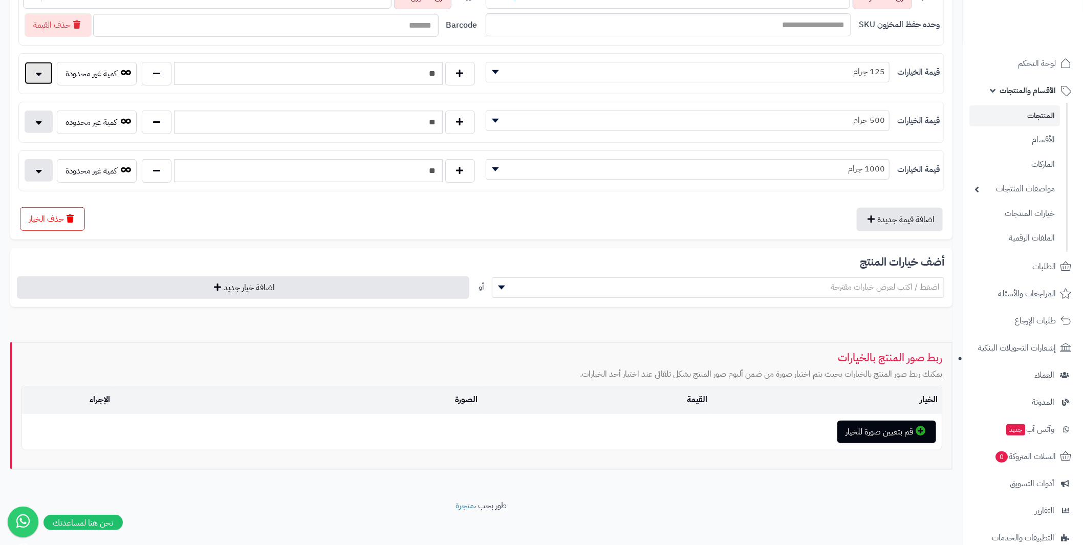
scroll to position [186, 0]
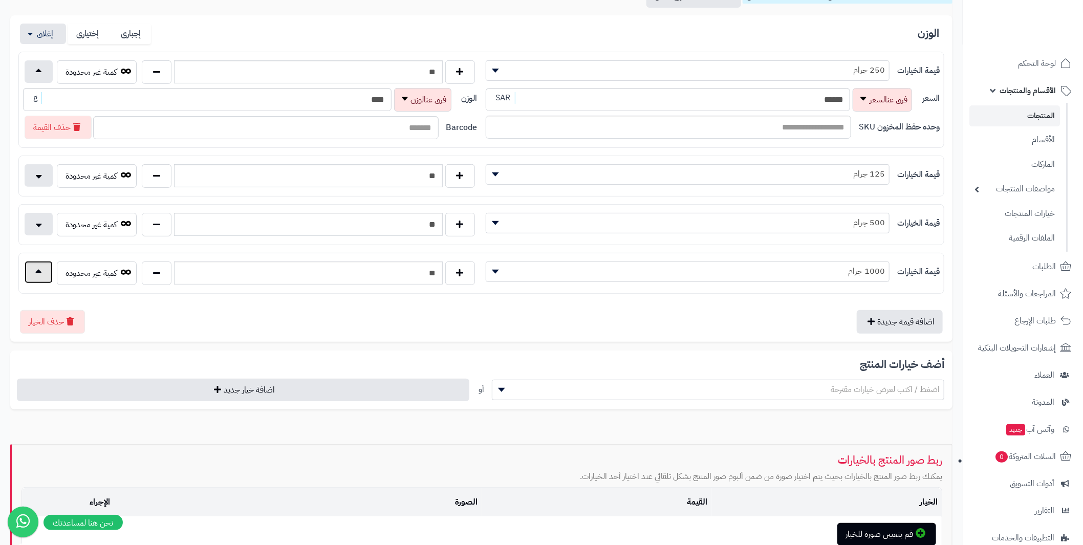
click at [36, 267] on button "button" at bounding box center [39, 272] width 28 height 23
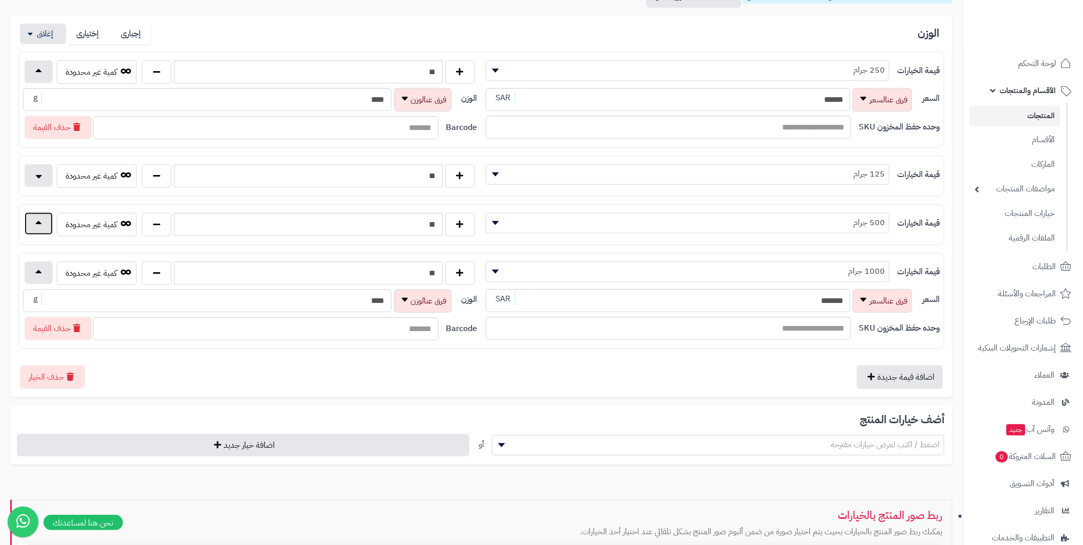
click at [36, 225] on button "button" at bounding box center [39, 223] width 28 height 23
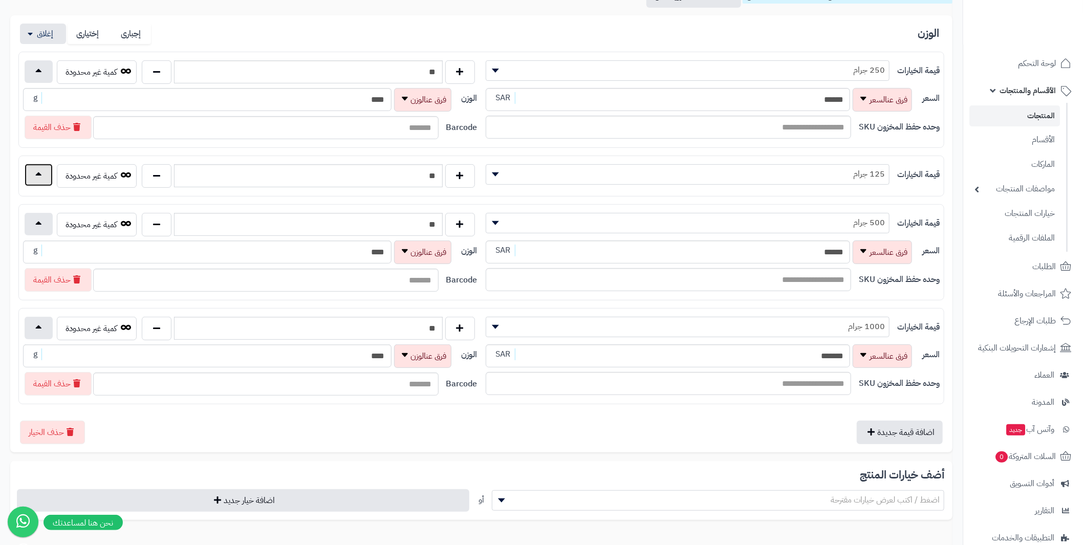
click at [38, 181] on button "button" at bounding box center [39, 175] width 28 height 23
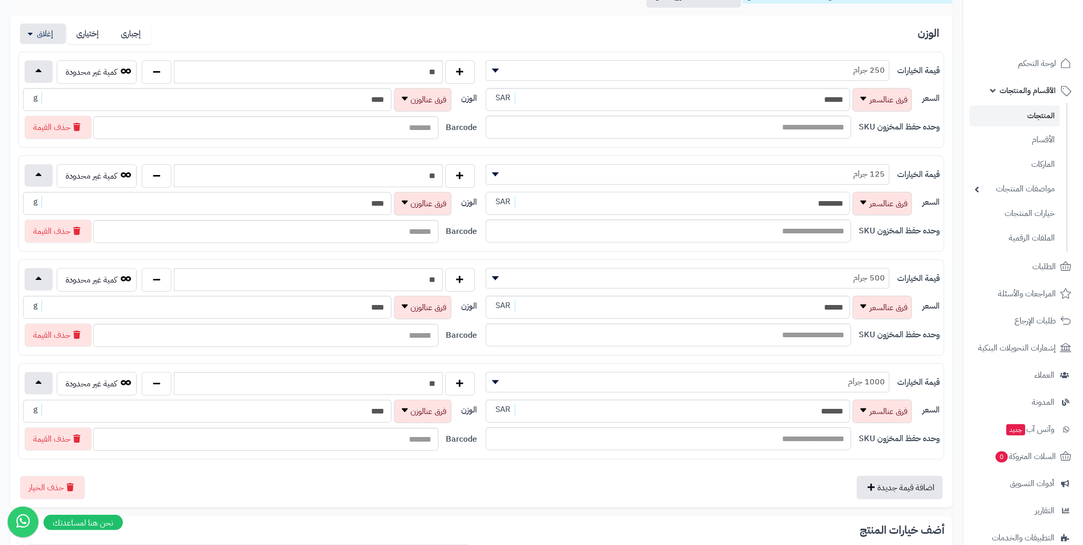
click at [875, 203] on div "السعر ******** SAR" at bounding box center [701, 204] width 430 height 24
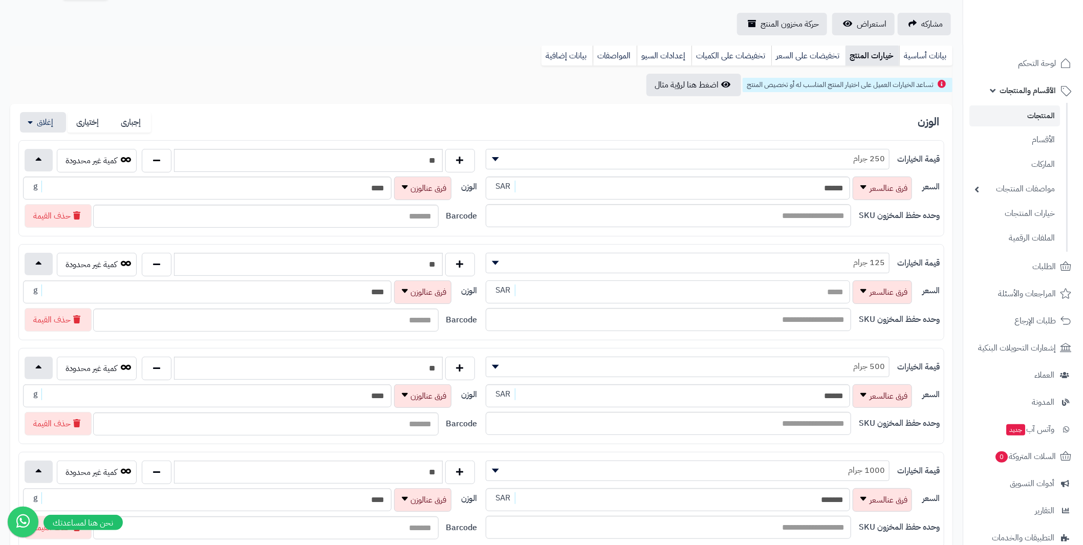
scroll to position [33, 0]
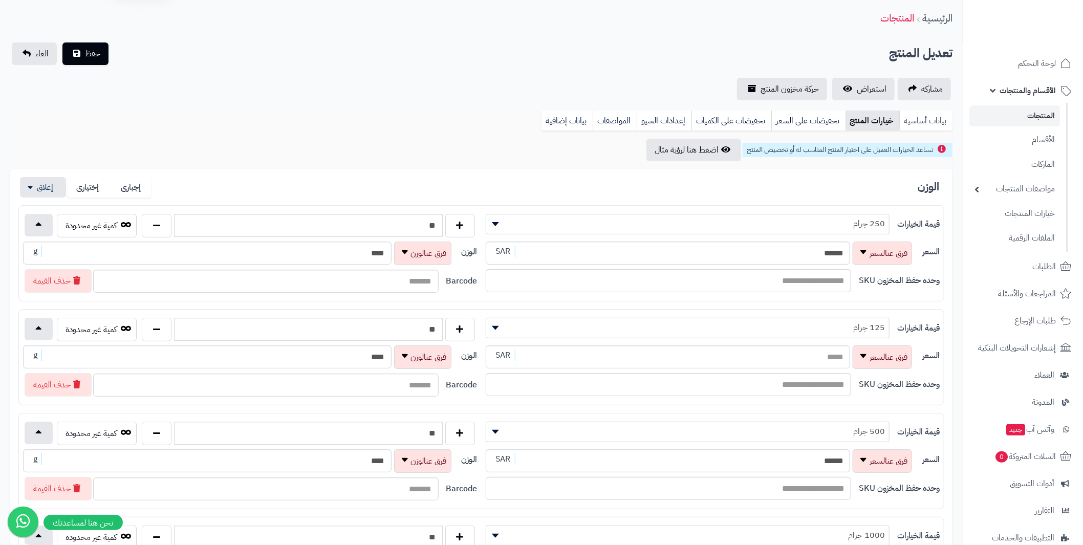
click at [922, 123] on link "بيانات أساسية" at bounding box center [926, 121] width 53 height 20
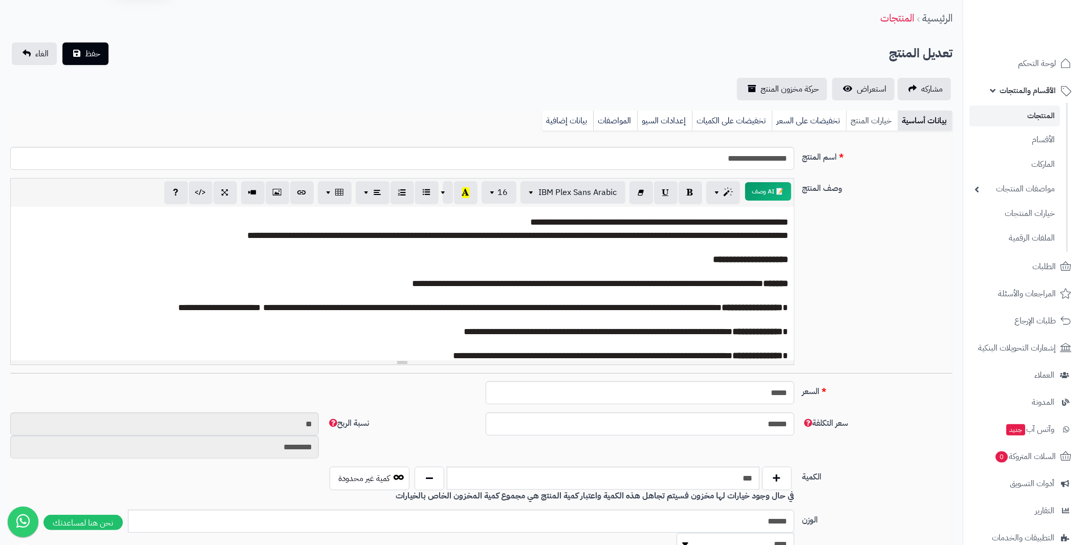
click at [871, 124] on link "خيارات المنتج" at bounding box center [872, 121] width 52 height 20
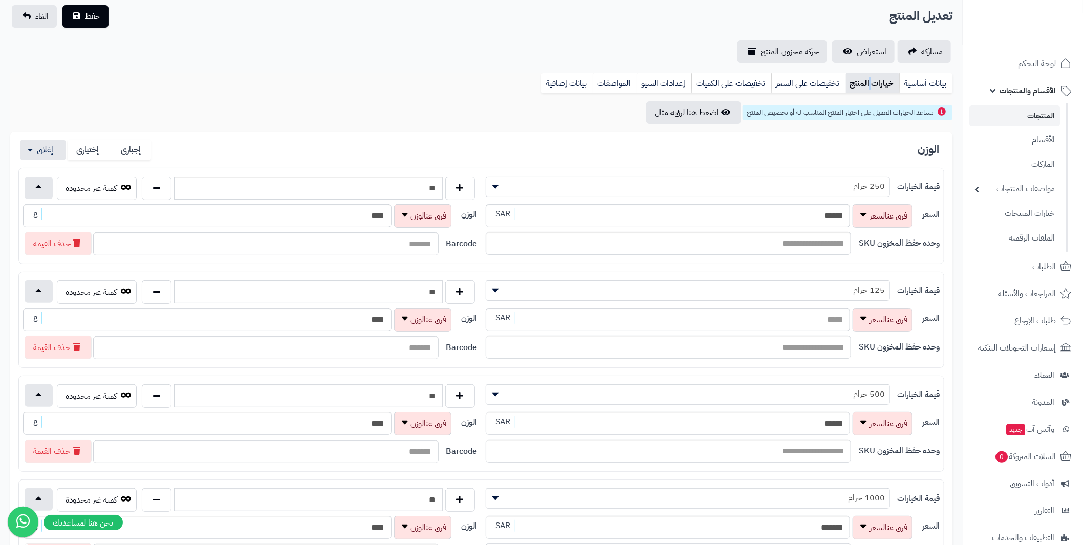
scroll to position [84, 0]
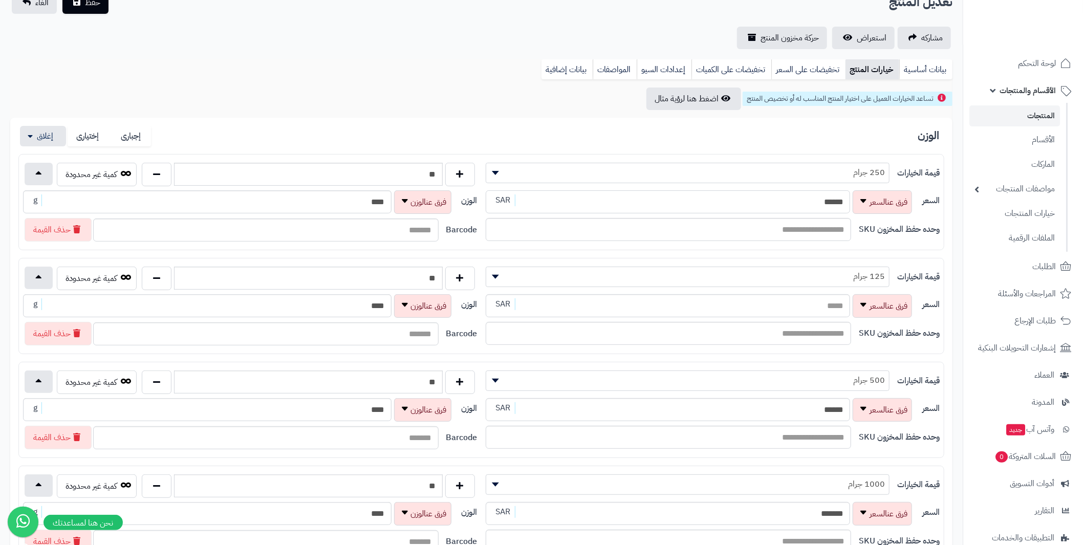
click at [842, 198] on div "السعر ****** SAR" at bounding box center [701, 202] width 430 height 24
click at [798, 205] on input "******" at bounding box center [668, 201] width 365 height 23
click at [850, 200] on div "السعر ******** SAR" at bounding box center [701, 202] width 430 height 24
type input "*"
type input "**"
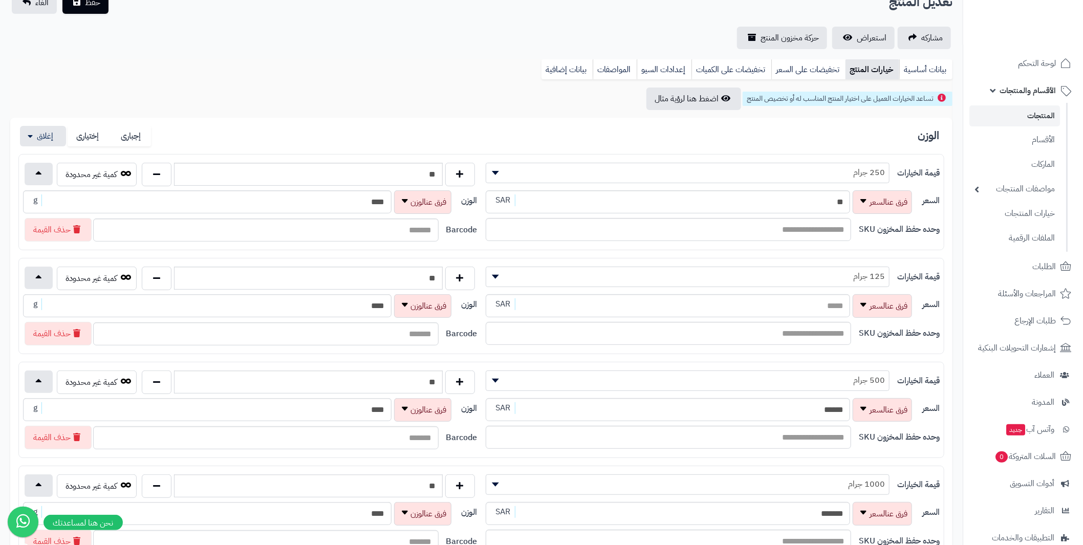
click at [867, 249] on div "قيمة الخيارات ******** ******** ******** ********* 250 جرام ** كمية غير محدودة …" at bounding box center [481, 358] width 926 height 408
click at [806, 303] on input "السعر" at bounding box center [668, 305] width 365 height 23
type input "**"
click at [912, 341] on div "وحده حفظ المخزون SKU" at bounding box center [713, 335] width 463 height 27
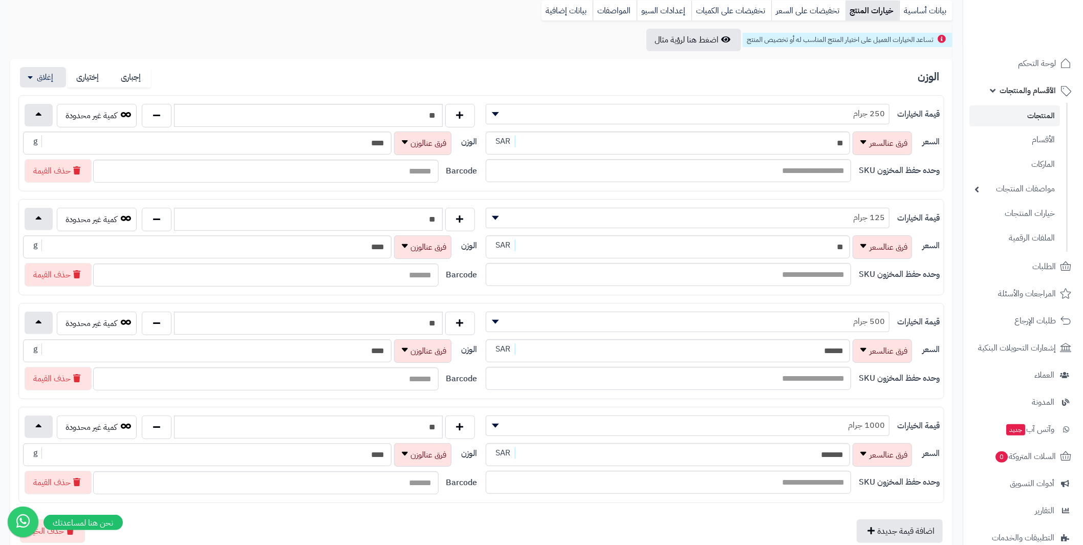
scroll to position [186, 0]
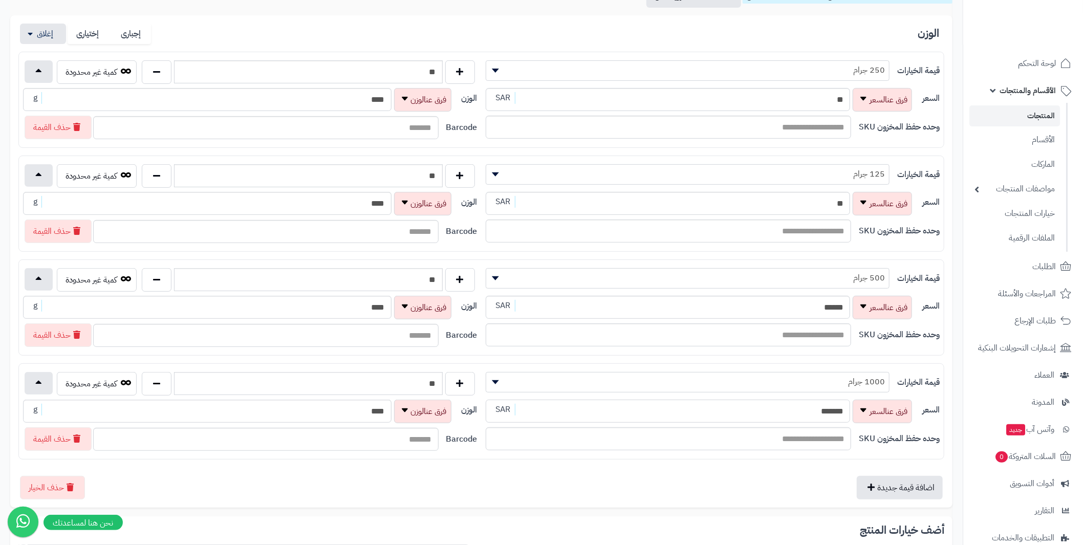
click at [851, 404] on div "السعر ******* SAR" at bounding box center [701, 412] width 430 height 24
type input "***"
drag, startPoint x: 796, startPoint y: 335, endPoint x: 830, endPoint y: 334, distance: 33.8
click at [830, 334] on input "text" at bounding box center [669, 335] width 366 height 23
click at [791, 305] on input "******" at bounding box center [668, 307] width 365 height 23
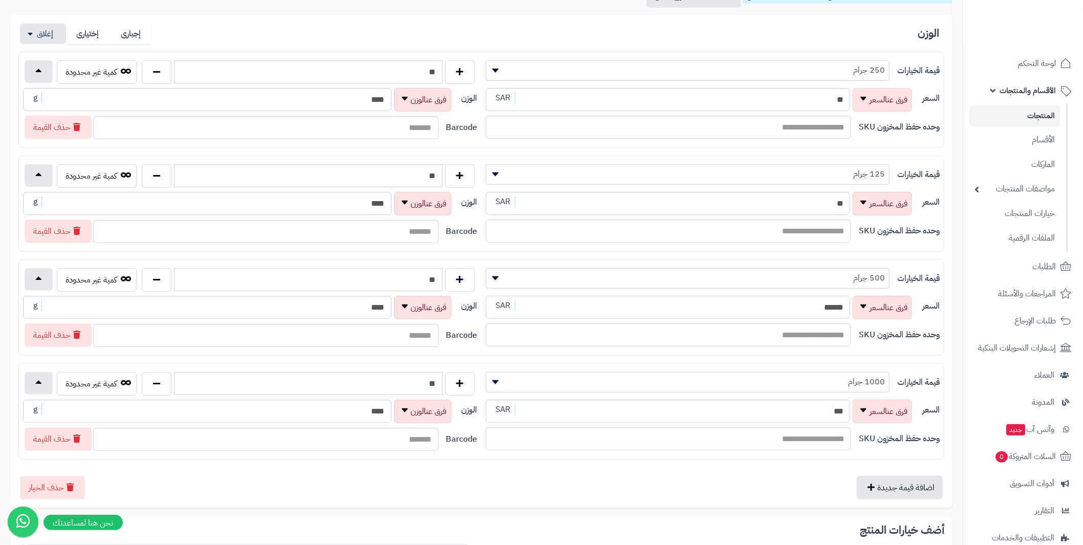
click at [850, 303] on div "السعر ****** SAR" at bounding box center [701, 308] width 430 height 24
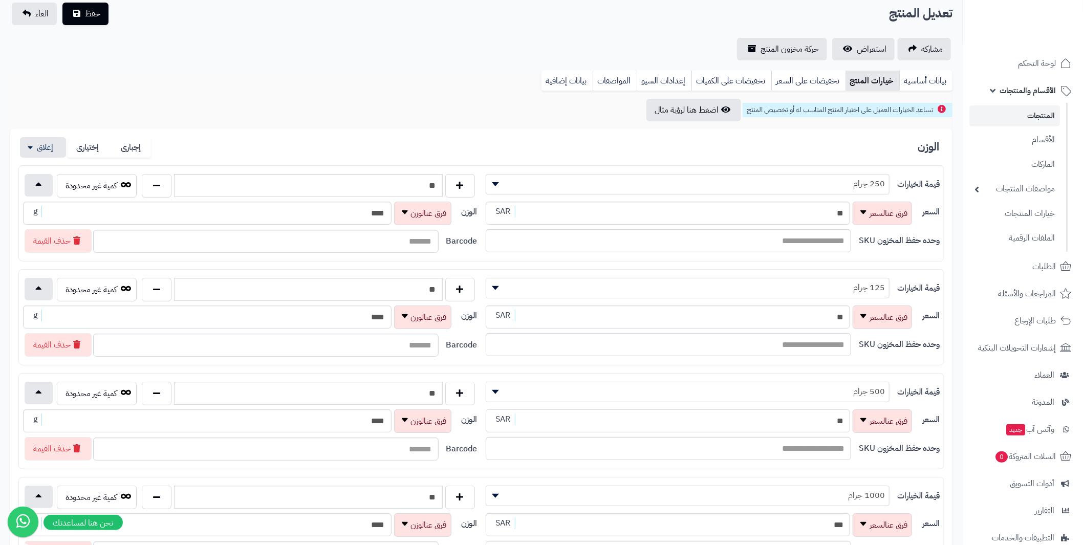
scroll to position [0, 0]
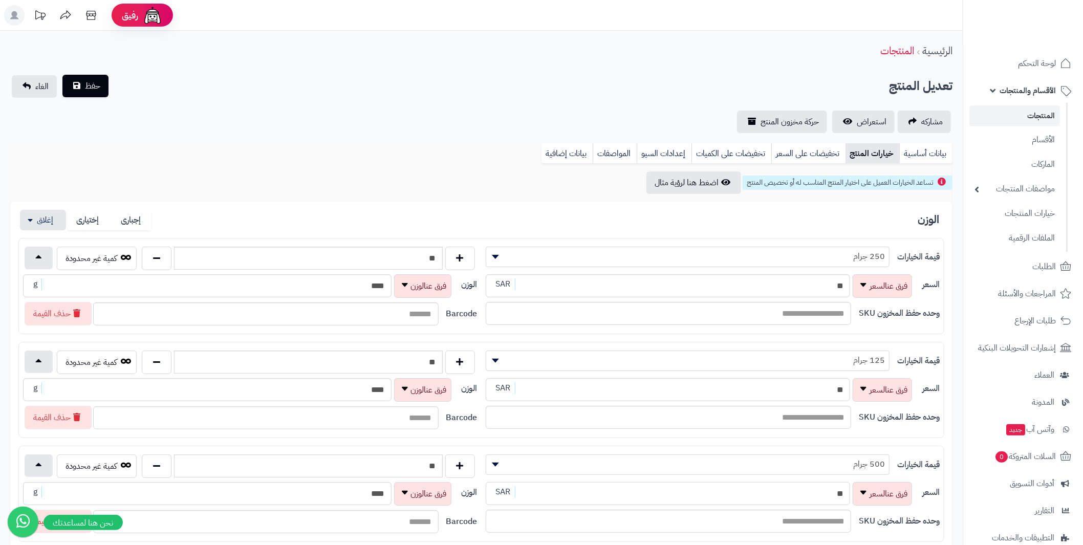
type input "**"
click at [89, 87] on span "حفظ" at bounding box center [92, 86] width 15 height 12
